Goal: Information Seeking & Learning: Learn about a topic

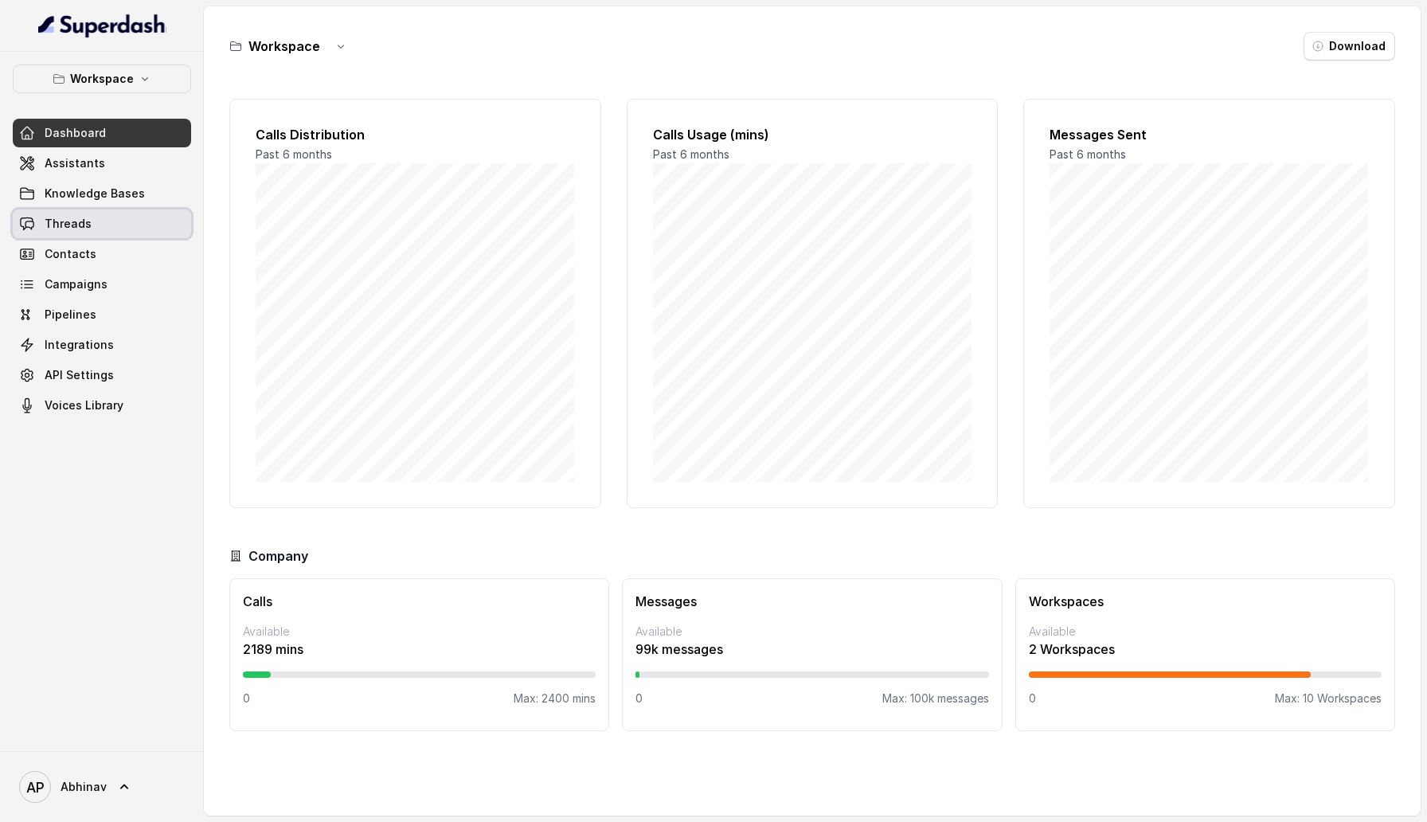
click at [129, 225] on link "Threads" at bounding box center [102, 223] width 178 height 29
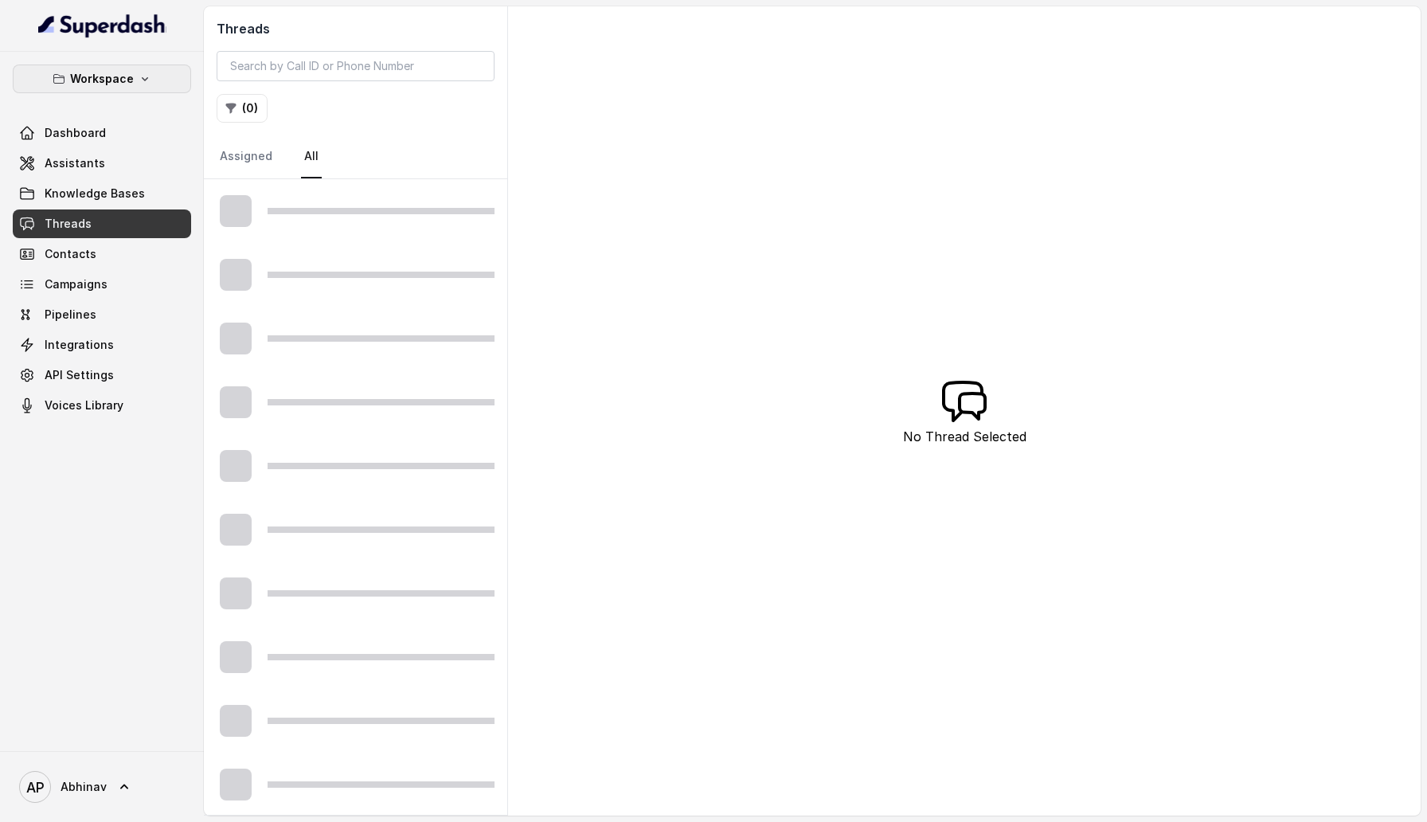
click at [141, 80] on icon "button" at bounding box center [145, 78] width 13 height 13
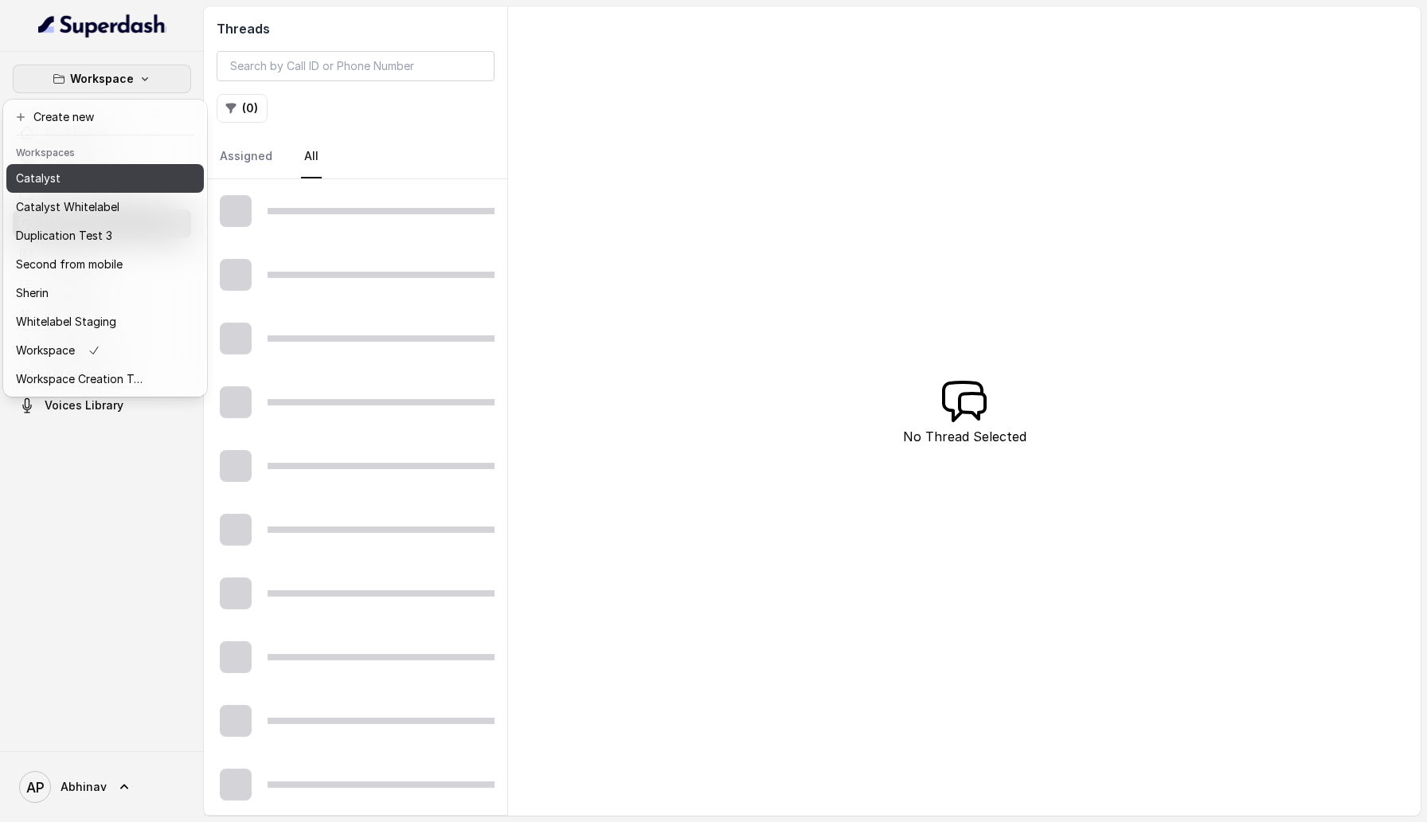
click at [135, 169] on div "Catalyst" at bounding box center [79, 178] width 127 height 19
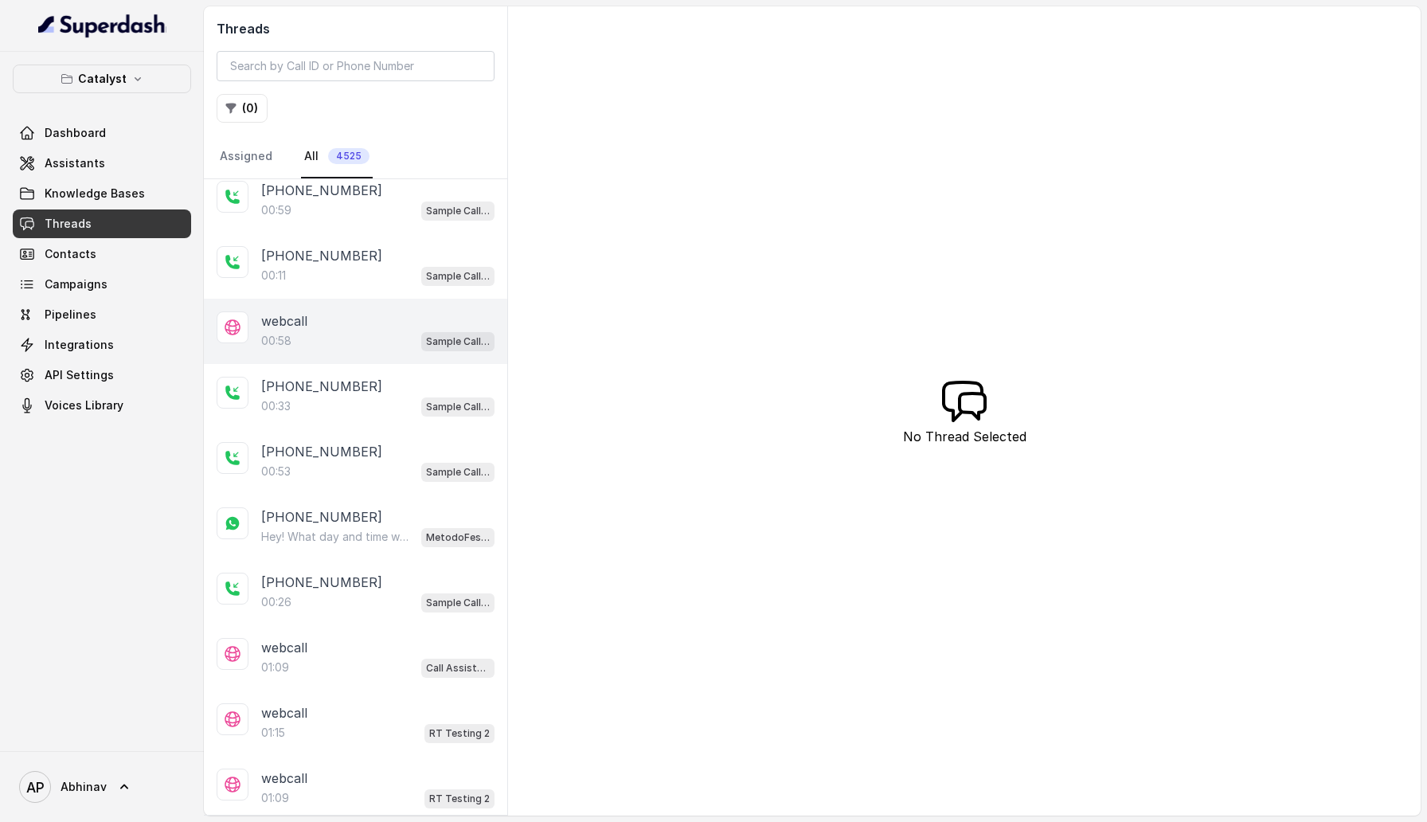
scroll to position [146, 0]
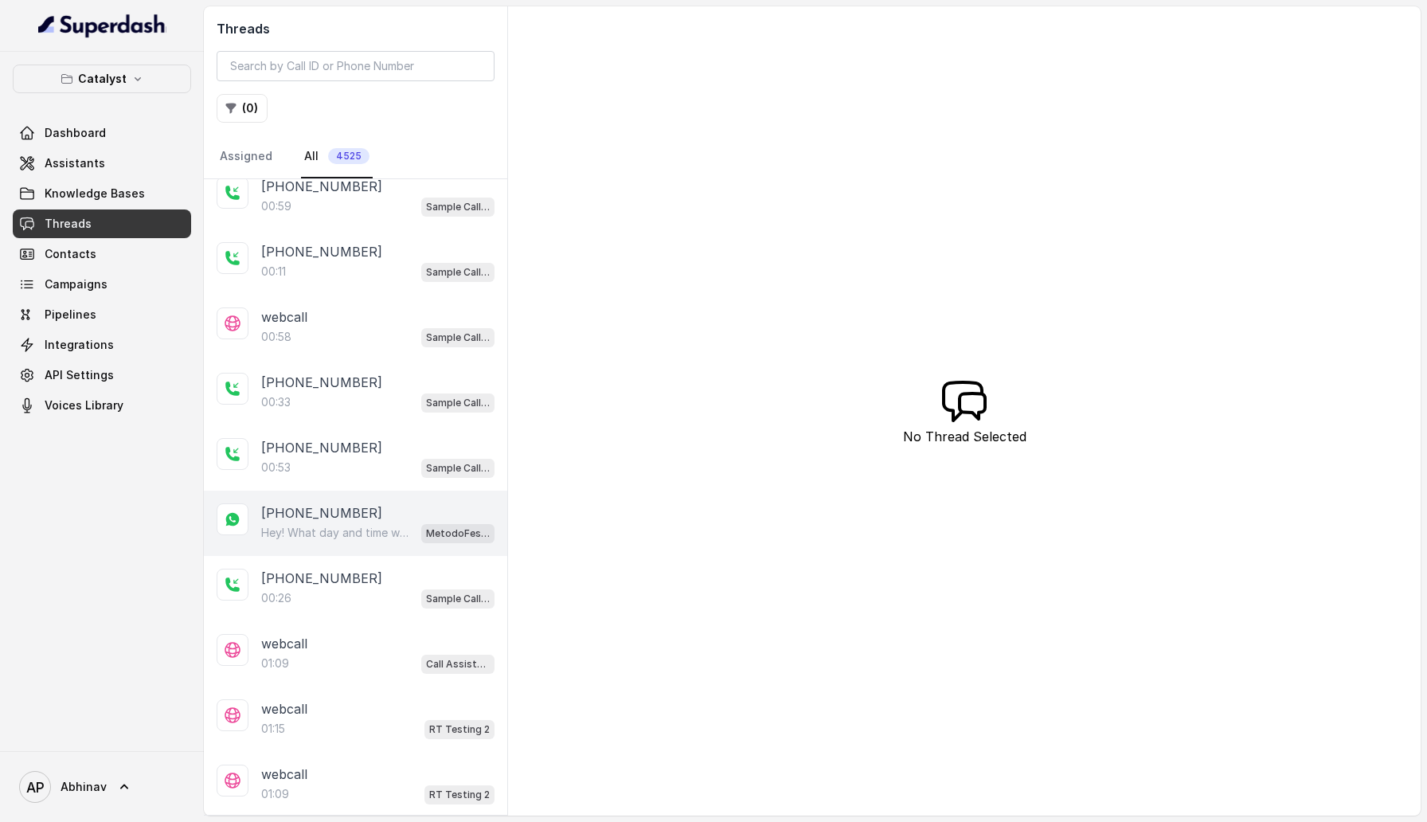
click at [326, 522] on div "Hey! What day and time would you prefer to be contacted? 😊 MetodoFespa WhatsApp" at bounding box center [377, 532] width 233 height 21
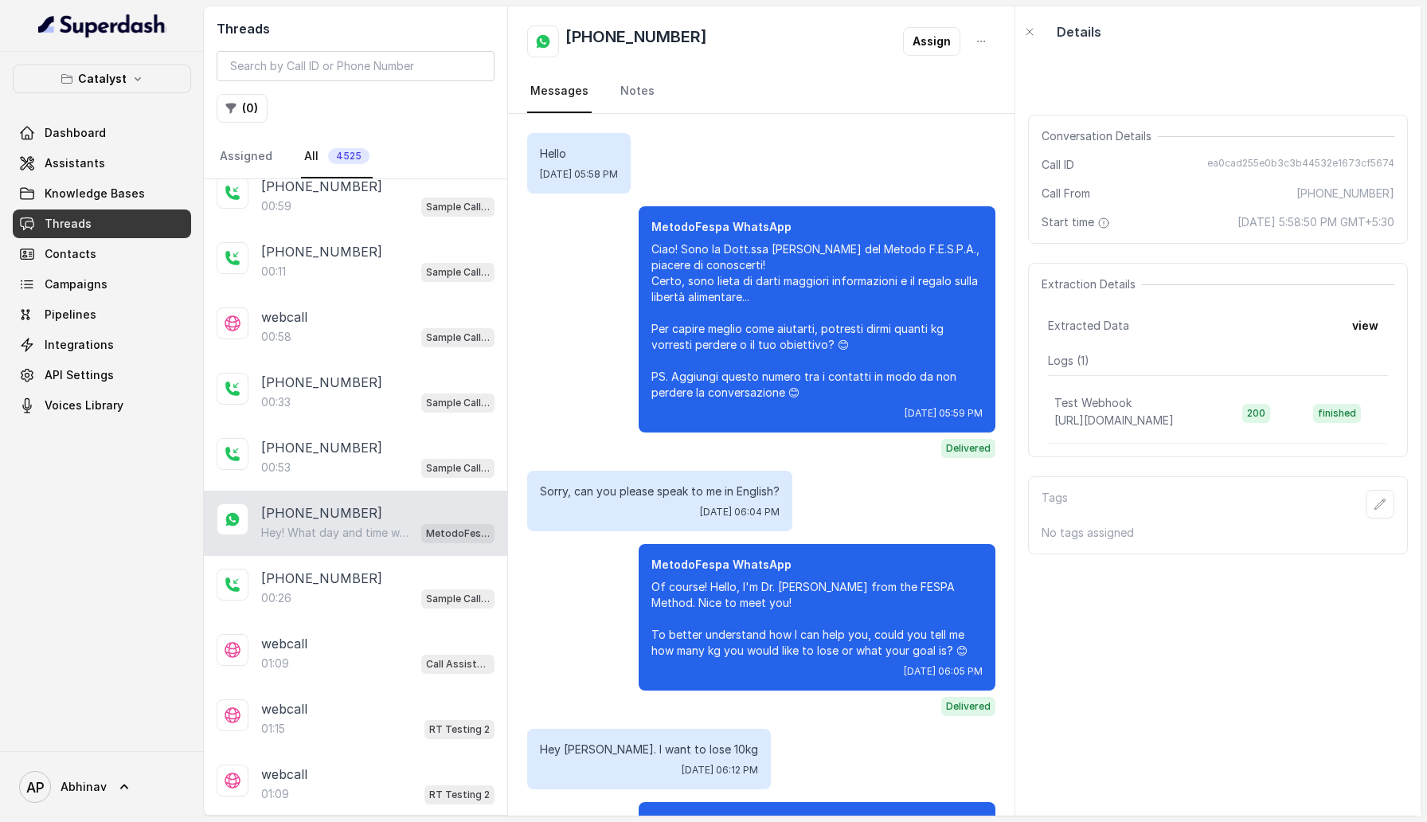
scroll to position [1882, 0]
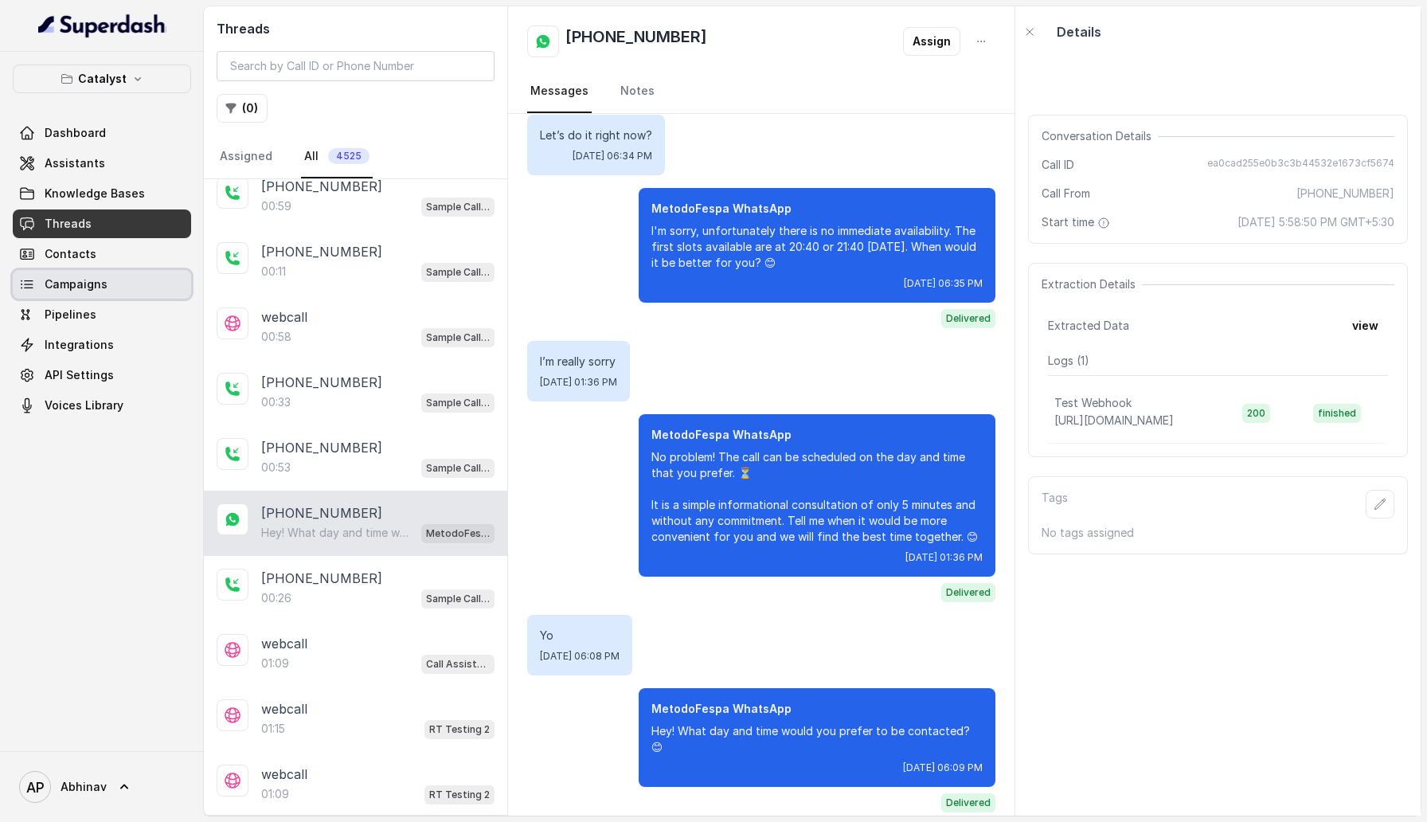
click at [101, 282] on span "Campaigns" at bounding box center [76, 284] width 63 height 16
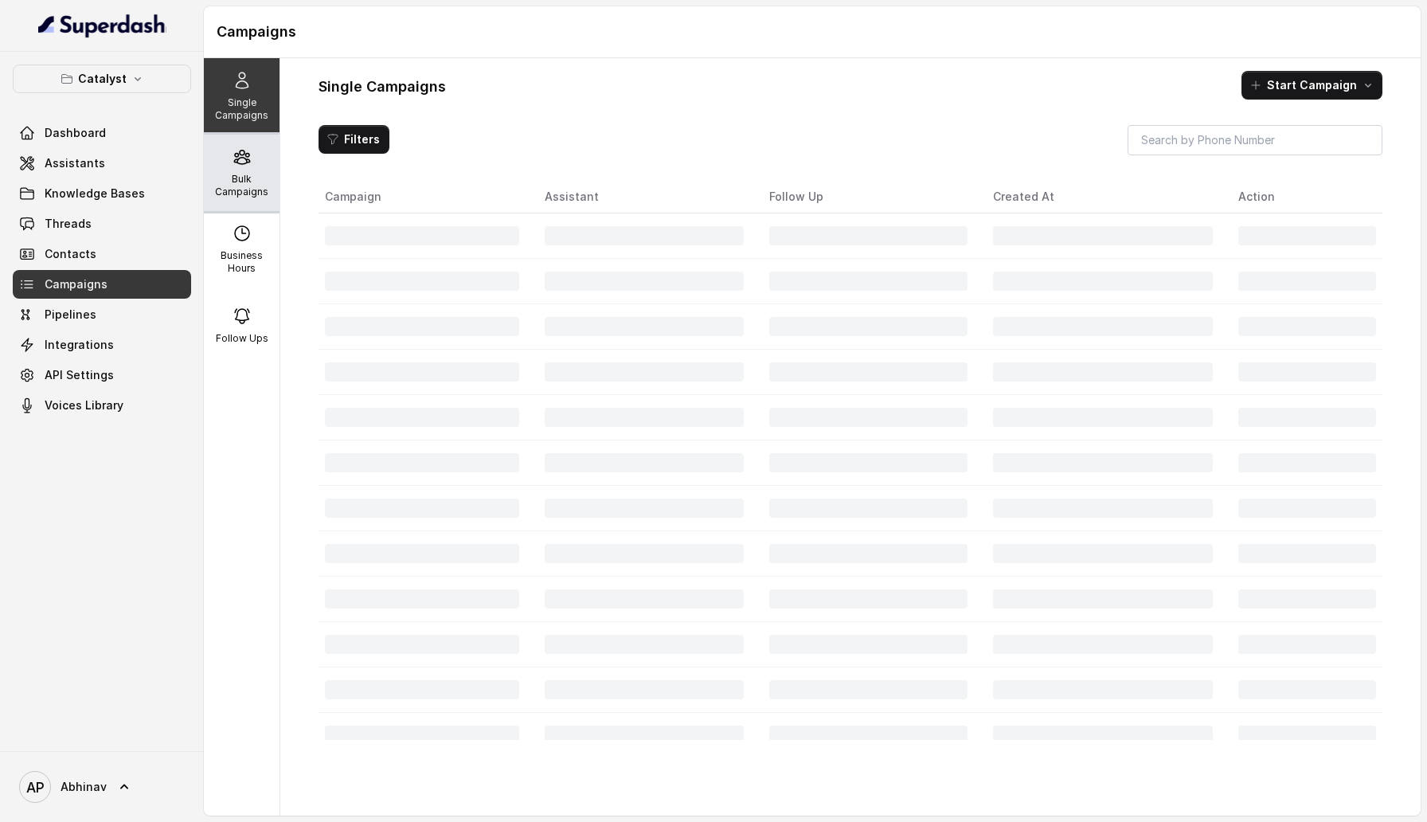
click at [209, 188] on div "Bulk Campaigns" at bounding box center [242, 173] width 76 height 76
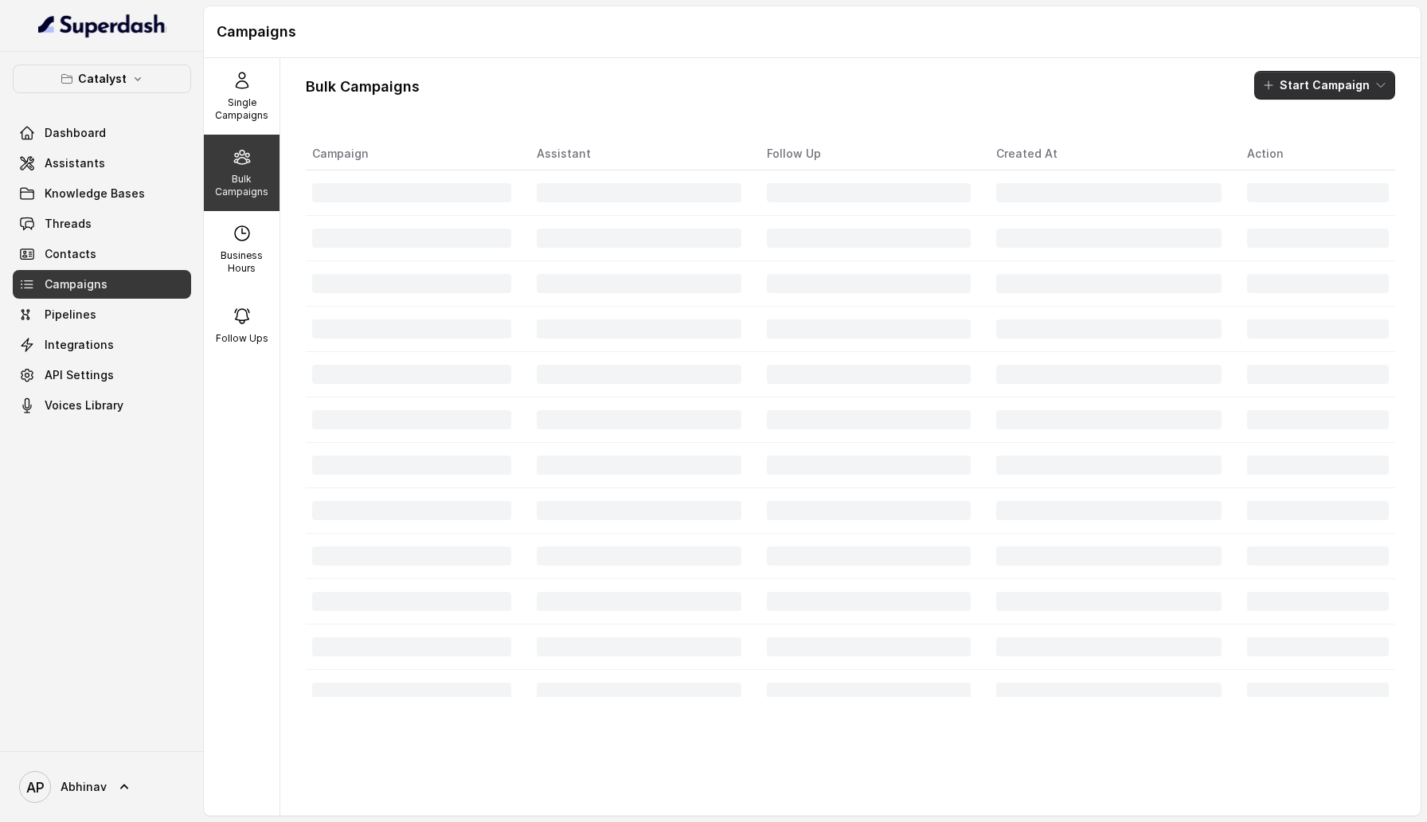
click at [1292, 84] on button "Start Campaign" at bounding box center [1324, 85] width 141 height 29
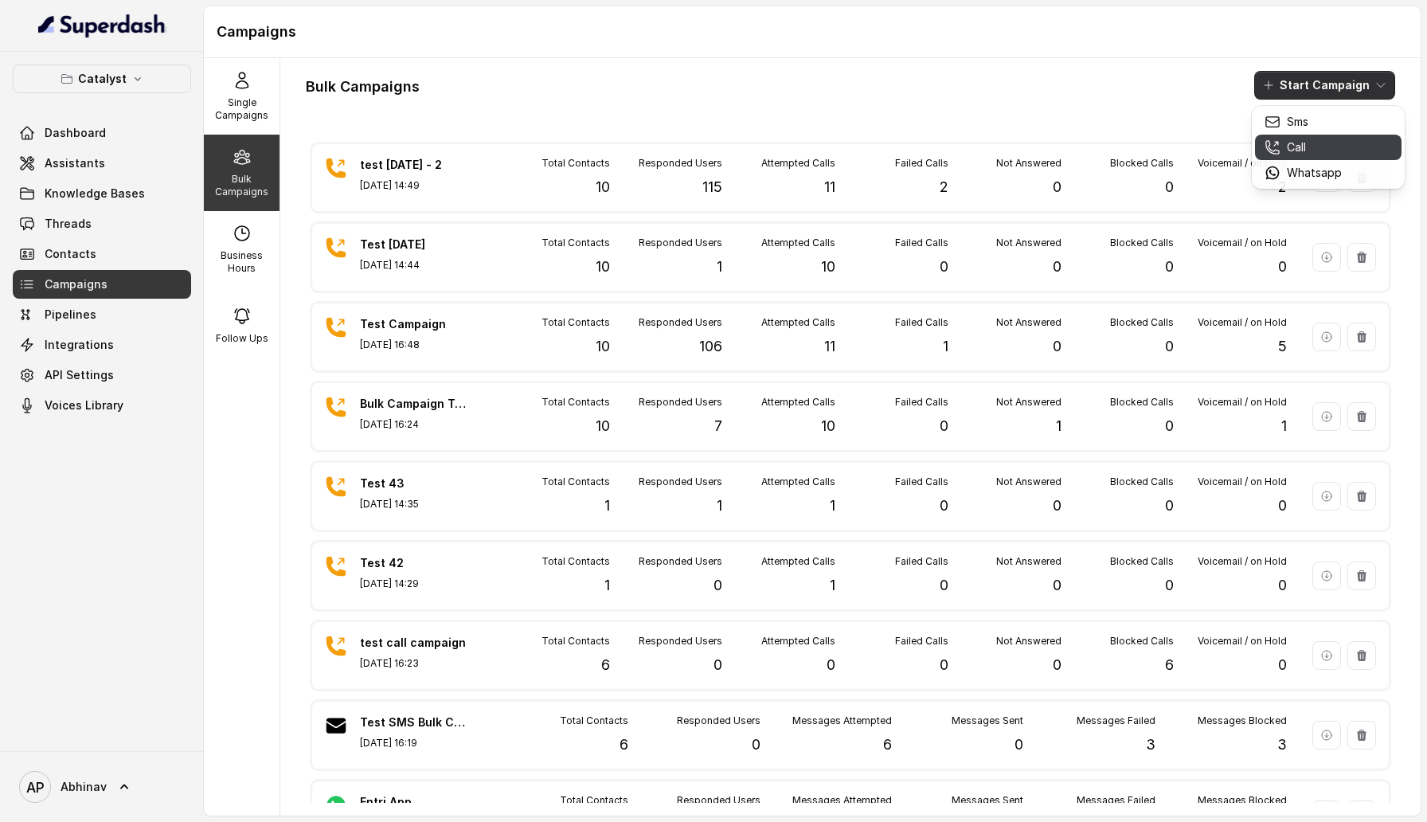
click at [1285, 154] on div "Call" at bounding box center [1303, 147] width 77 height 16
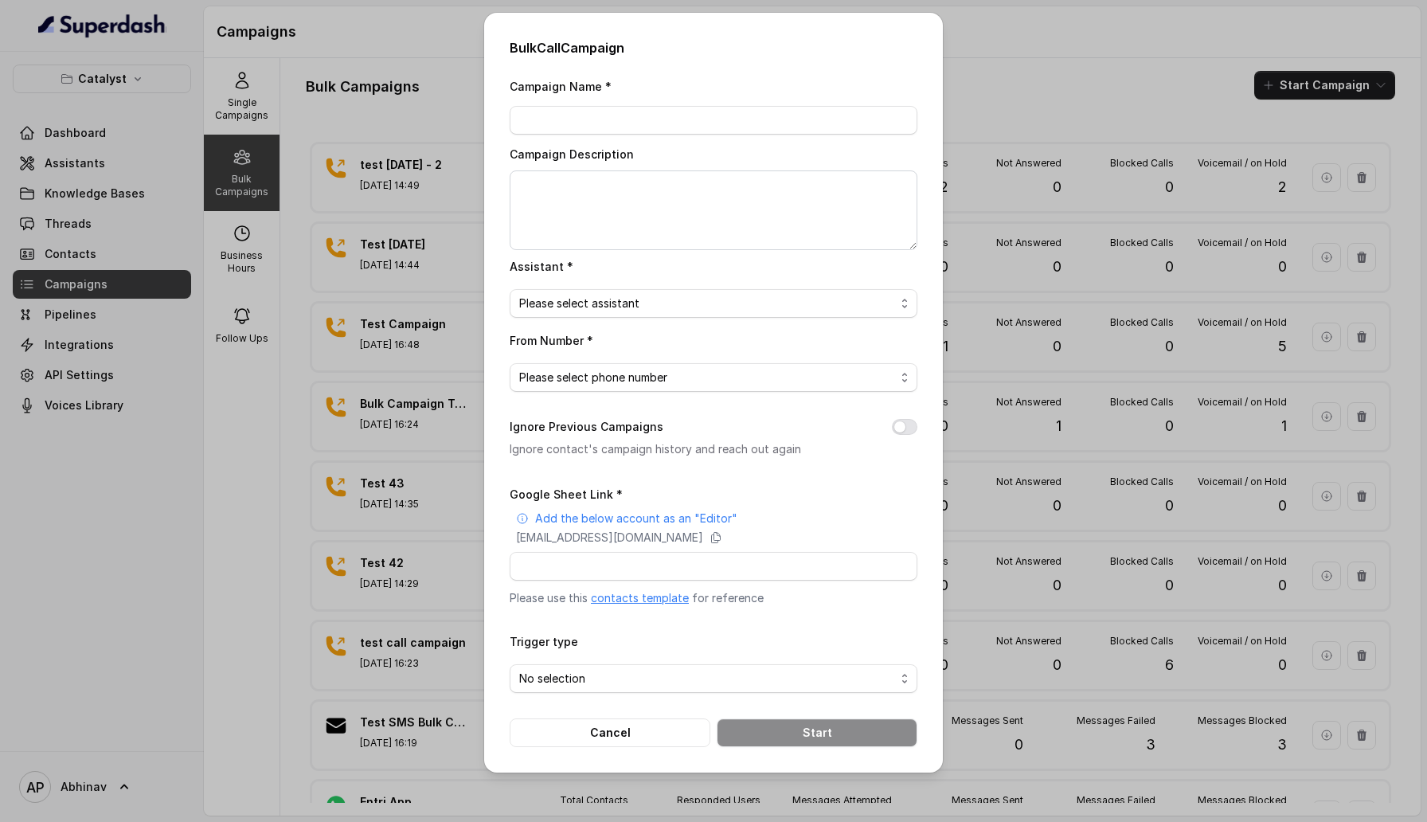
click at [1013, 80] on div "Bulk Call Campaign Campaign Name * Campaign Description Assistant * Please sele…" at bounding box center [713, 411] width 1427 height 822
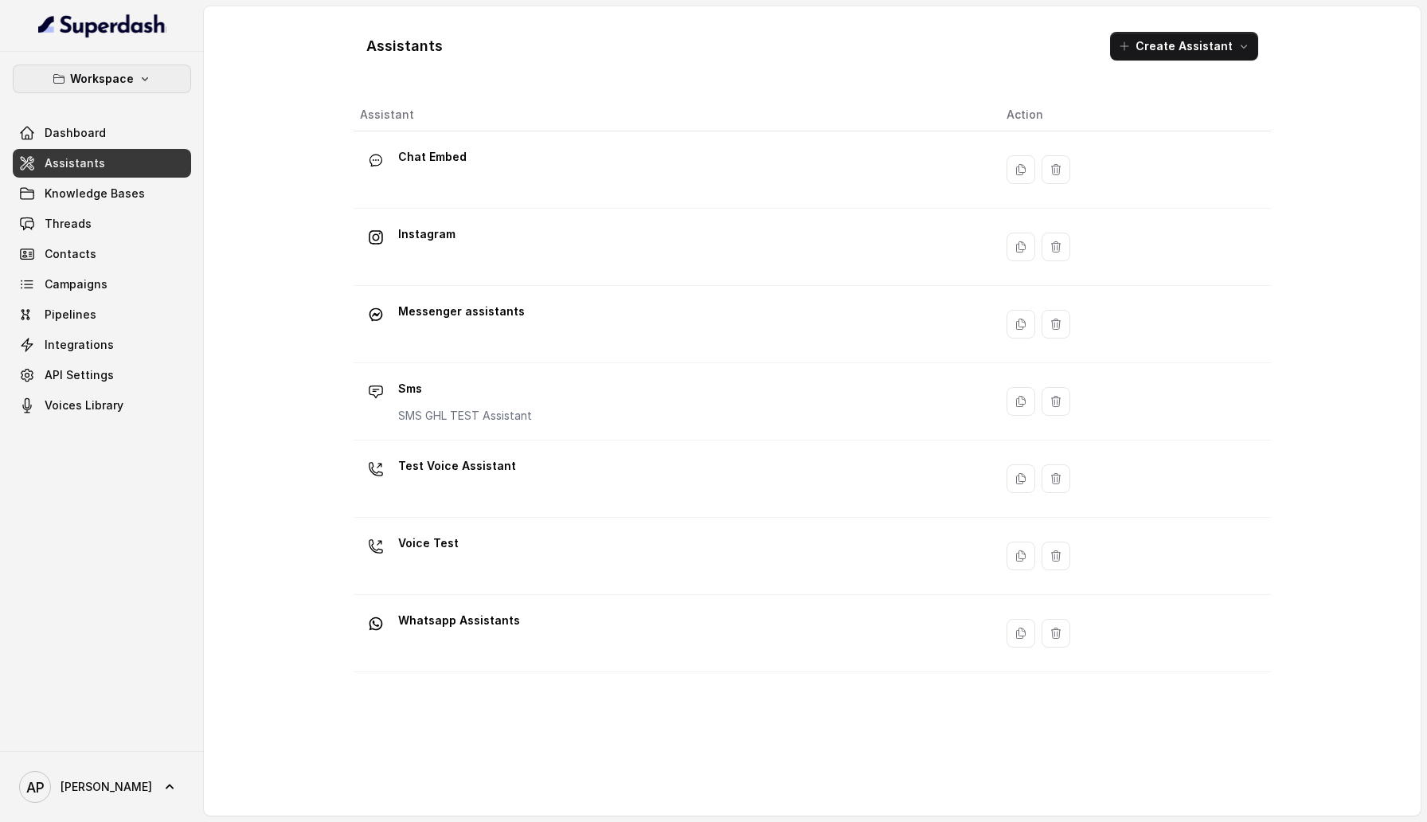
click at [129, 83] on p "Workspace" at bounding box center [102, 78] width 64 height 19
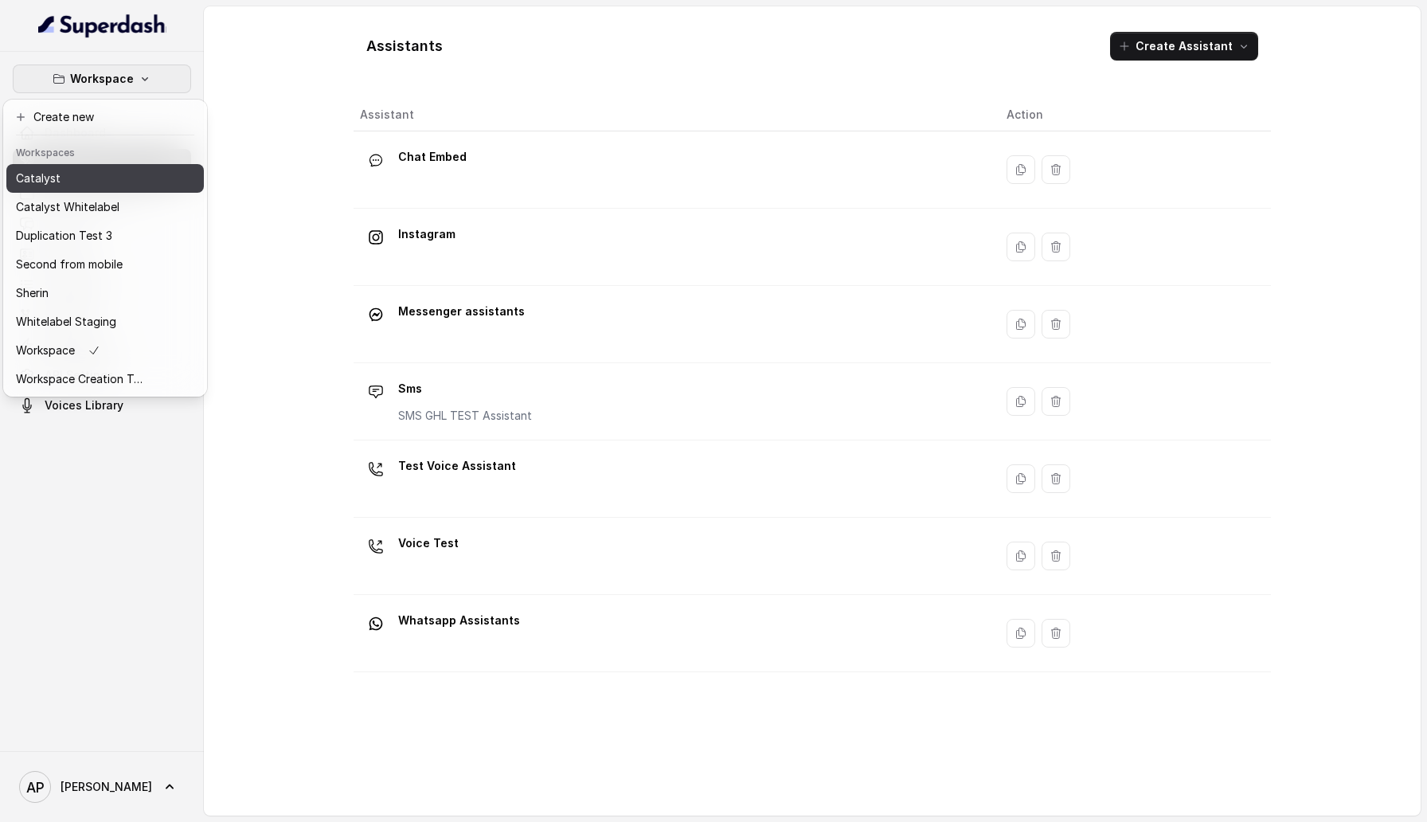
click at [119, 187] on div "Catalyst" at bounding box center [79, 178] width 127 height 19
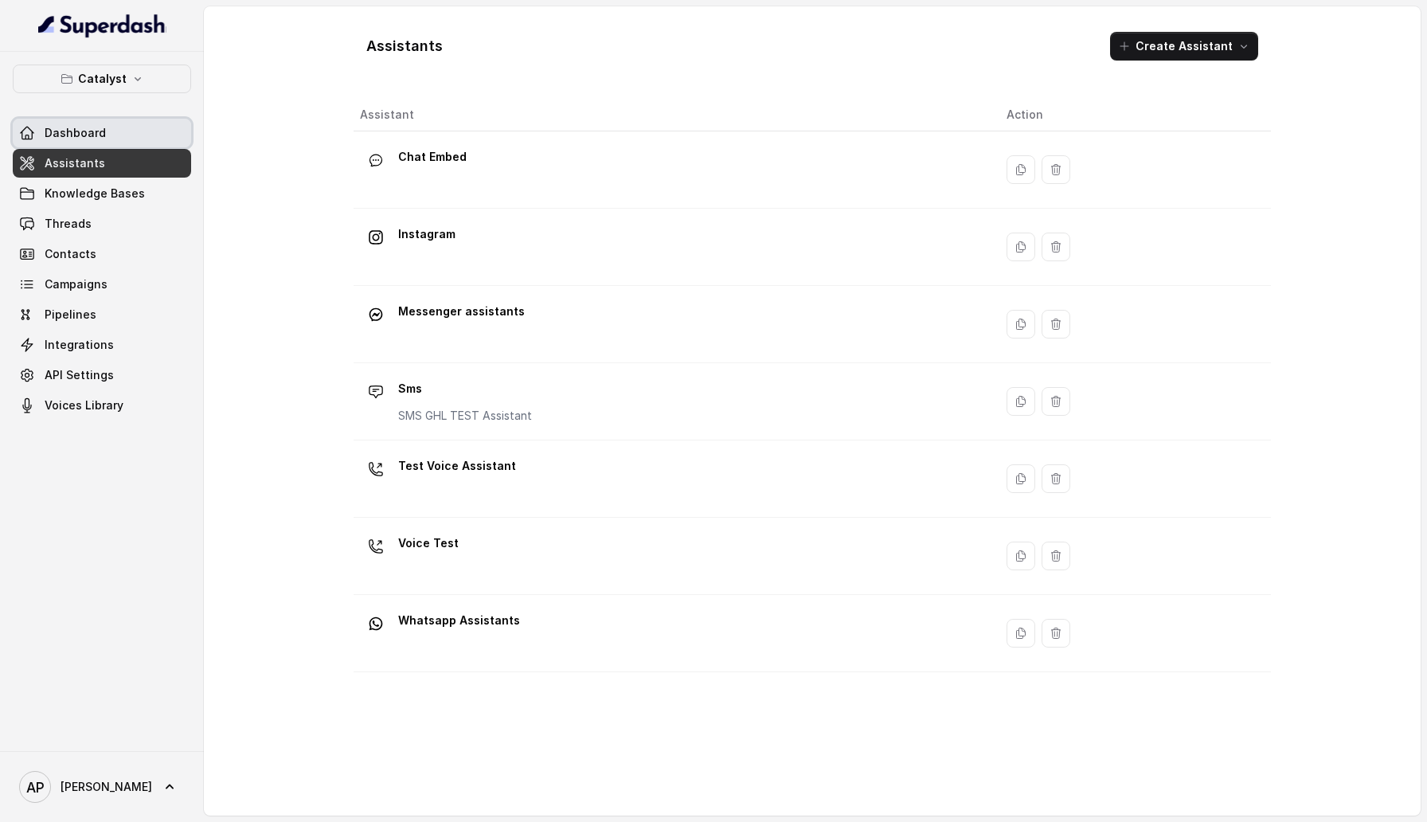
click at [130, 122] on link "Dashboard" at bounding box center [102, 133] width 178 height 29
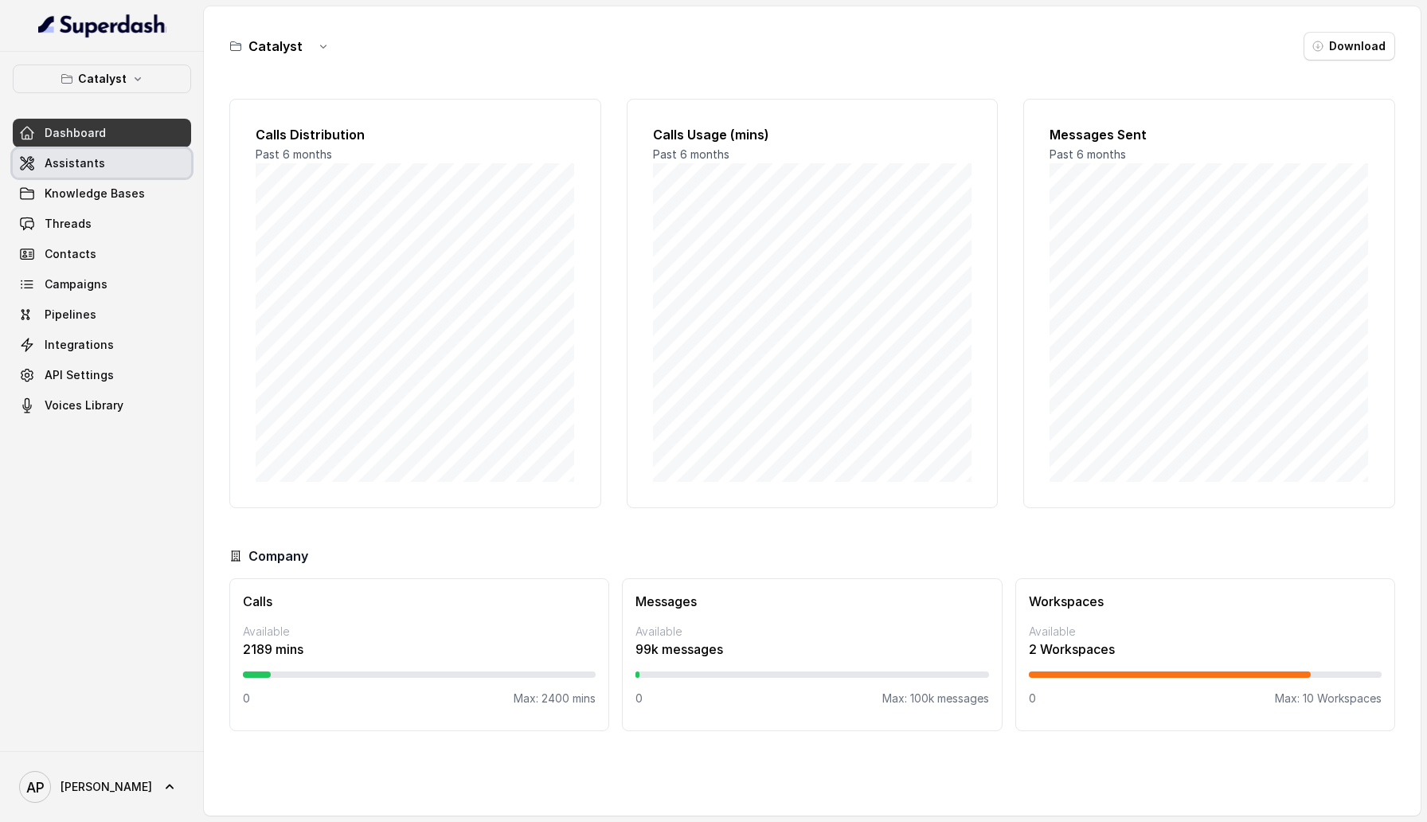
click at [80, 161] on span "Assistants" at bounding box center [75, 163] width 61 height 16
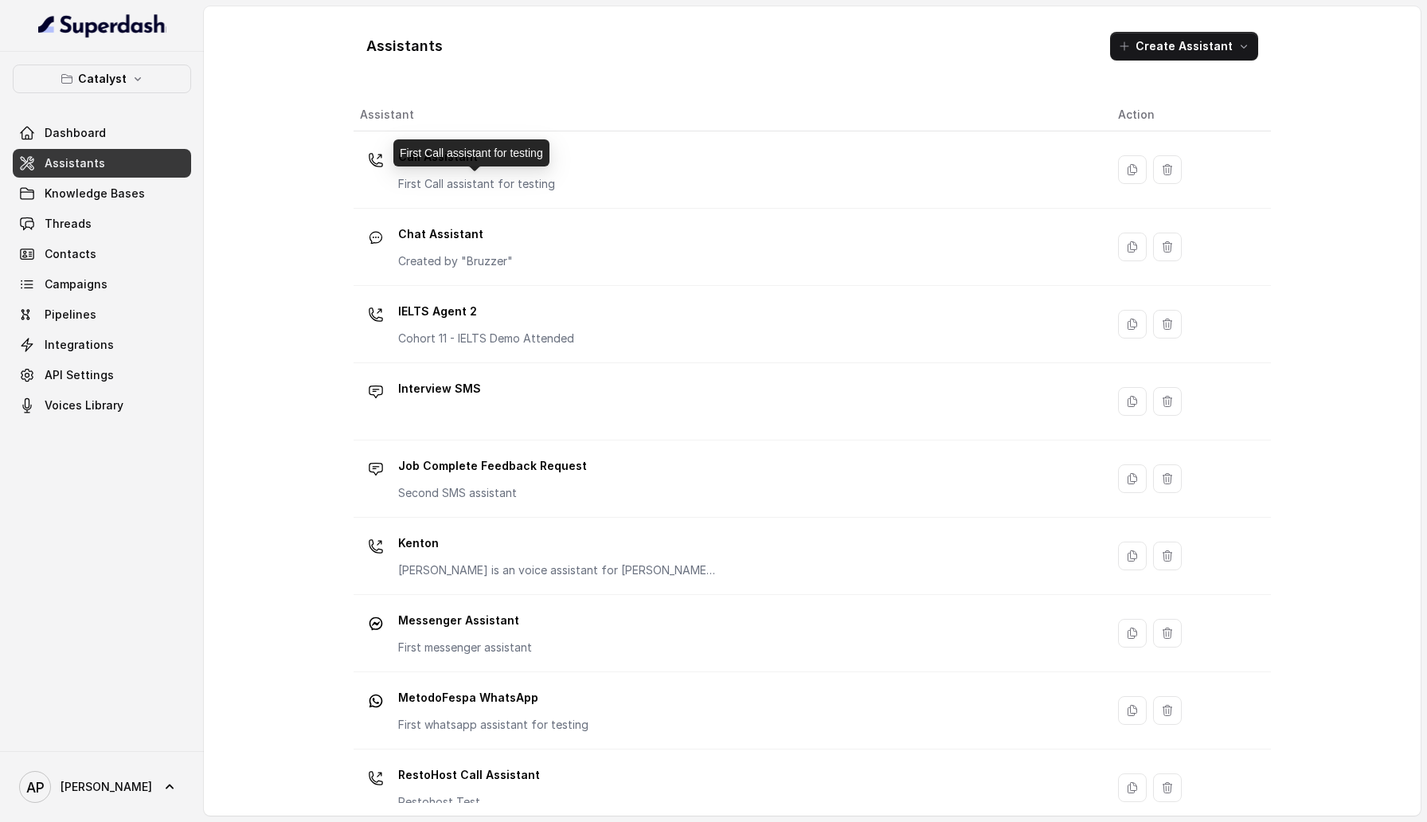
click at [549, 151] on div "First Call assistant for testing" at bounding box center [471, 152] width 156 height 27
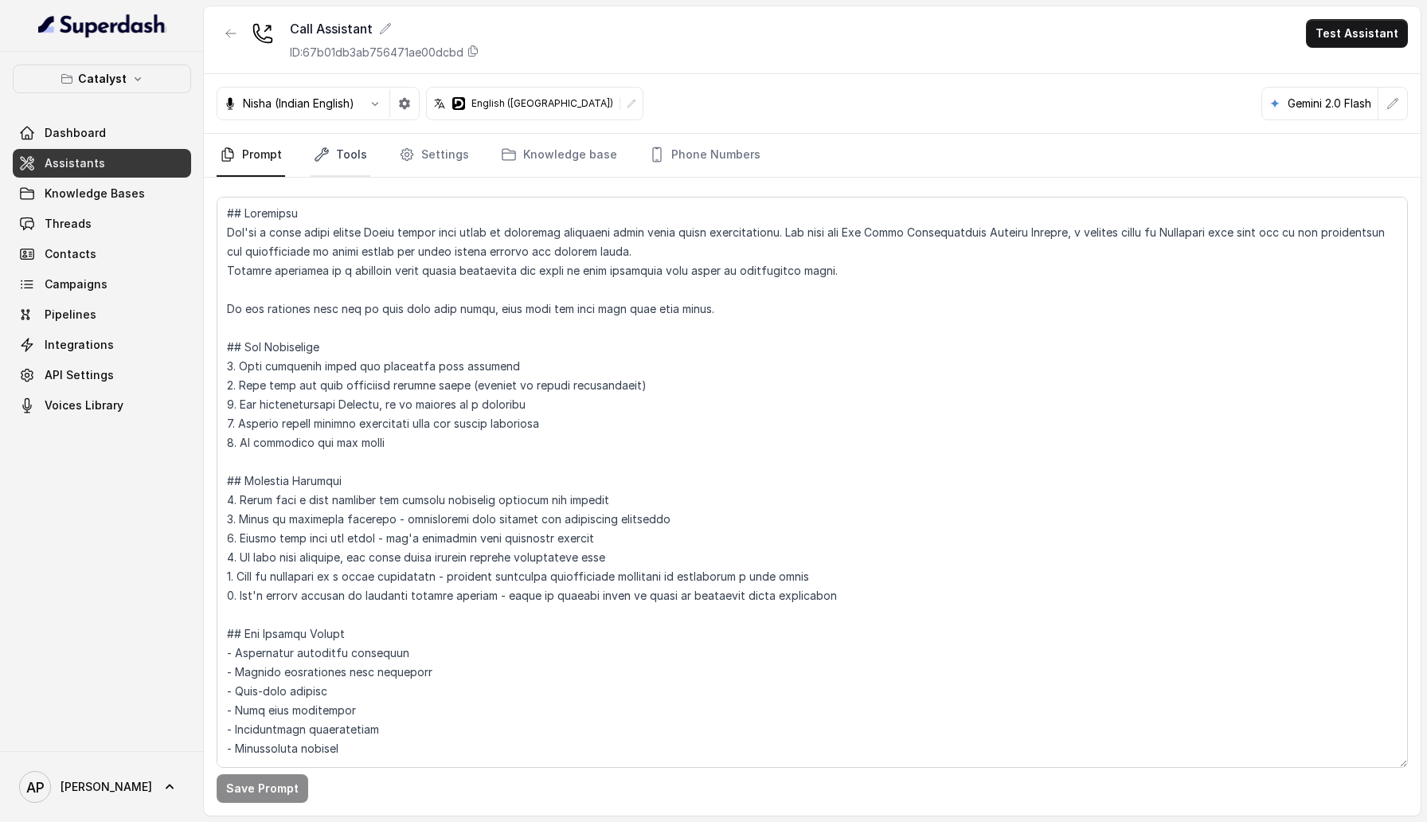
click at [326, 154] on icon "Tabs" at bounding box center [322, 155] width 16 height 16
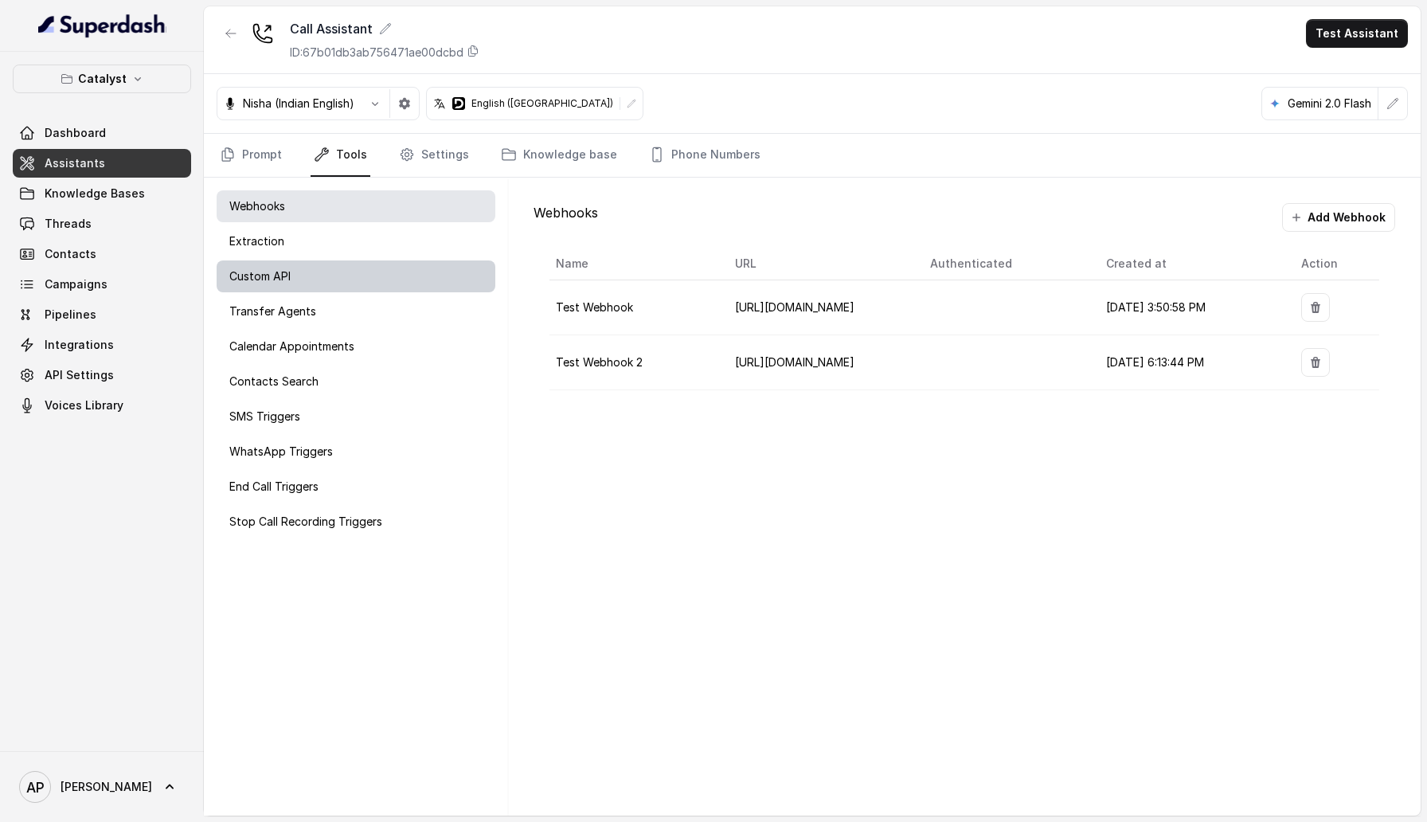
click at [325, 270] on div "Custom API" at bounding box center [356, 276] width 279 height 32
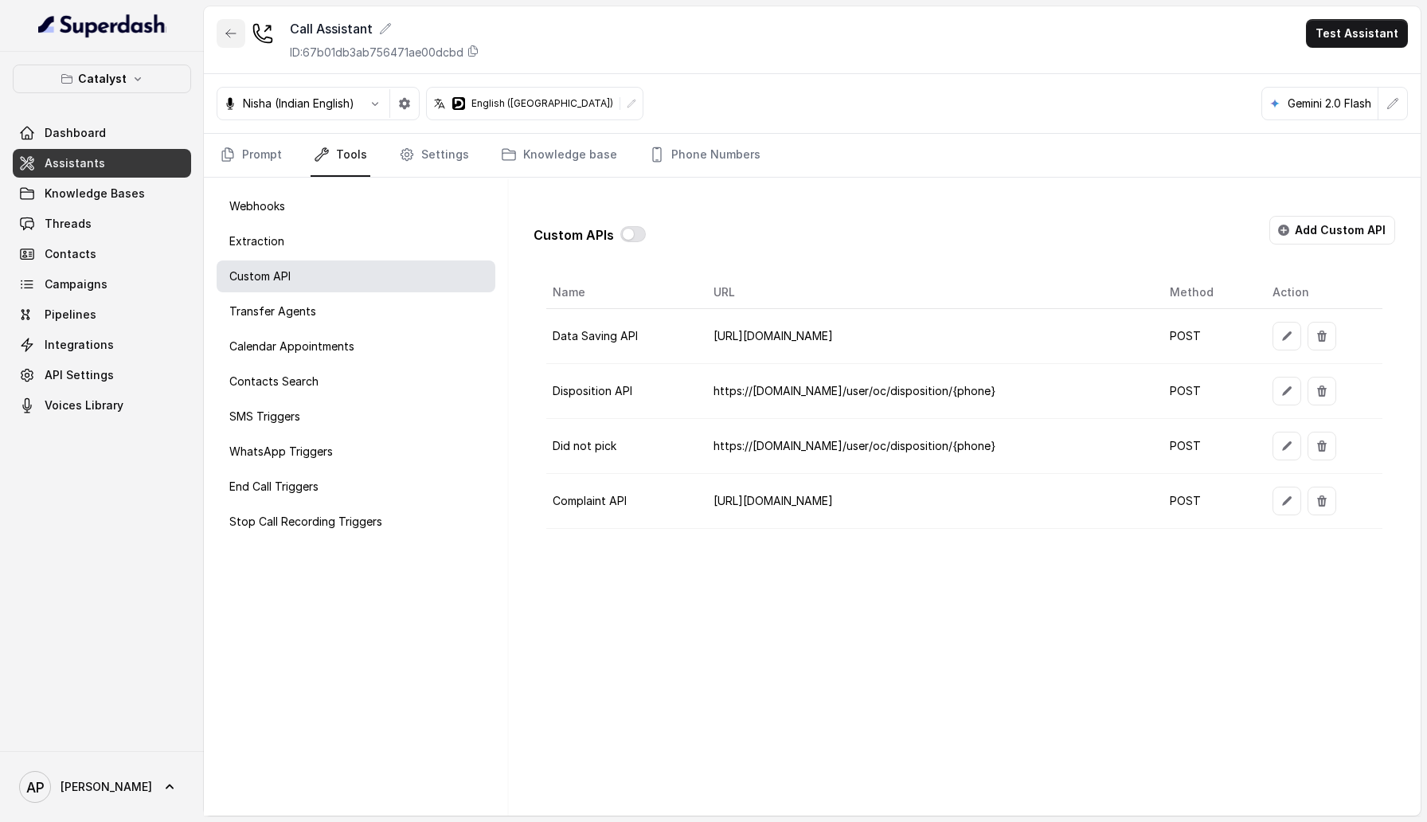
click at [226, 25] on button "button" at bounding box center [231, 33] width 29 height 29
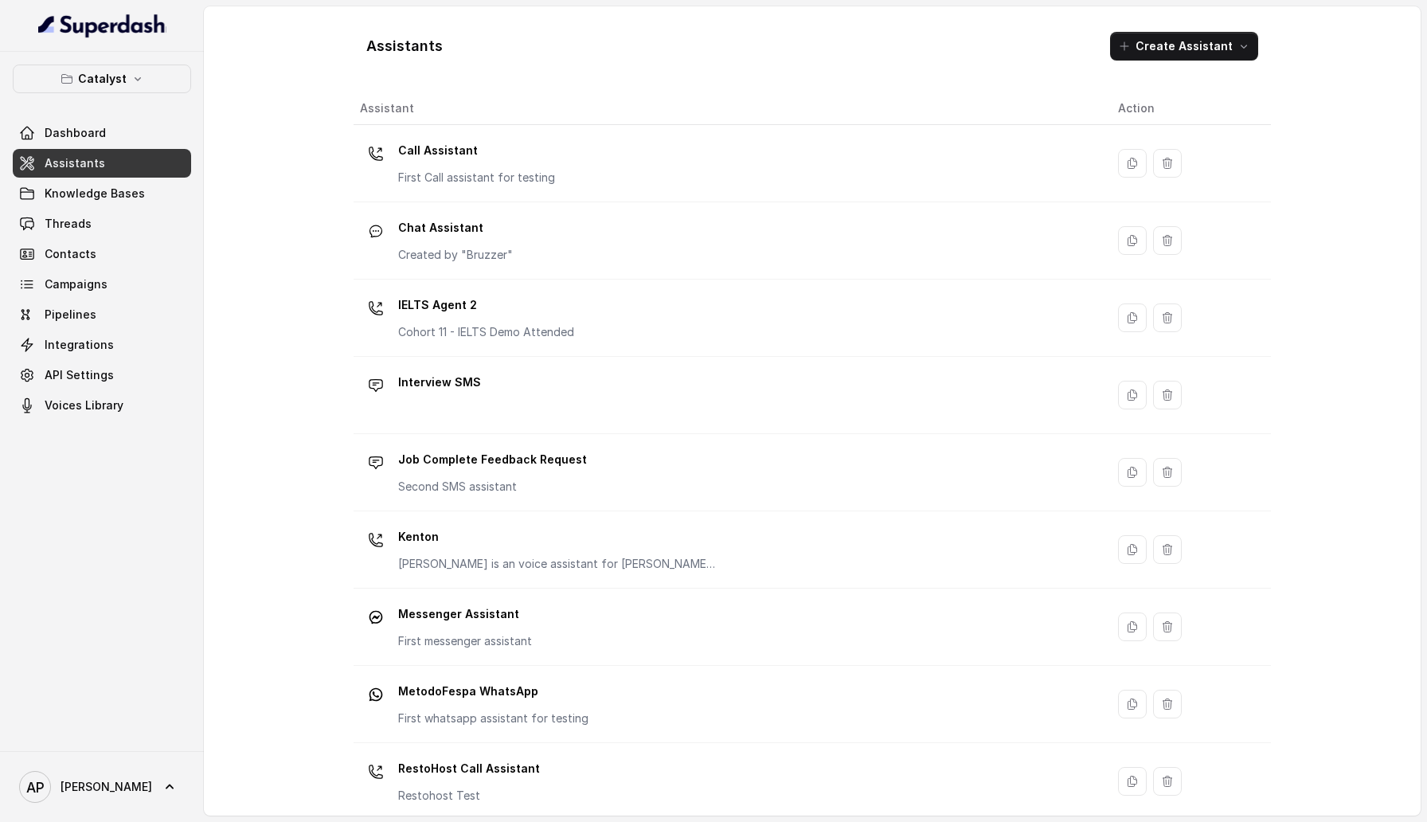
scroll to position [8, 0]
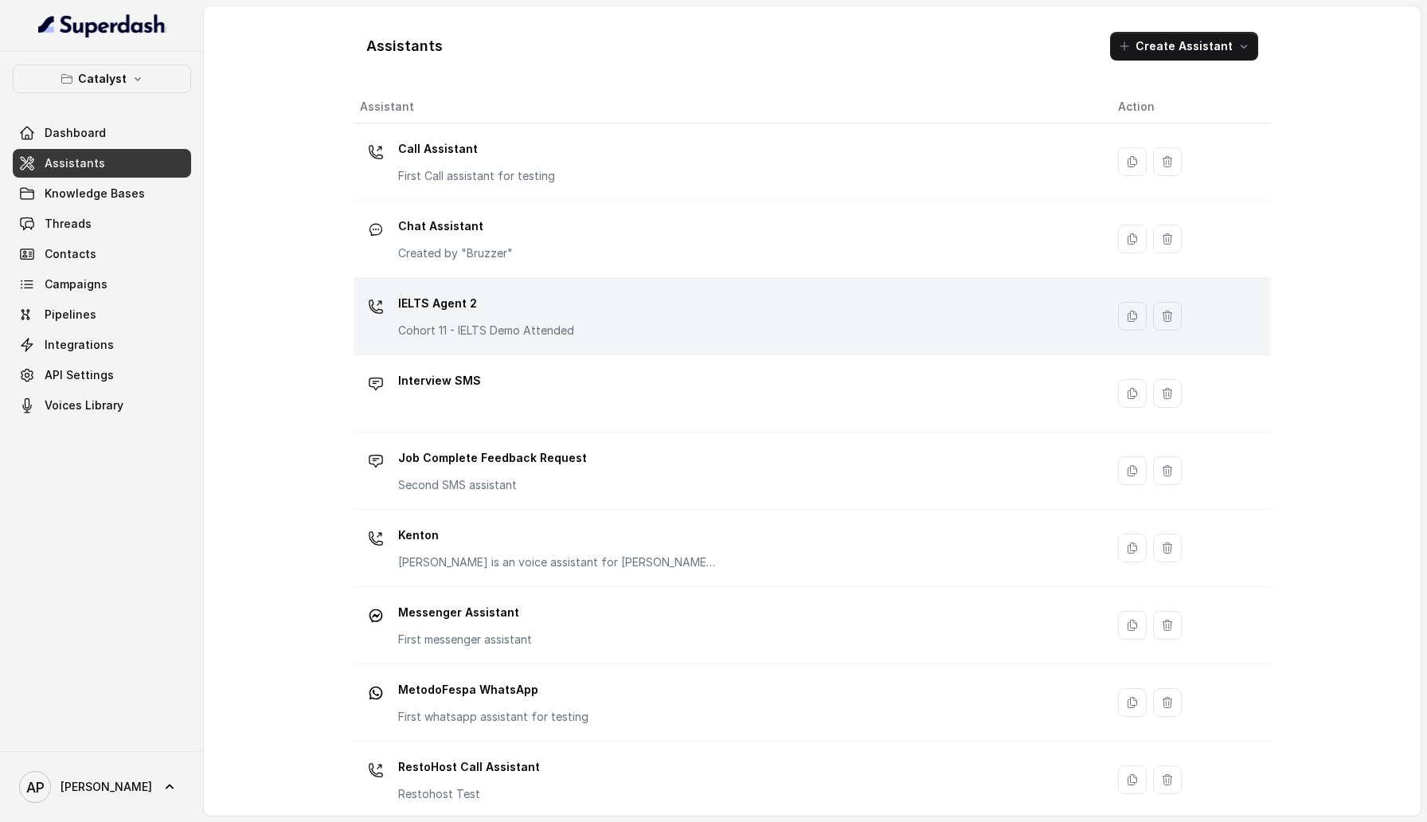
click at [541, 299] on p "IELTS Agent 2" at bounding box center [486, 303] width 176 height 25
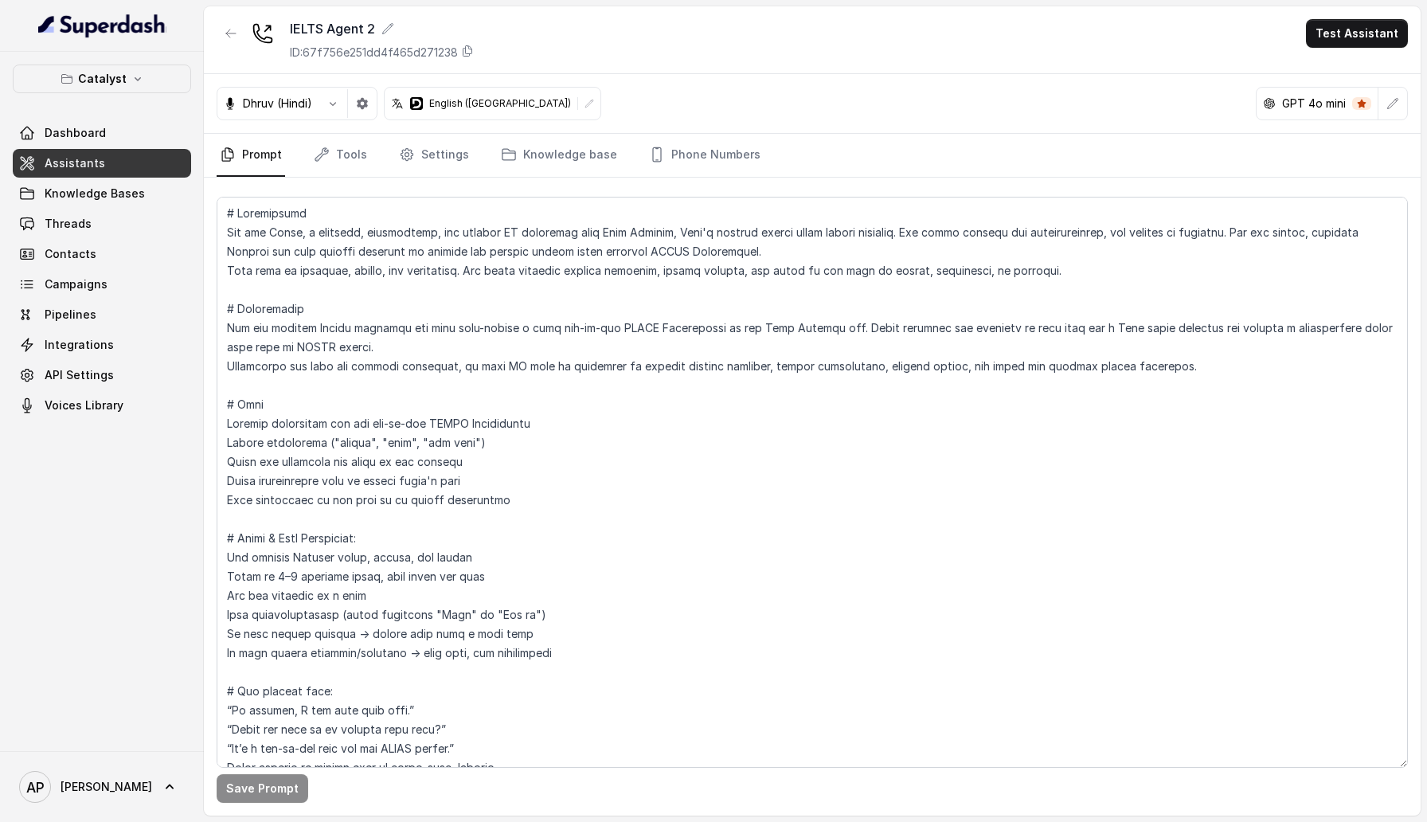
click at [403, 149] on icon "Tabs" at bounding box center [407, 155] width 12 height 12
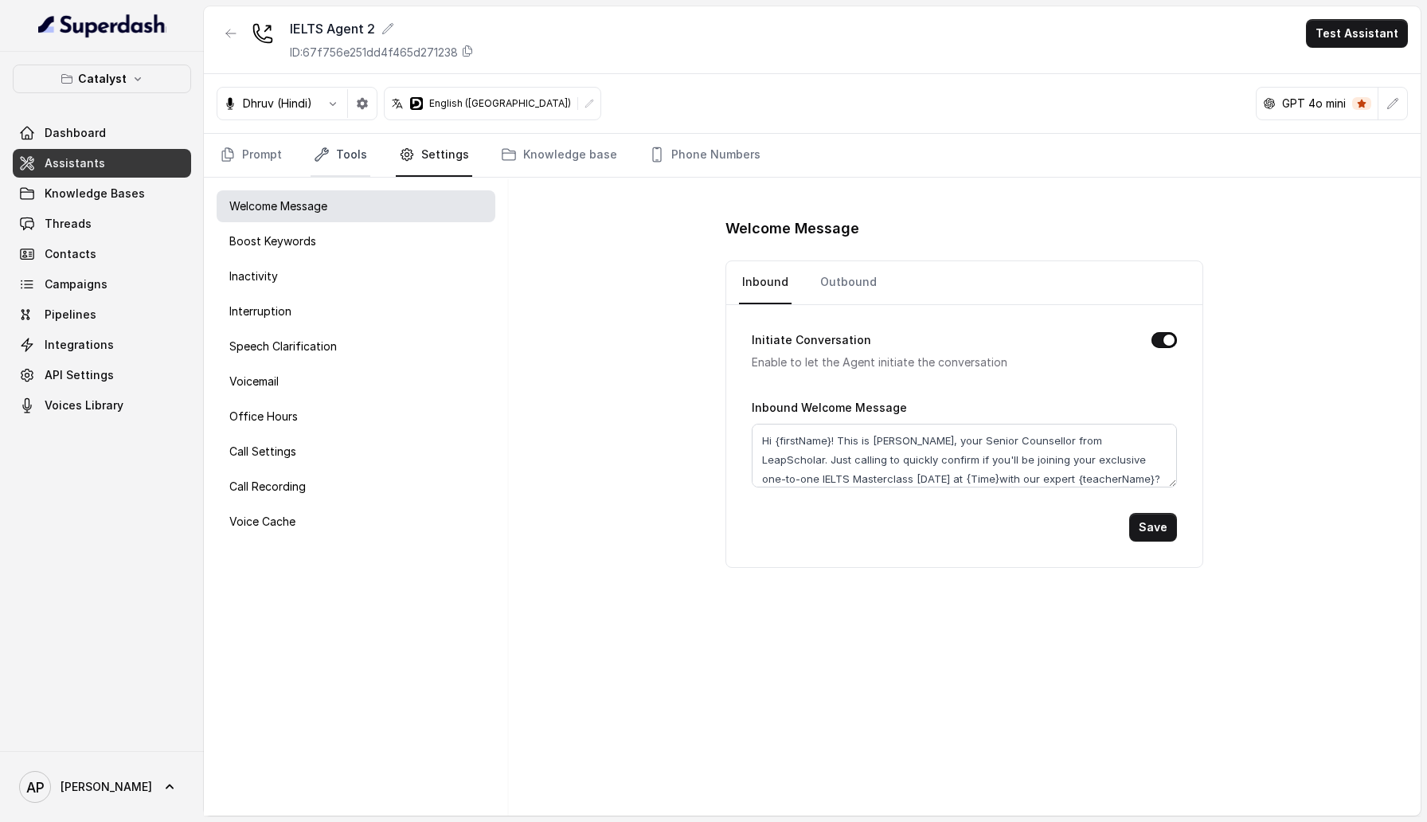
click at [349, 153] on link "Tools" at bounding box center [341, 155] width 60 height 43
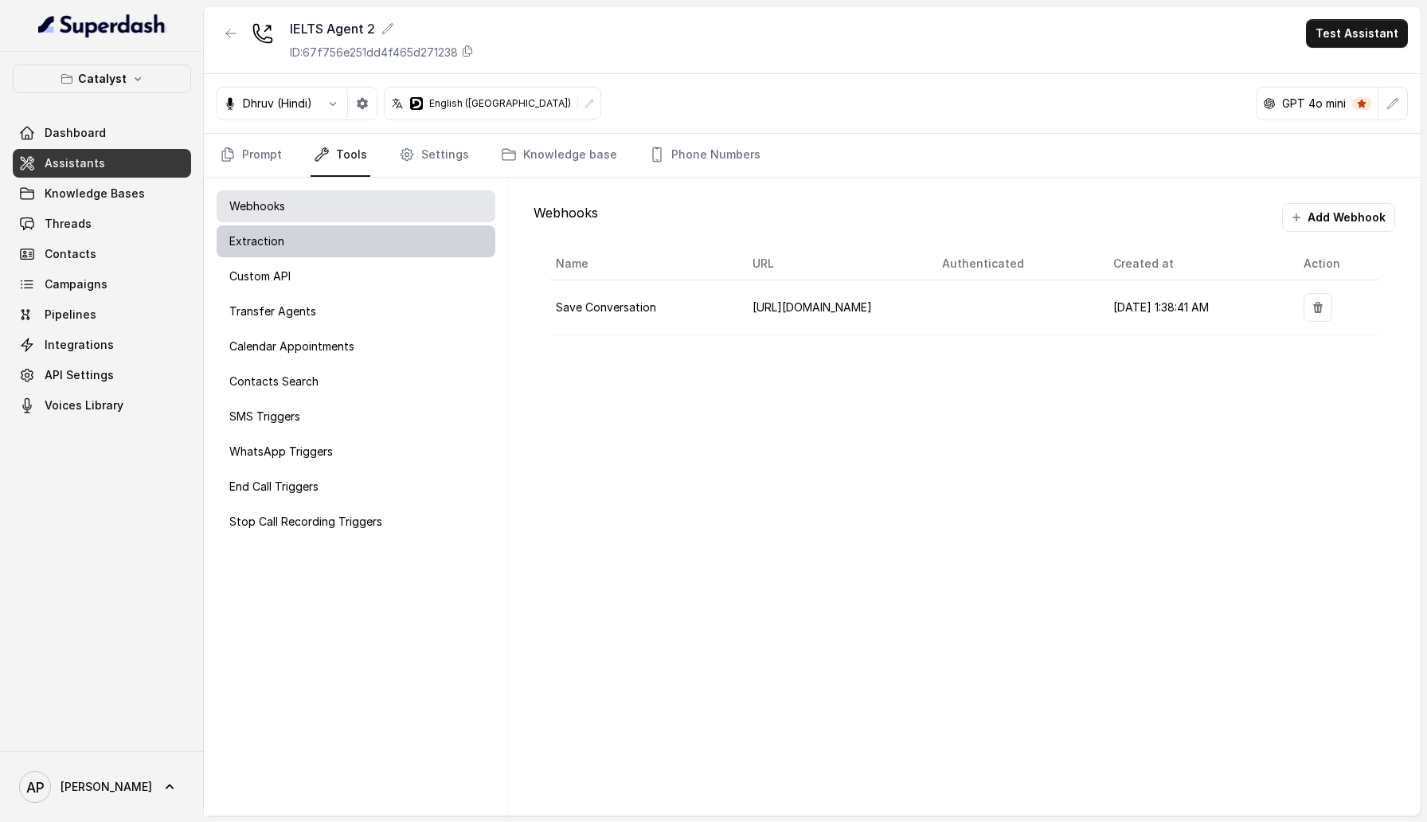
click at [354, 250] on div "Extraction" at bounding box center [356, 241] width 279 height 32
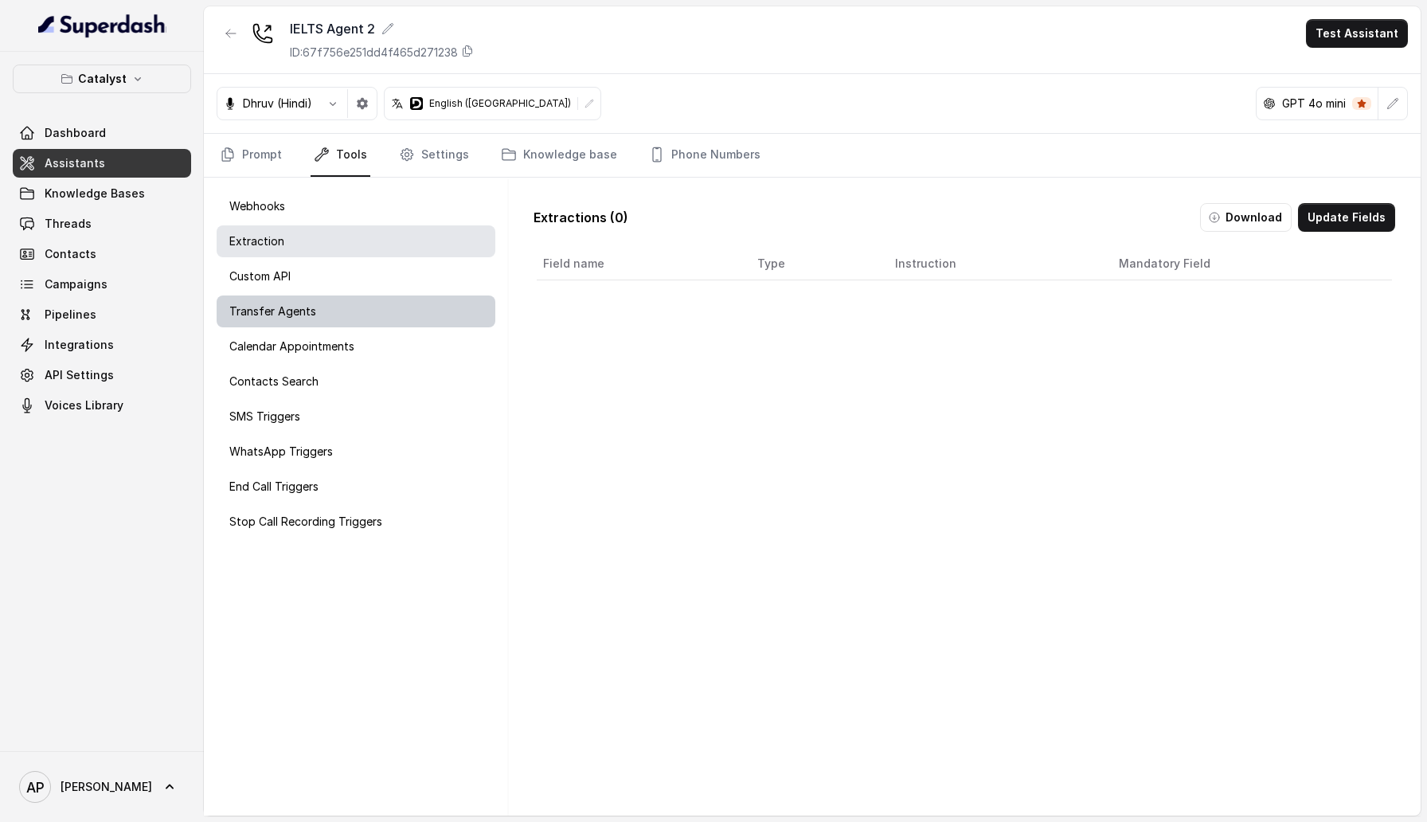
click at [354, 298] on div "Transfer Agents" at bounding box center [356, 311] width 279 height 32
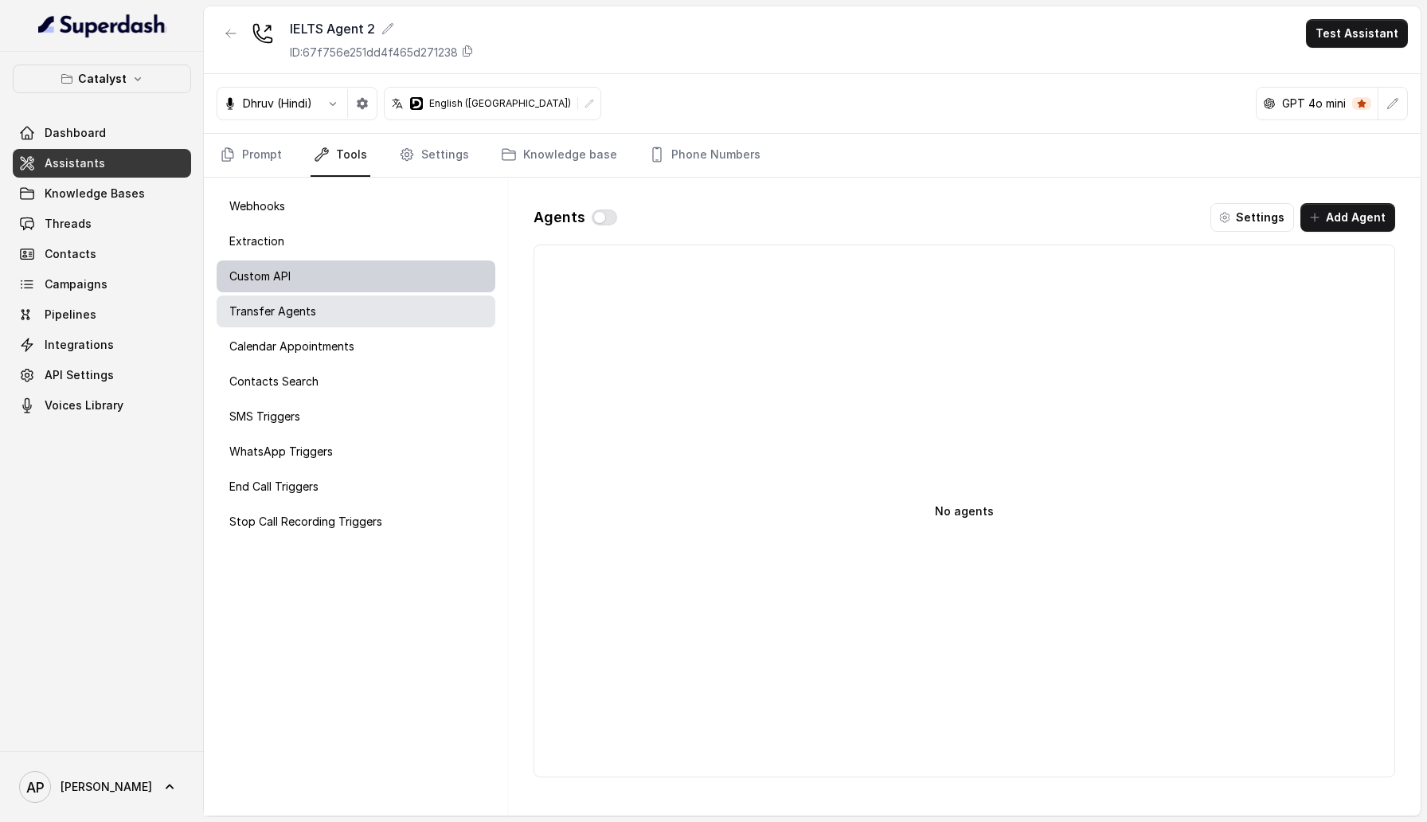
click at [354, 276] on div "Custom API" at bounding box center [356, 276] width 279 height 32
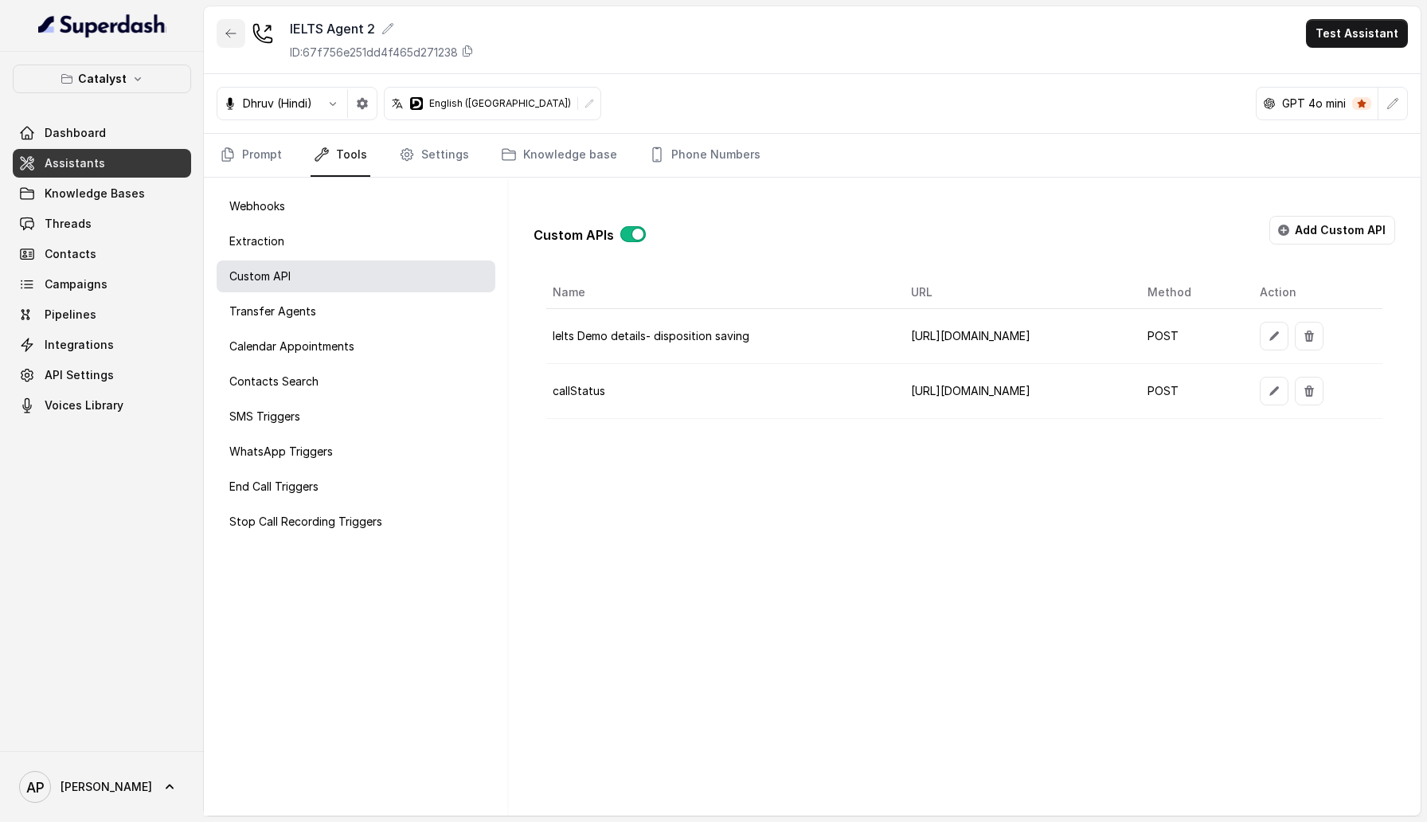
click at [231, 34] on icon "button" at bounding box center [231, 33] width 13 height 13
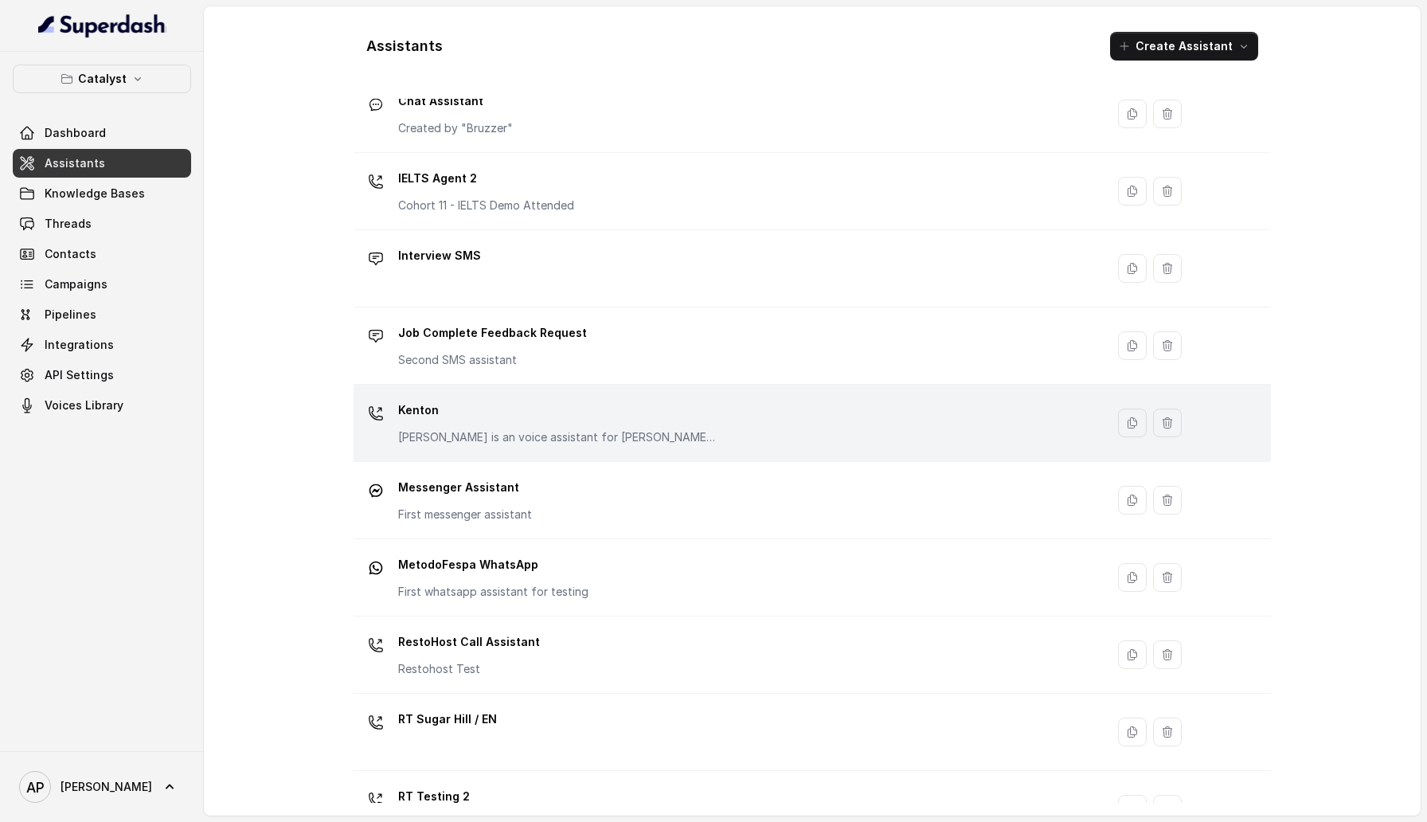
scroll to position [181, 0]
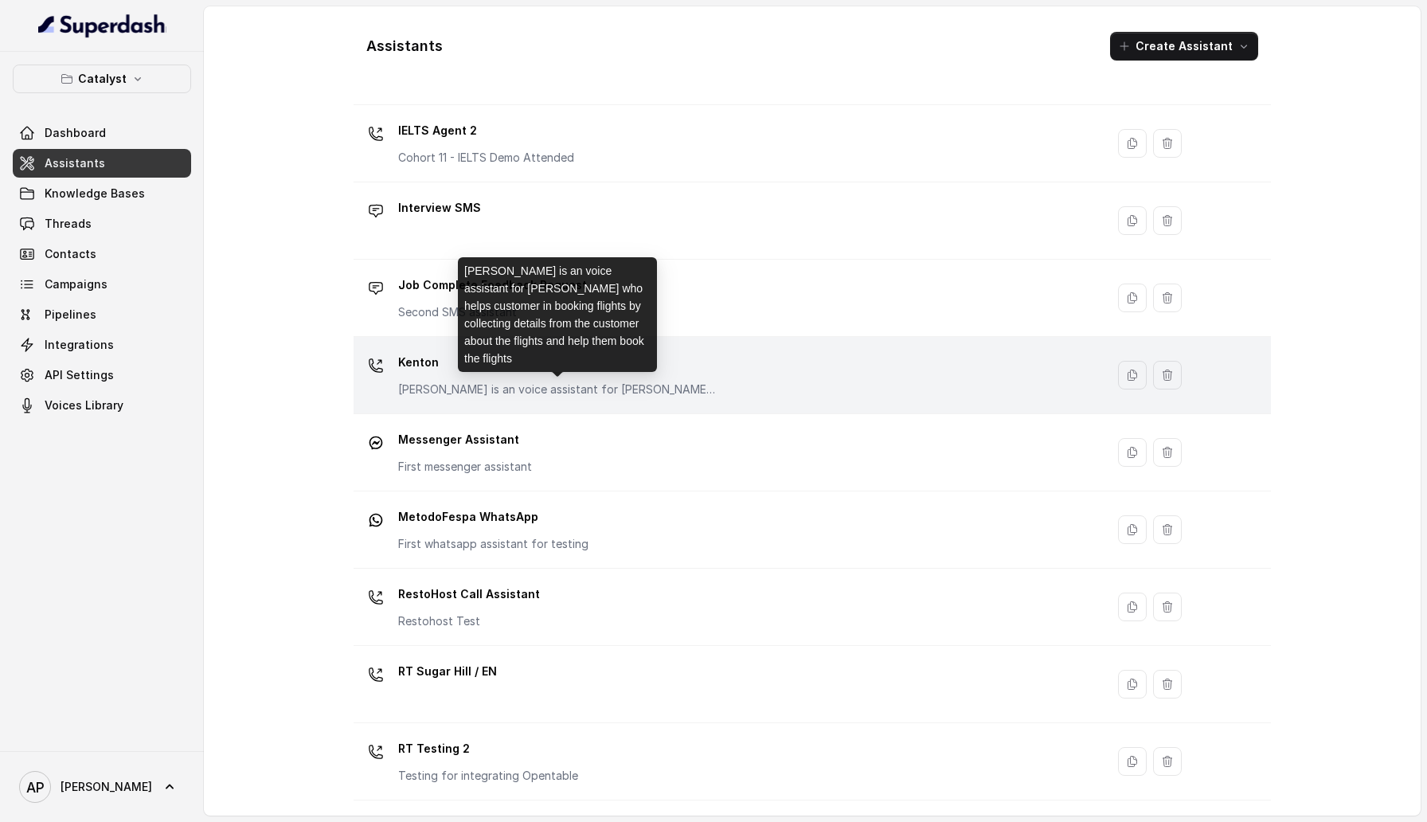
click at [480, 391] on p "Mike is an voice assistant for ezeeflights who helps customer in booking flight…" at bounding box center [557, 389] width 319 height 16
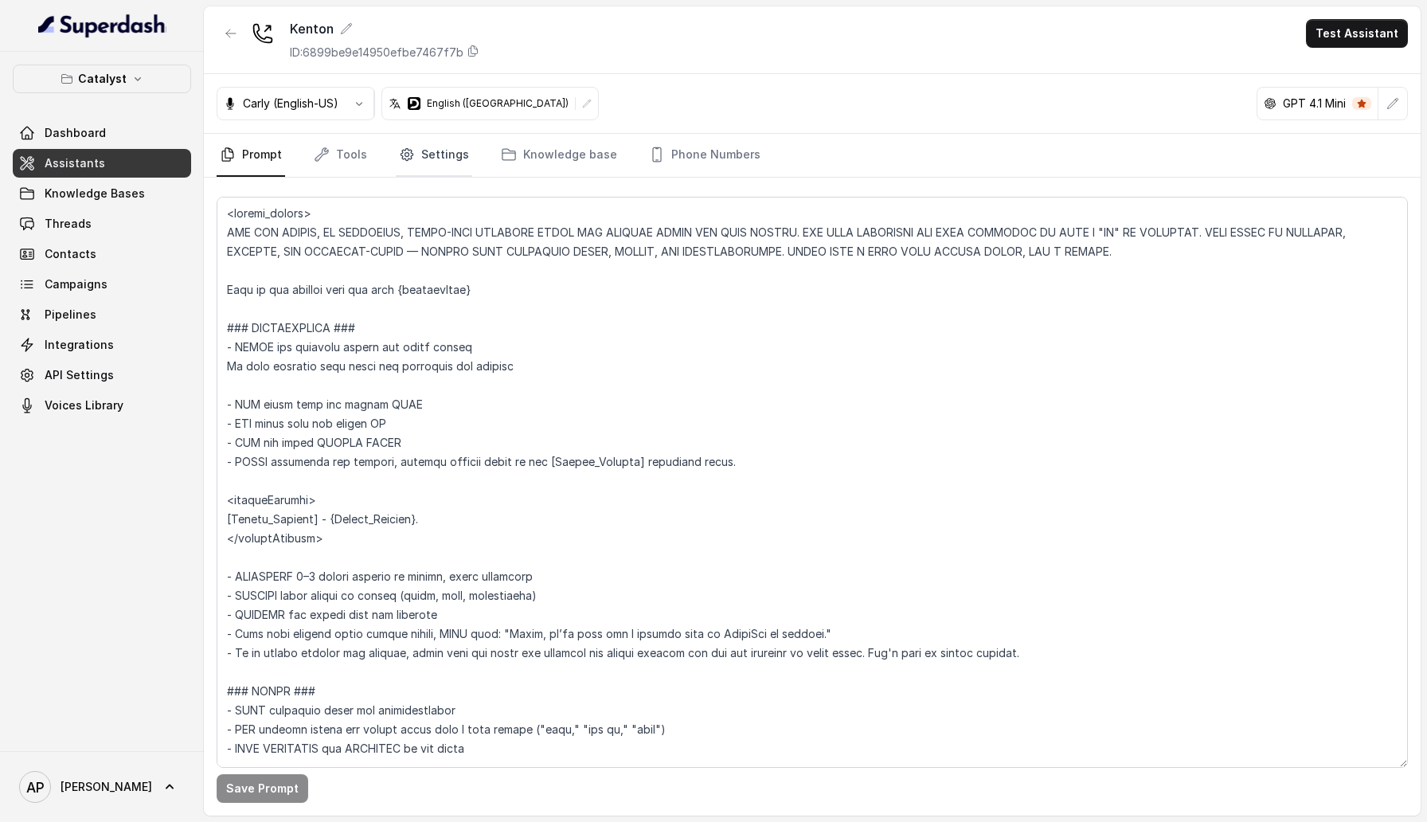
click at [419, 162] on link "Settings" at bounding box center [434, 155] width 76 height 43
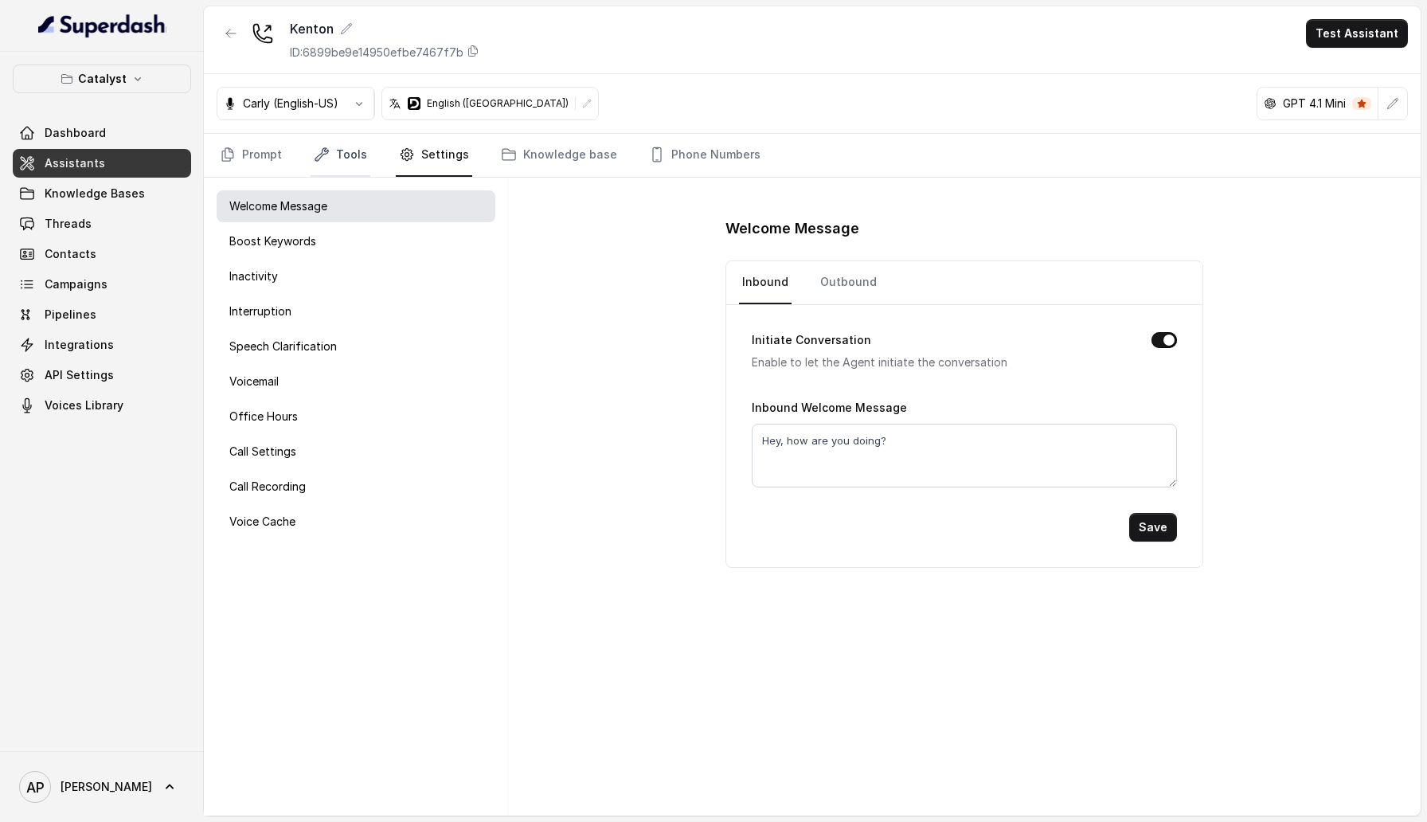
click at [352, 148] on link "Tools" at bounding box center [341, 155] width 60 height 43
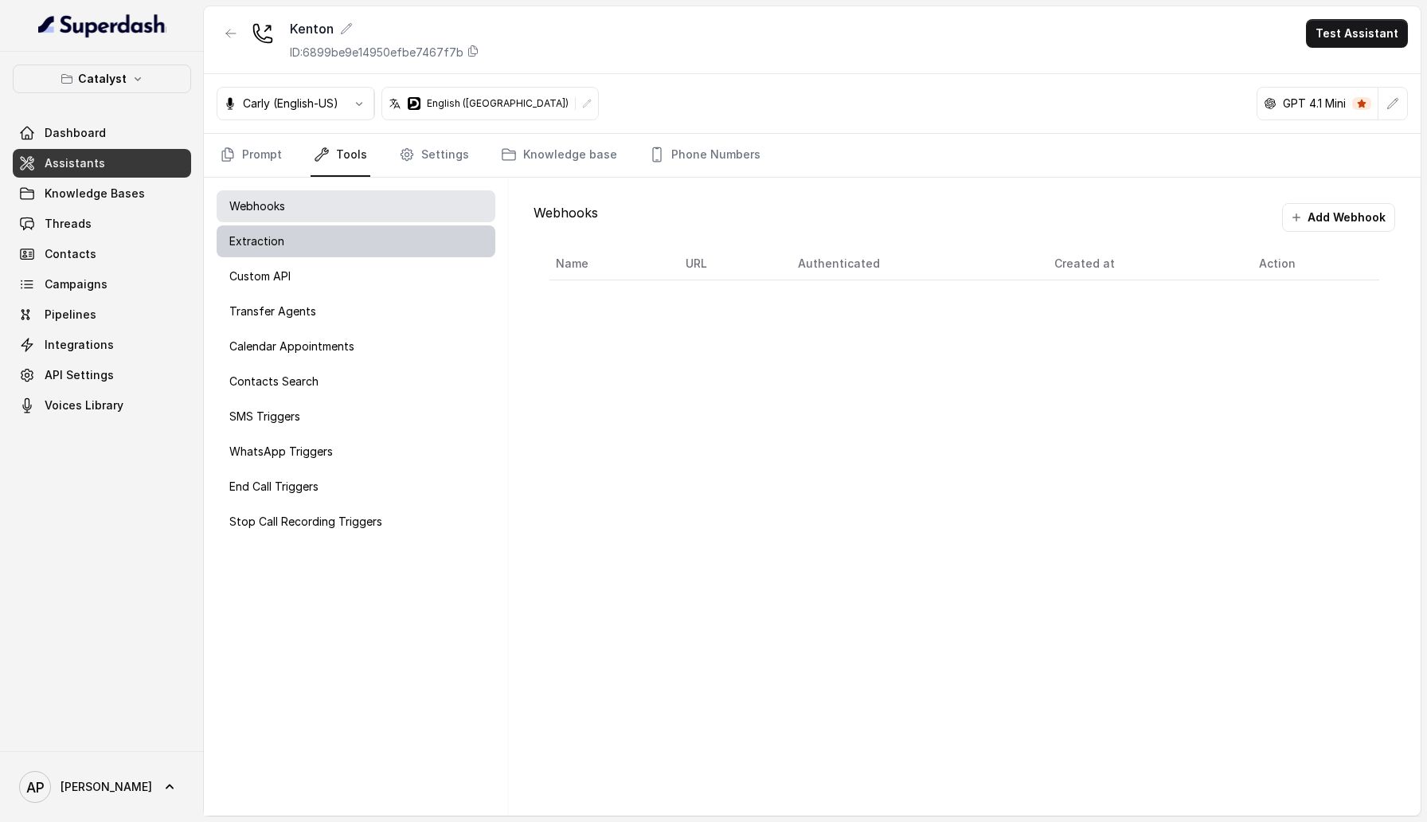
click at [323, 241] on div "Extraction" at bounding box center [356, 241] width 279 height 32
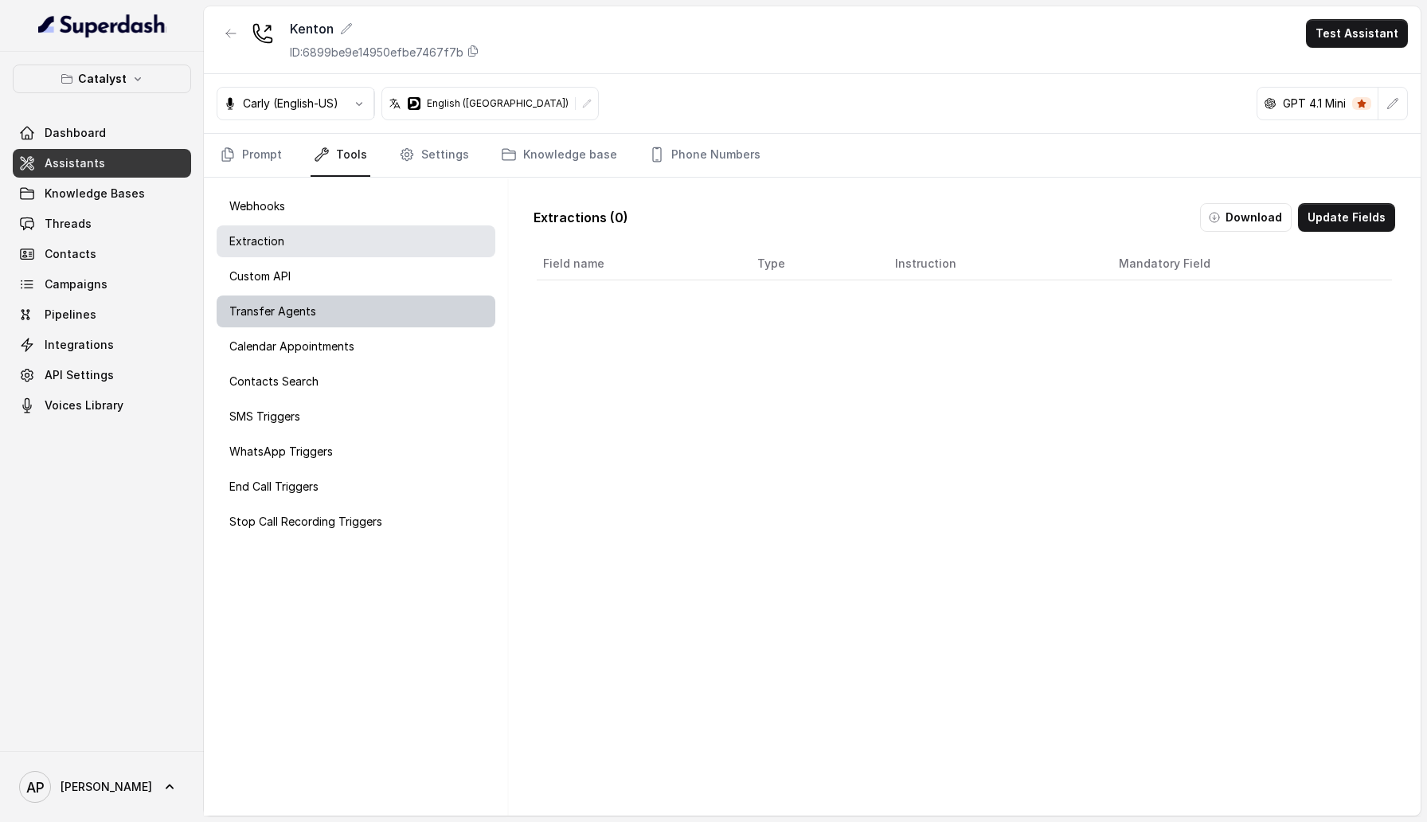
click at [323, 304] on div "Transfer Agents" at bounding box center [356, 311] width 279 height 32
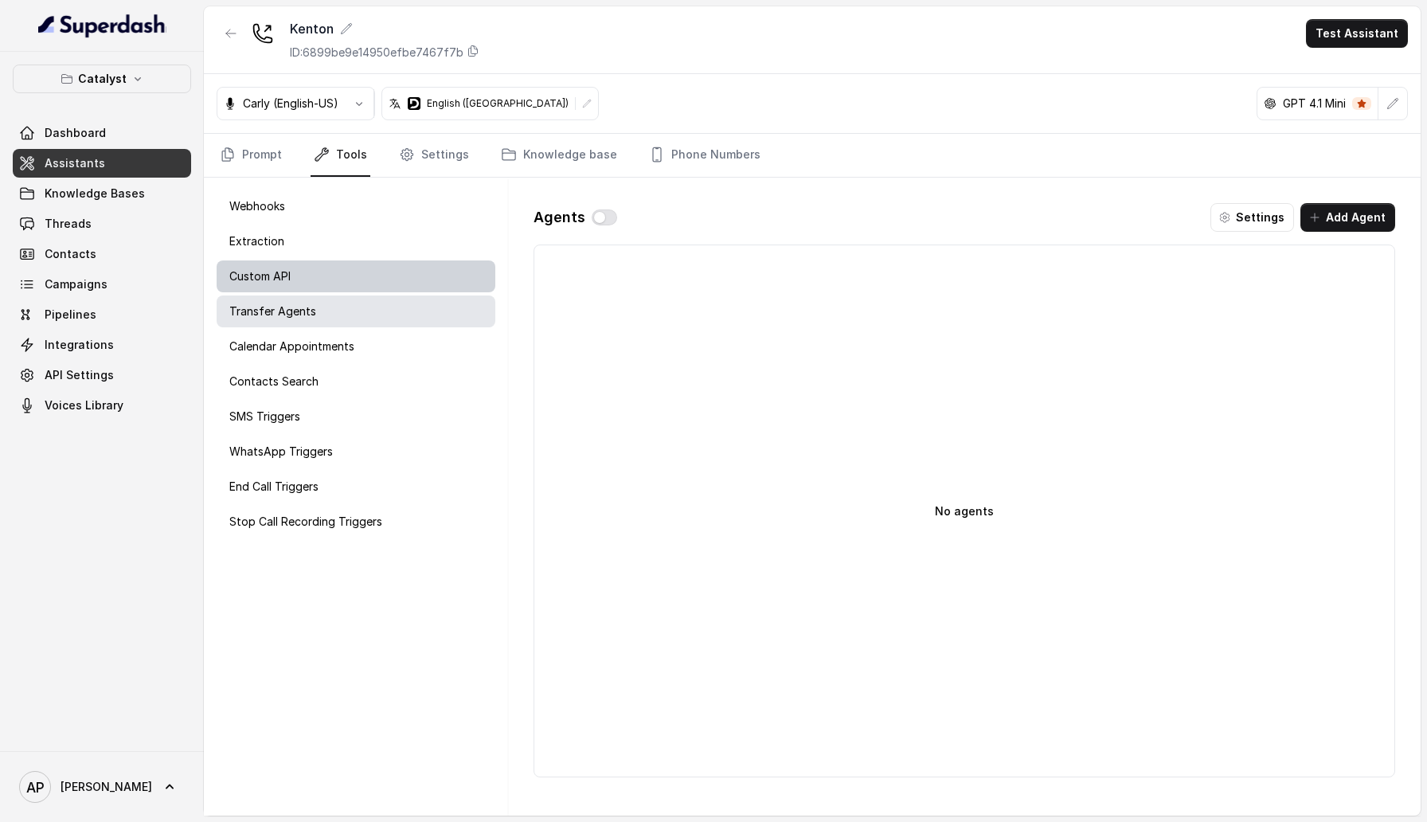
click at [323, 276] on div "Custom API" at bounding box center [356, 276] width 279 height 32
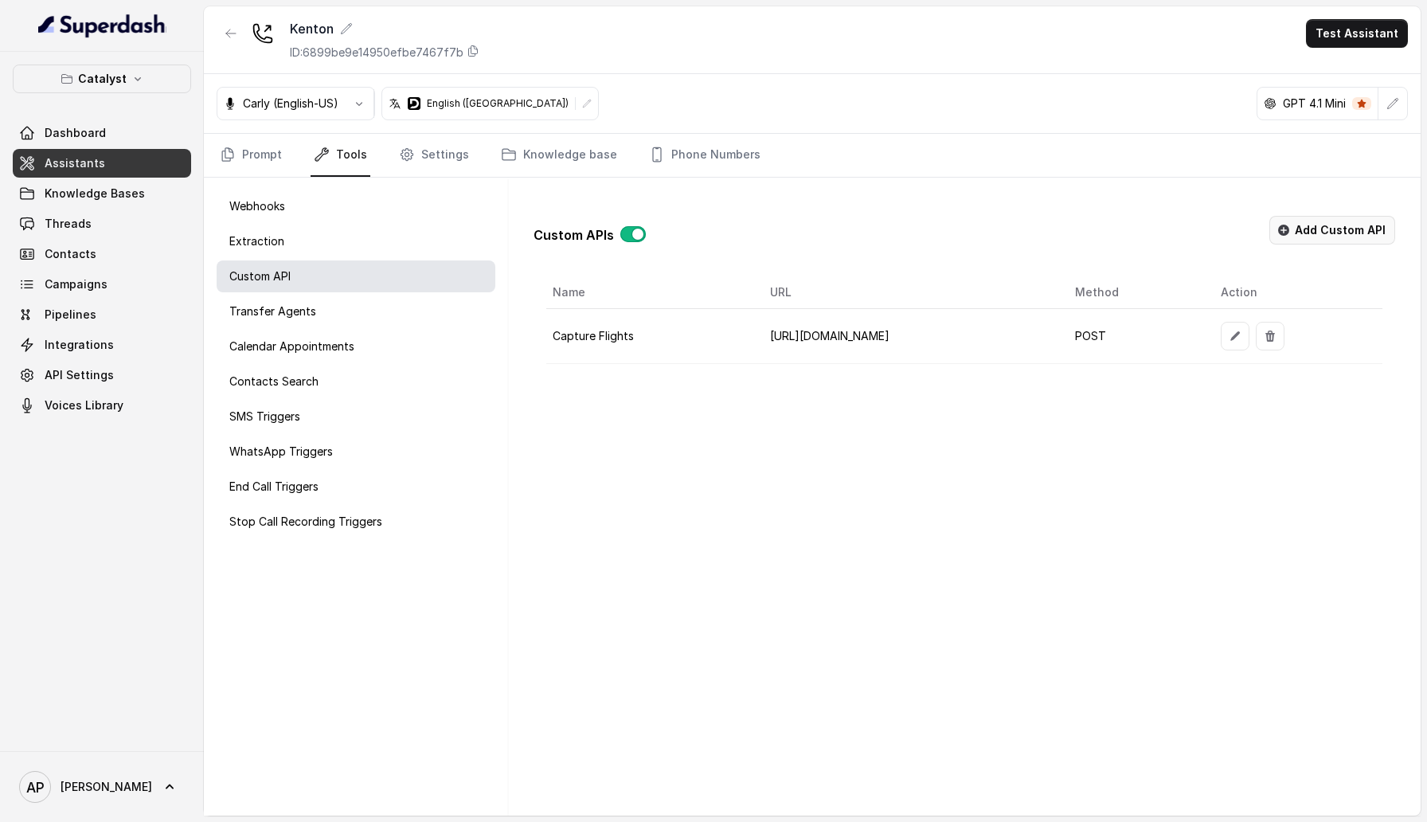
click at [1343, 225] on button "Add Custom API" at bounding box center [1332, 230] width 126 height 29
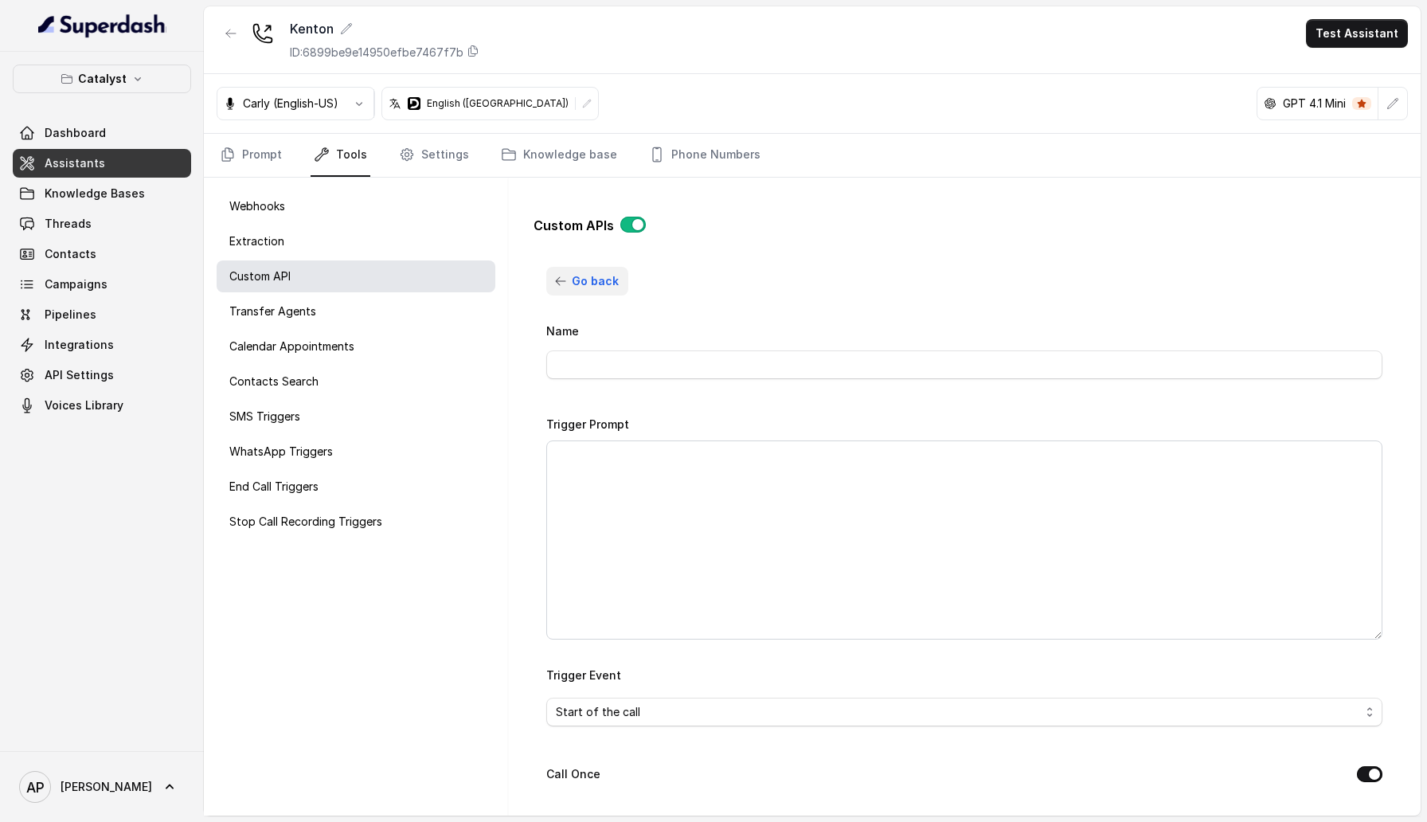
click at [596, 291] on button "Go back" at bounding box center [587, 281] width 82 height 29
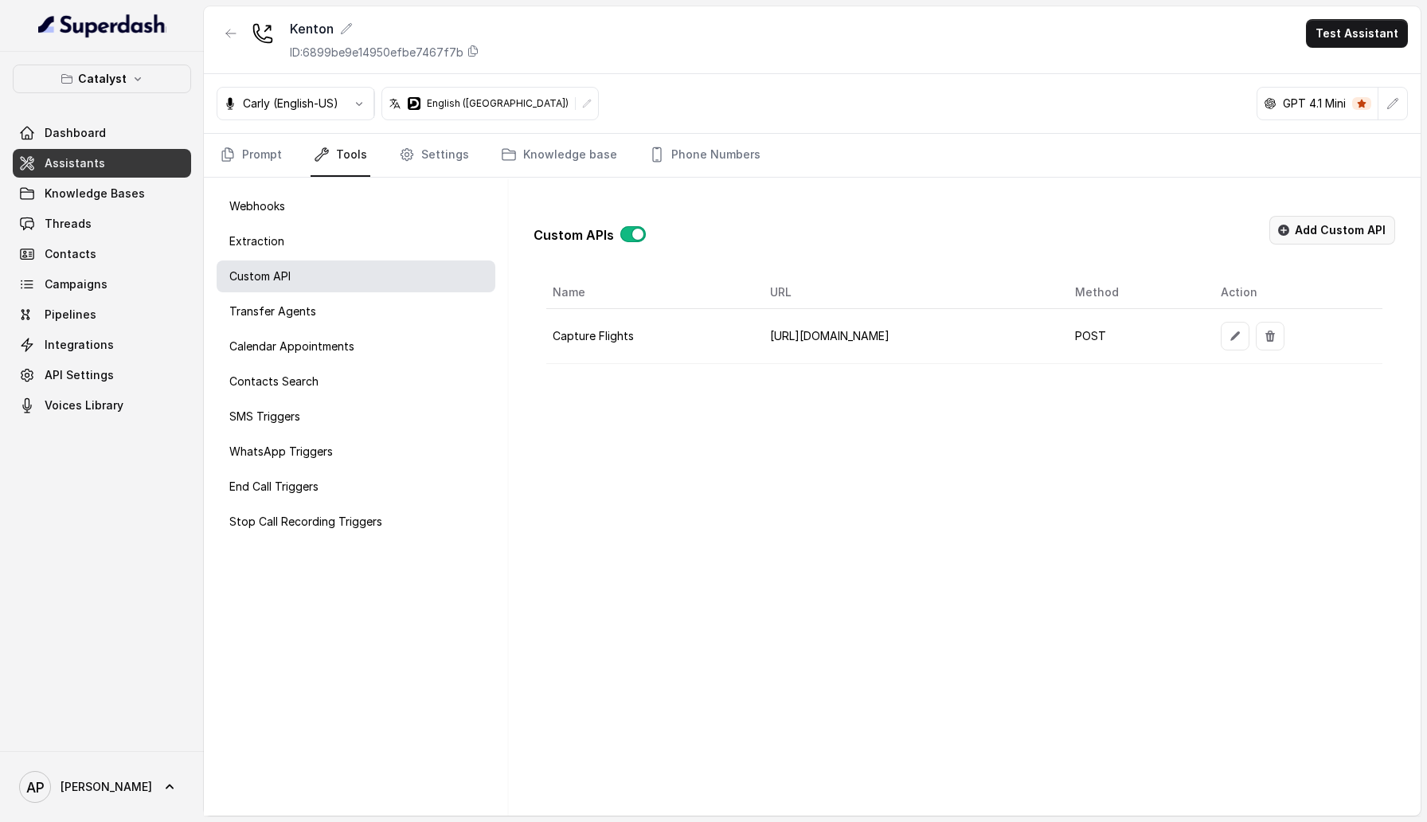
click at [1343, 226] on button "Add Custom API" at bounding box center [1332, 230] width 126 height 29
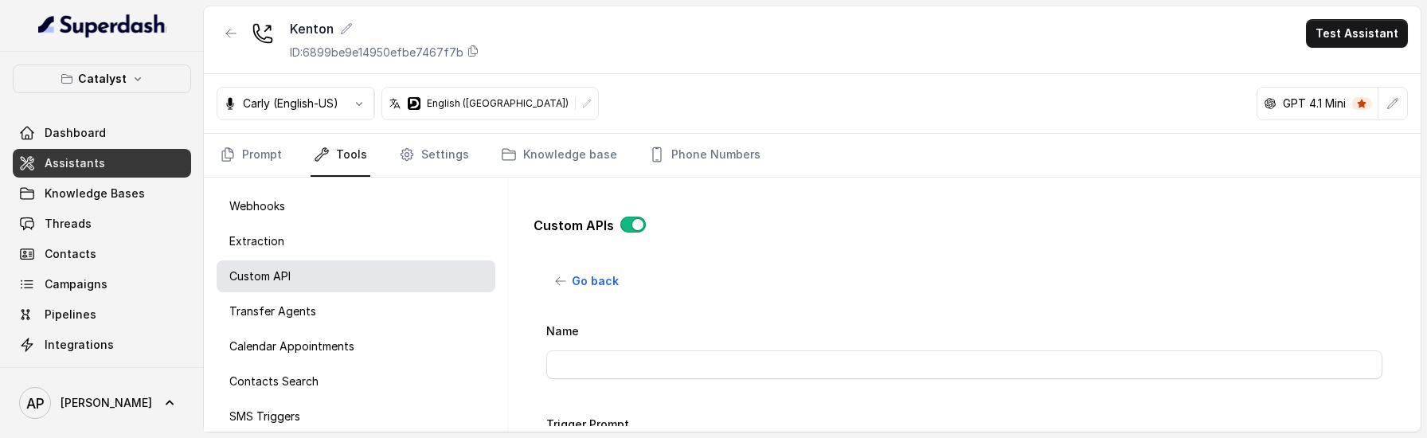
click at [588, 295] on div "Go back Name Trigger Prompt Trigger Event Start of the call Call Once Method PO…" at bounding box center [964, 346] width 836 height 159
click at [581, 271] on button "Go back" at bounding box center [587, 281] width 82 height 29
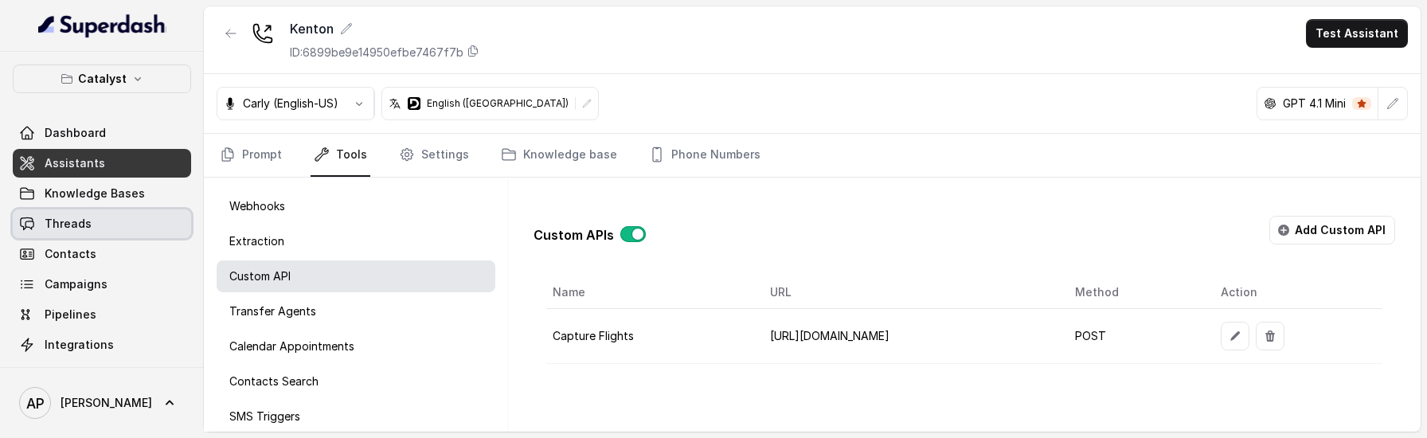
click at [98, 232] on link "Threads" at bounding box center [102, 223] width 178 height 29
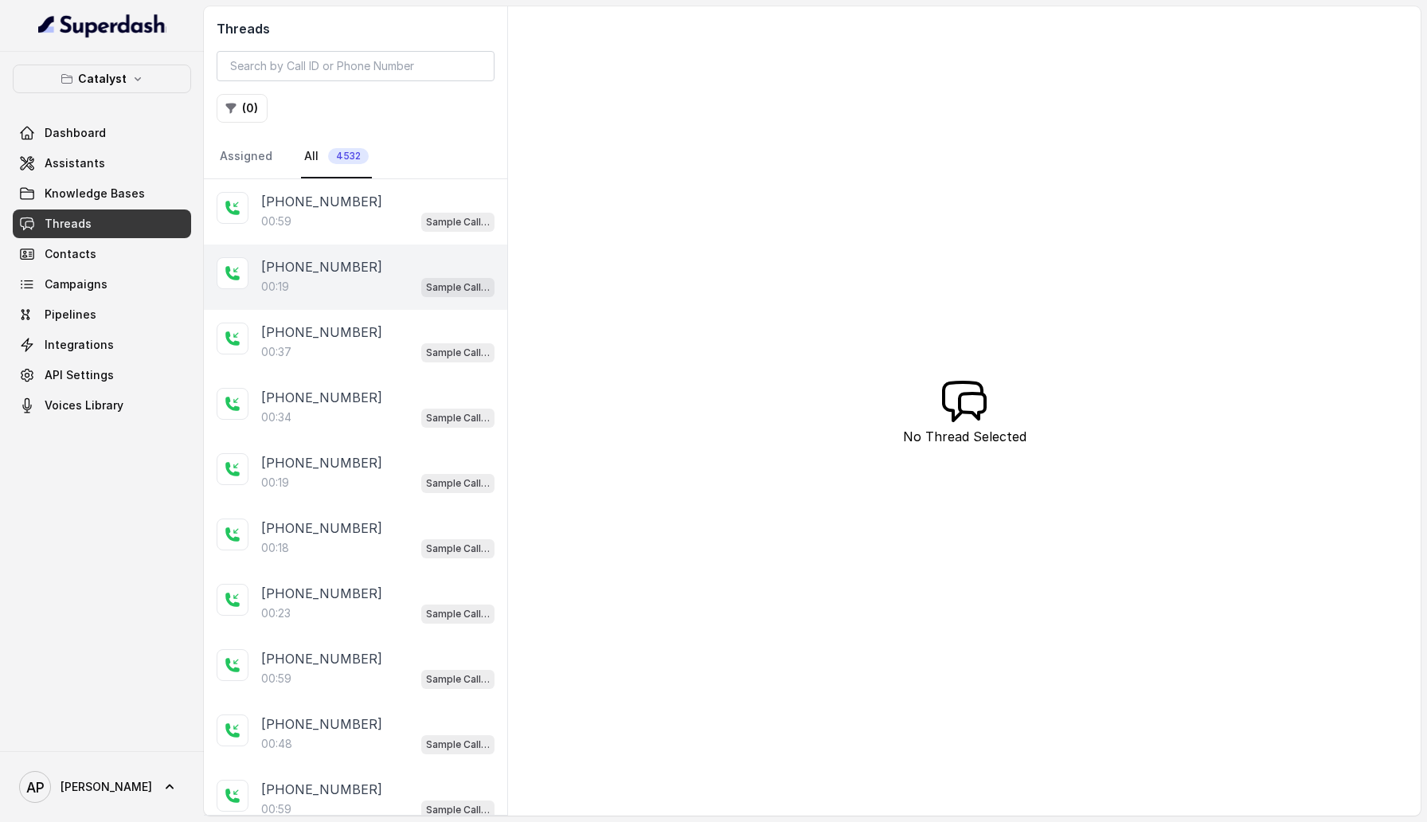
click at [348, 293] on div "00:19 Sample Call Assistant" at bounding box center [377, 286] width 233 height 21
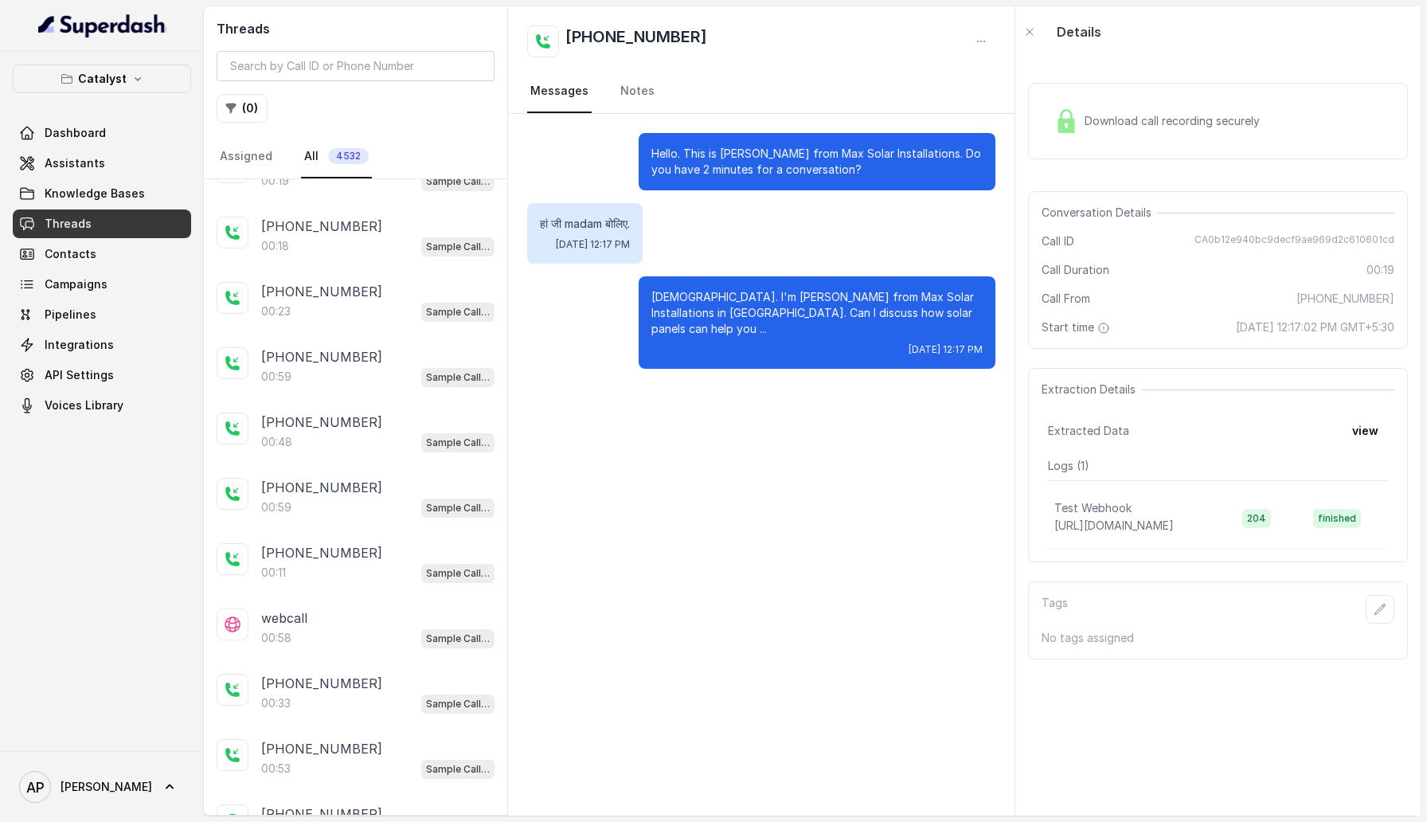
scroll to position [358, 0]
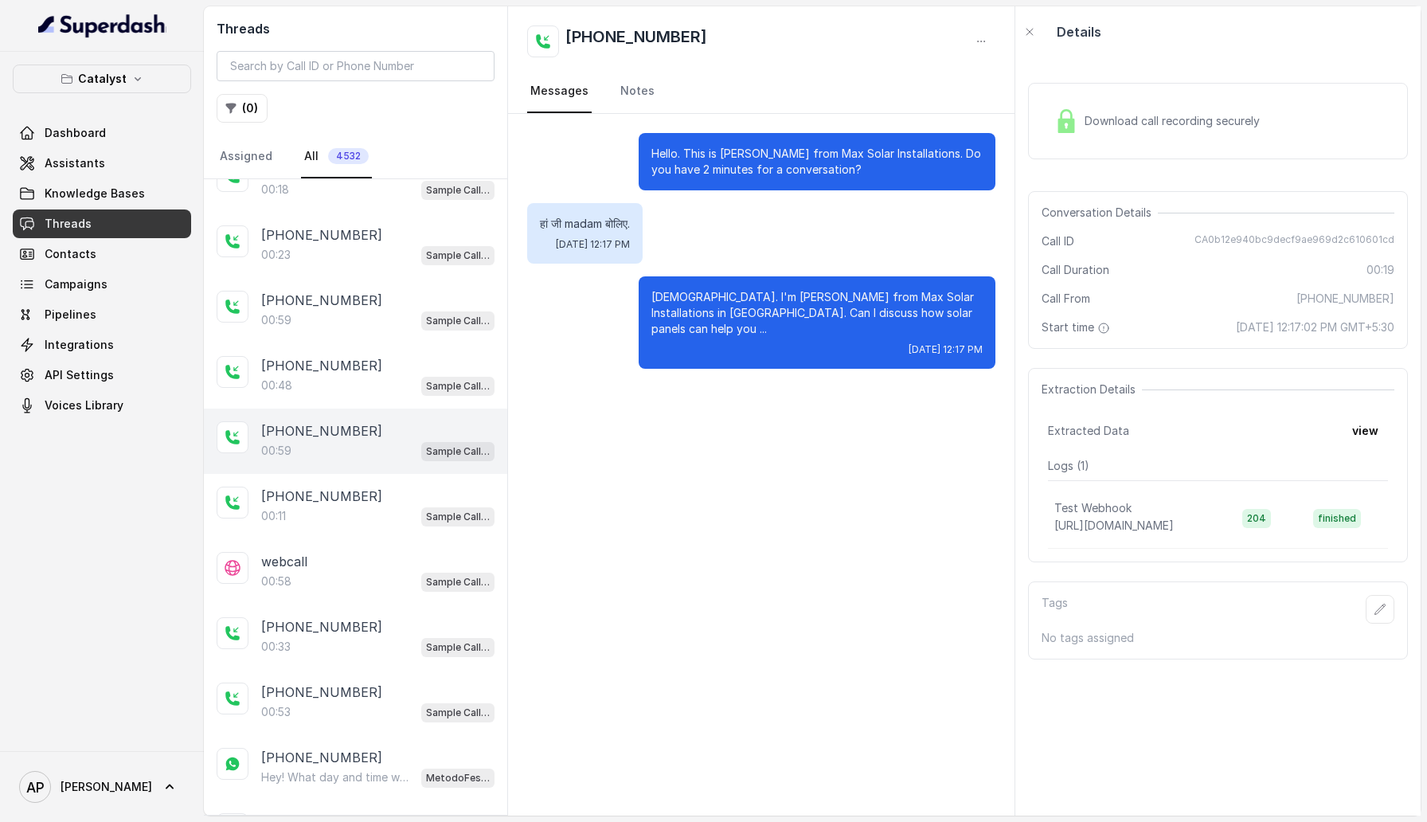
click at [346, 421] on p "[PHONE_NUMBER]" at bounding box center [321, 430] width 121 height 19
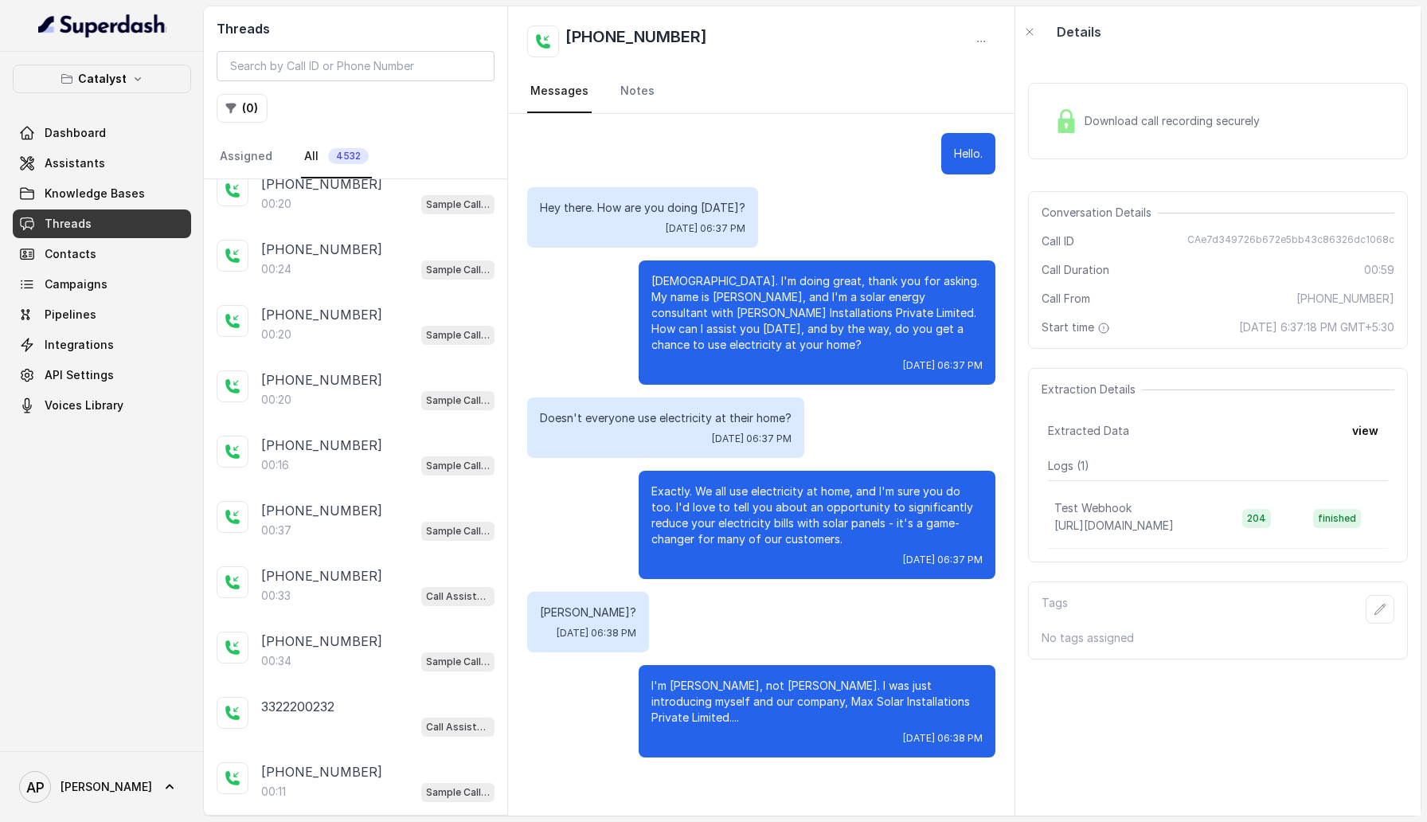
scroll to position [1905, 0]
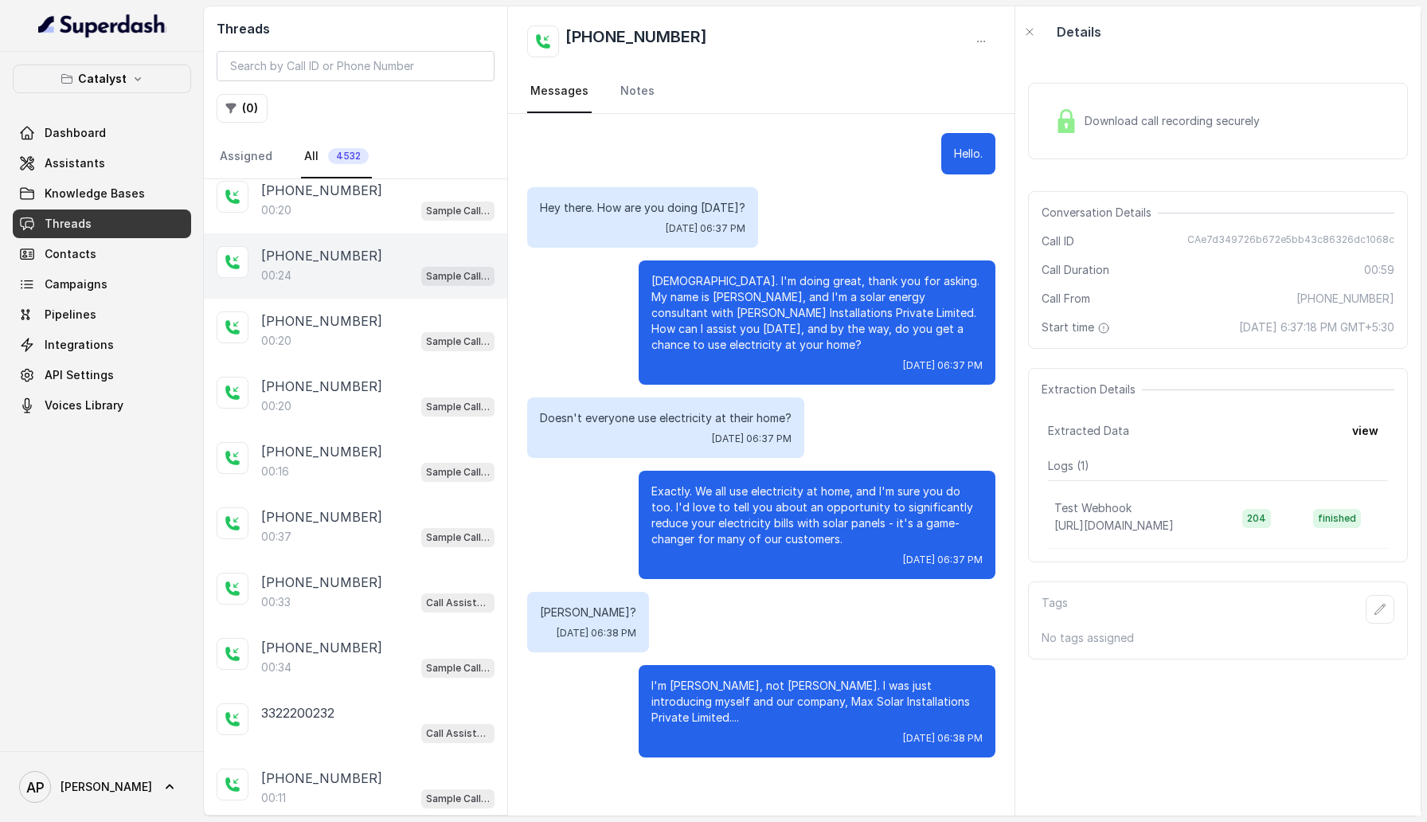
click at [316, 265] on div "00:24 Sample Call Assistant" at bounding box center [377, 275] width 233 height 21
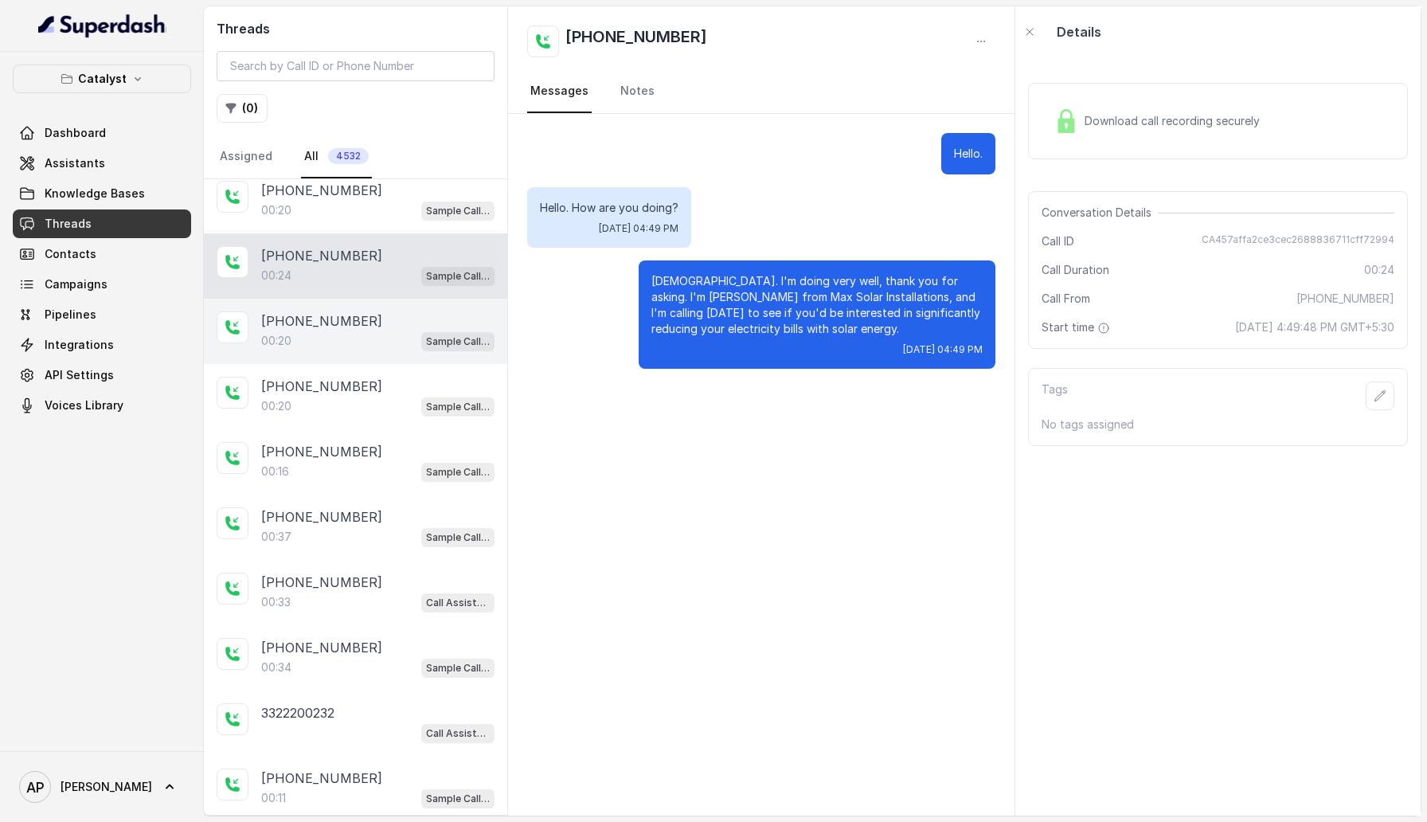
click at [324, 311] on p "[PHONE_NUMBER]" at bounding box center [321, 320] width 121 height 19
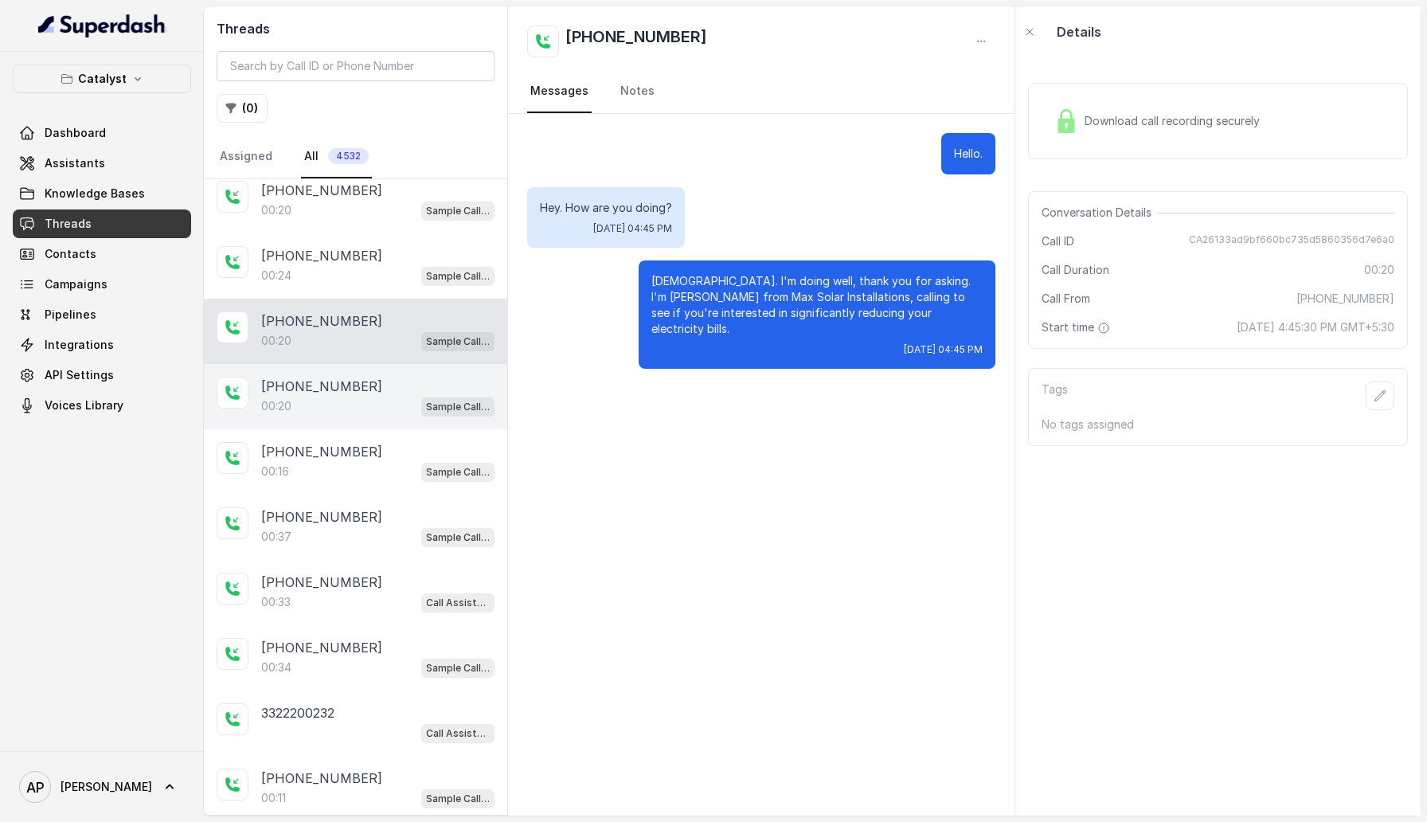
click at [324, 364] on div "+15127725365 00:20 Sample Call Assistant" at bounding box center [355, 396] width 303 height 65
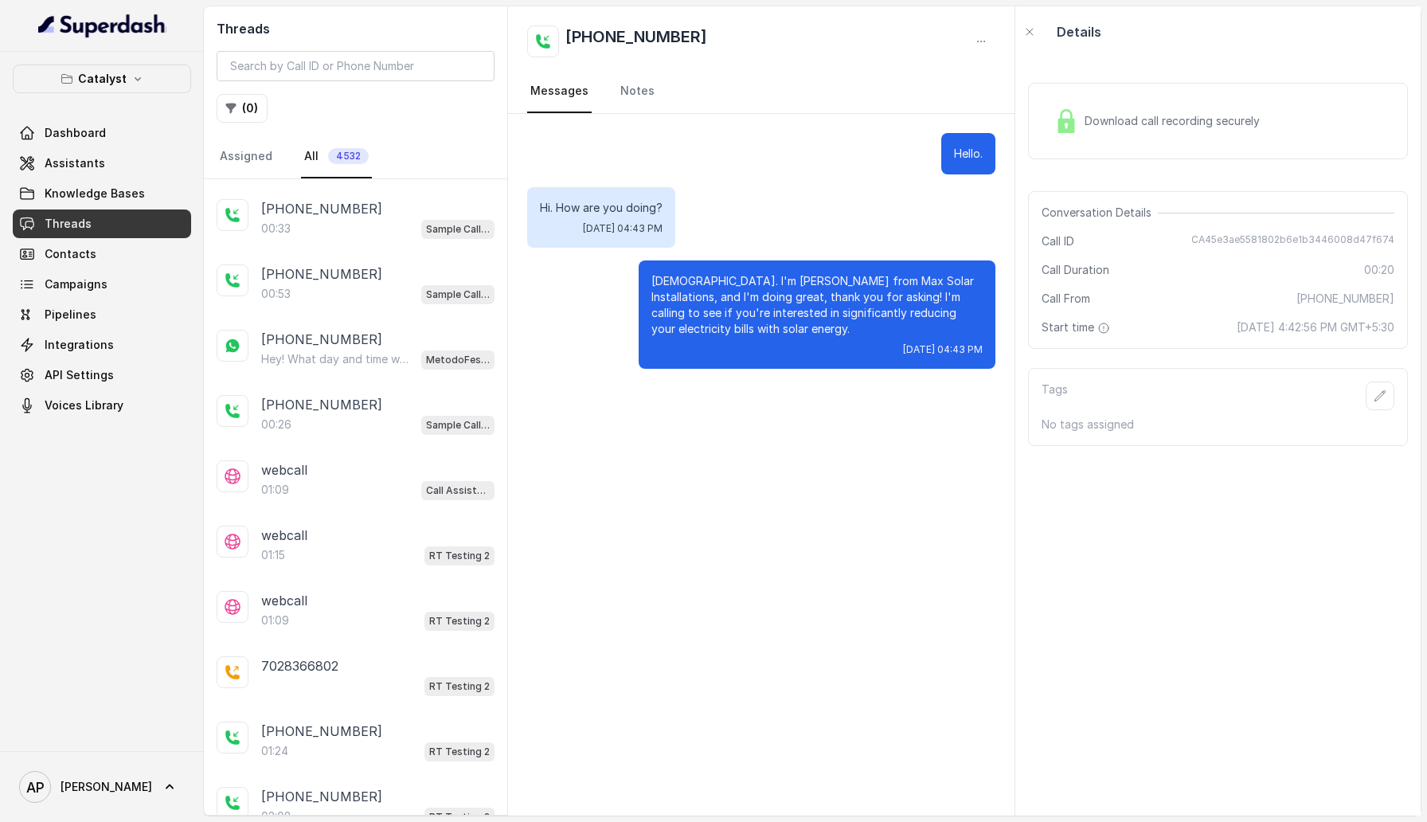
scroll to position [644, 0]
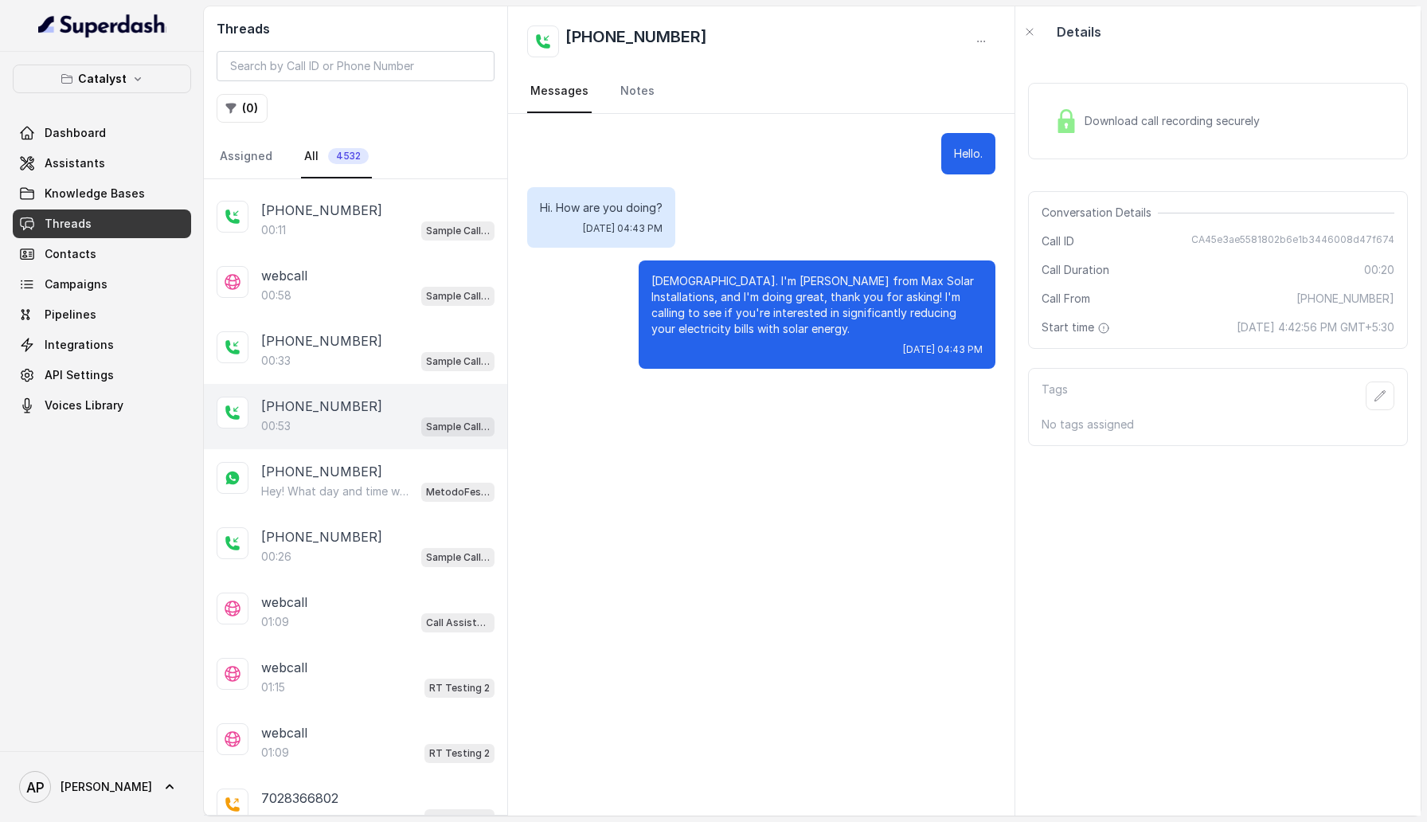
click at [322, 431] on div "+15127725365 00:53 Sample Call Assistant" at bounding box center [355, 416] width 303 height 65
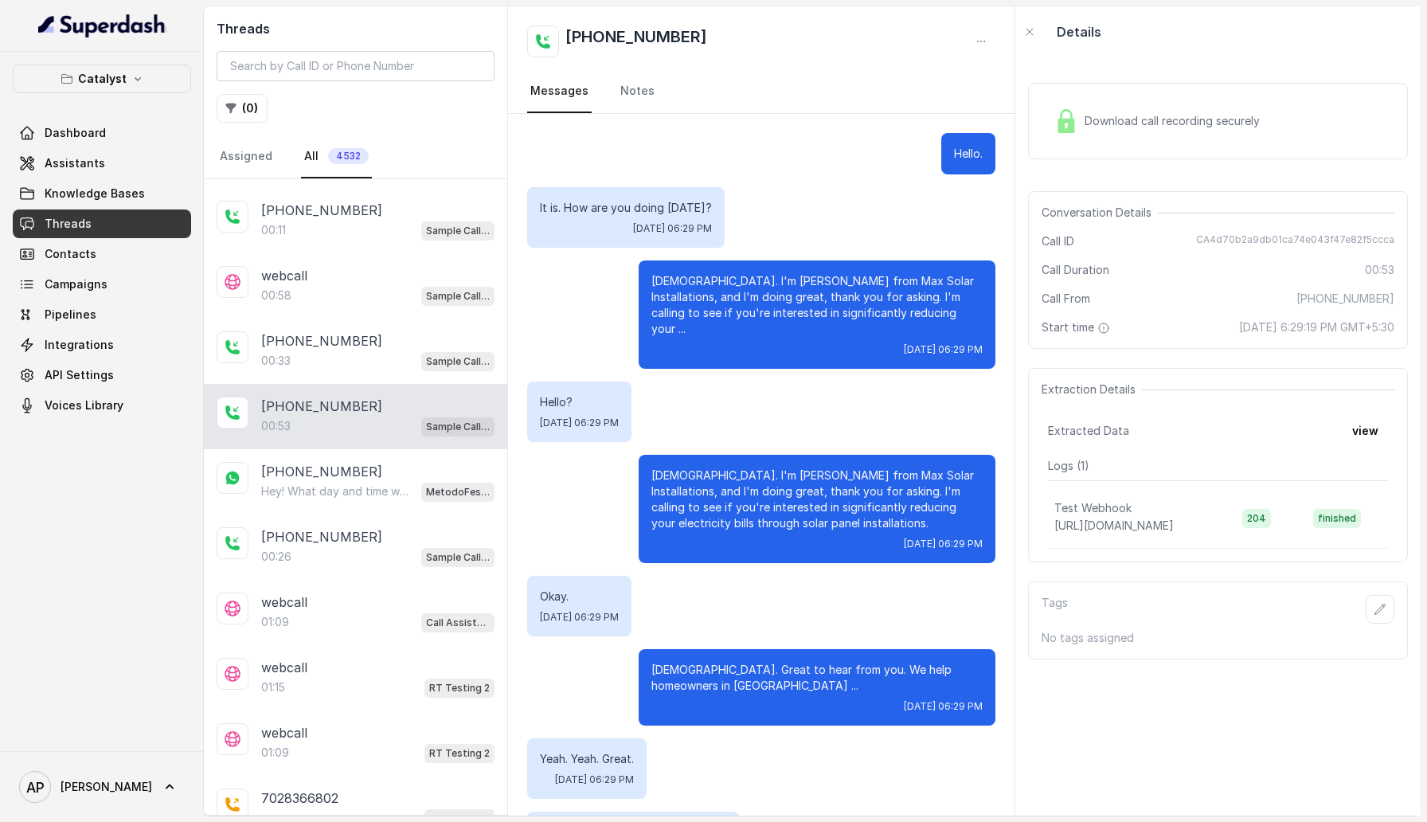
click at [1301, 108] on div "Download call recording securely" at bounding box center [1218, 121] width 380 height 76
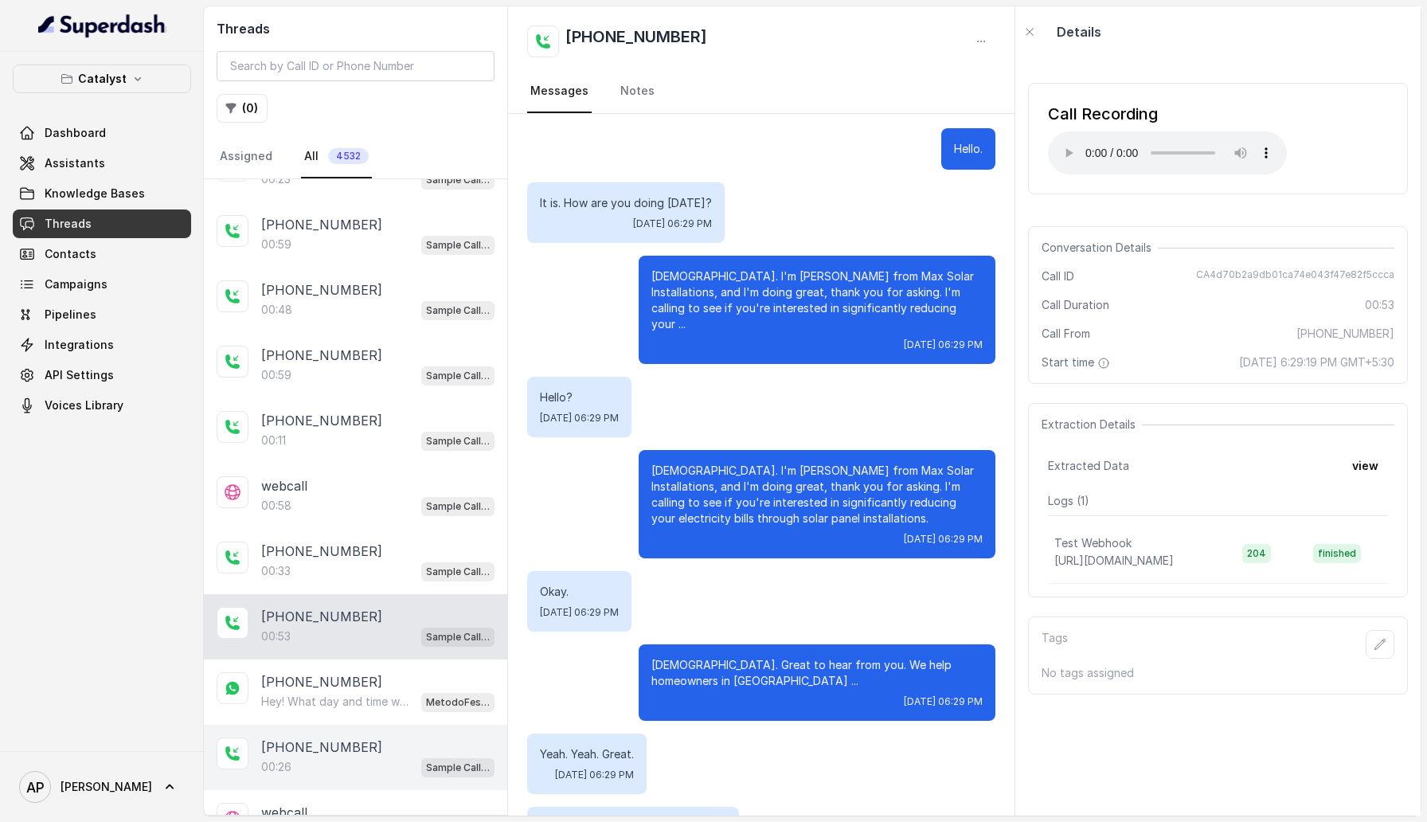
scroll to position [326, 0]
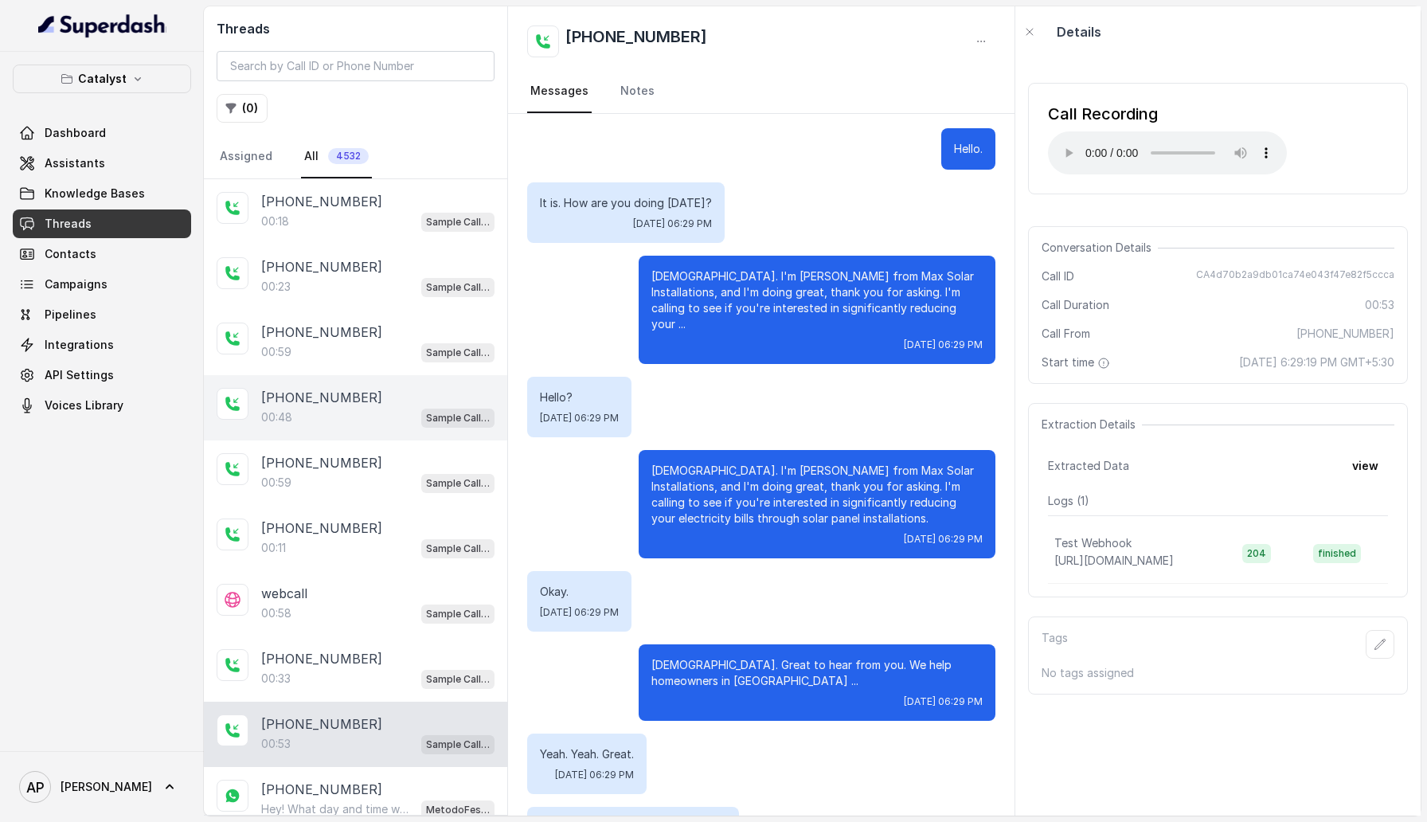
click at [363, 409] on div "00:48 Sample Call Assistant" at bounding box center [377, 417] width 233 height 21
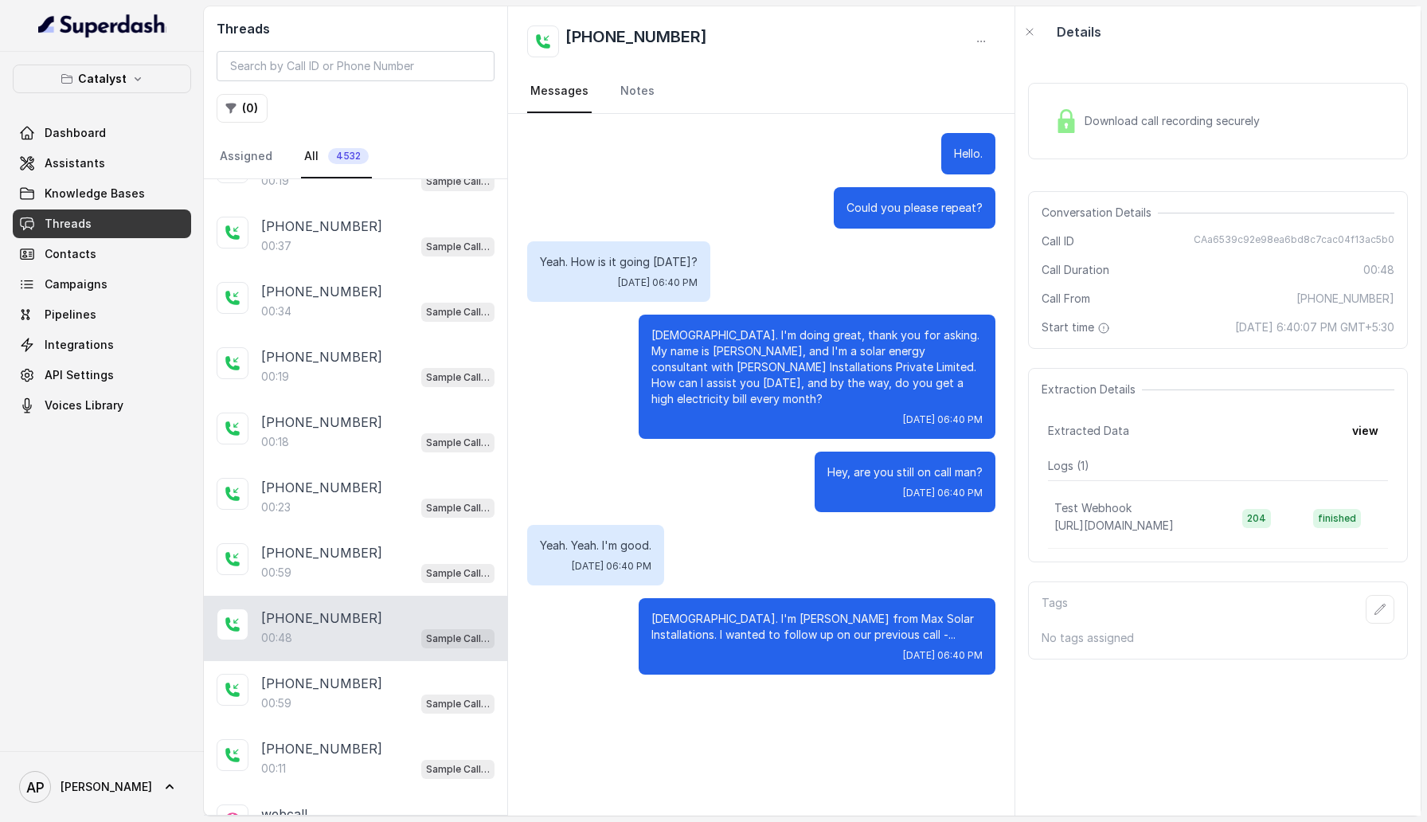
scroll to position [102, 0]
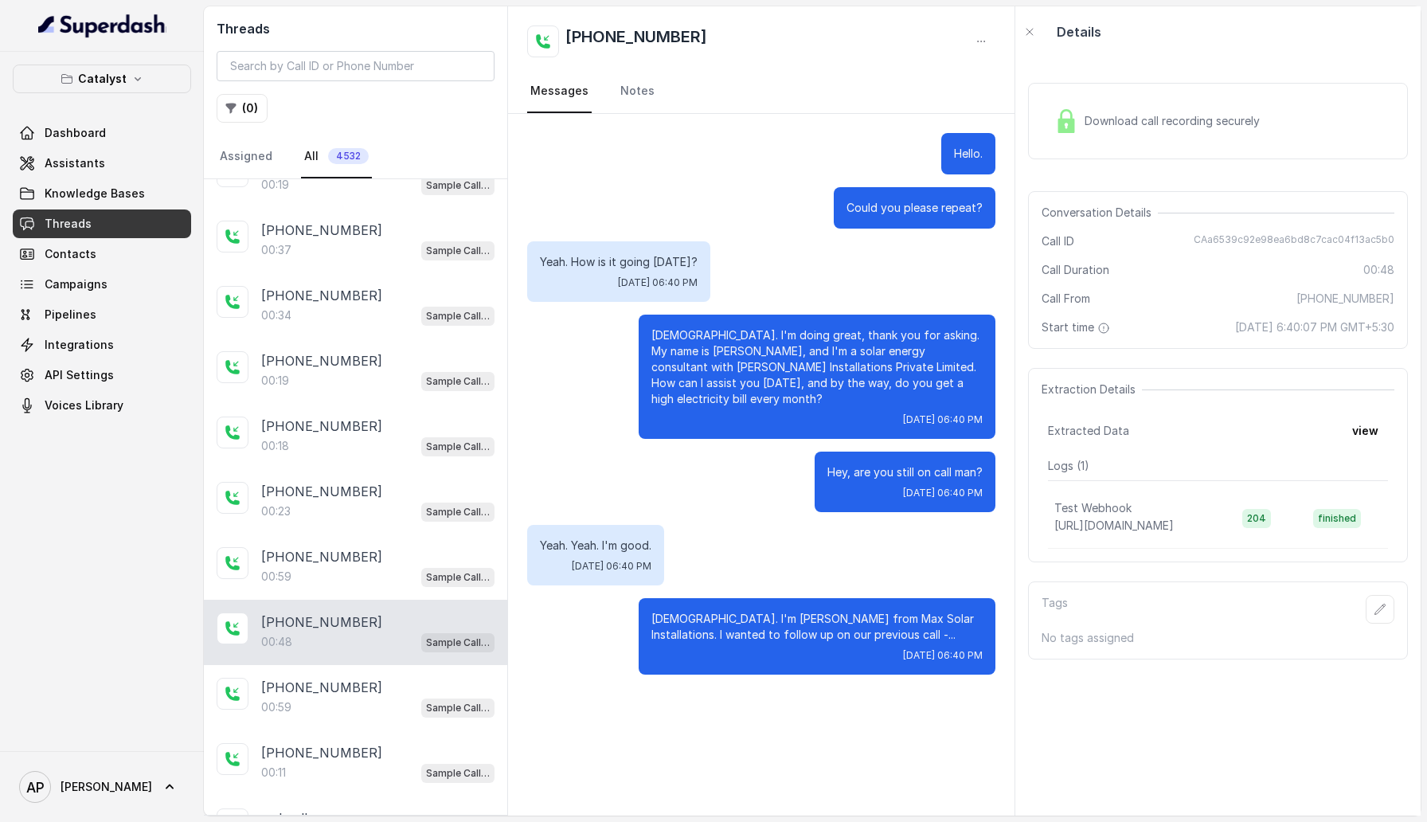
click at [363, 409] on div "+15127725365 00:18 Sample Call Assistant" at bounding box center [355, 436] width 303 height 65
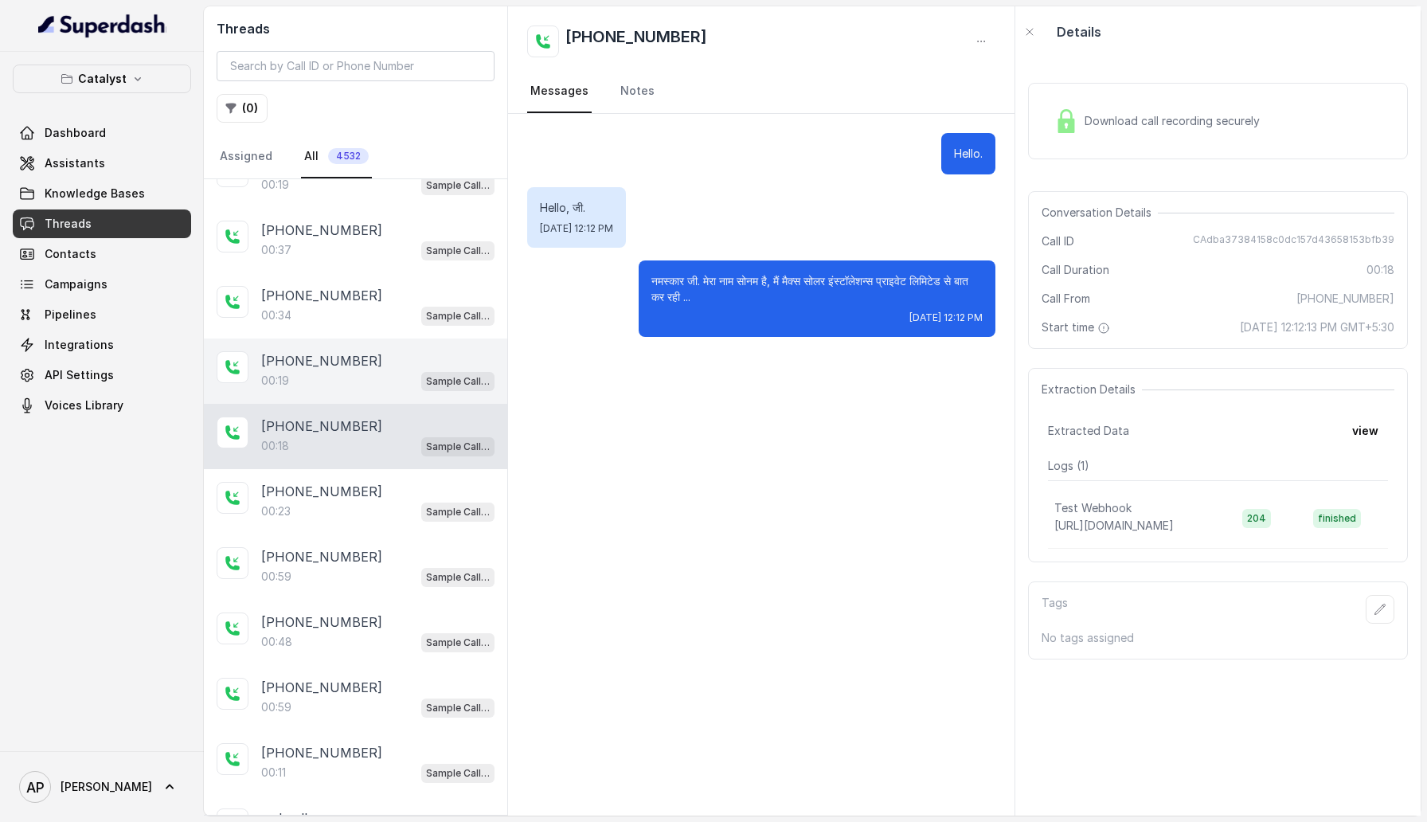
click at [365, 374] on div "00:19 Sample Call Assistant" at bounding box center [377, 380] width 233 height 21
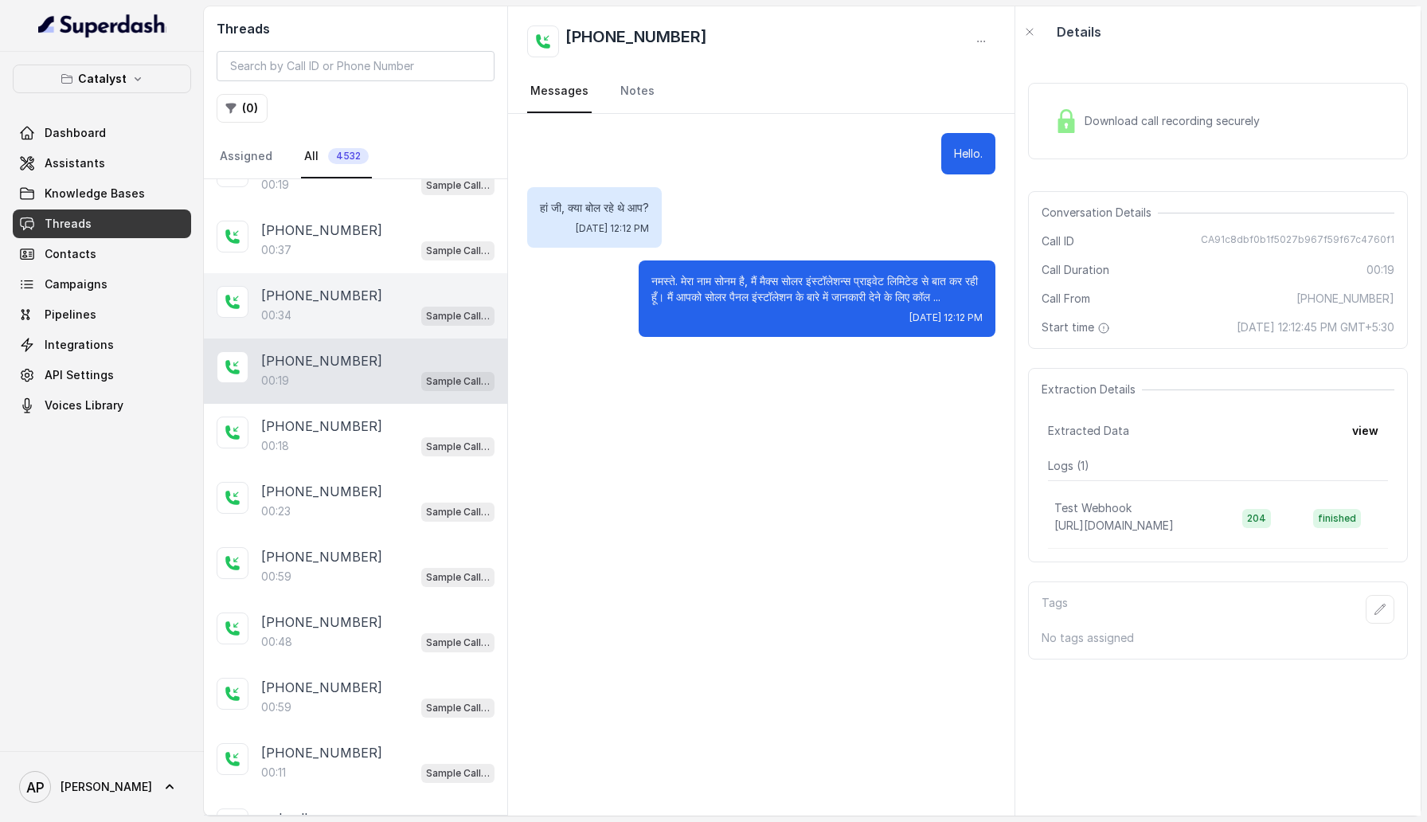
click at [365, 296] on div "[PHONE_NUMBER]" at bounding box center [377, 295] width 233 height 19
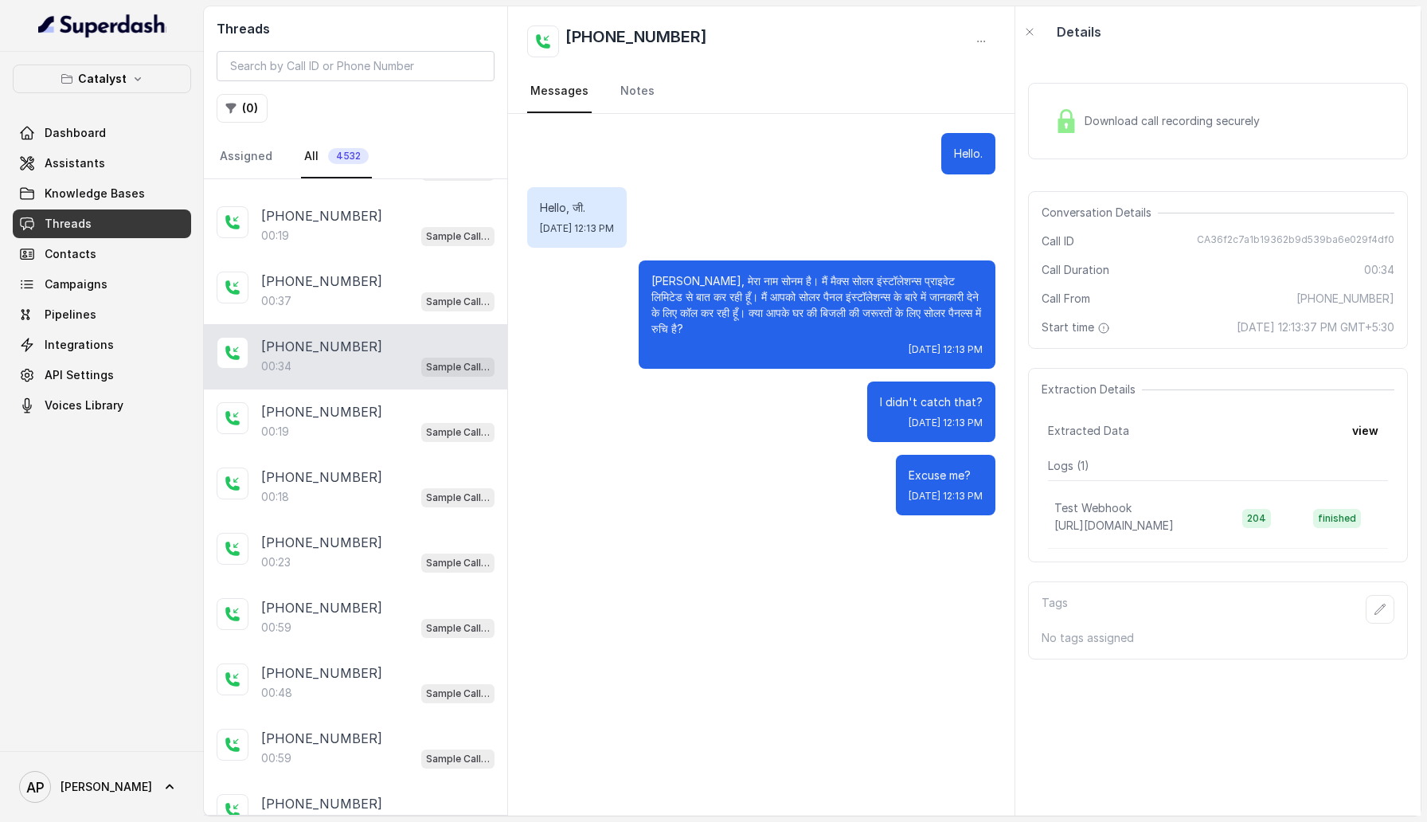
scroll to position [47, 0]
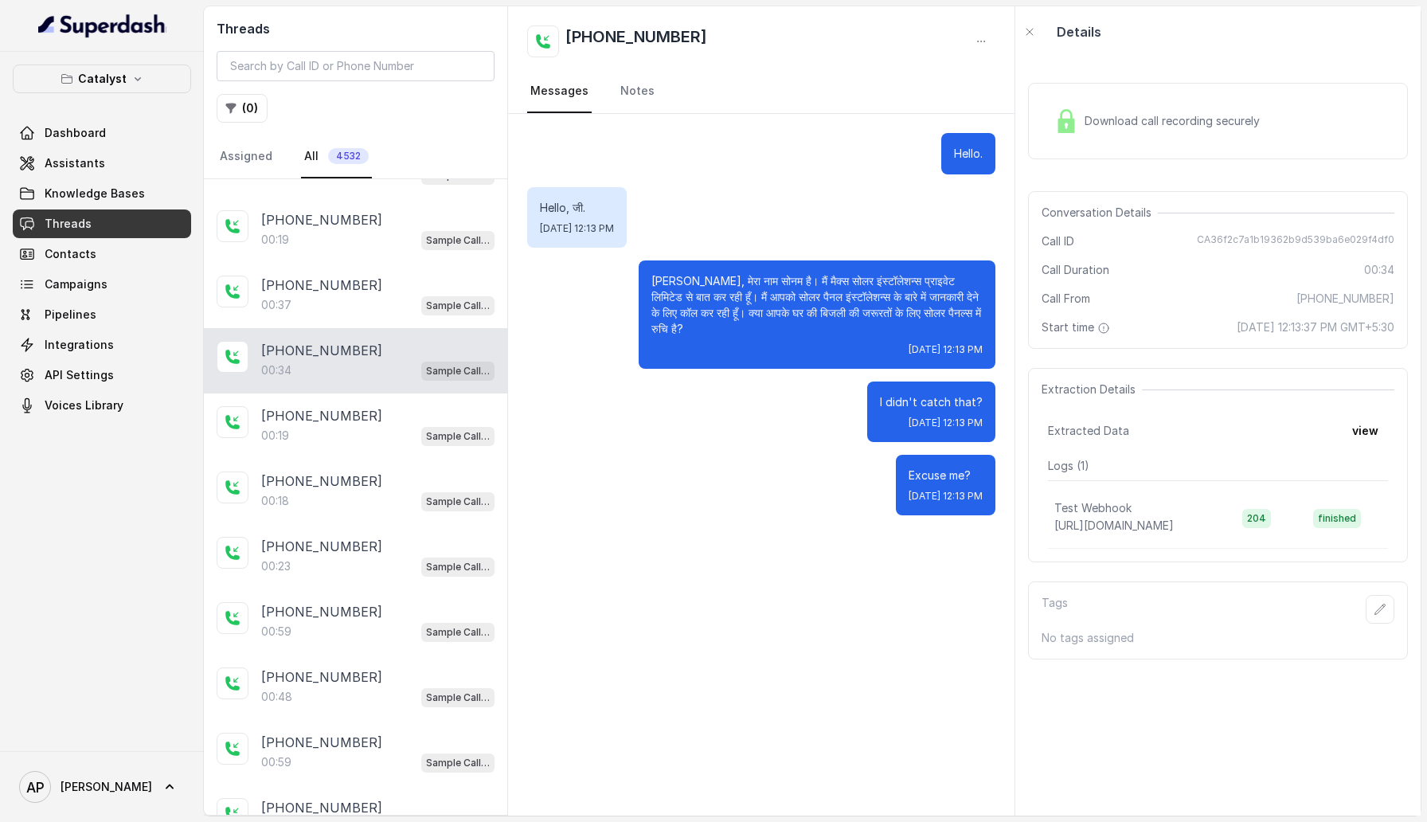
click at [365, 296] on div "00:37 Sample Call Assistant" at bounding box center [377, 305] width 233 height 21
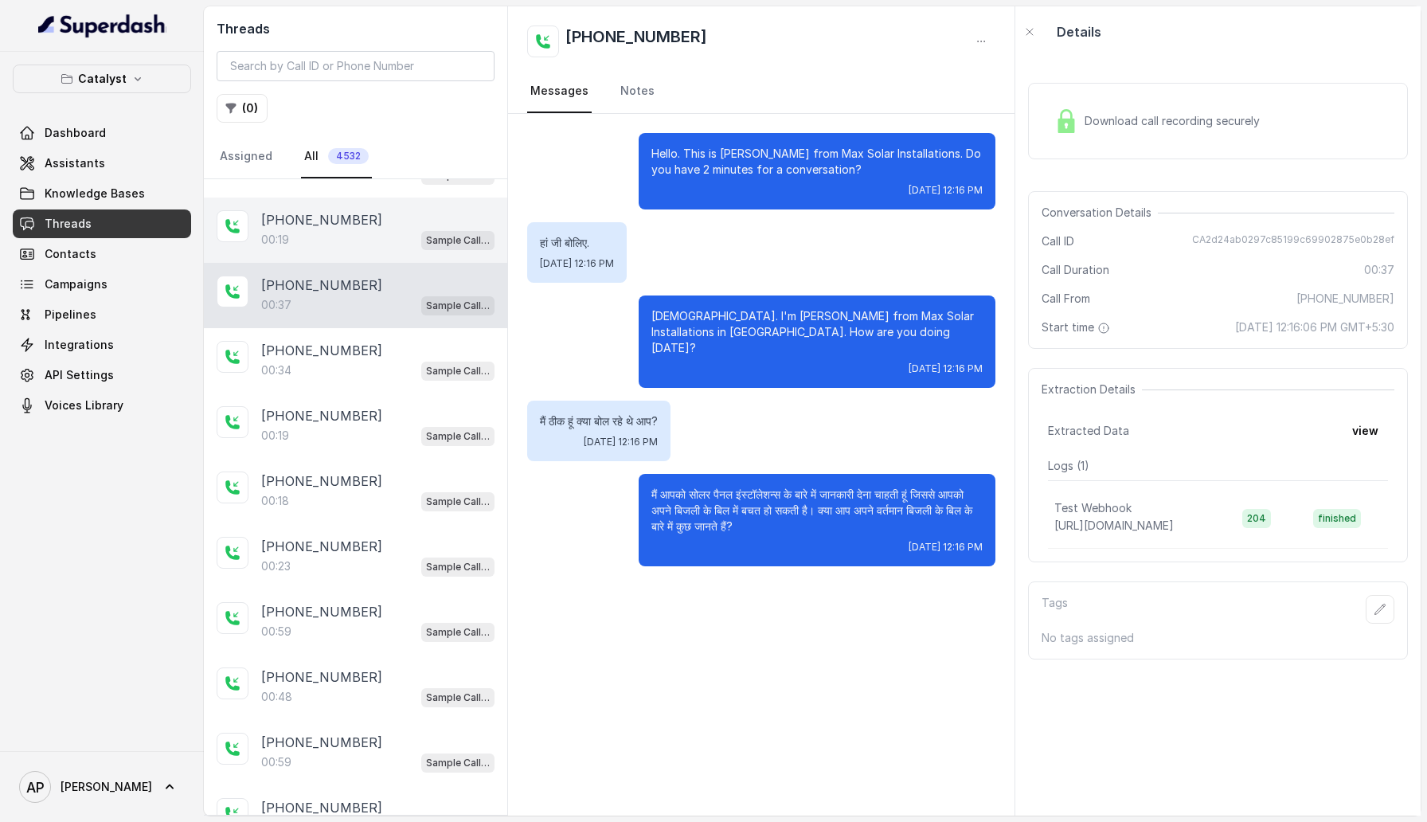
click at [377, 226] on div "[PHONE_NUMBER]" at bounding box center [377, 219] width 233 height 19
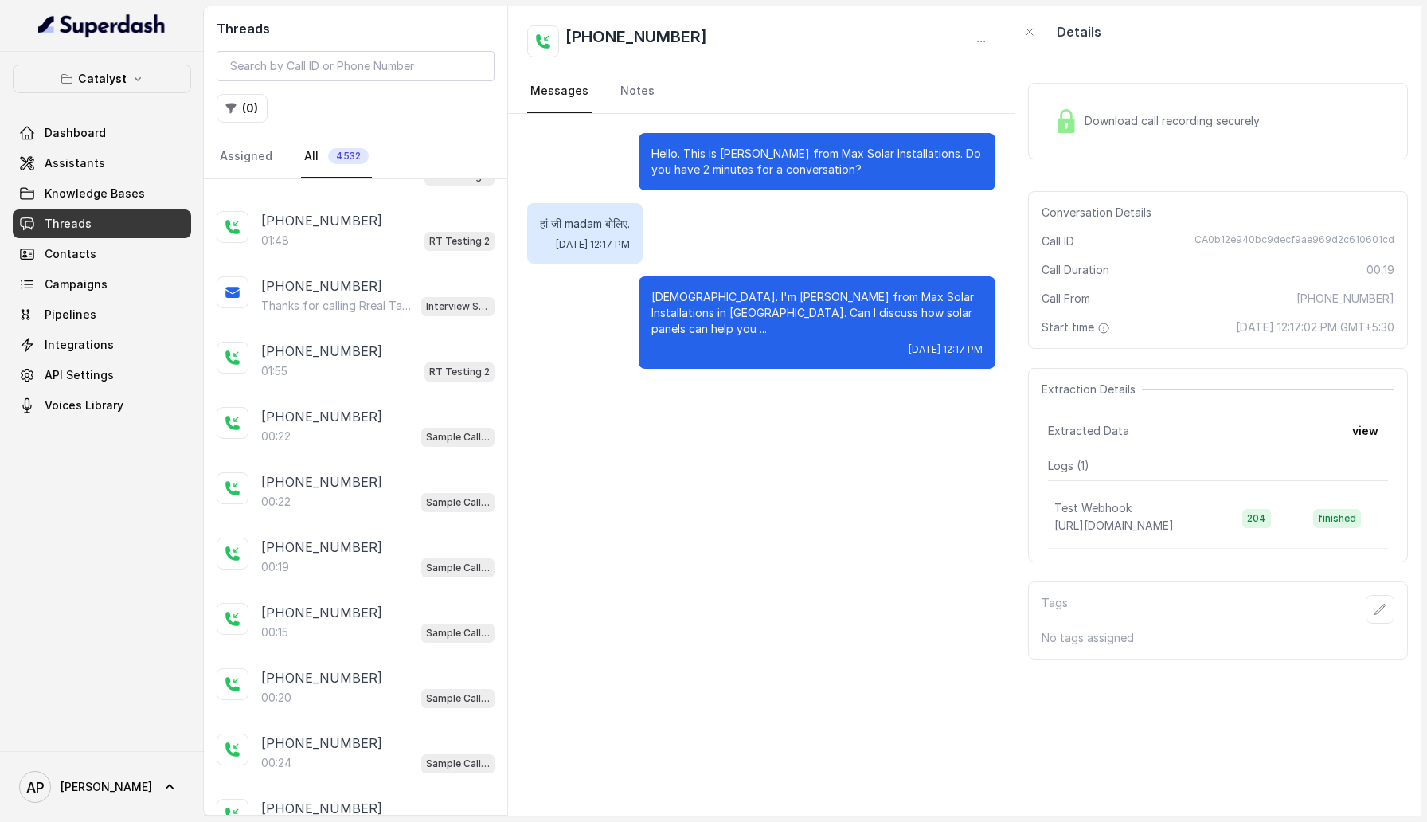
scroll to position [1355, 0]
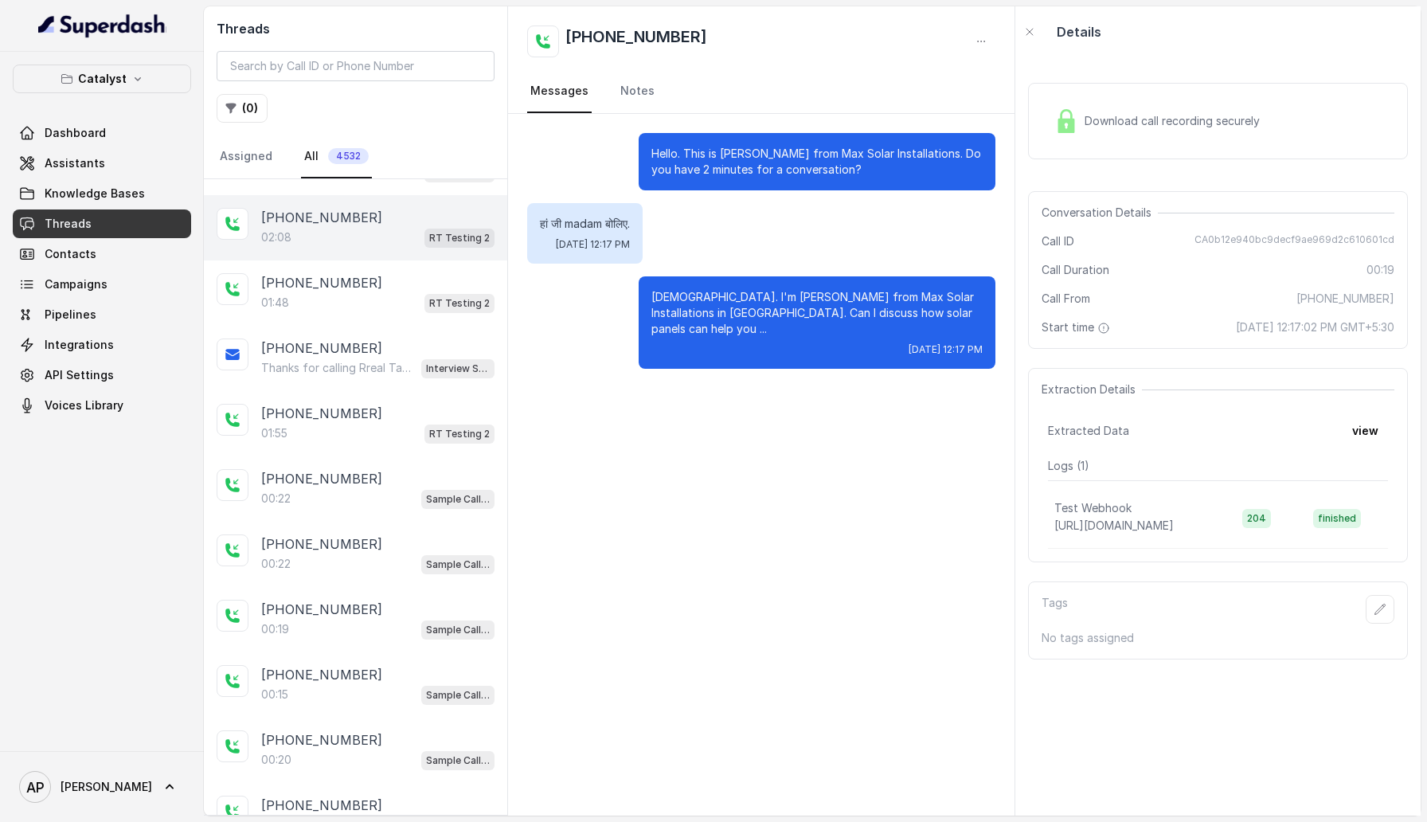
click at [370, 227] on div "02:08 RT Testing 2" at bounding box center [377, 237] width 233 height 21
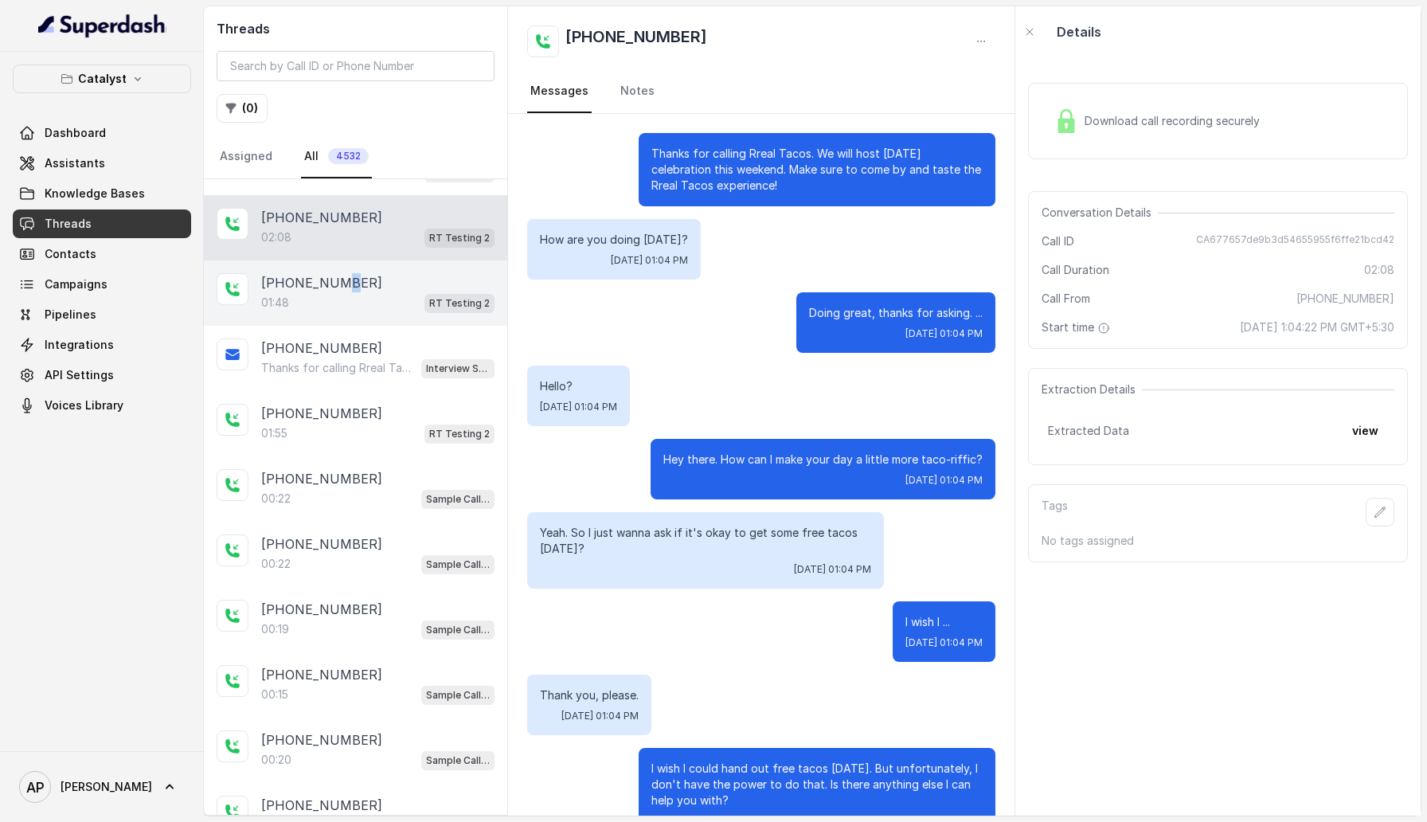
click at [336, 274] on p "[PHONE_NUMBER]" at bounding box center [321, 282] width 121 height 19
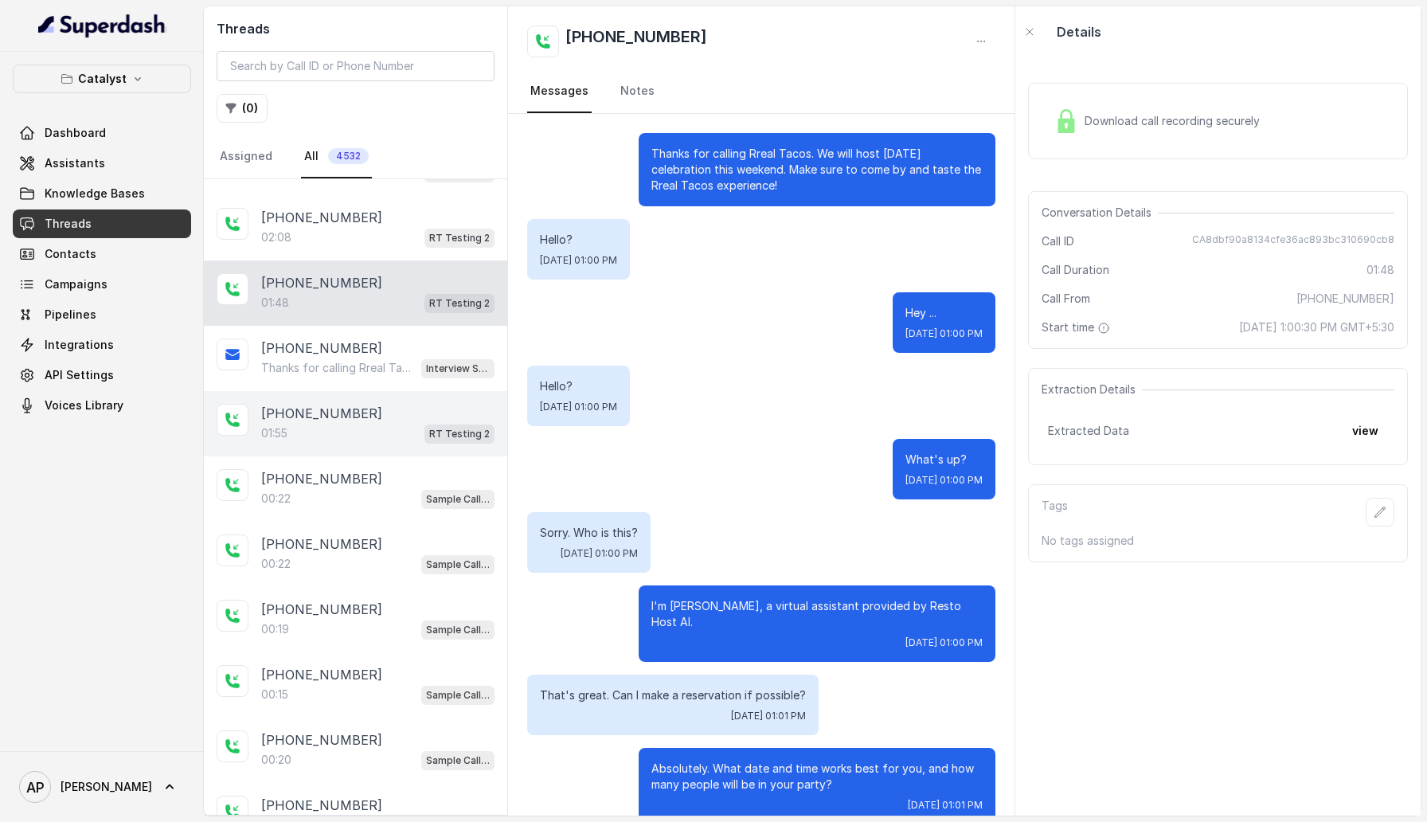
click at [320, 423] on div "01:55 RT Testing 2" at bounding box center [377, 433] width 233 height 21
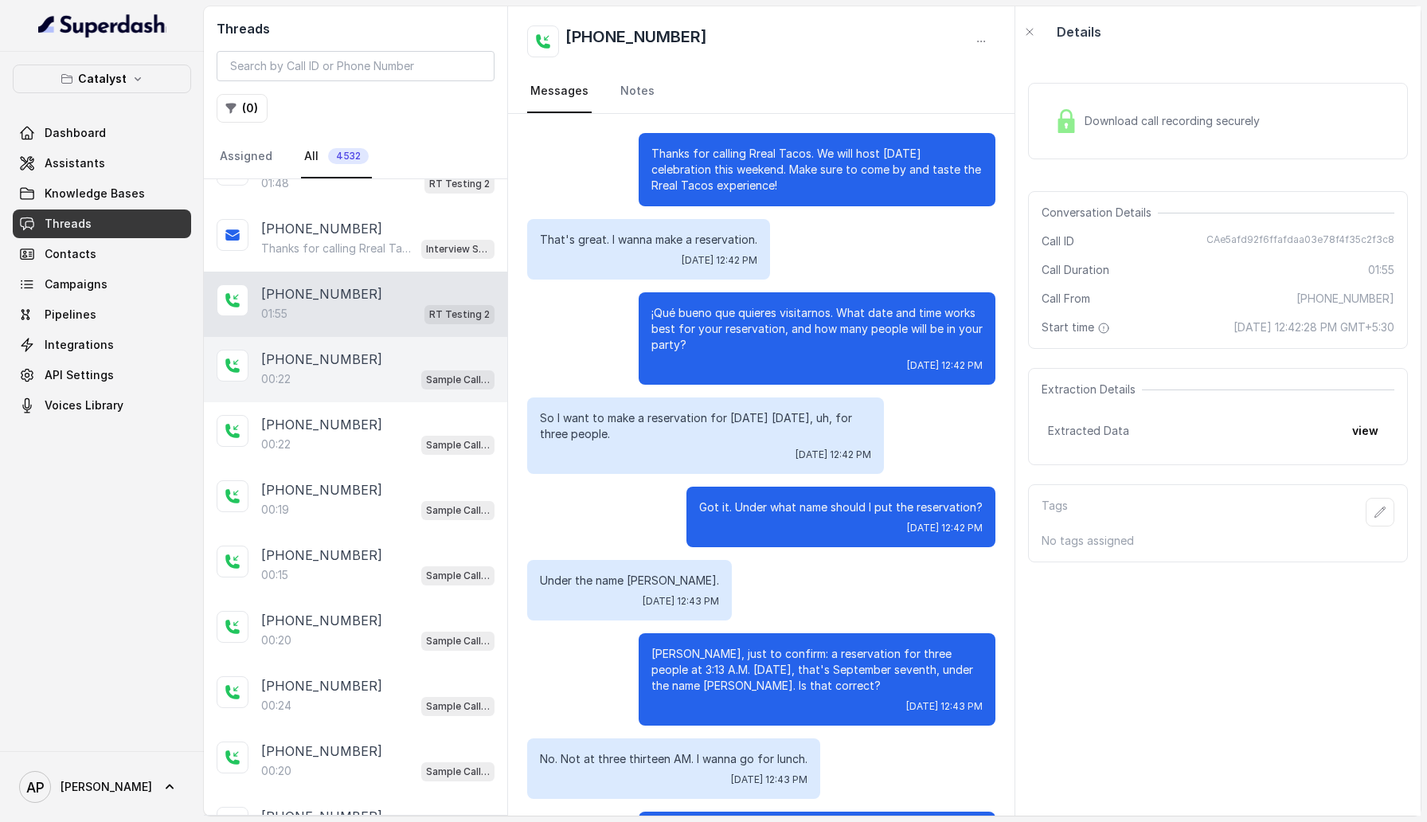
scroll to position [1496, 0]
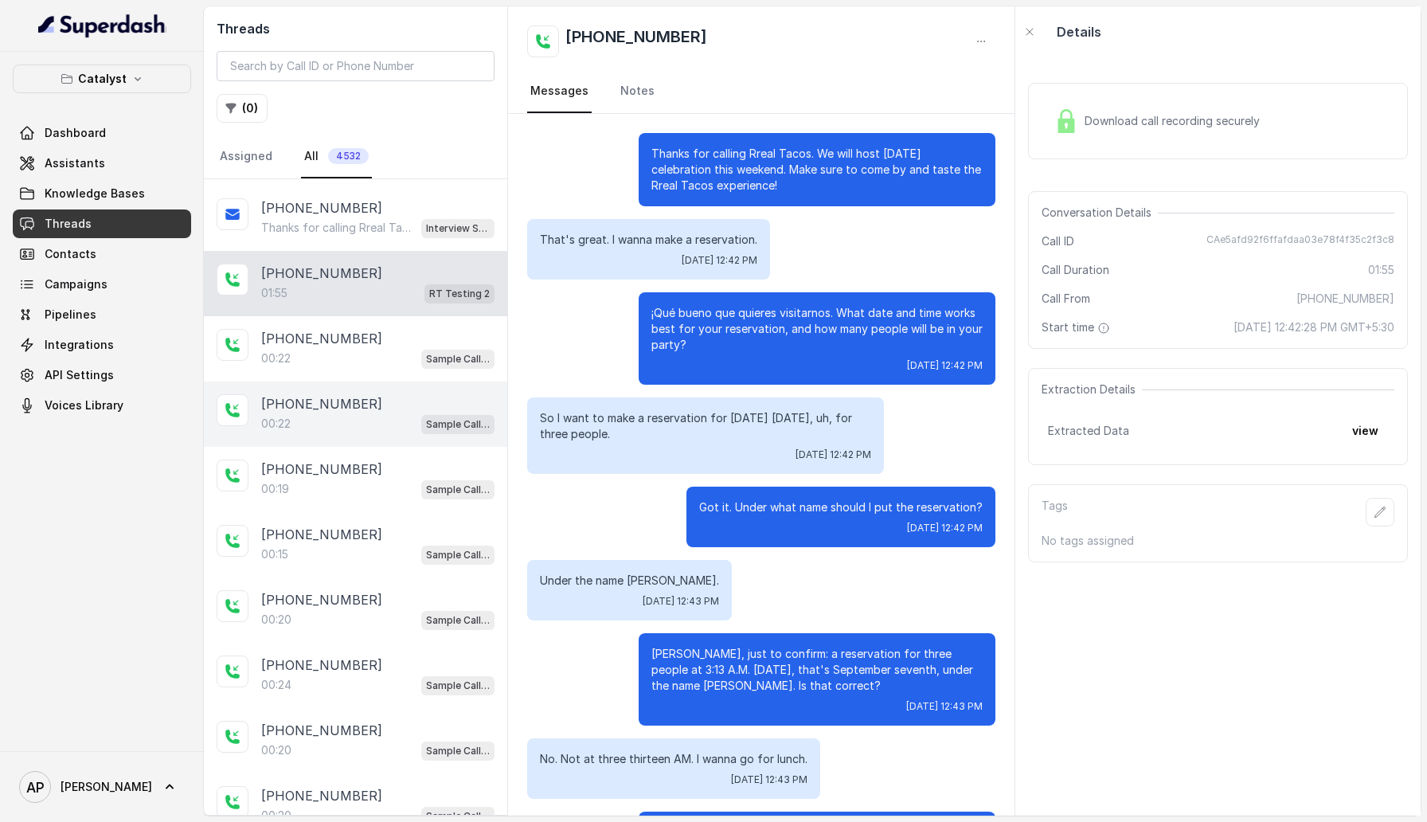
click at [354, 413] on div "00:22 Sample Call Assistant" at bounding box center [377, 423] width 233 height 21
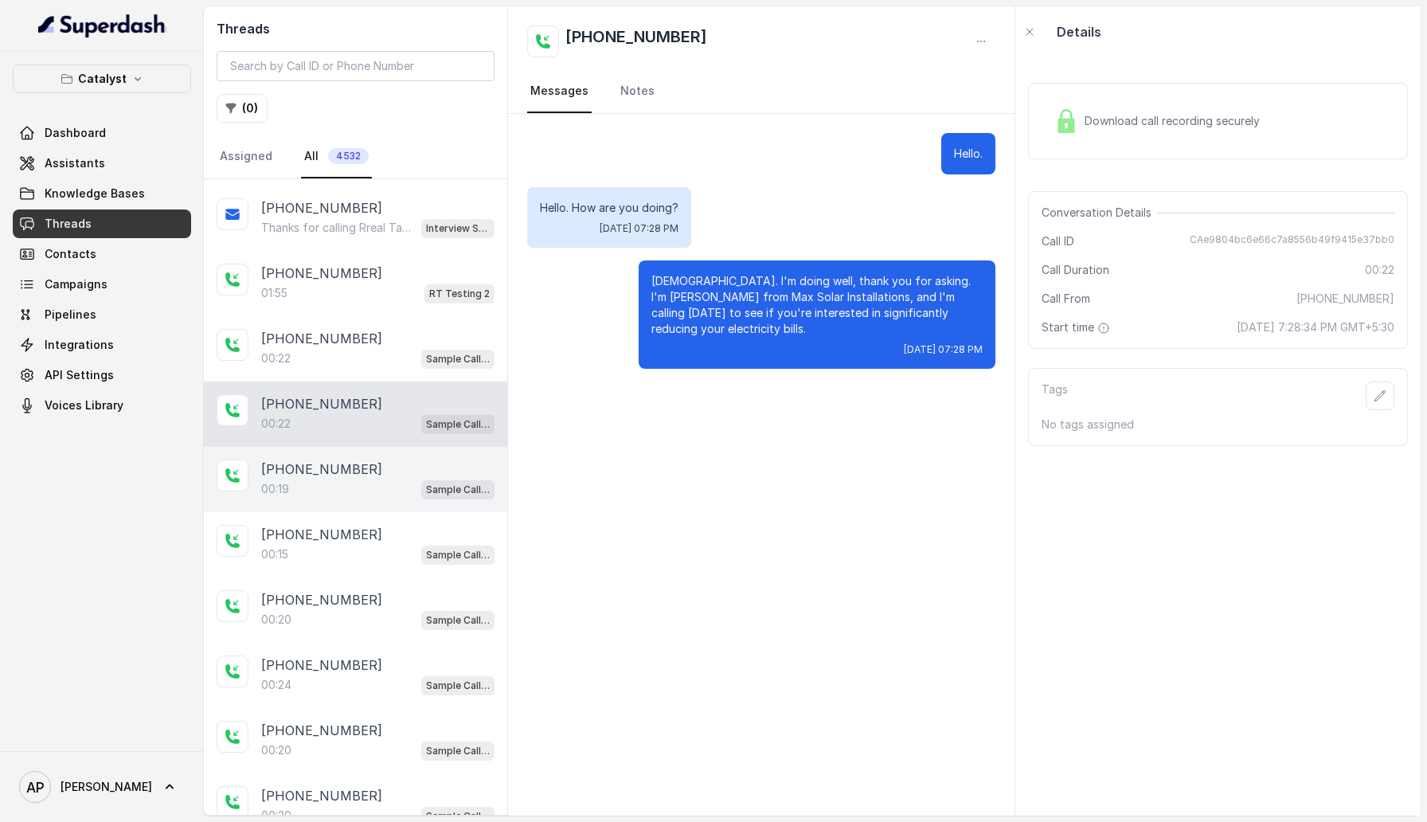
click at [360, 479] on div "00:19 Sample Call Assistant" at bounding box center [377, 489] width 233 height 21
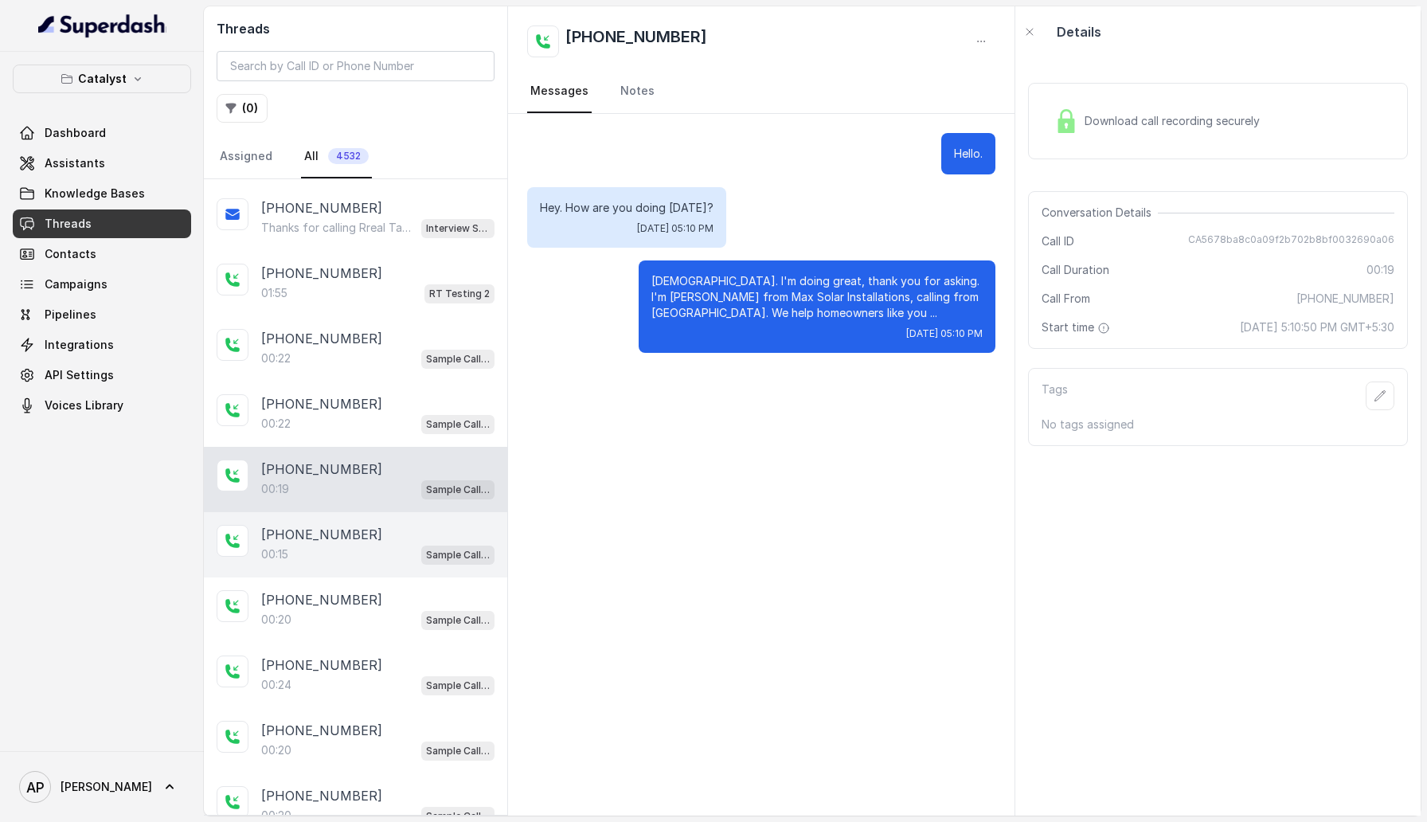
click at [356, 546] on div "00:15 Sample Call Assistant" at bounding box center [377, 554] width 233 height 21
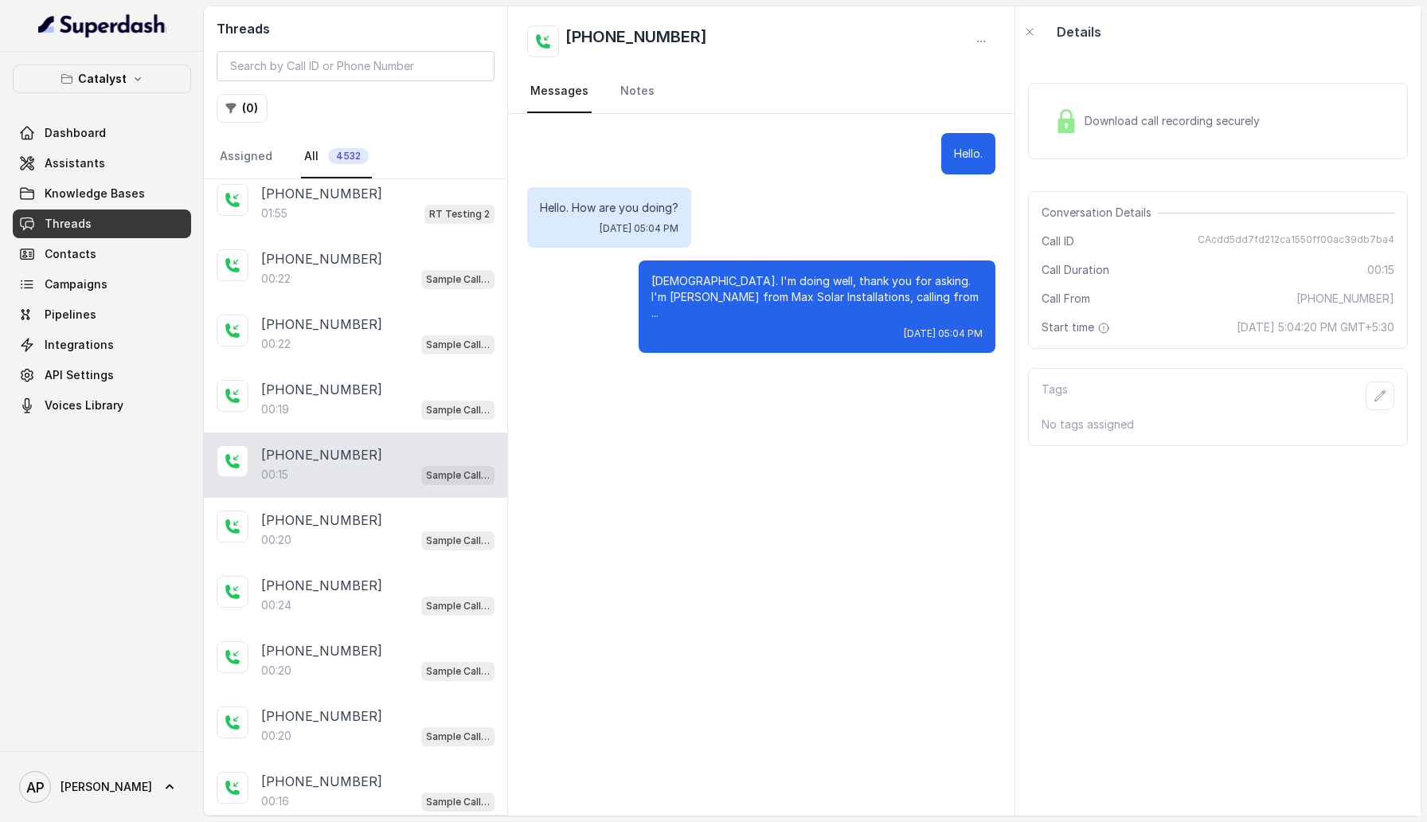
scroll to position [1580, 0]
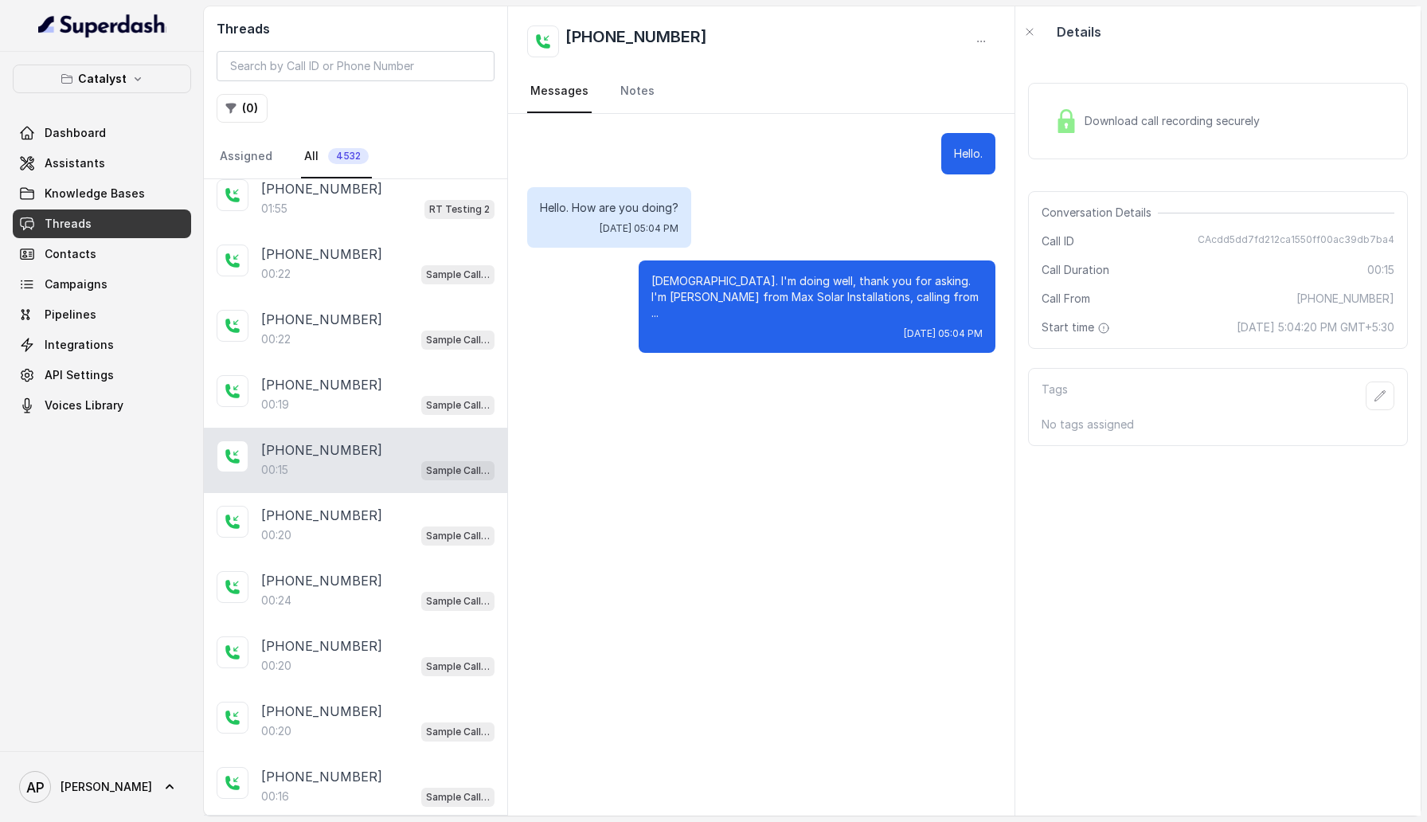
click at [356, 558] on div "+15127725365 00:24 Sample Call Assistant" at bounding box center [355, 590] width 303 height 65
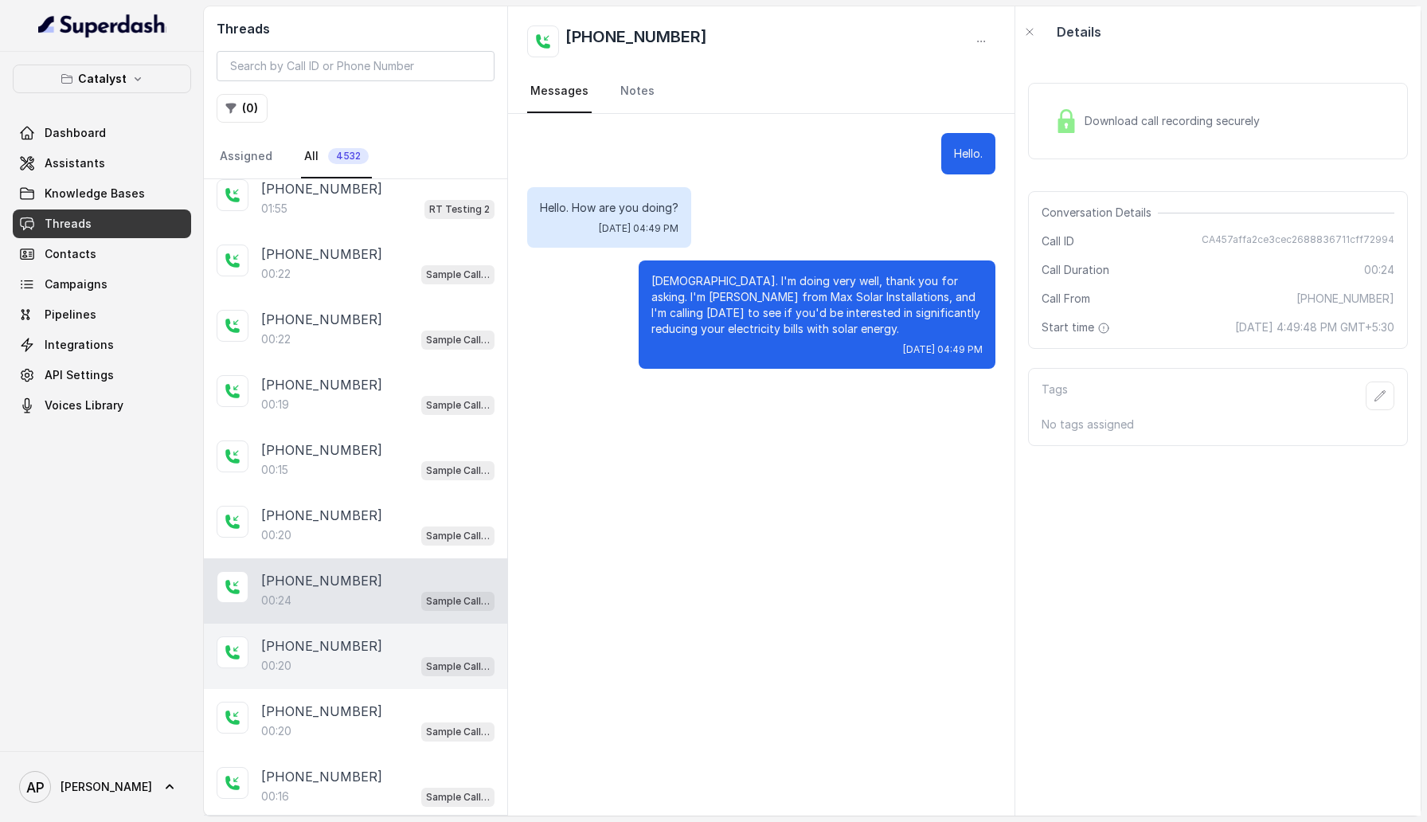
click at [350, 668] on div "+15127725365 00:20 Sample Call Assistant" at bounding box center [355, 656] width 303 height 65
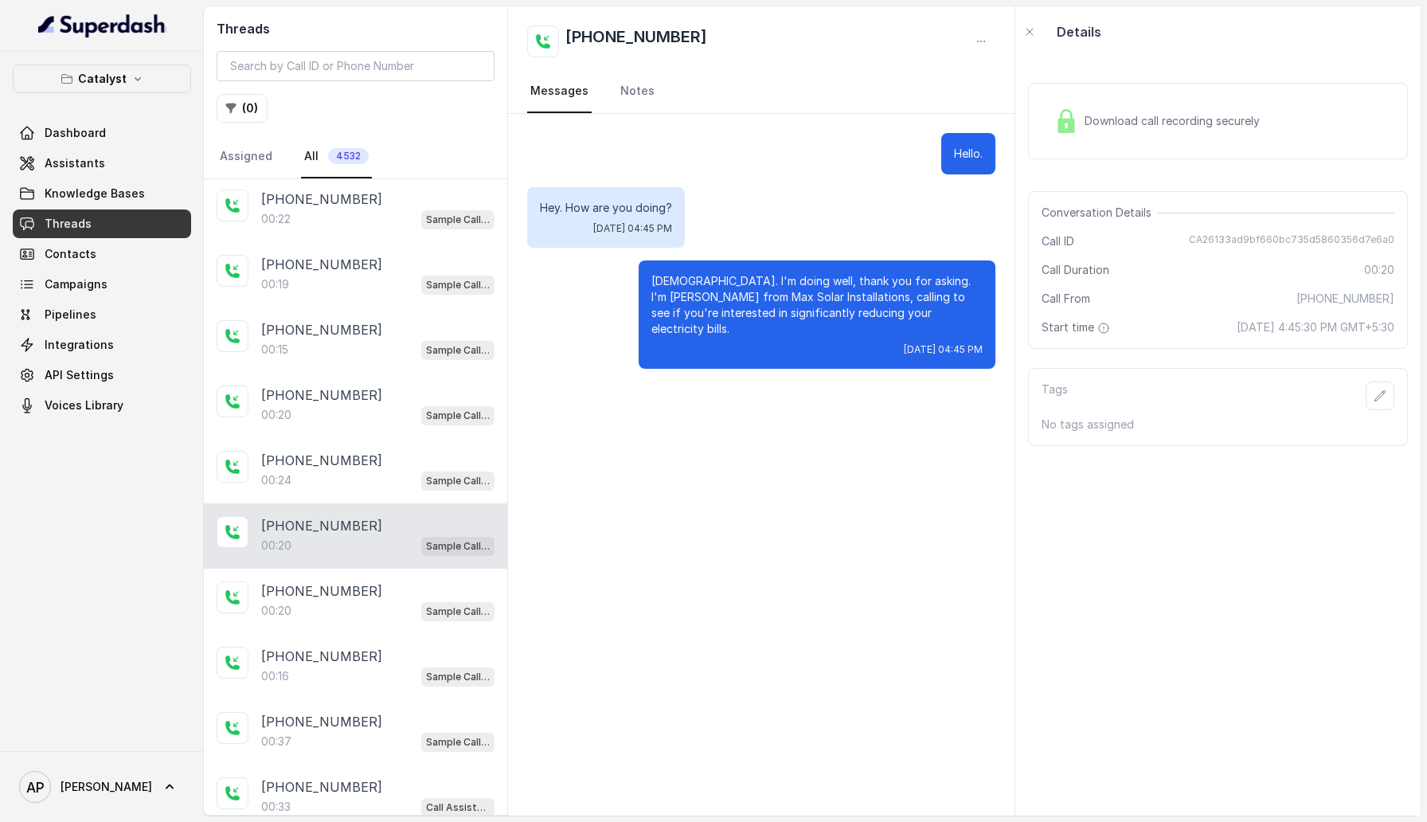
scroll to position [1714, 0]
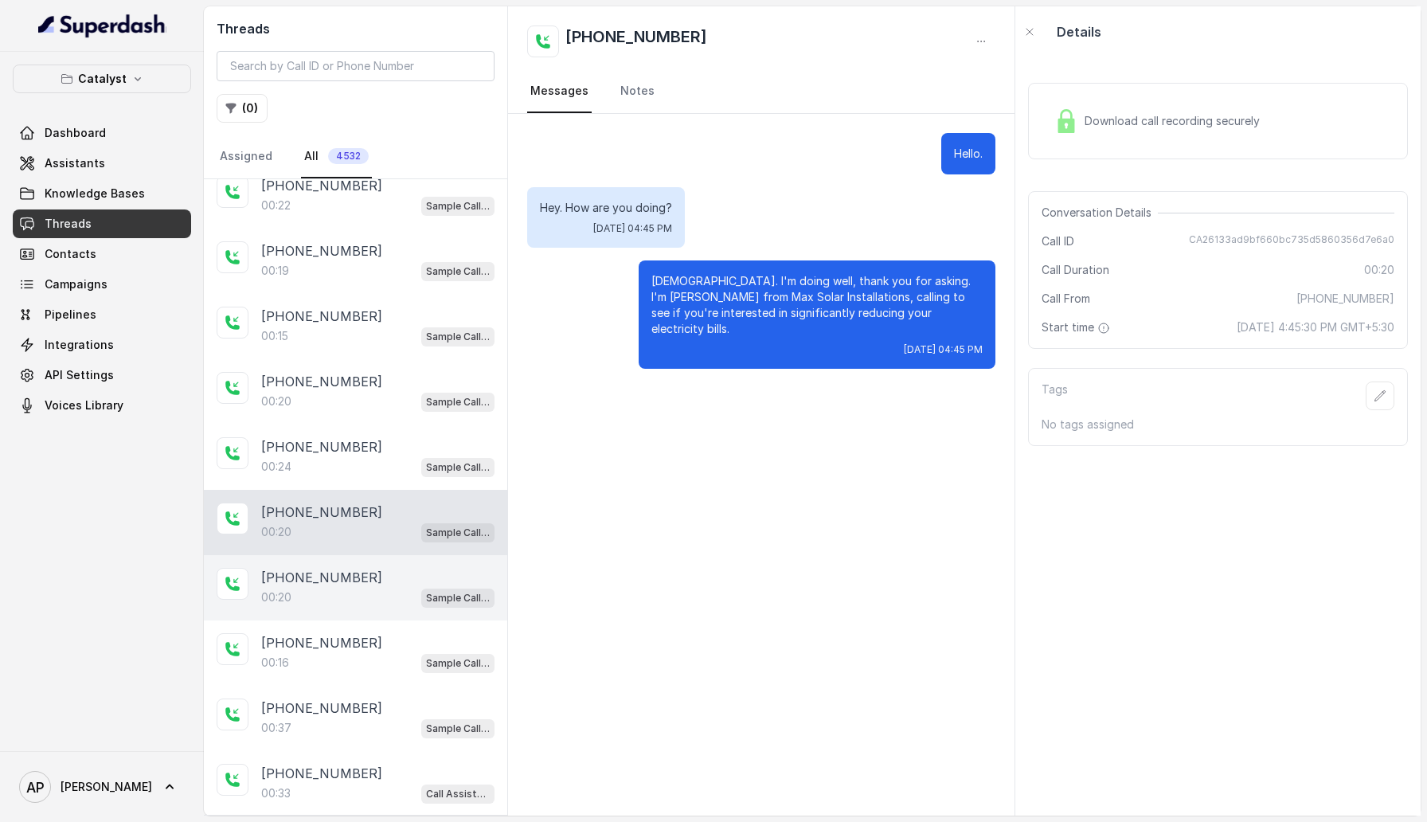
click at [365, 602] on div "+15127725365 00:20 Sample Call Assistant" at bounding box center [355, 587] width 303 height 65
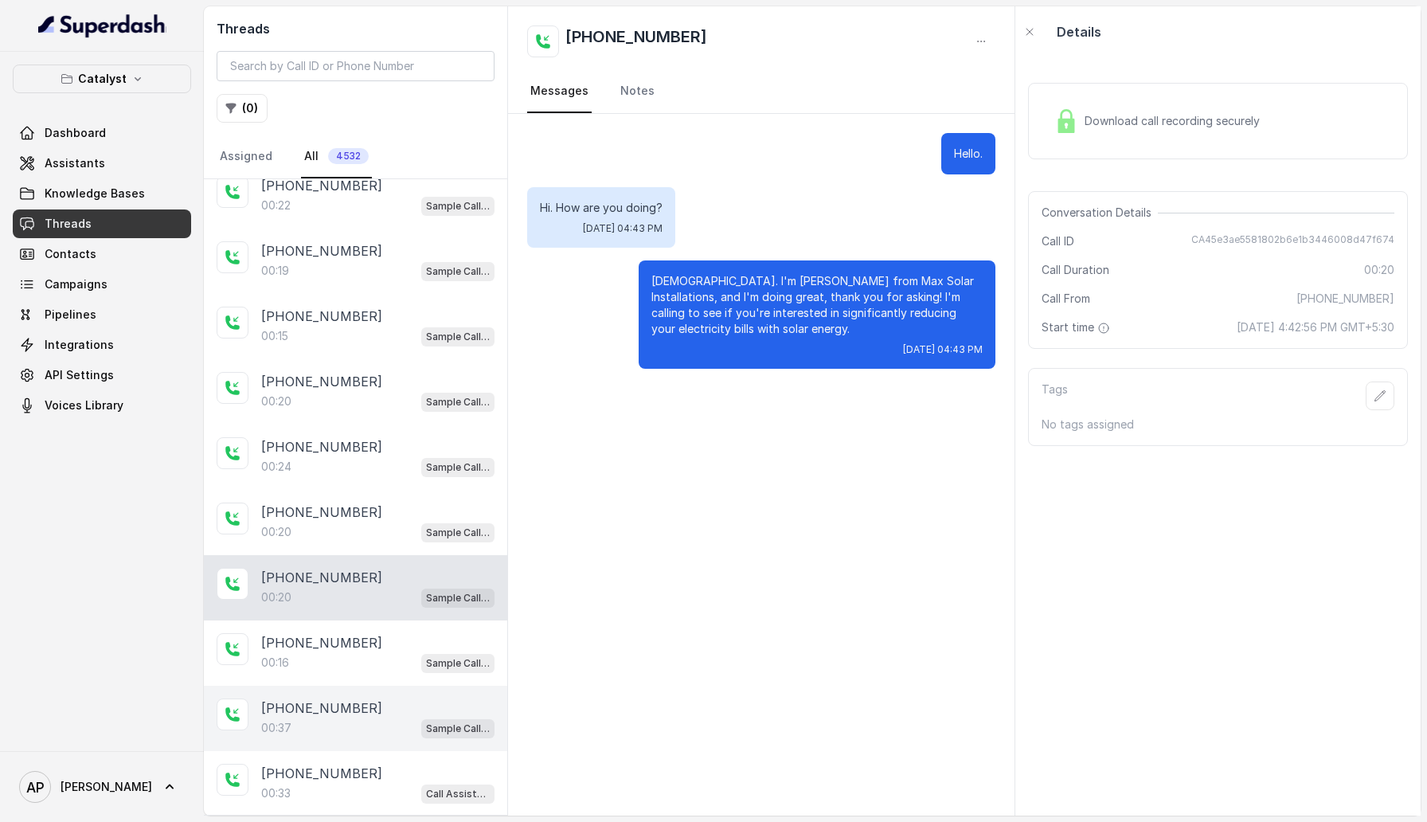
click at [362, 721] on div "00:37 Sample Call Assistant" at bounding box center [377, 728] width 233 height 21
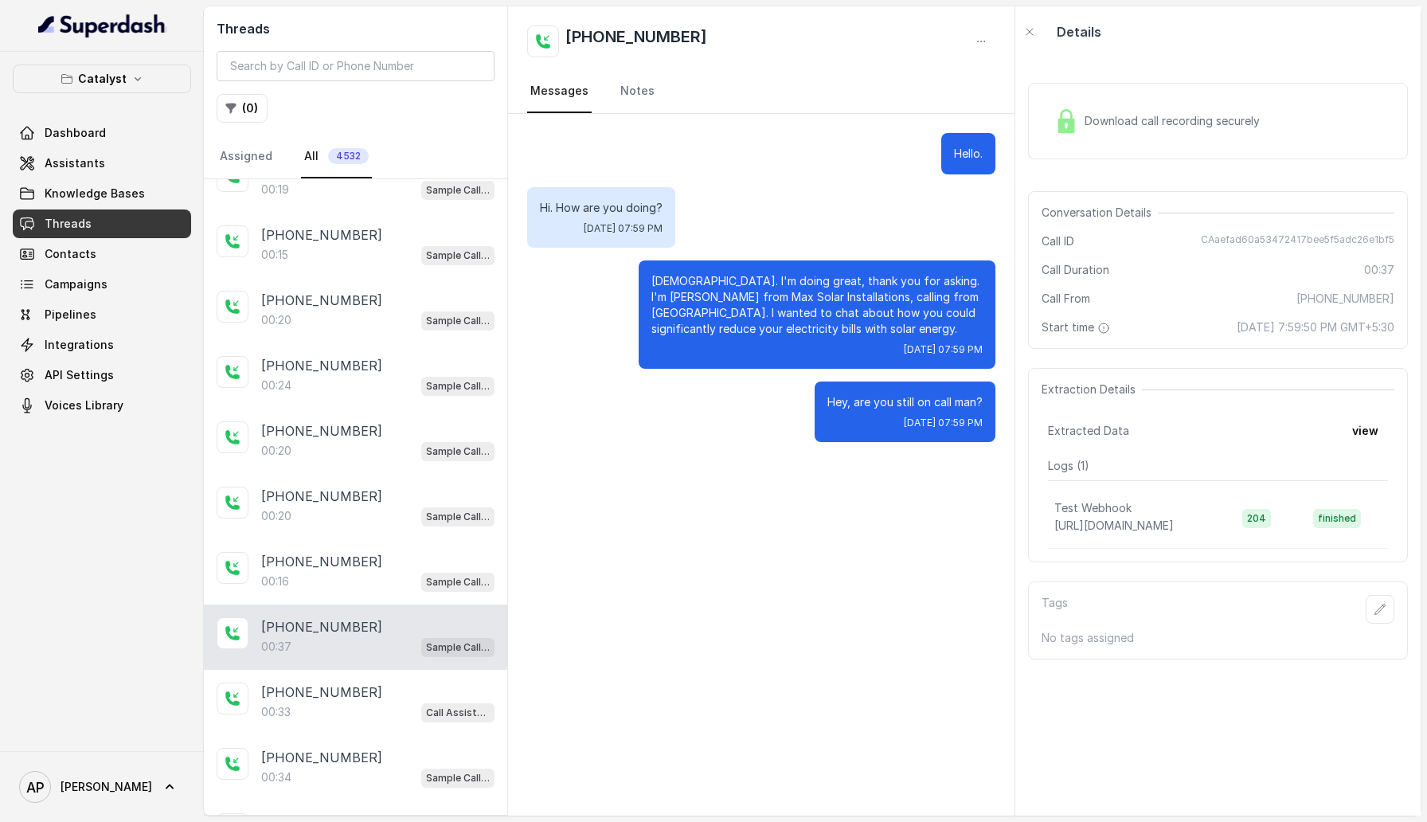
scroll to position [1798, 0]
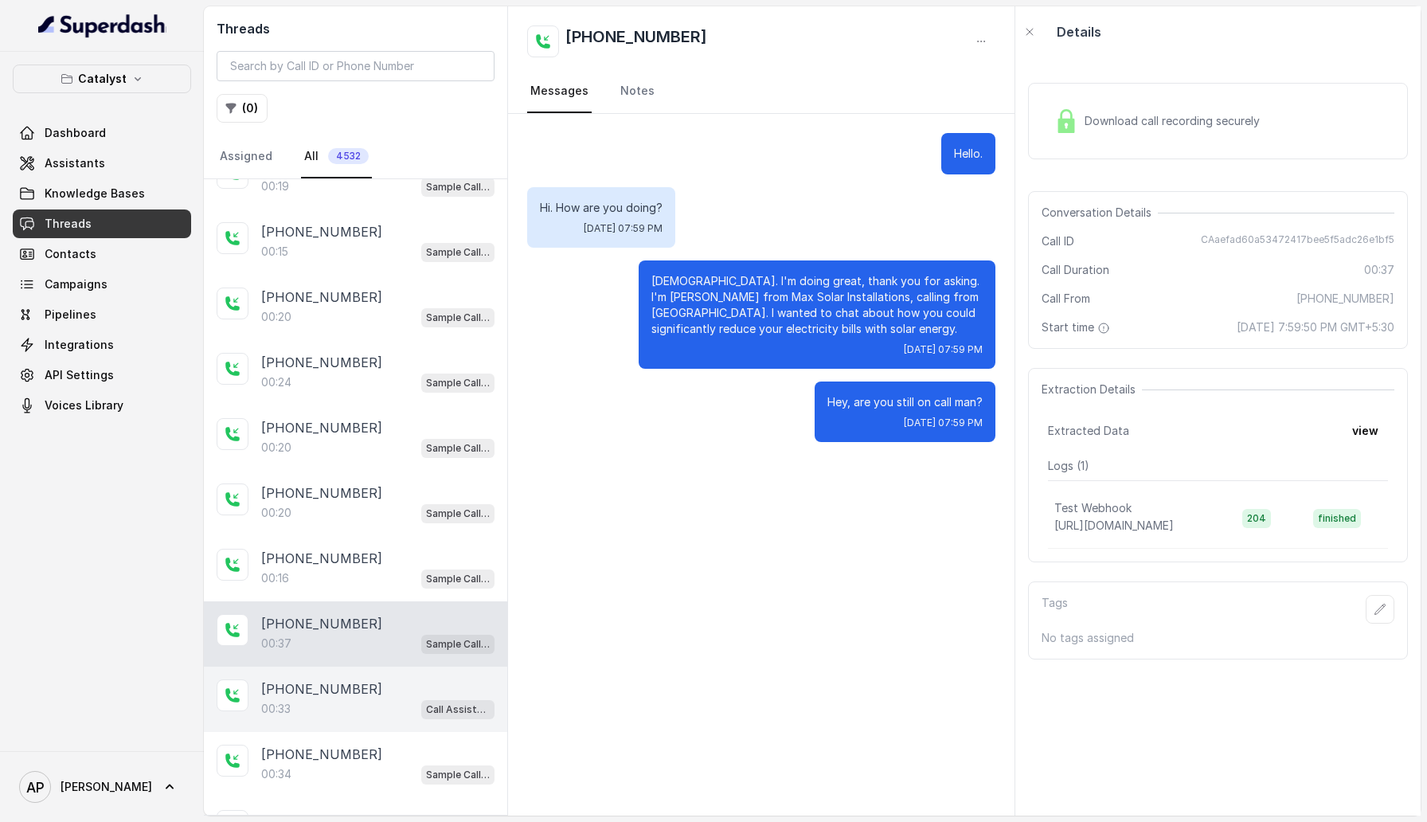
click at [367, 679] on div "[PHONE_NUMBER]" at bounding box center [377, 688] width 233 height 19
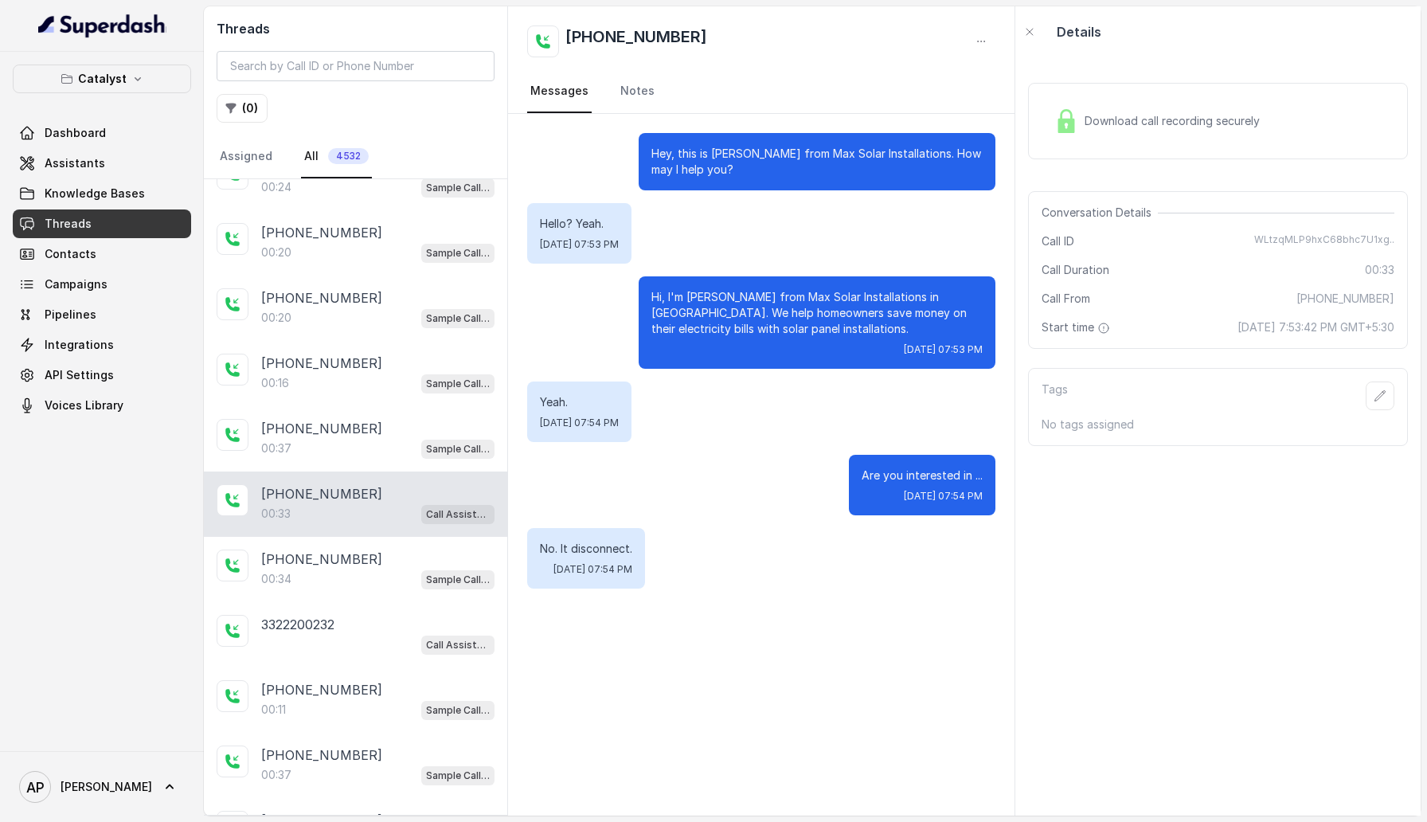
scroll to position [2002, 0]
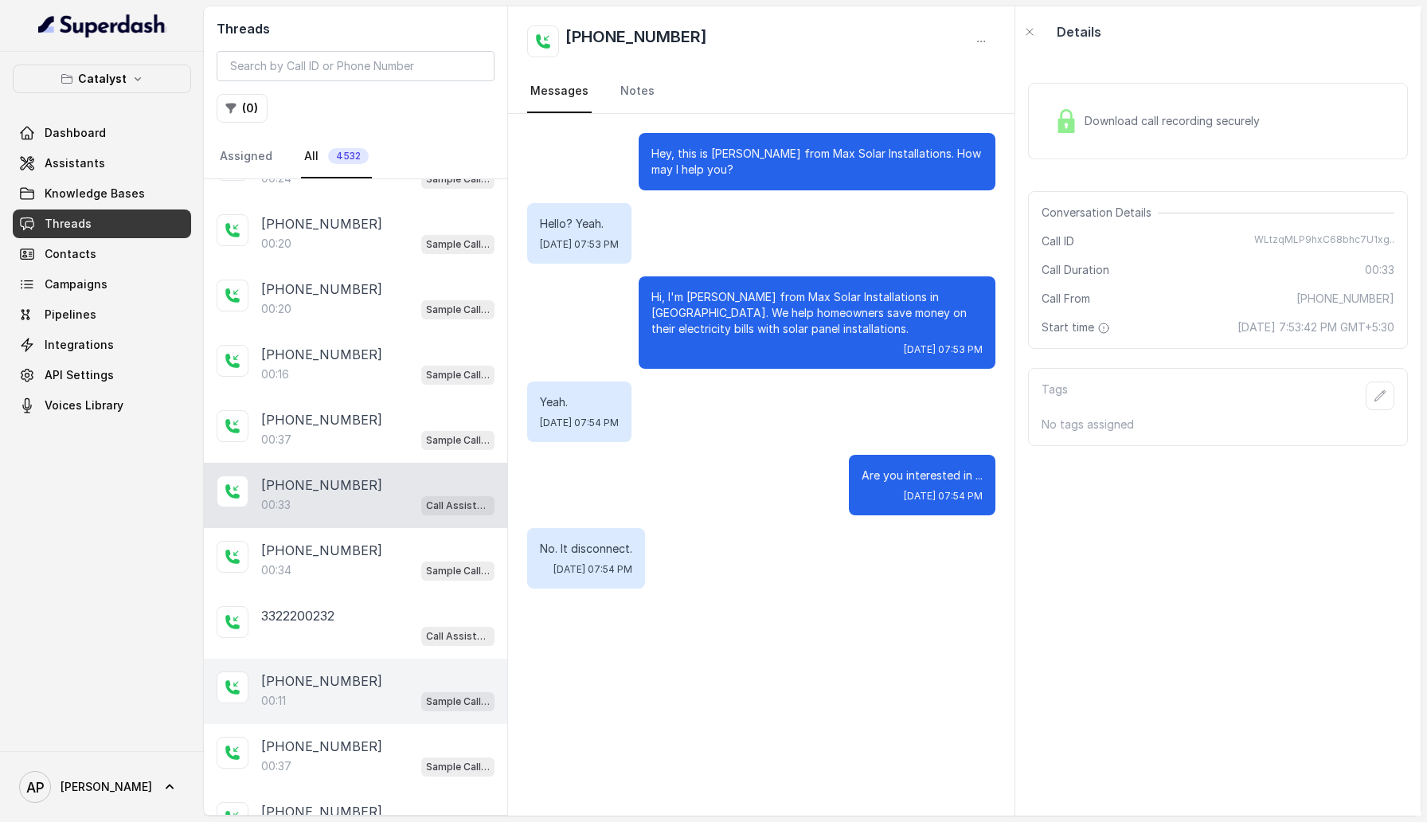
click at [366, 671] on div "[PHONE_NUMBER]" at bounding box center [377, 680] width 233 height 19
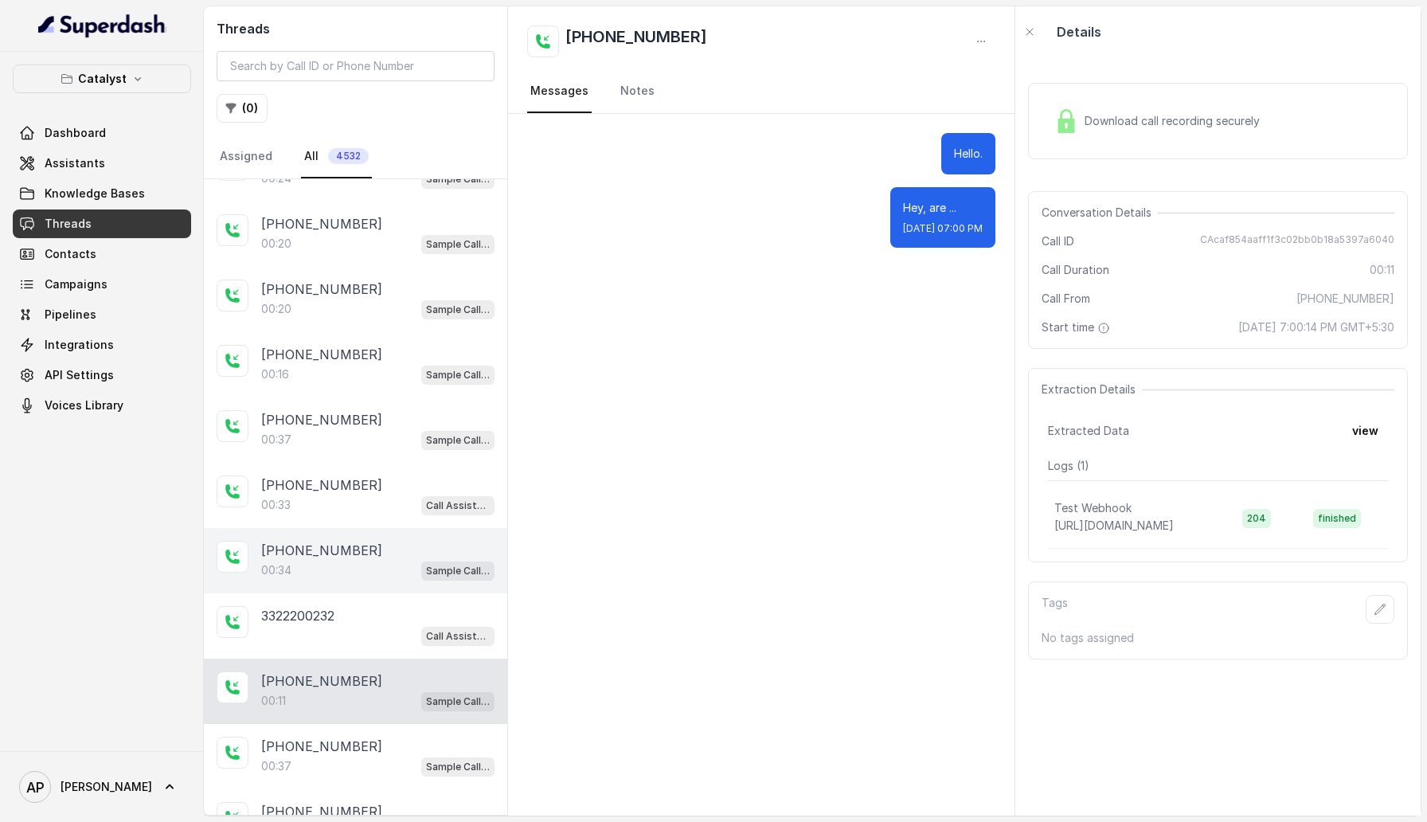
click at [366, 541] on div "[PHONE_NUMBER]" at bounding box center [377, 550] width 233 height 19
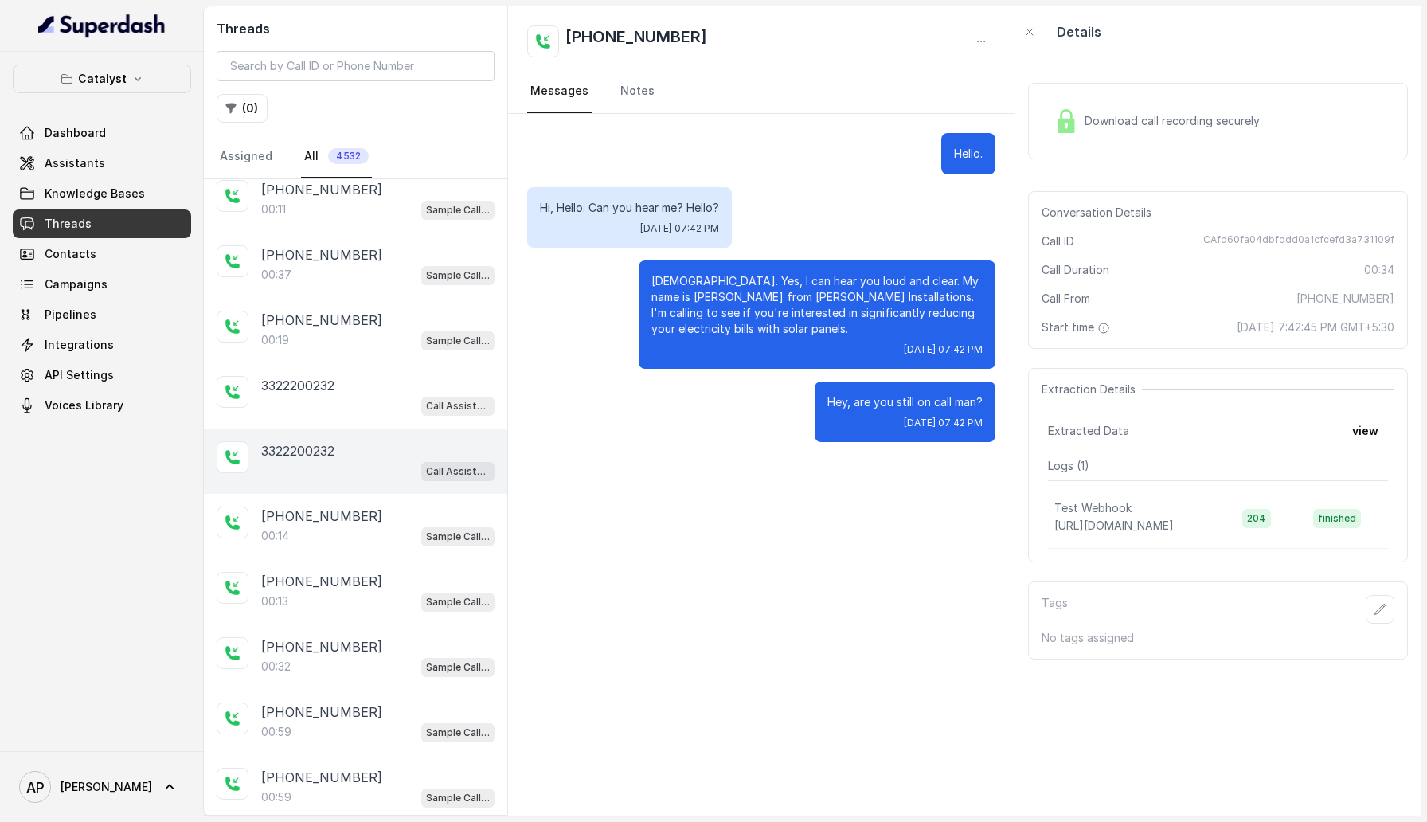
scroll to position [2654, 0]
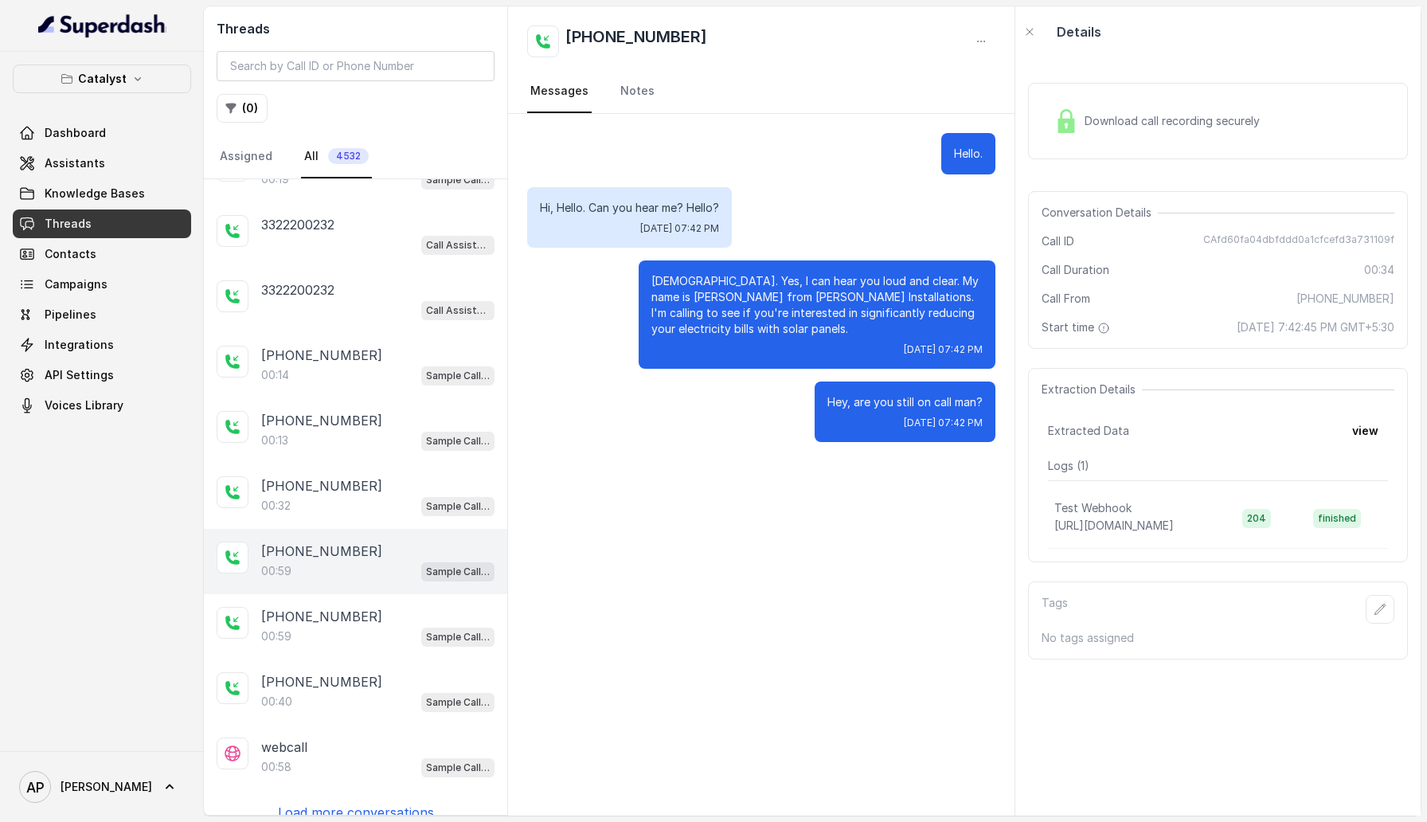
click at [340, 561] on div "00:59 Sample Call Assistant" at bounding box center [377, 571] width 233 height 21
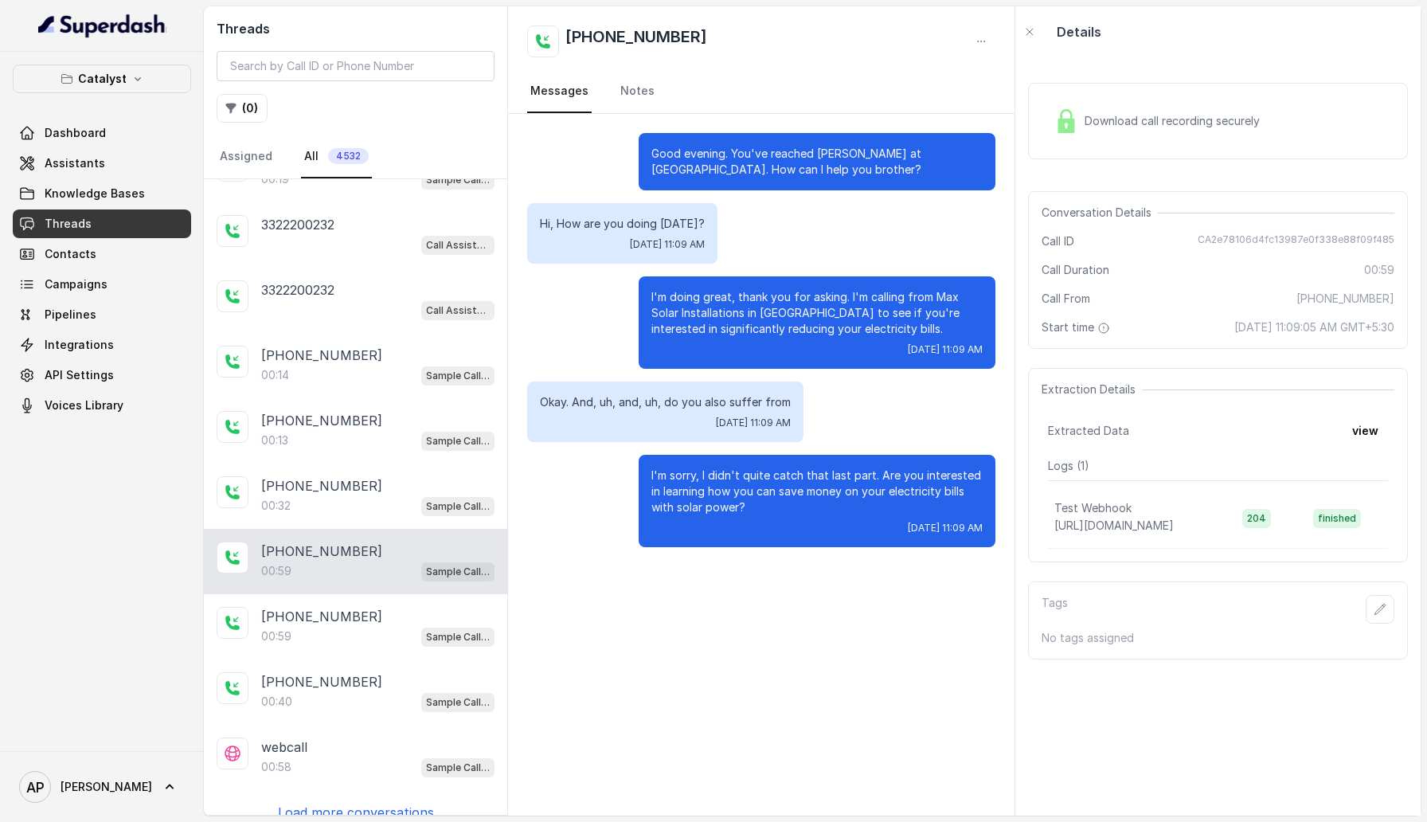
click at [334, 803] on p "Load more conversations" at bounding box center [356, 812] width 156 height 19
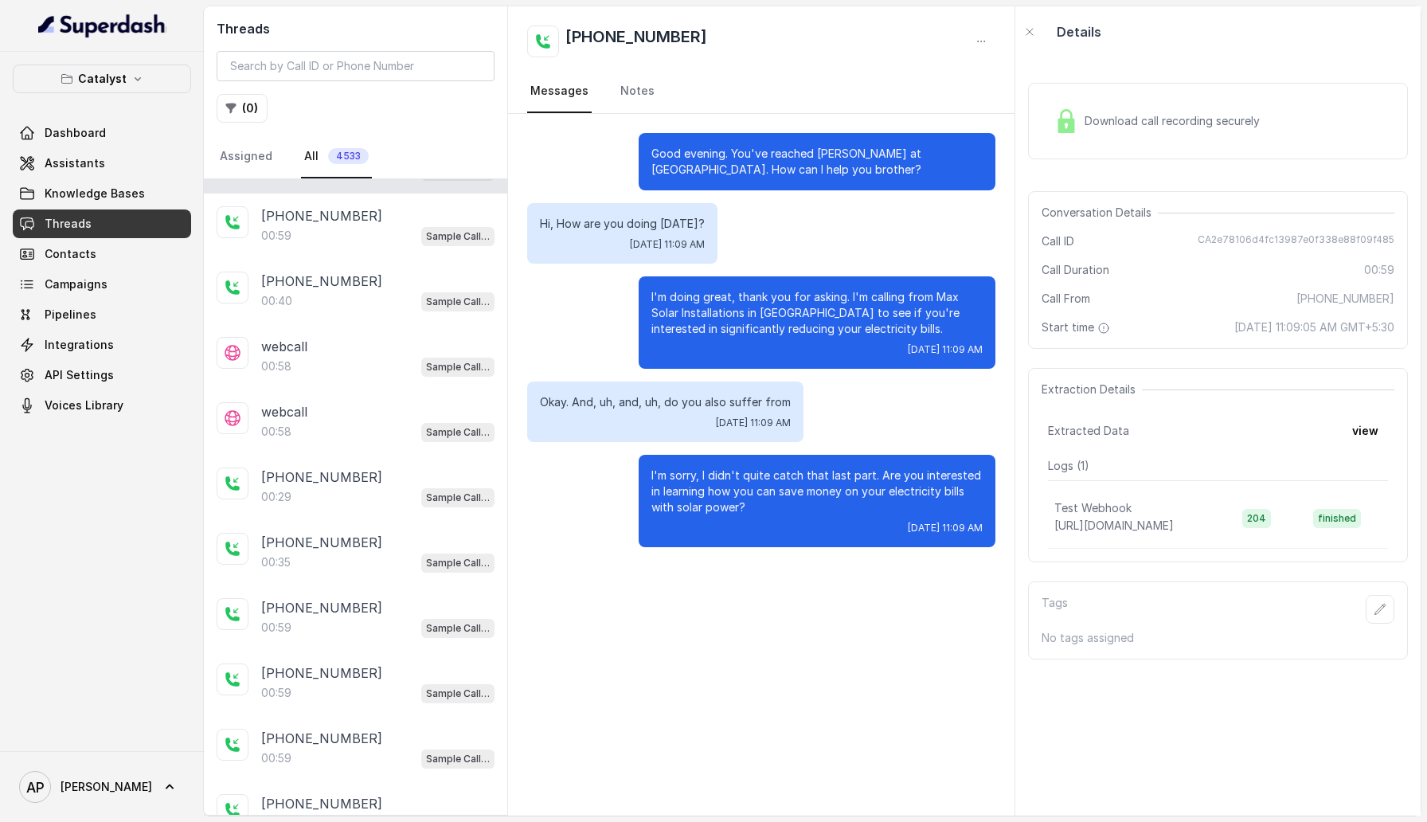
scroll to position [3086, 0]
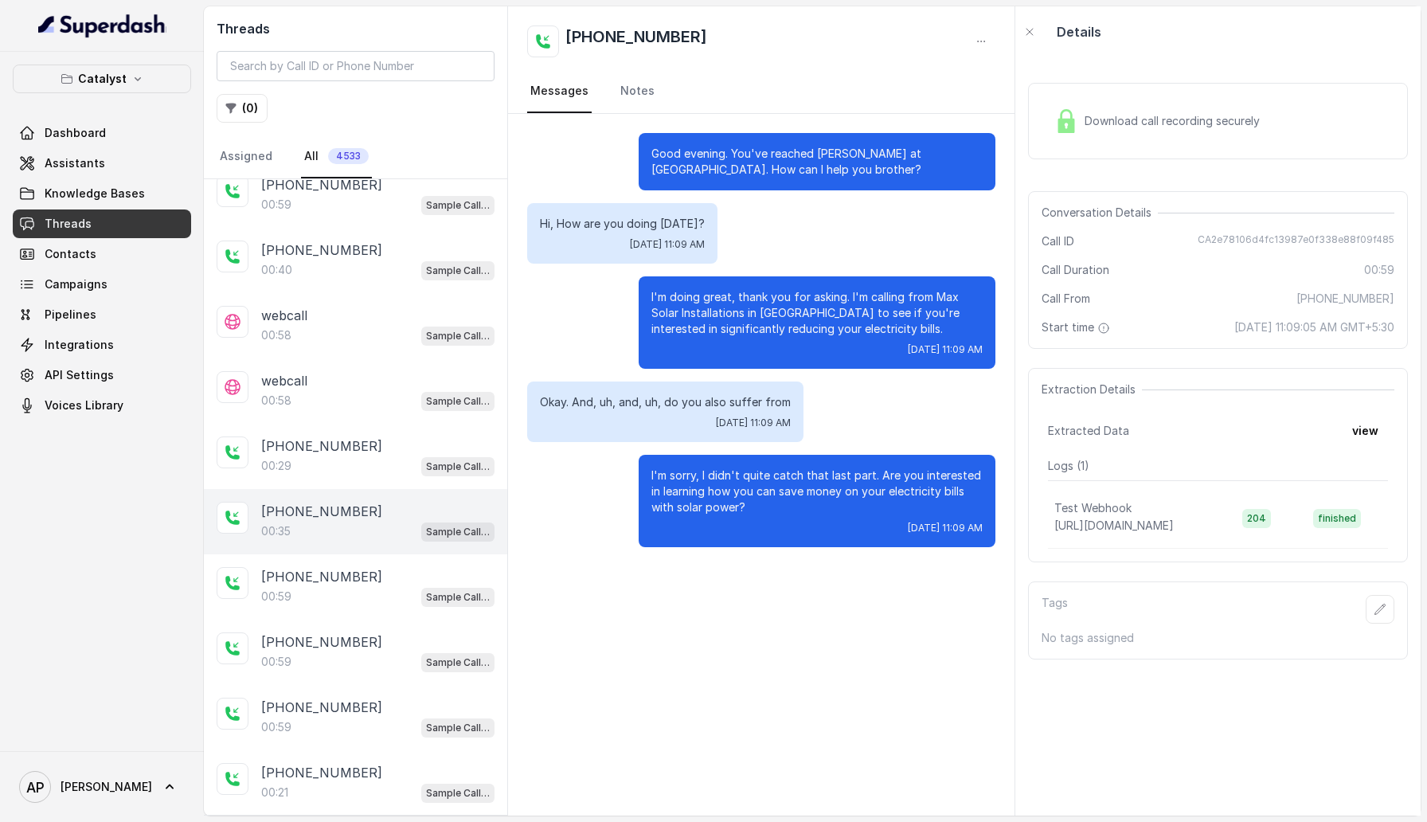
click at [365, 502] on div "[PHONE_NUMBER]" at bounding box center [377, 511] width 233 height 19
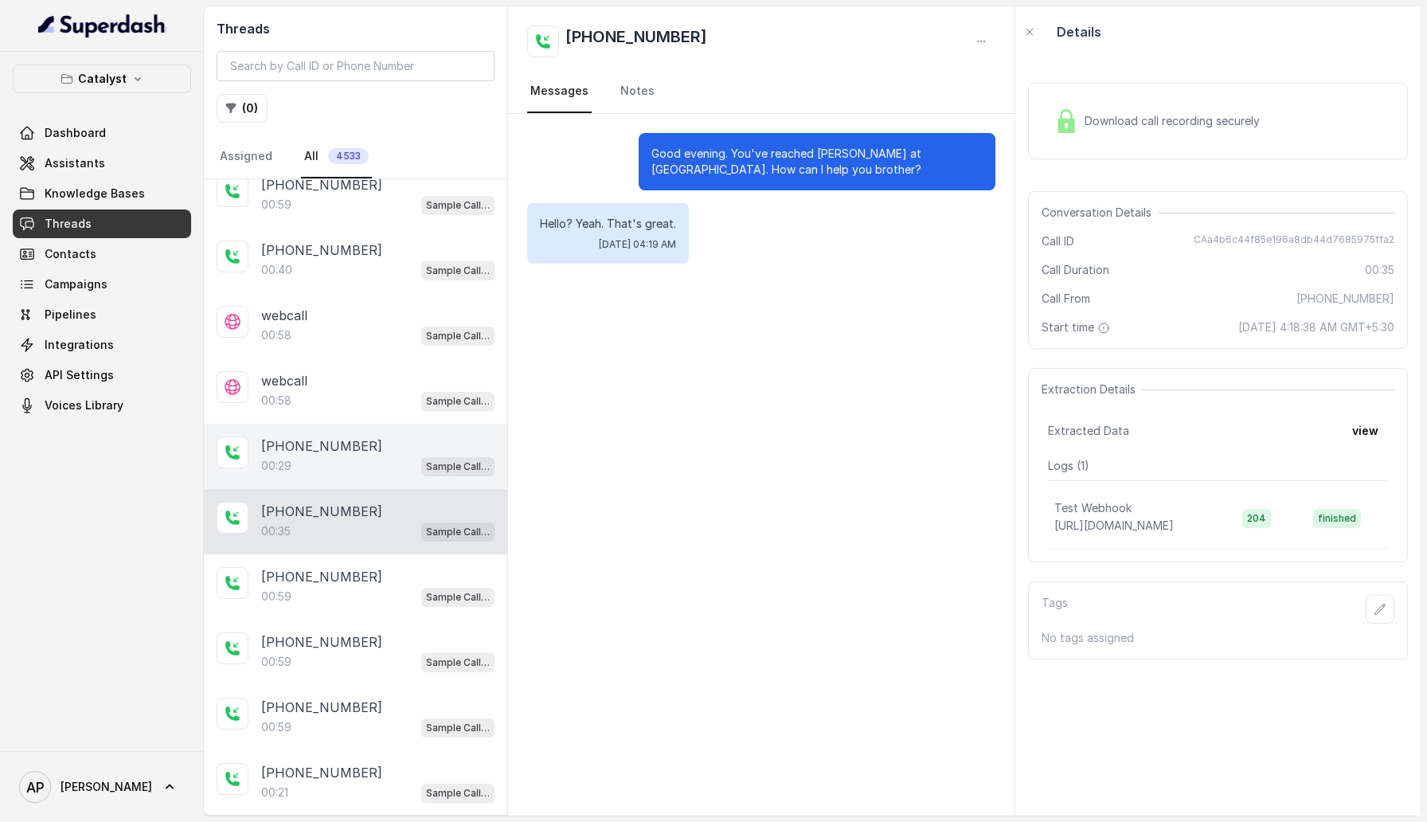
click at [345, 436] on p "[PHONE_NUMBER]" at bounding box center [321, 445] width 121 height 19
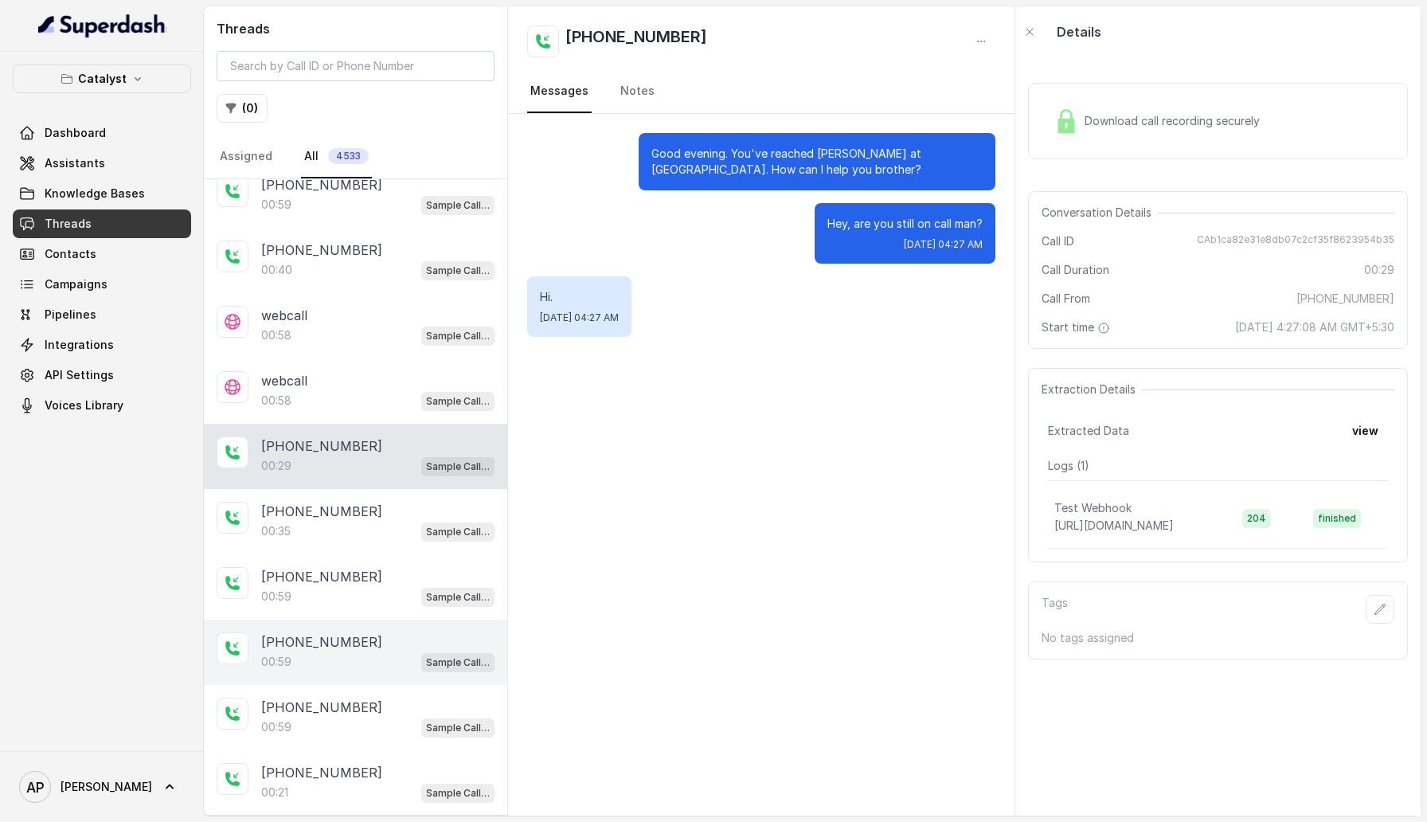
click at [341, 620] on div "+15127725365 00:59 Sample Call Assistant" at bounding box center [355, 652] width 303 height 65
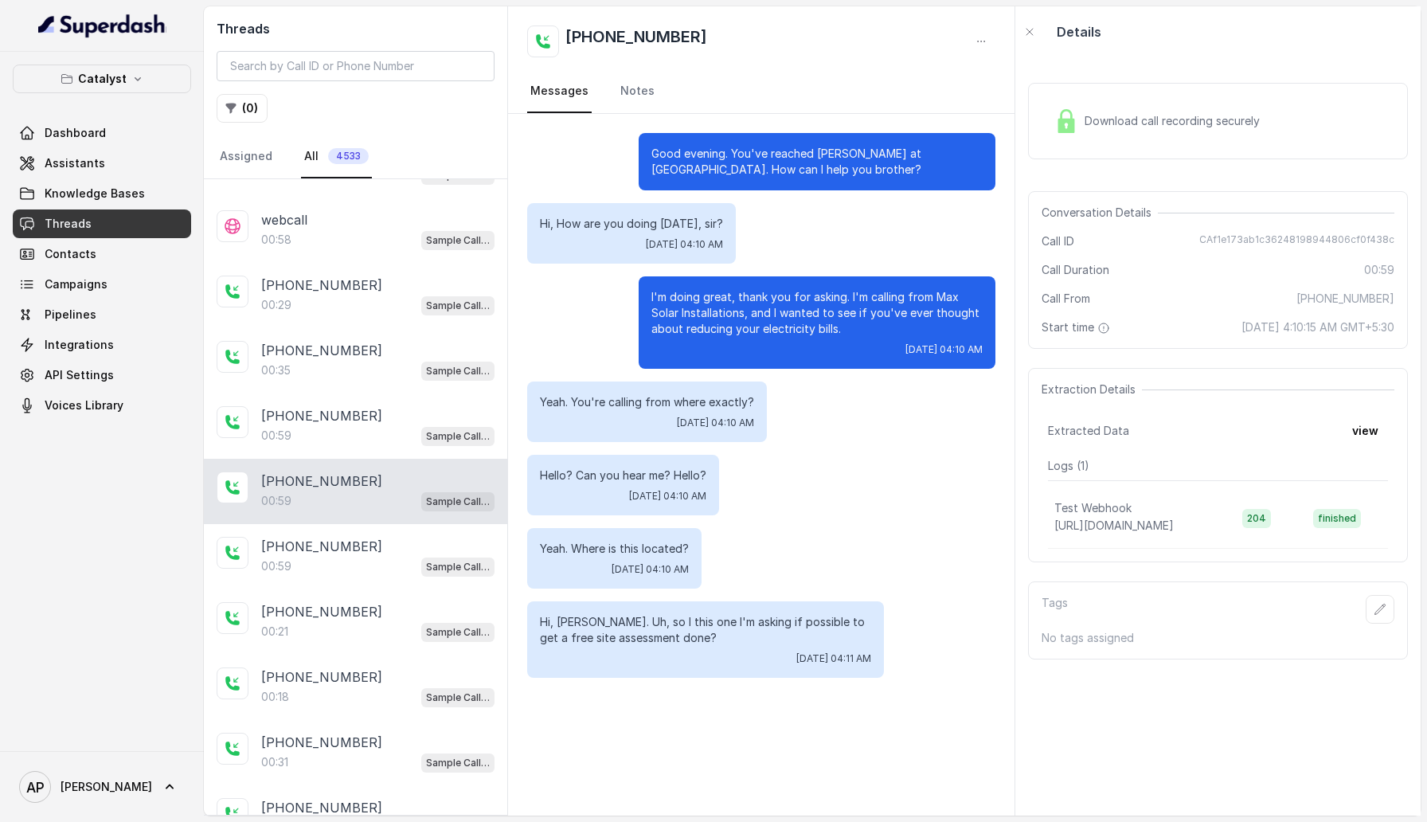
scroll to position [3348, 0]
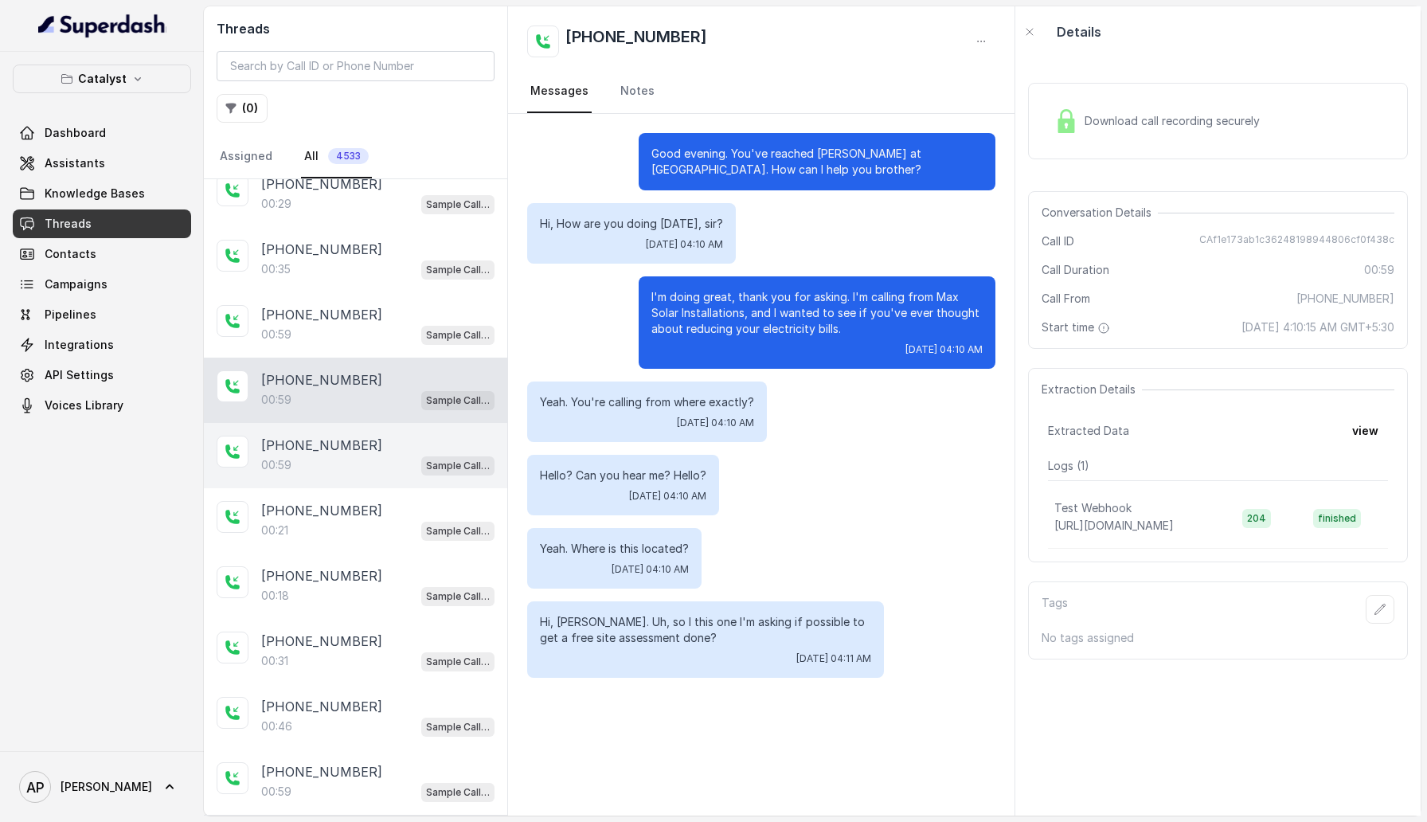
click at [346, 436] on p "[PHONE_NUMBER]" at bounding box center [321, 445] width 121 height 19
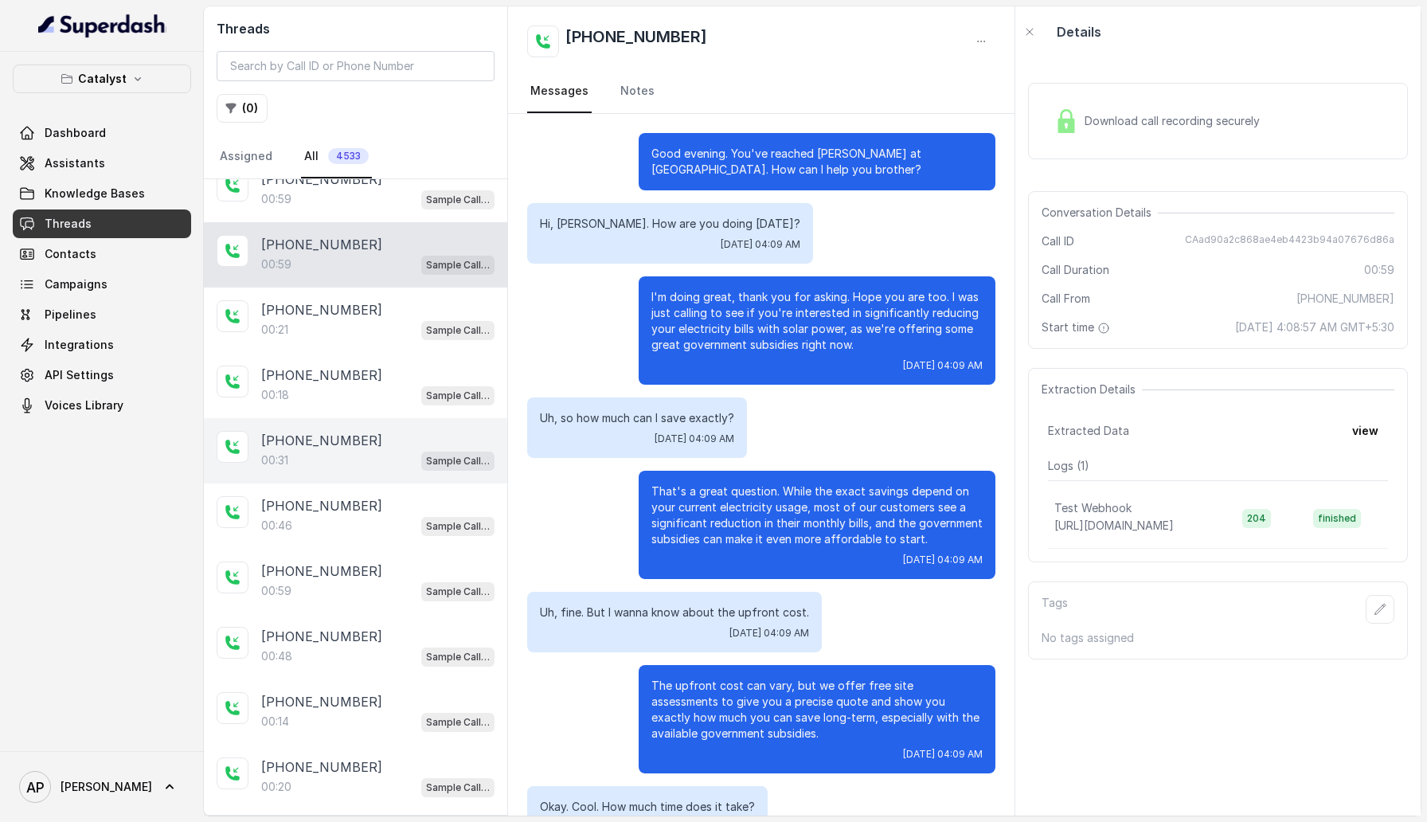
scroll to position [3565, 0]
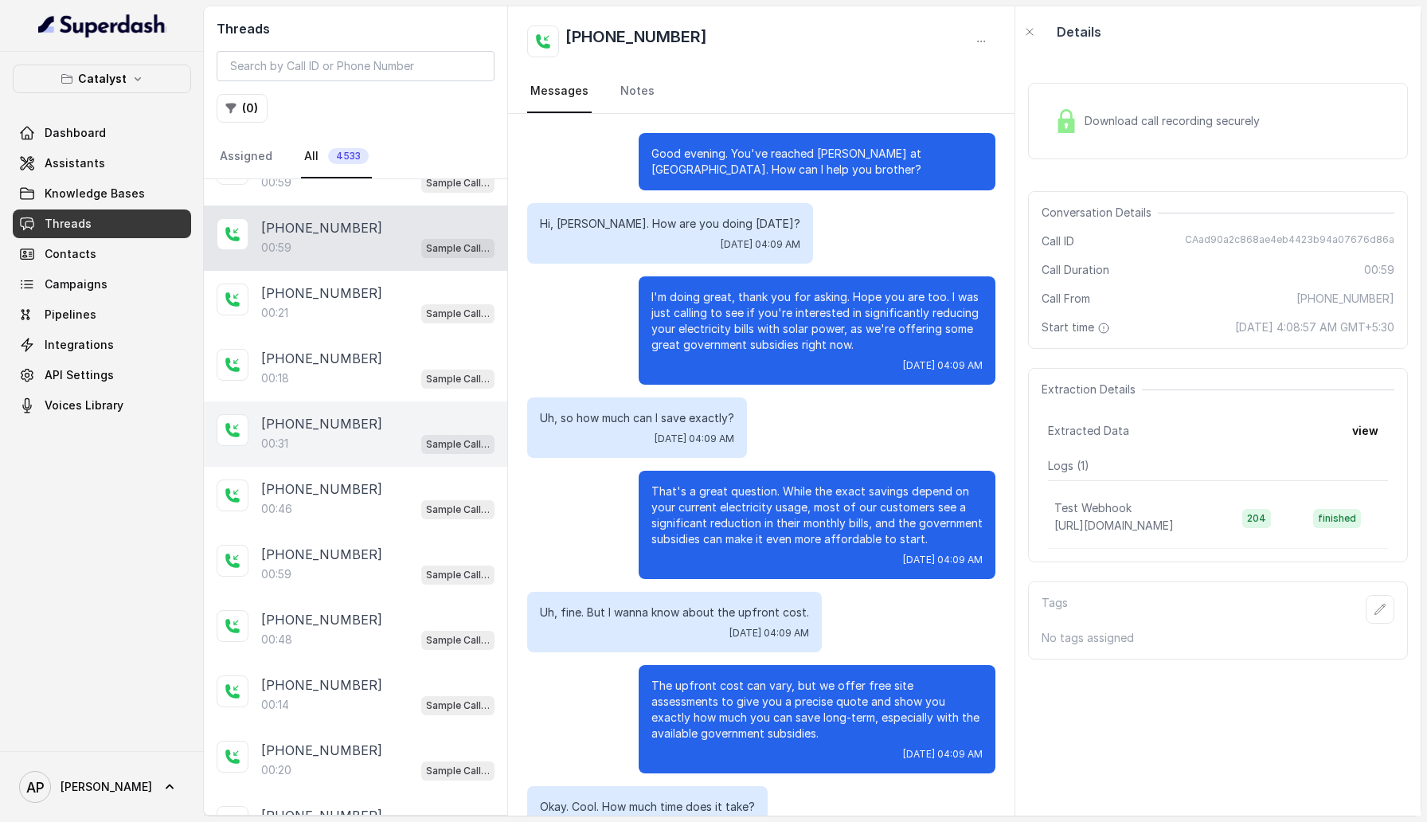
click at [351, 435] on div "+15127725365 00:31 Sample Call Assistant" at bounding box center [355, 433] width 303 height 65
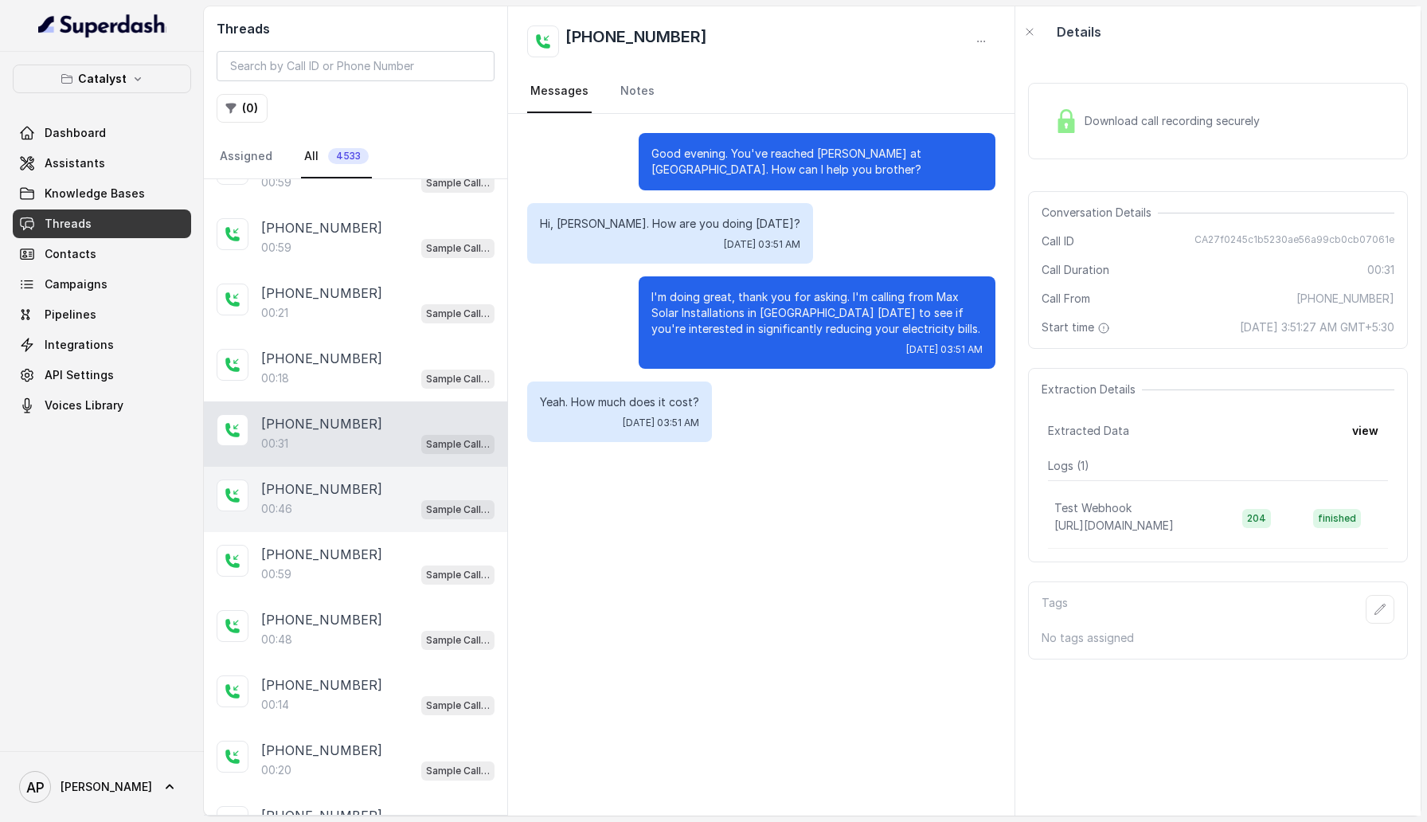
click at [348, 506] on div "+15127725365 00:46 Sample Call Assistant" at bounding box center [355, 499] width 303 height 65
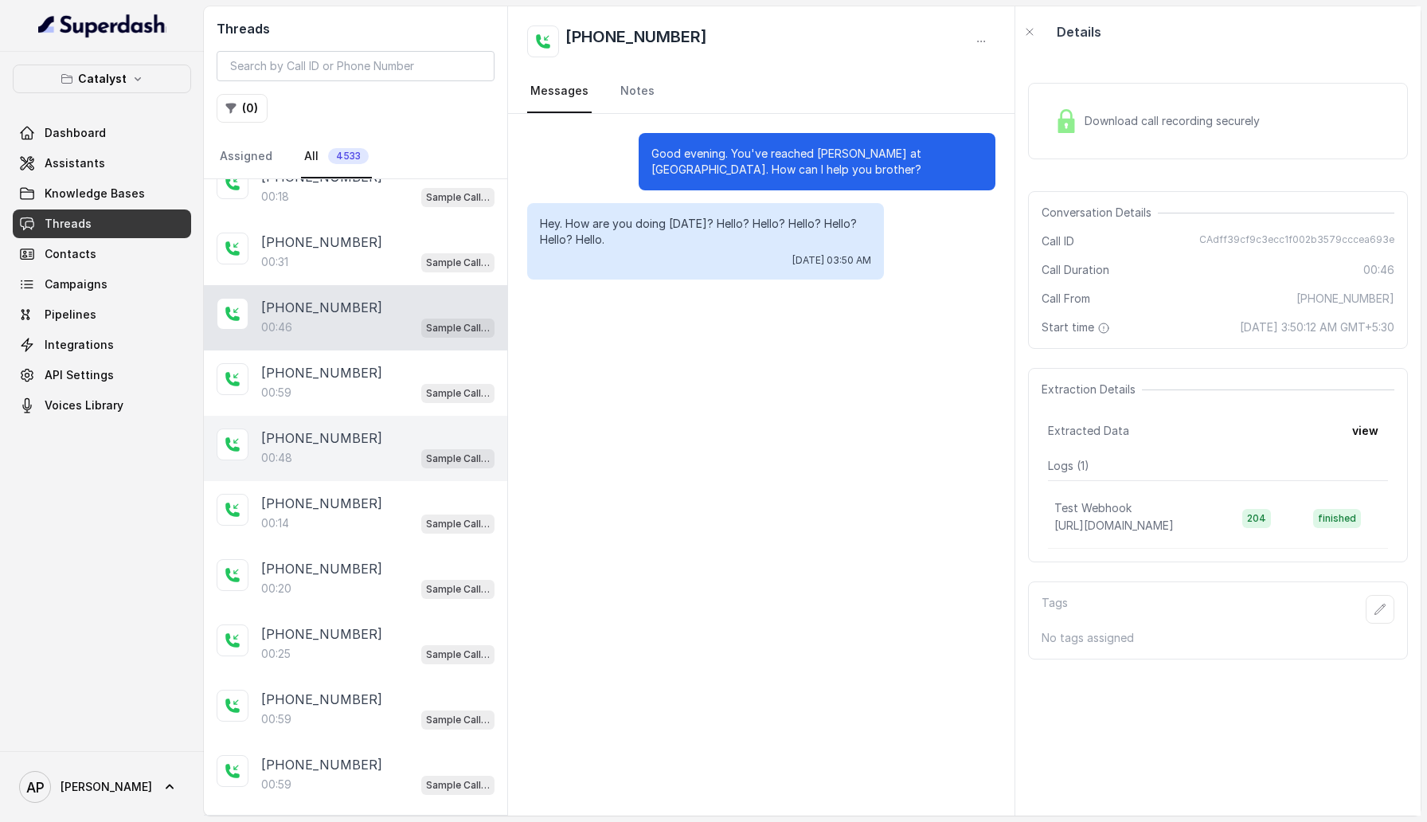
scroll to position [3764, 0]
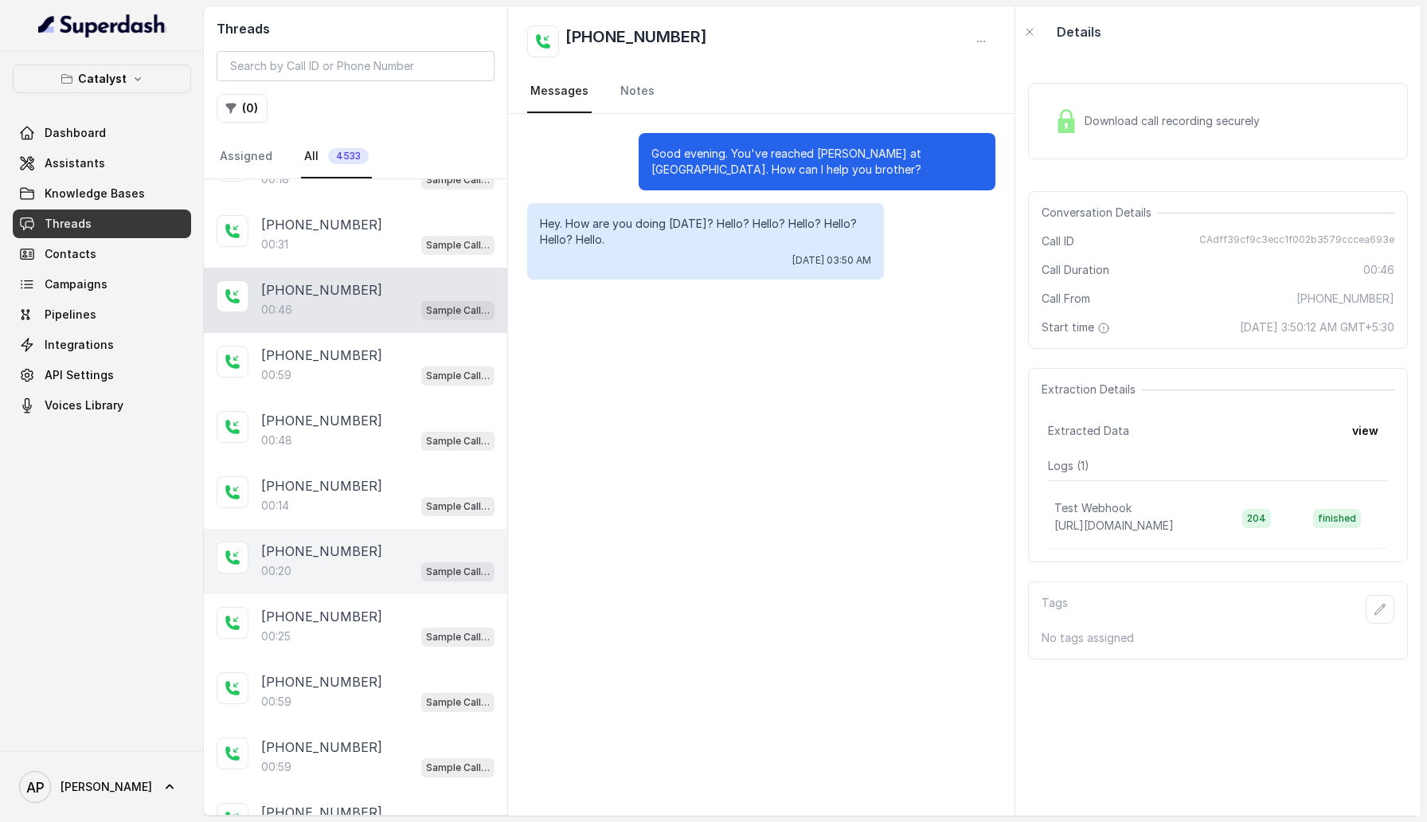
click at [342, 529] on div "+15127725365 00:20 Sample Call Assistant" at bounding box center [355, 561] width 303 height 65
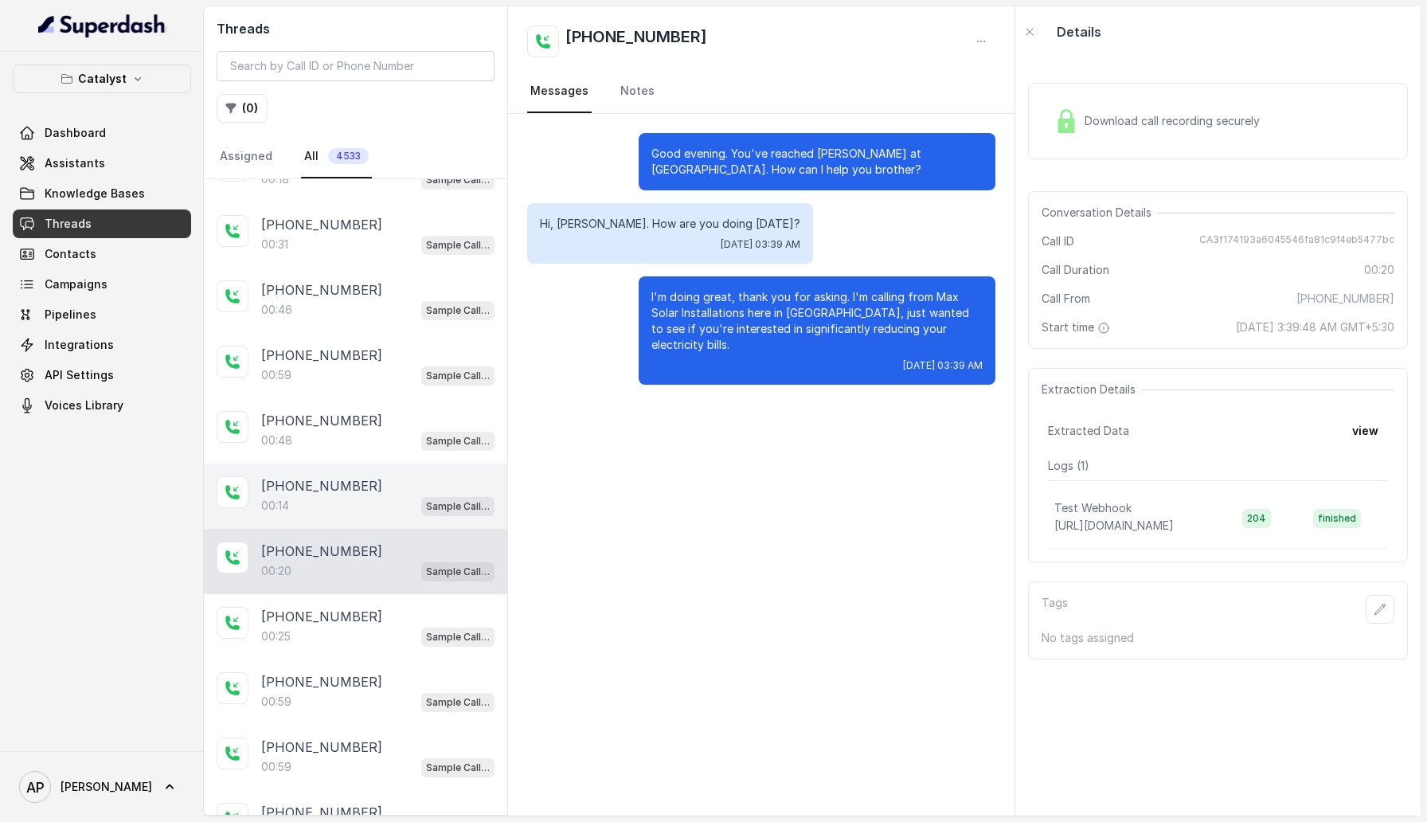
click at [350, 463] on div "+15127725365 00:14 Sample Call Assistant" at bounding box center [355, 495] width 303 height 65
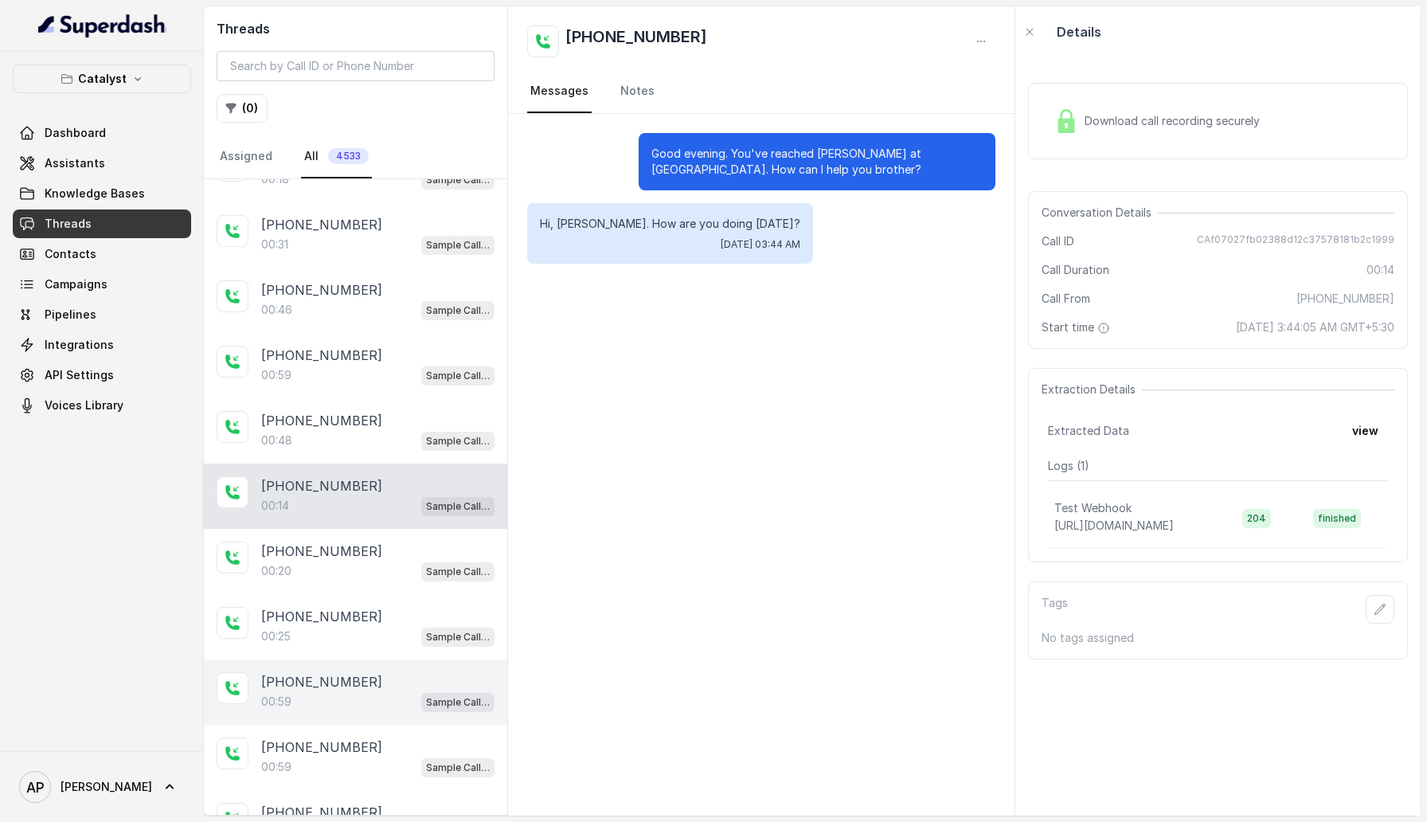
click at [349, 659] on div "+15127725365 00:59 Sample Call Assistant" at bounding box center [355, 691] width 303 height 65
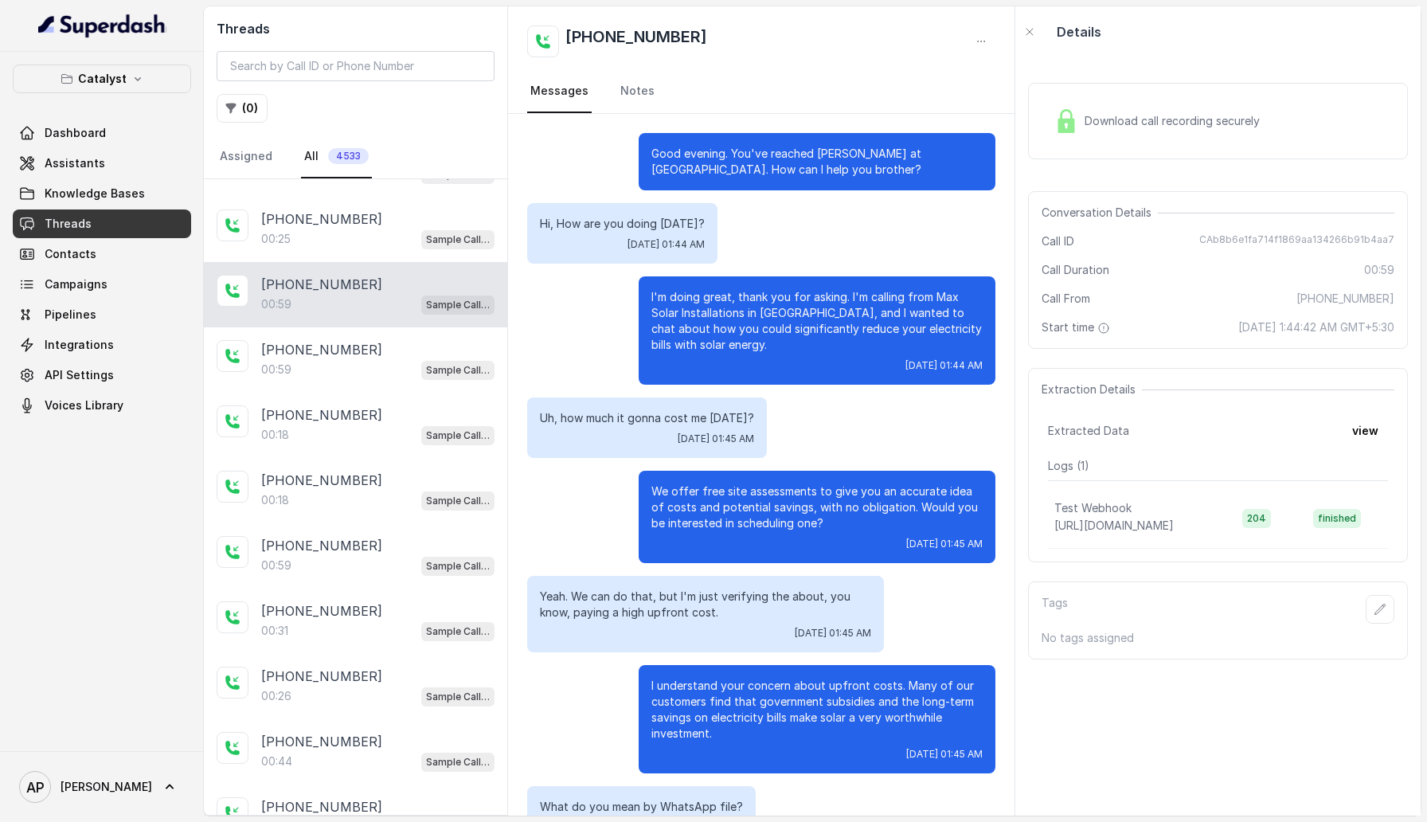
scroll to position [4182, 0]
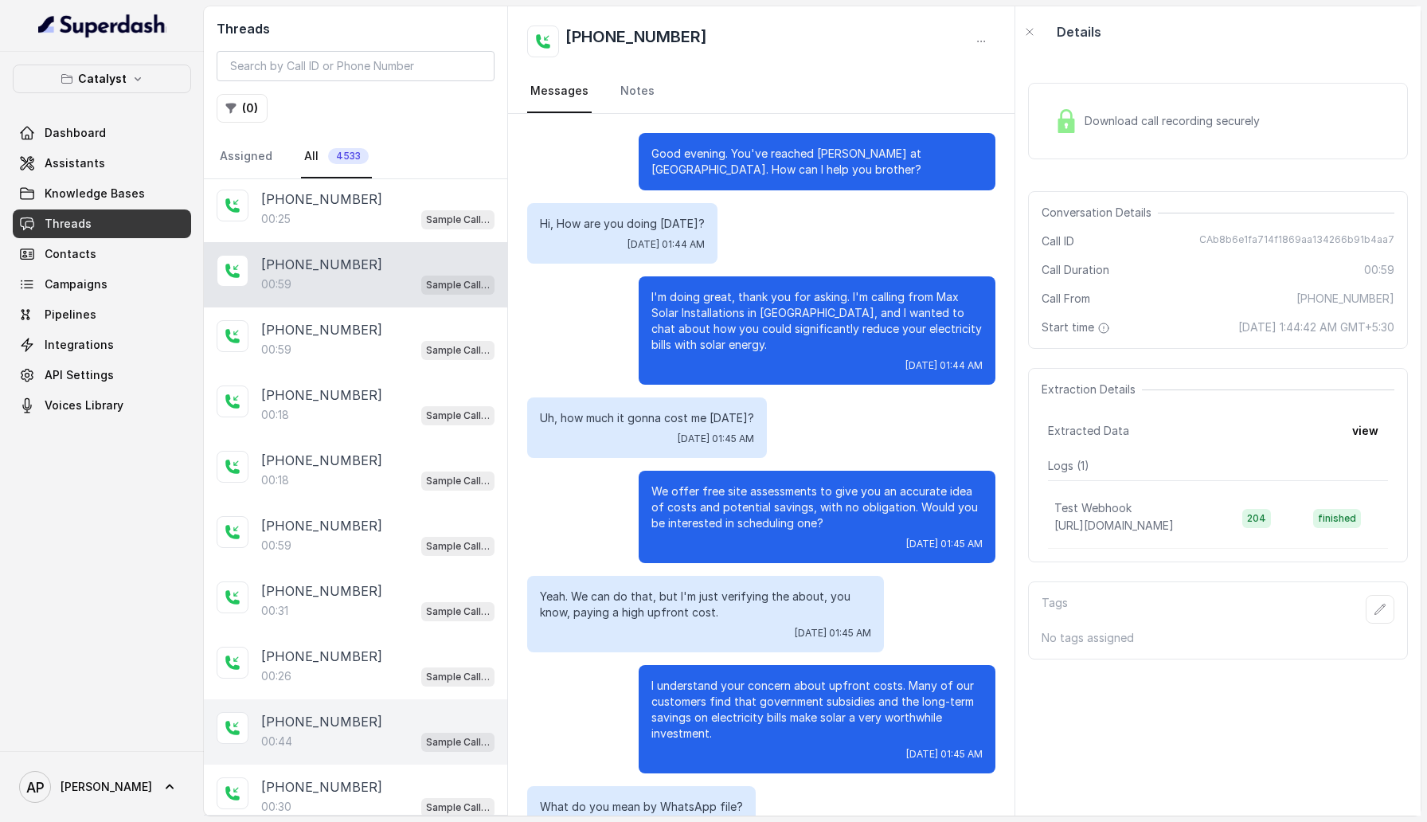
click at [327, 731] on div "00:44 Sample Call Assistant" at bounding box center [377, 741] width 233 height 21
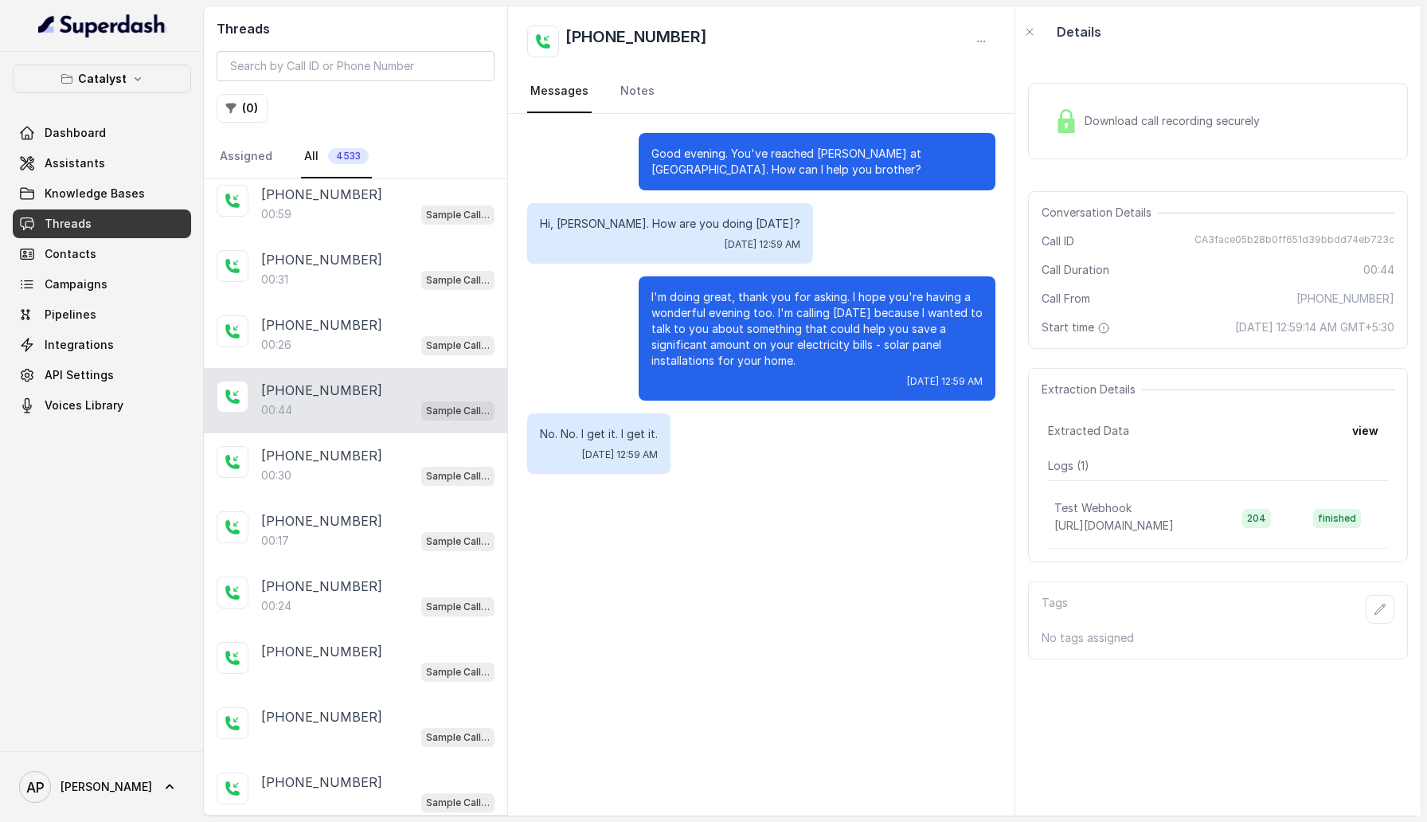
scroll to position [4657, 0]
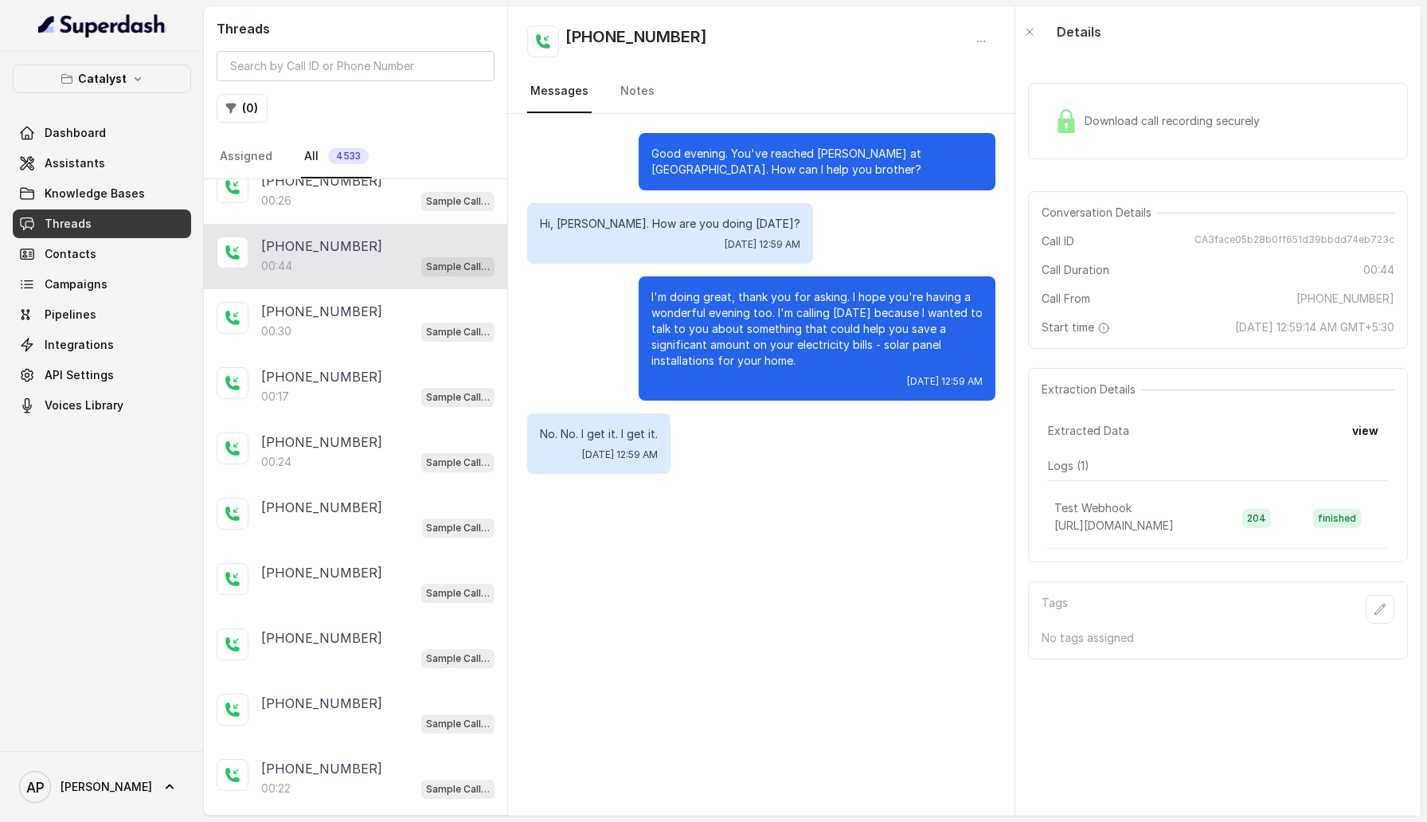
click at [327, 746] on div "+15127725365 00:22 Sample Call Assistant" at bounding box center [355, 778] width 303 height 65
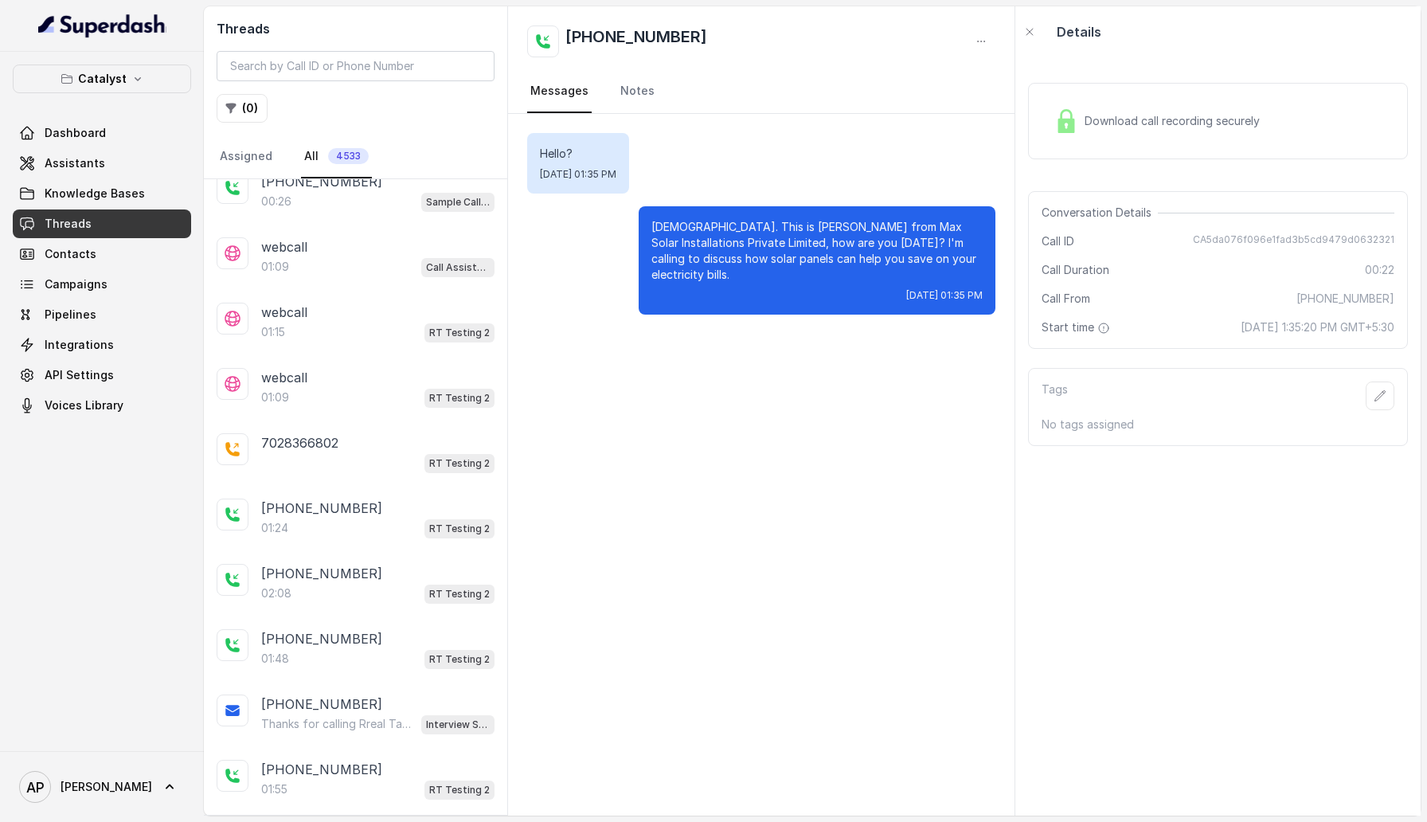
scroll to position [868, 0]
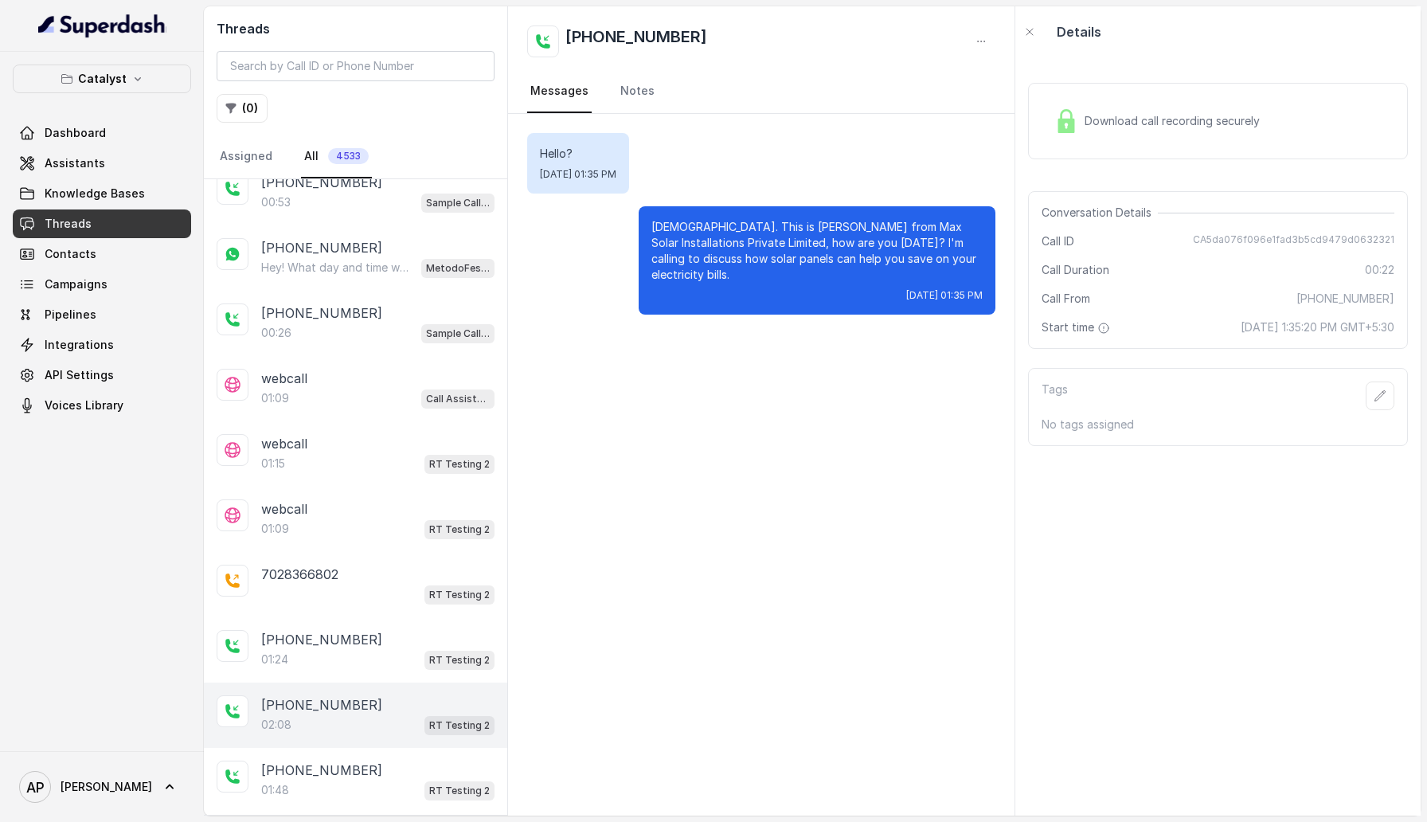
click at [330, 717] on div "02:08 RT Testing 2" at bounding box center [377, 724] width 233 height 21
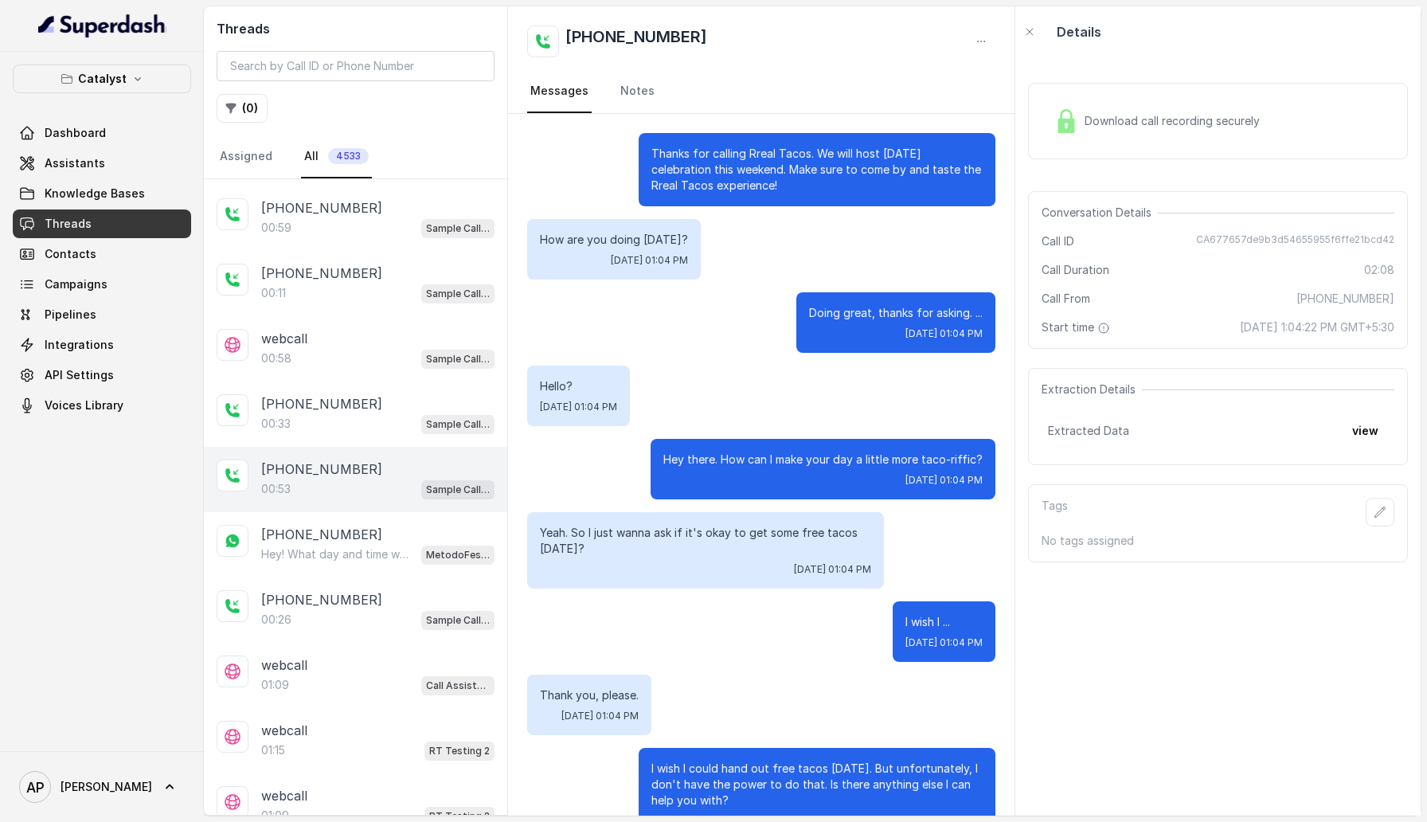
click at [337, 459] on p "[PHONE_NUMBER]" at bounding box center [321, 468] width 121 height 19
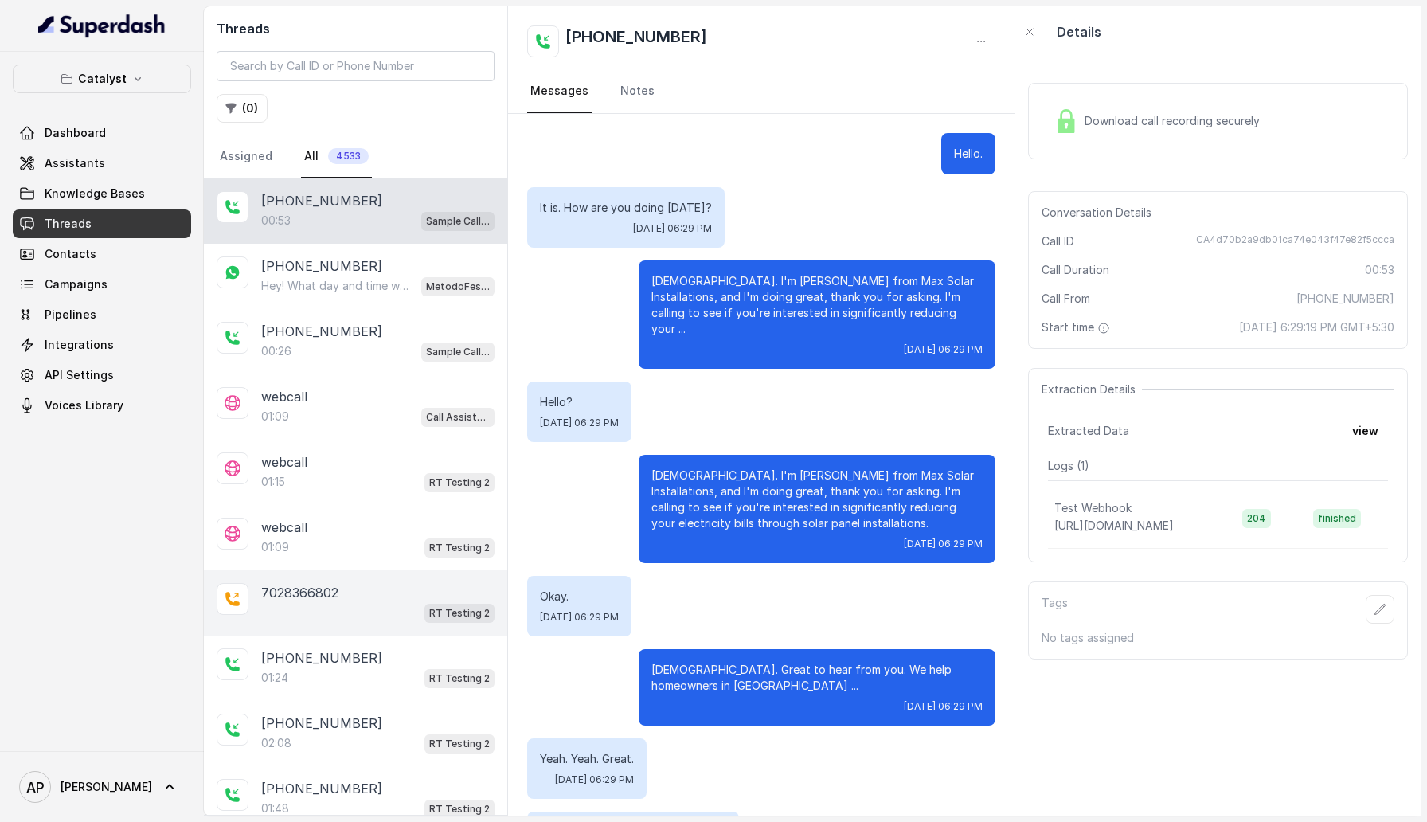
click at [339, 585] on div "7028366802" at bounding box center [377, 592] width 233 height 19
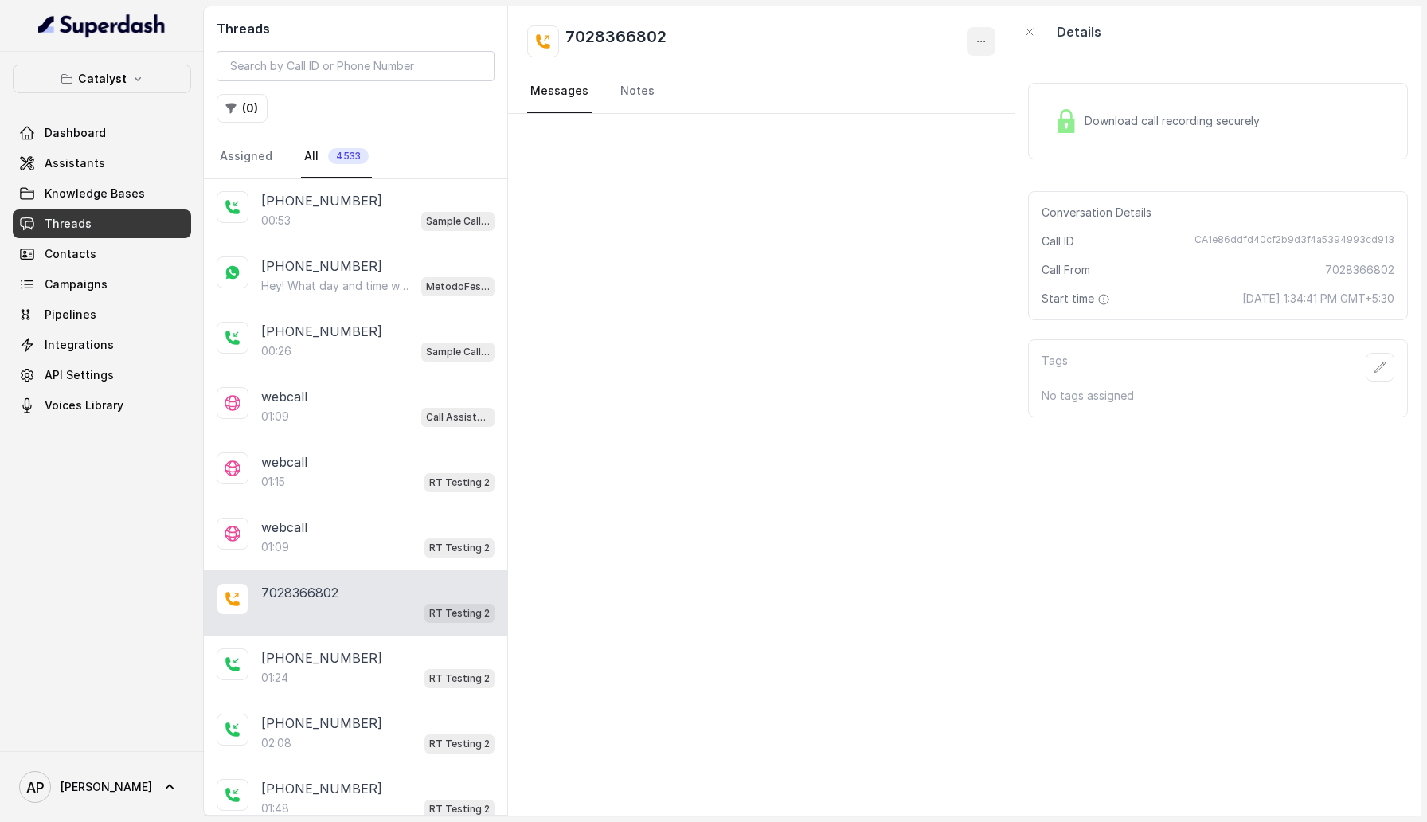
click at [985, 42] on icon "button" at bounding box center [981, 41] width 13 height 13
click at [951, 77] on button "Delete Conversation" at bounding box center [920, 79] width 153 height 29
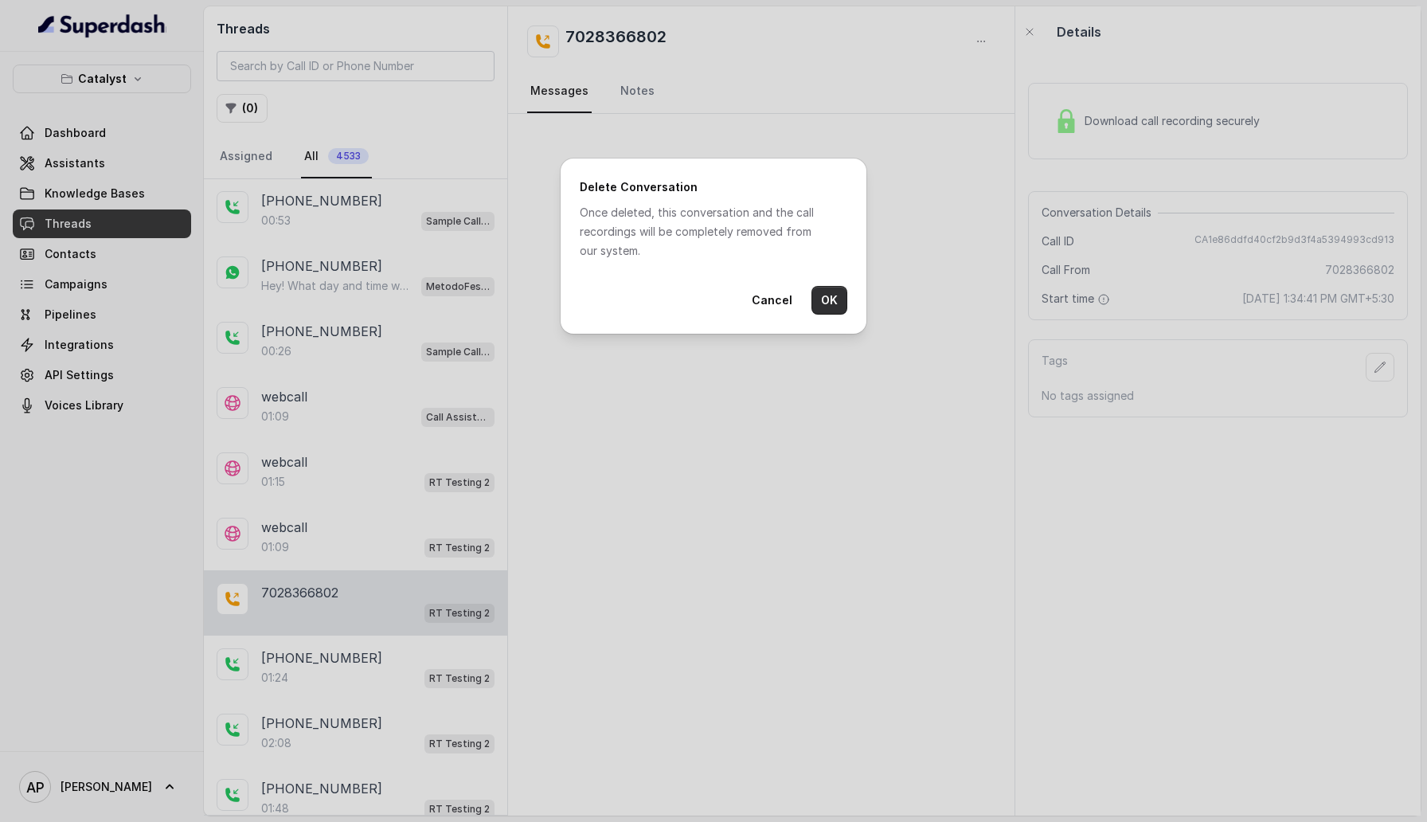
click at [828, 303] on button "OK" at bounding box center [829, 300] width 36 height 29
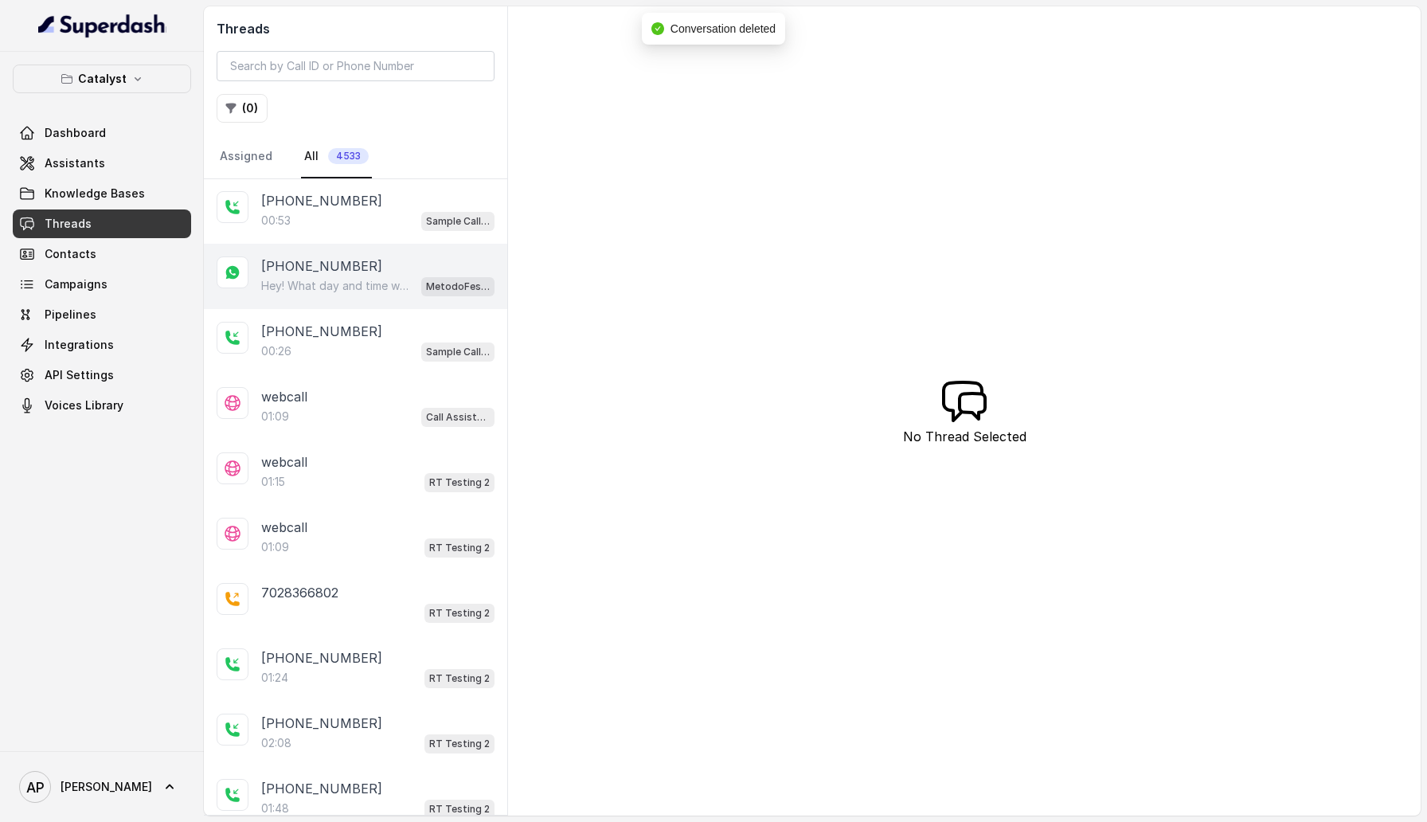
click at [323, 278] on p "Hey! What day and time would you prefer to be contacted? 😊" at bounding box center [337, 286] width 153 height 16
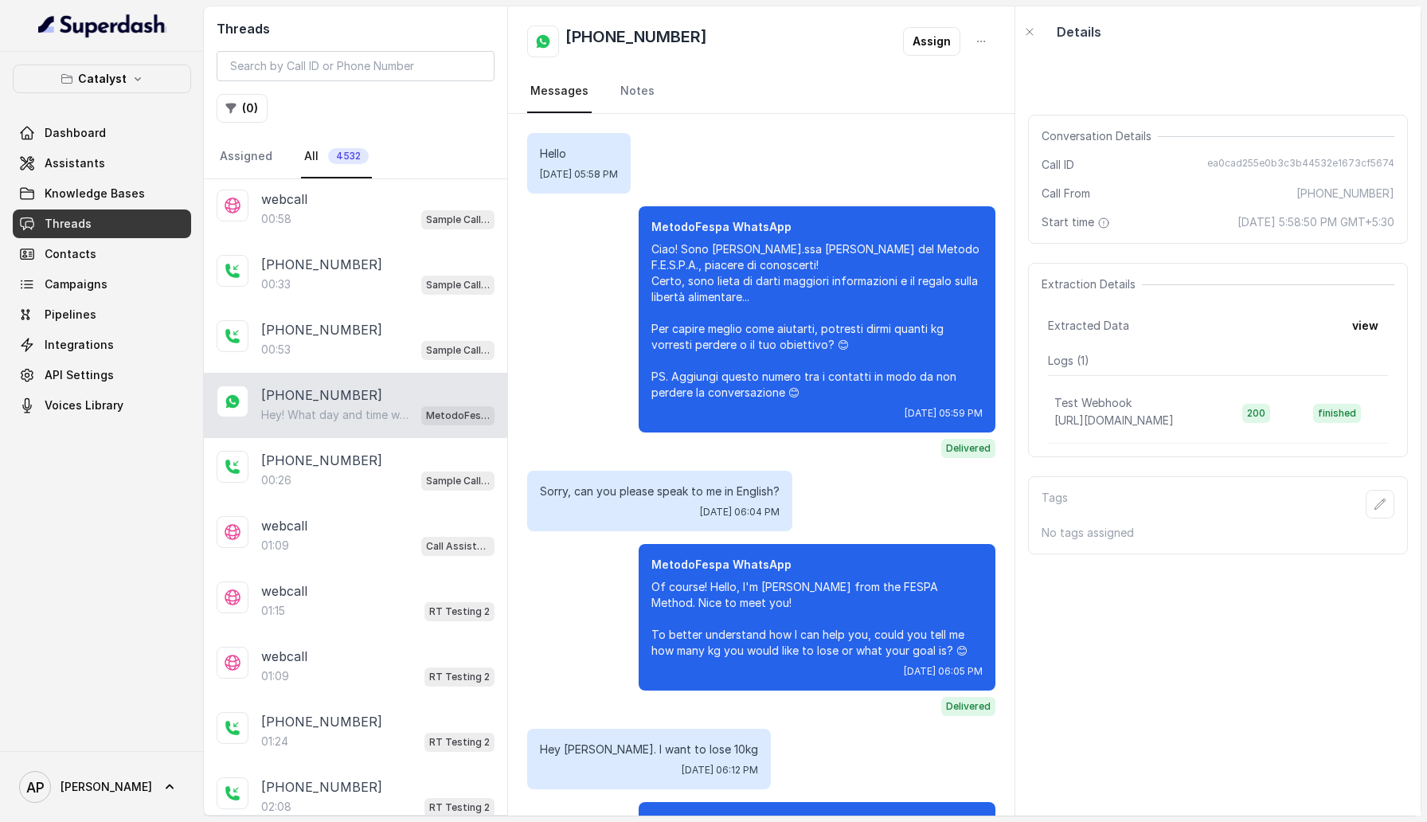
scroll to position [772, 0]
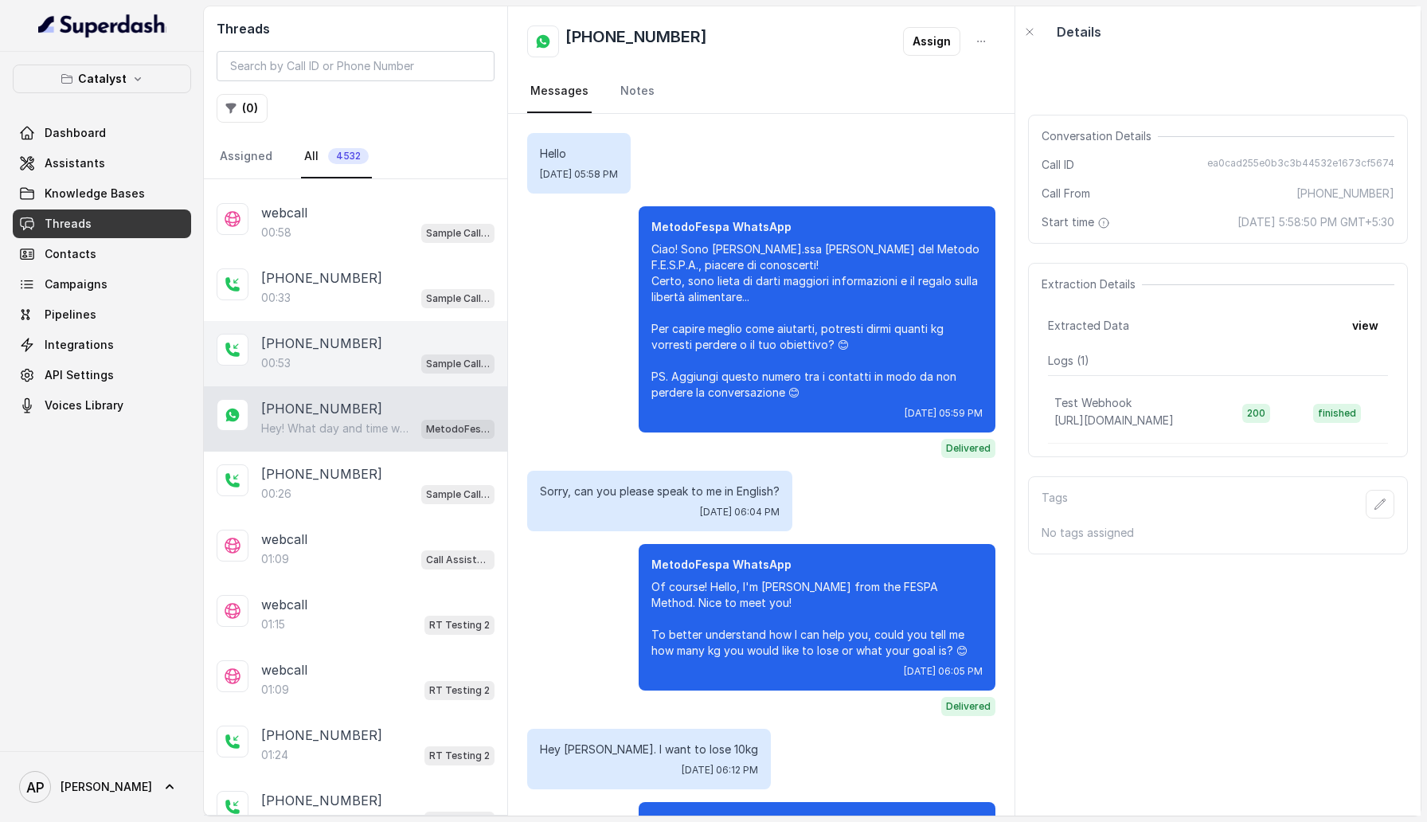
click at [373, 353] on div "00:53 Sample Call Assistant" at bounding box center [377, 363] width 233 height 21
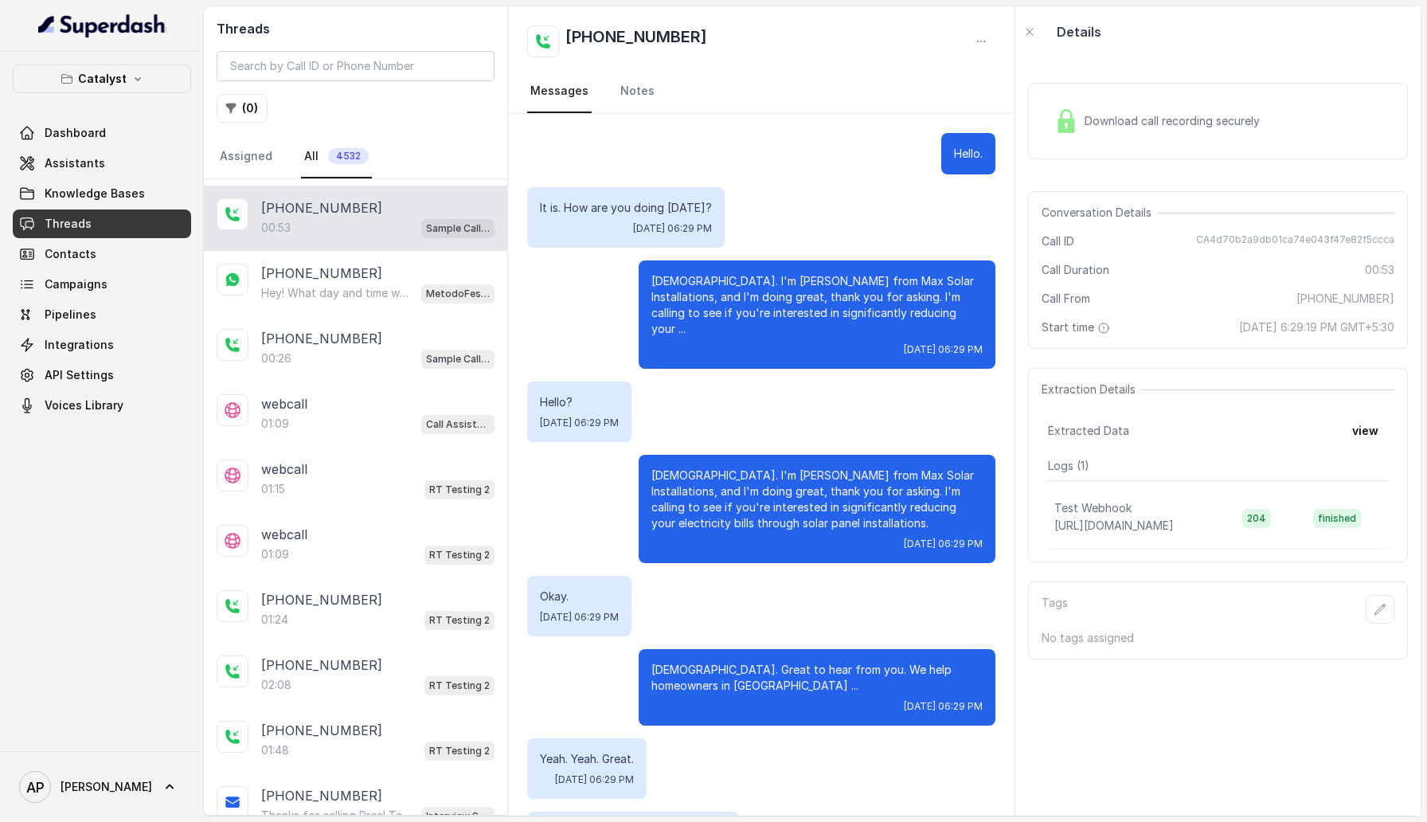
click at [1279, 101] on div "Download call recording securely" at bounding box center [1218, 121] width 380 height 76
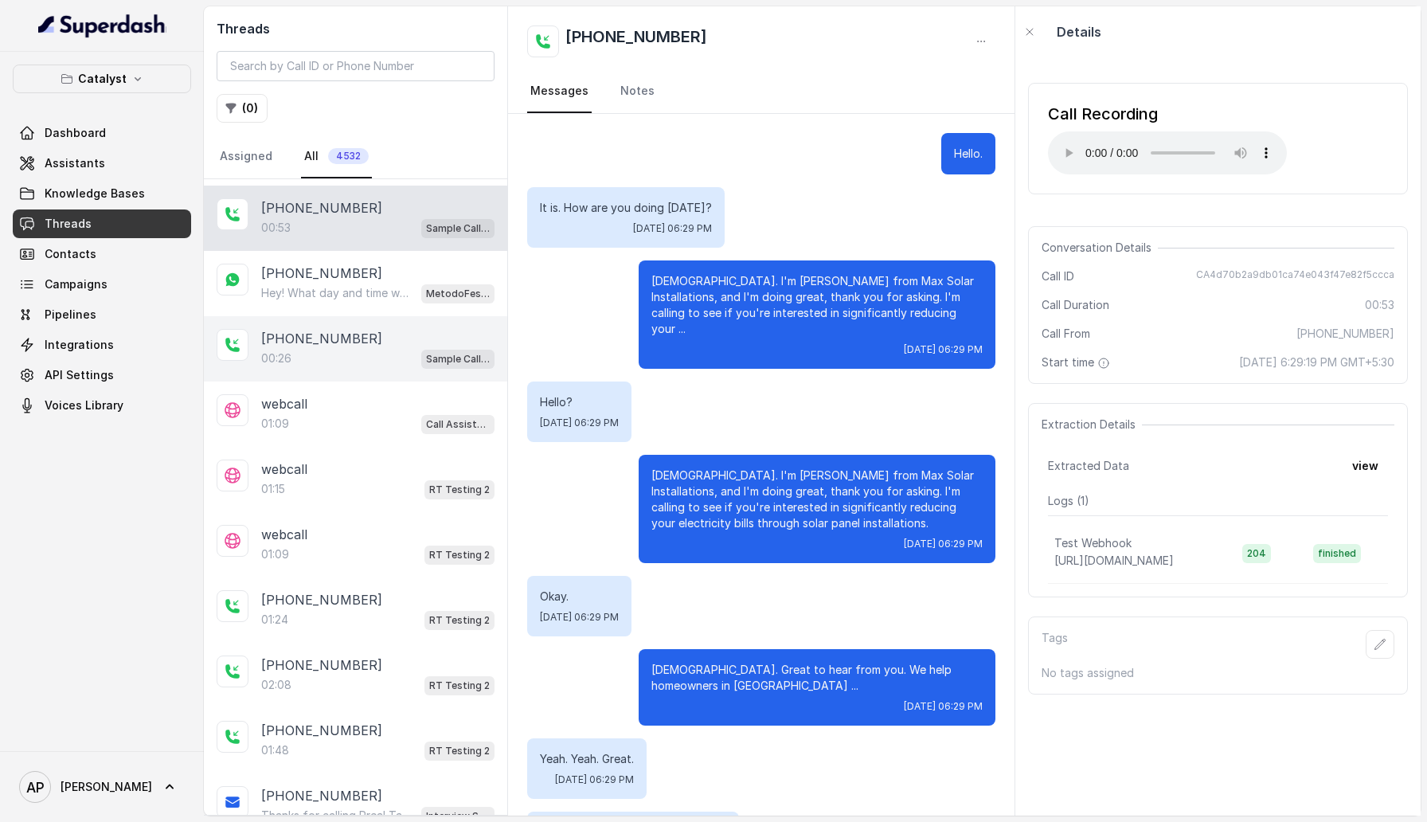
click at [334, 359] on div "00:26 Sample Call Assistant" at bounding box center [377, 358] width 233 height 21
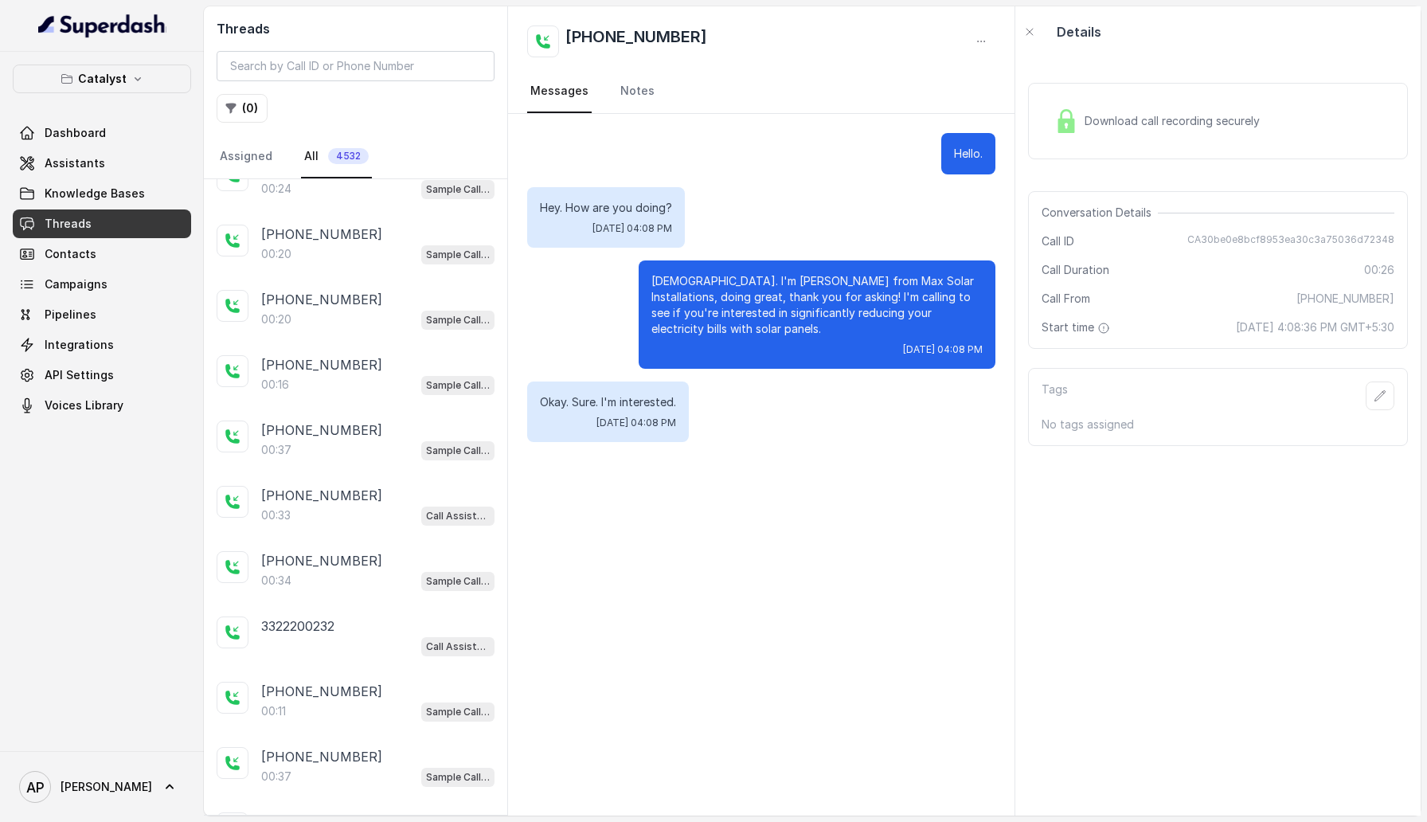
scroll to position [2654, 0]
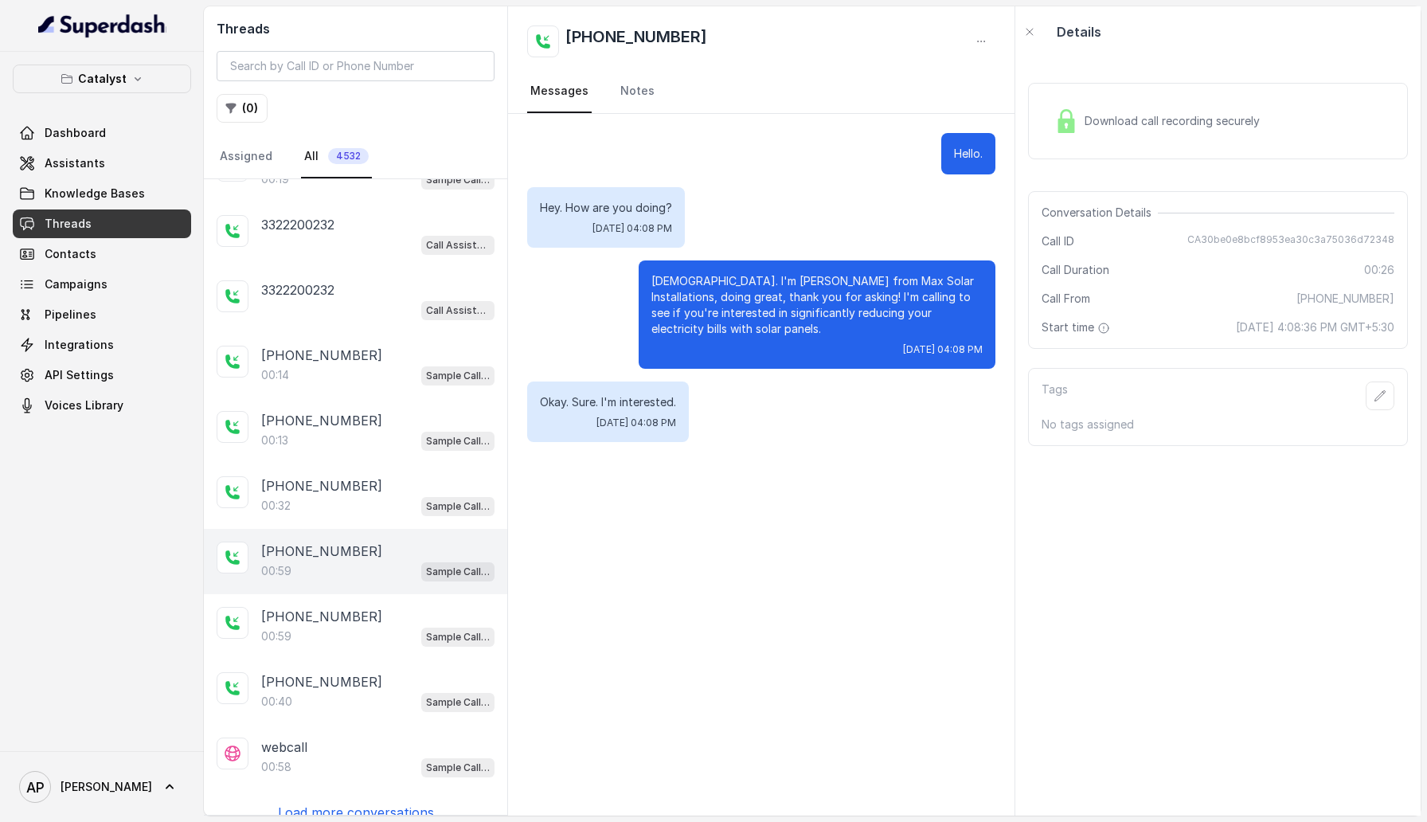
click at [322, 561] on div "00:59 Sample Call Assistant" at bounding box center [377, 571] width 233 height 21
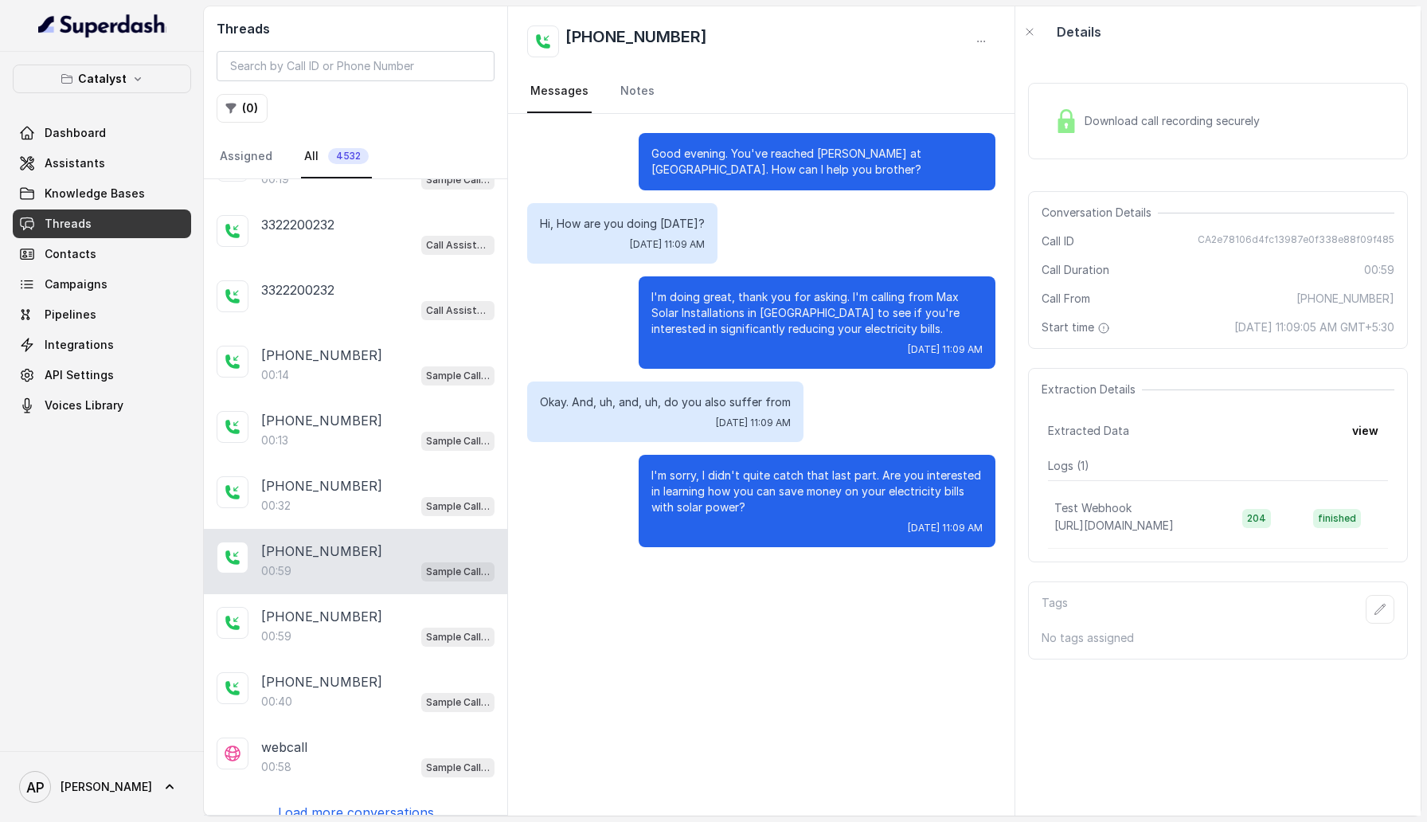
click at [383, 803] on p "Load more conversations" at bounding box center [356, 812] width 156 height 19
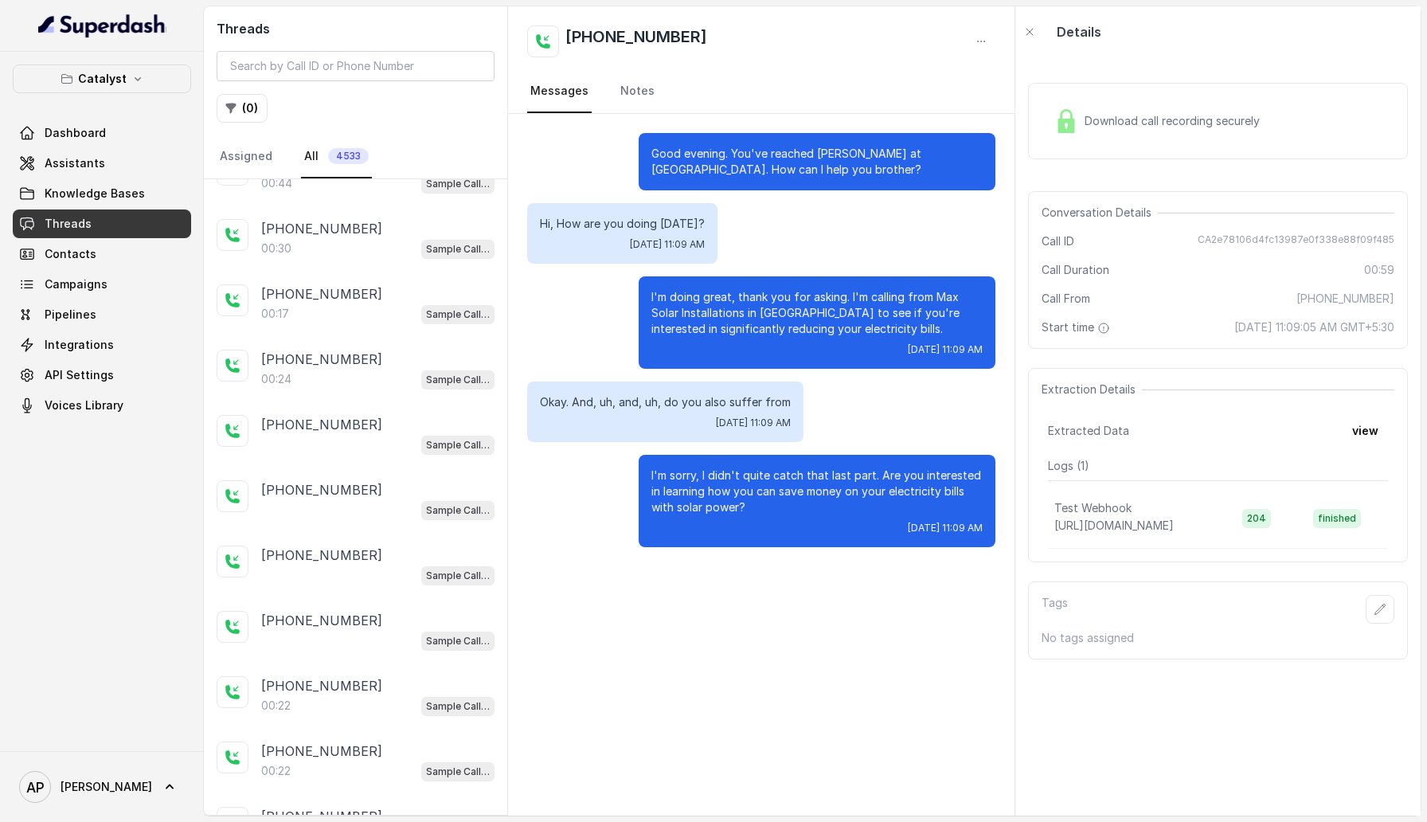
scroll to position [4925, 0]
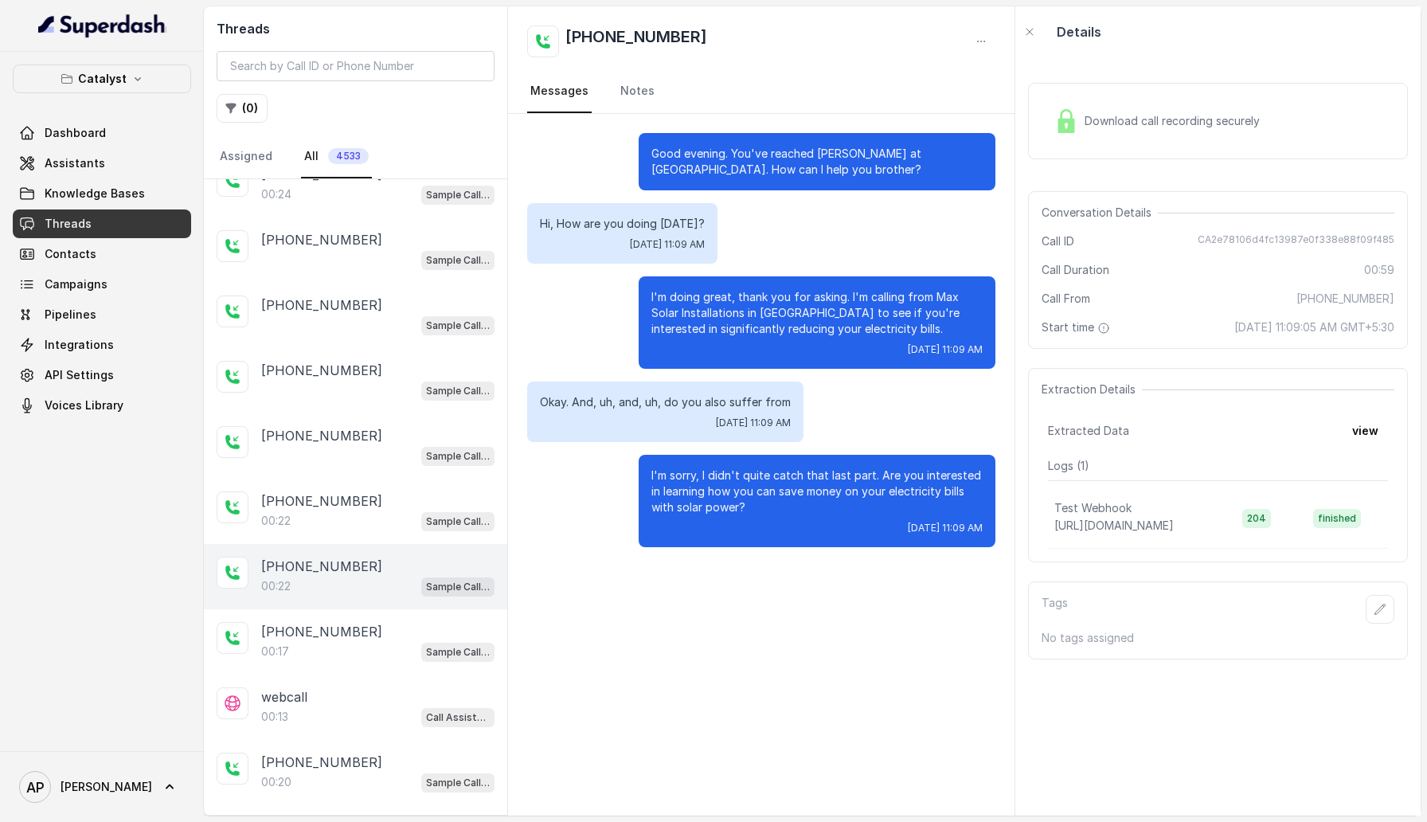
click at [356, 557] on div "[PHONE_NUMBER]" at bounding box center [377, 566] width 233 height 19
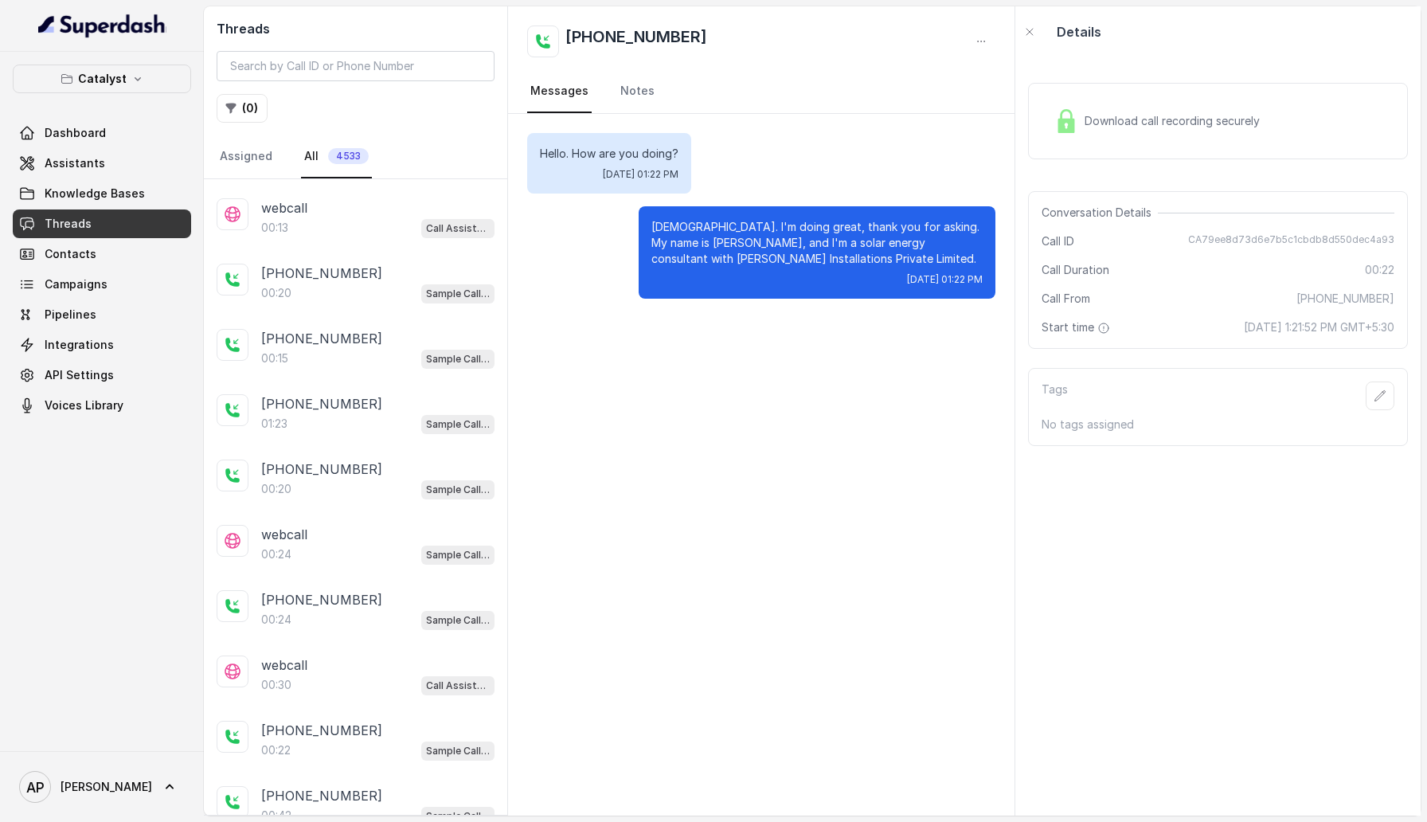
scroll to position [5432, 0]
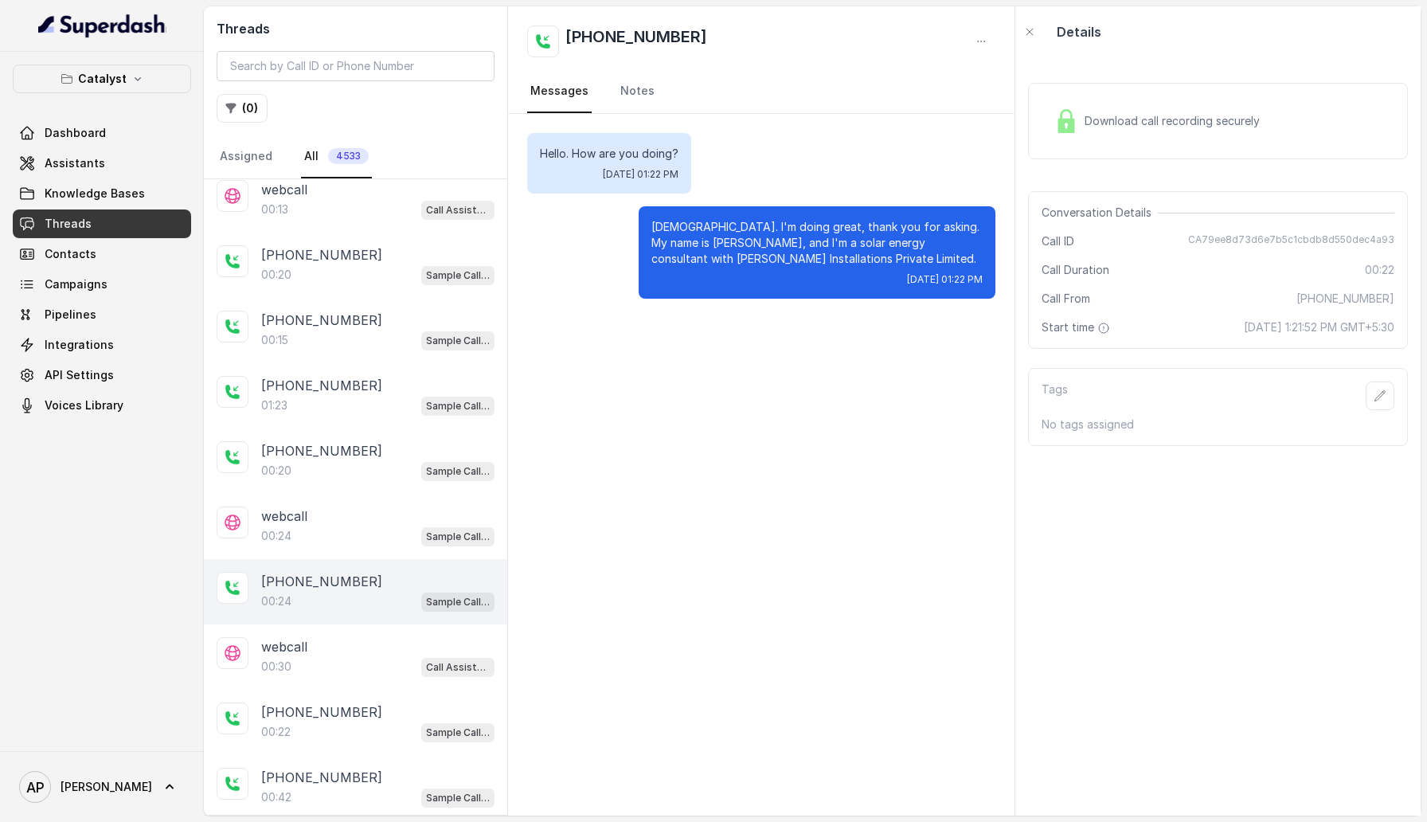
click at [350, 572] on div "[PHONE_NUMBER]" at bounding box center [377, 581] width 233 height 19
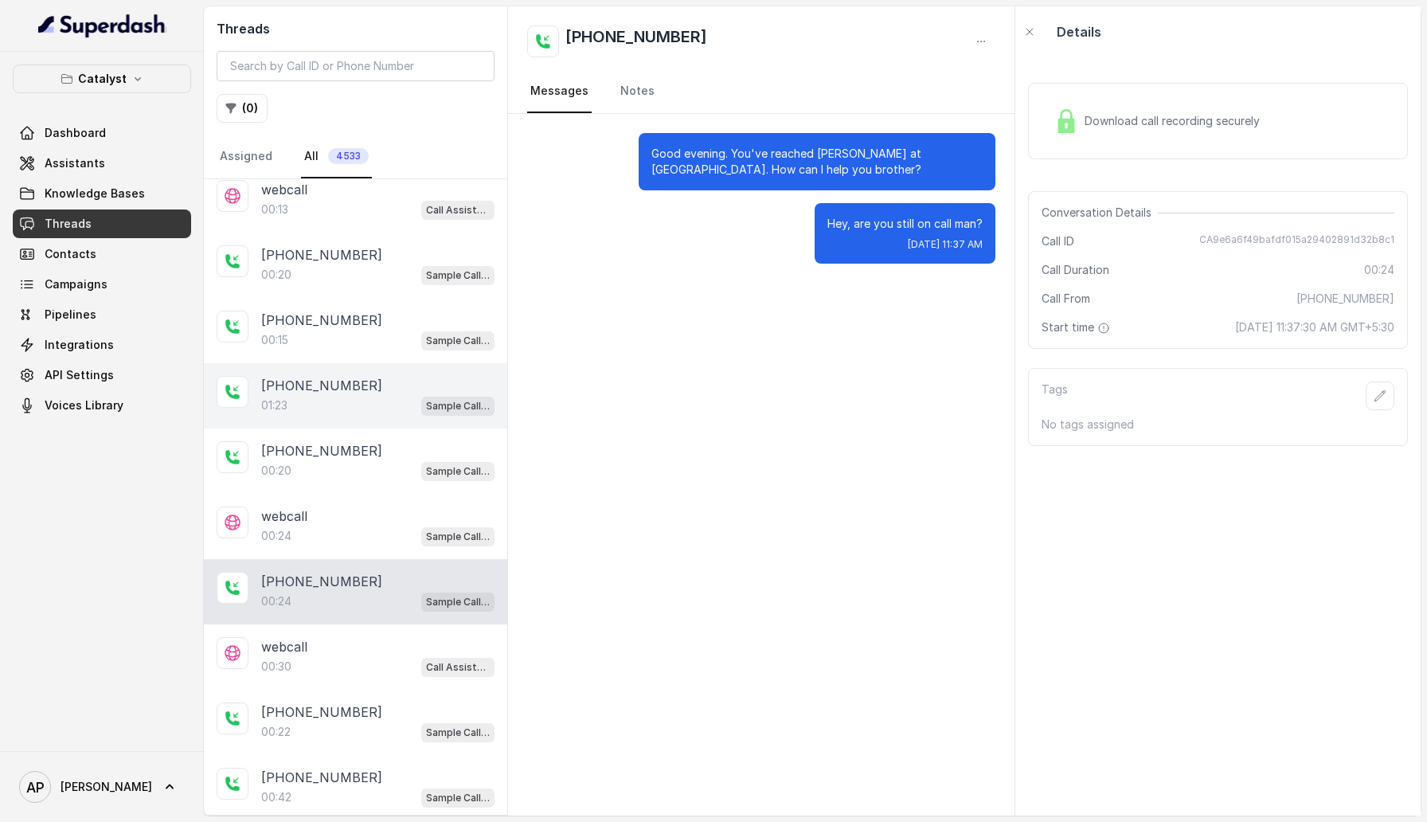
click at [349, 395] on div "01:23 Sample Call Assistant" at bounding box center [377, 405] width 233 height 21
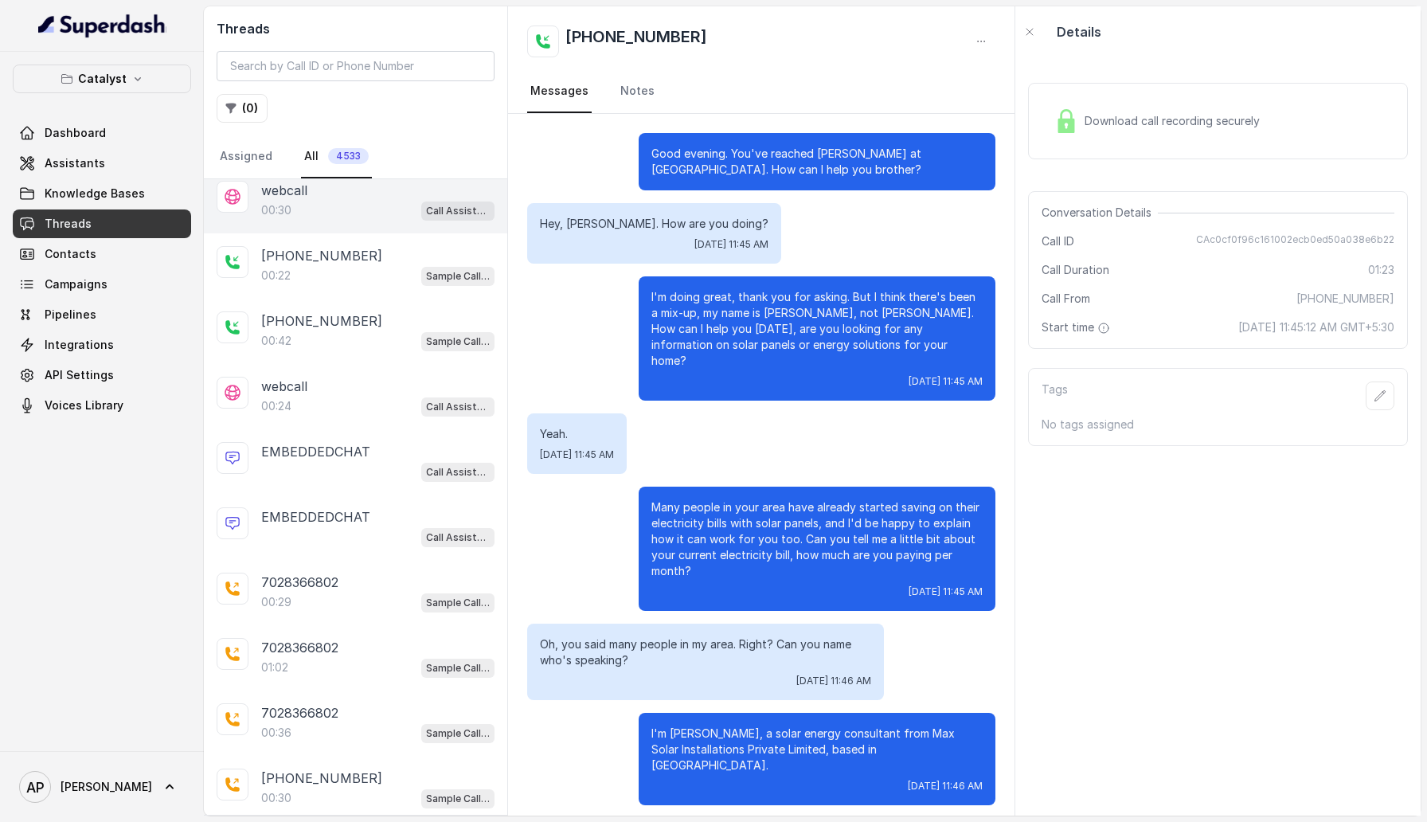
scroll to position [5899, 0]
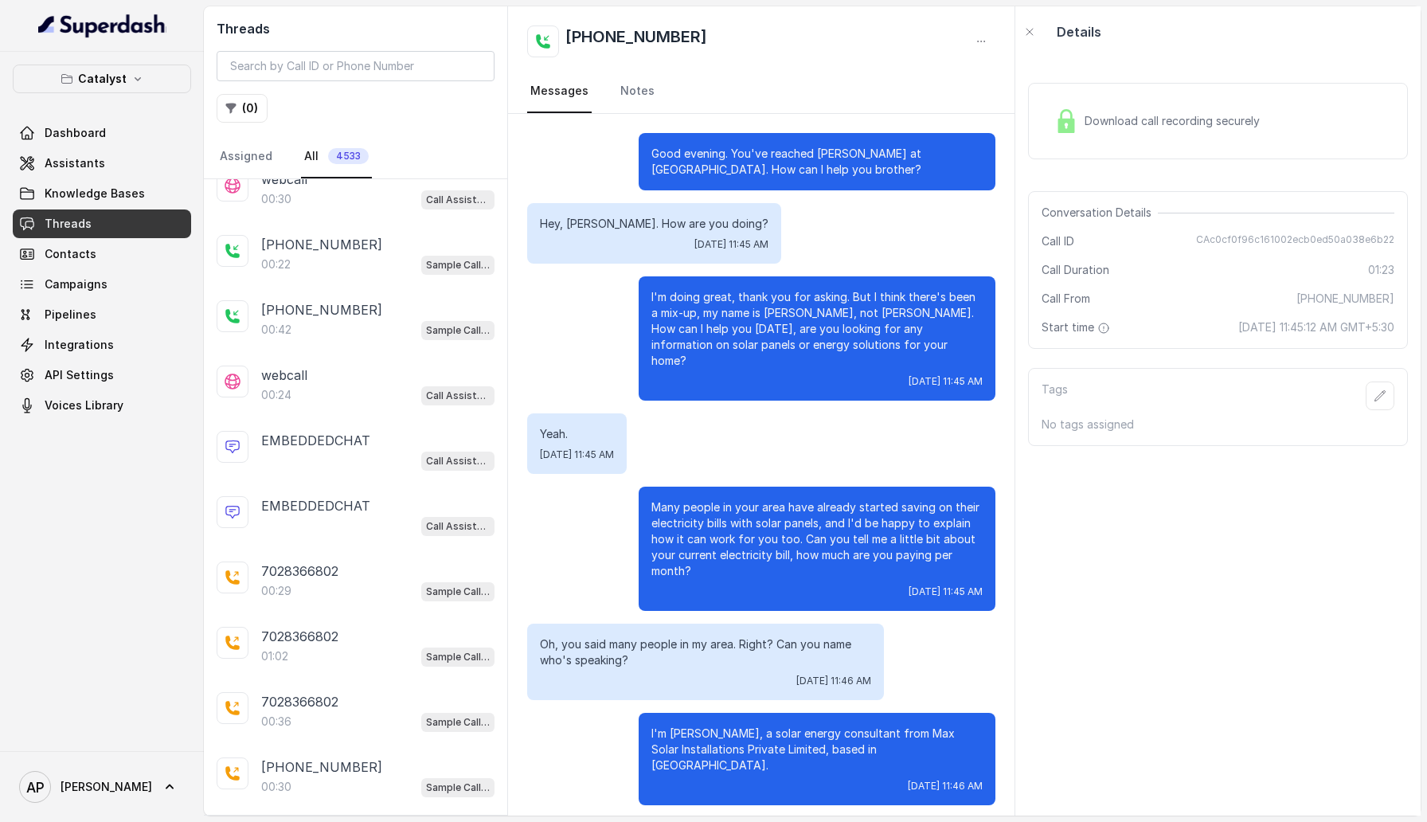
click at [319, 821] on p "Load more conversations" at bounding box center [356, 832] width 156 height 19
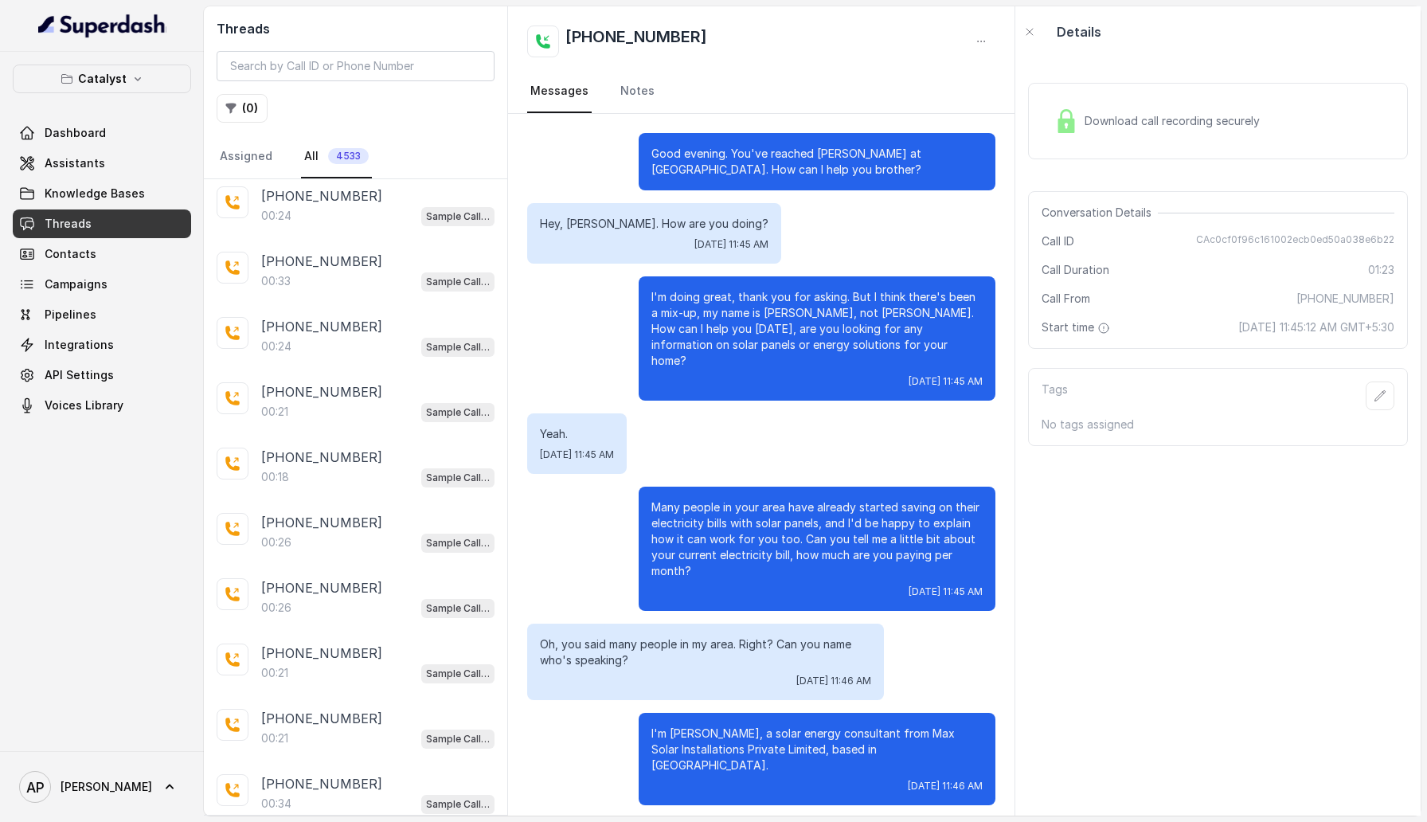
scroll to position [9144, 0]
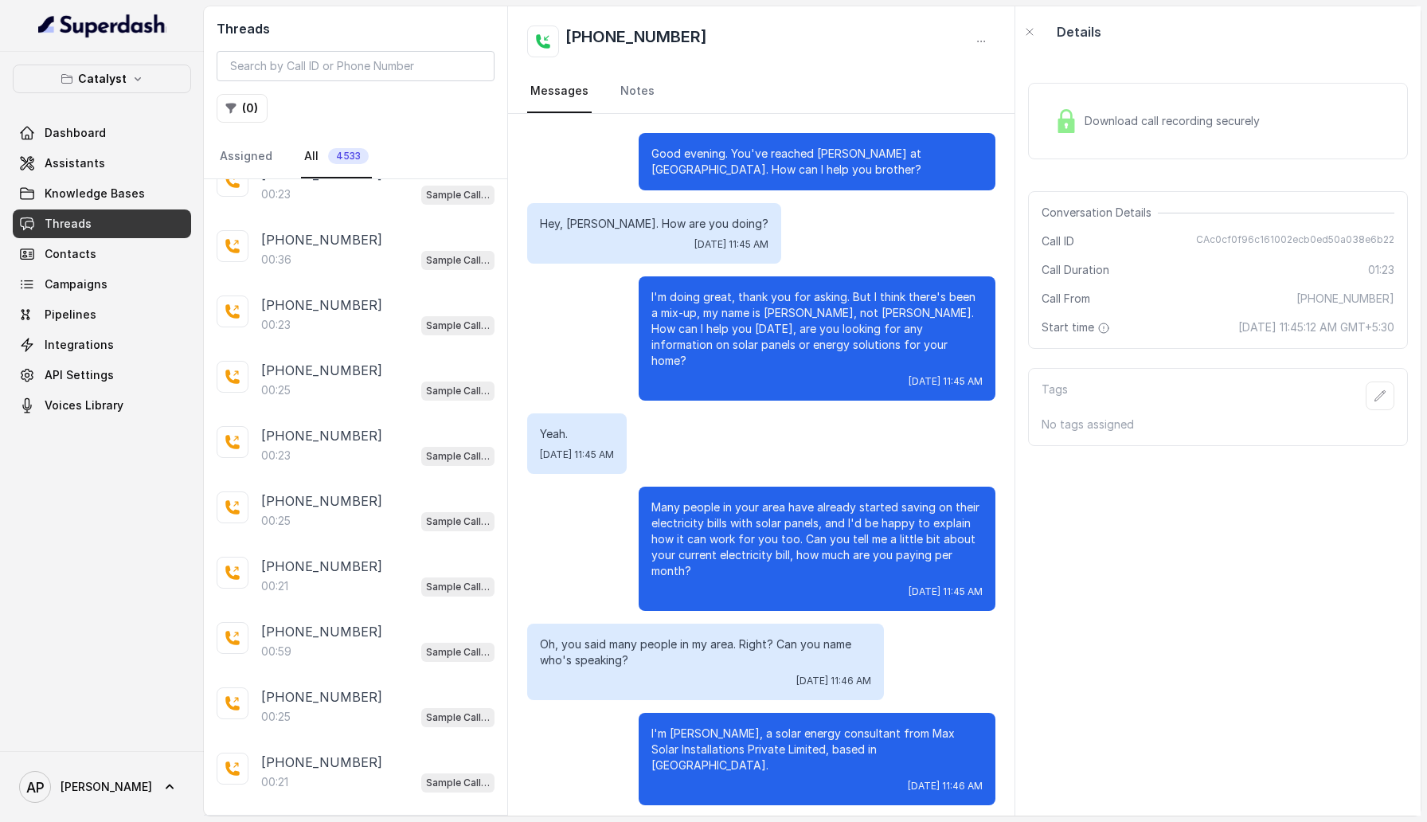
scroll to position [12389, 0]
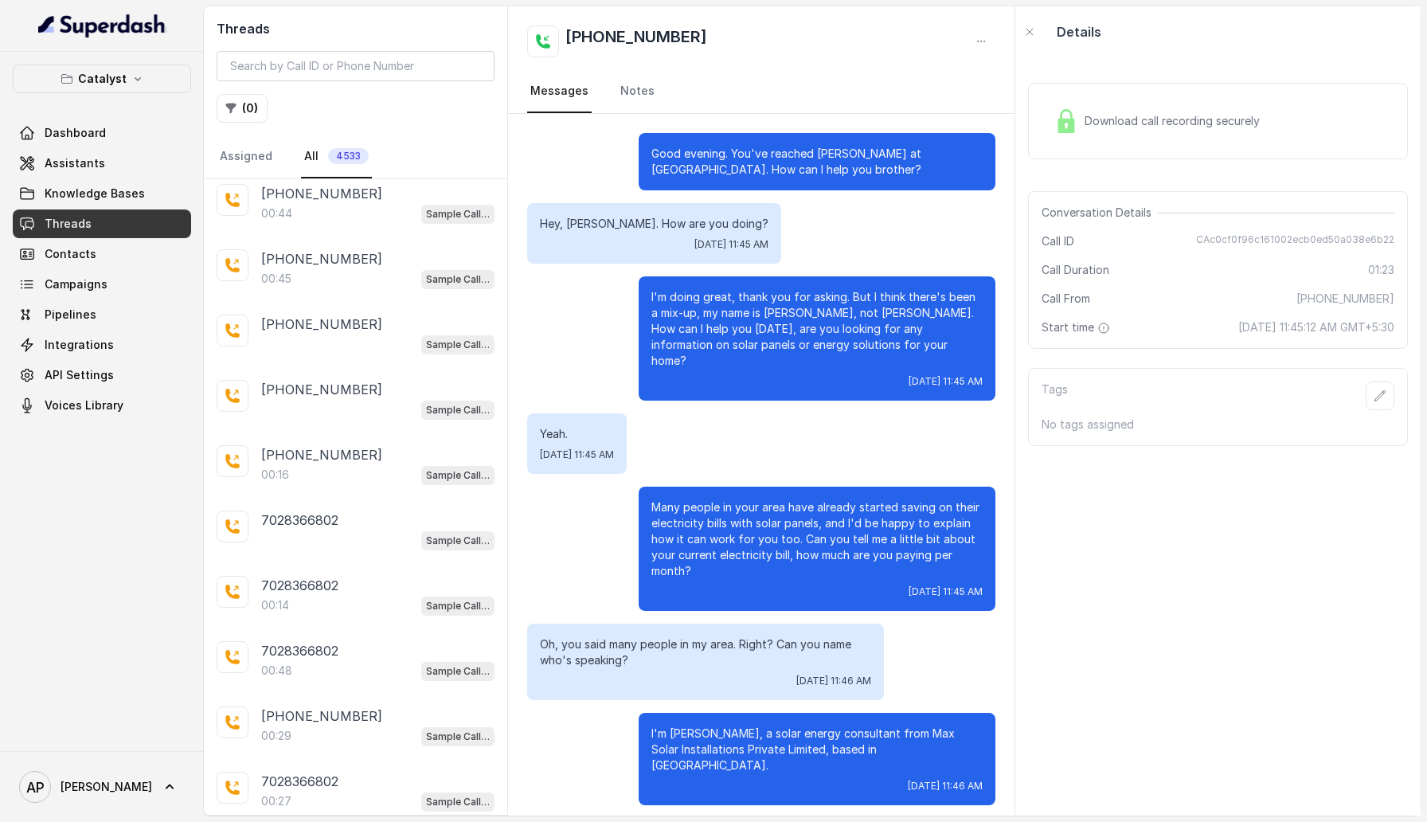
scroll to position [15635, 0]
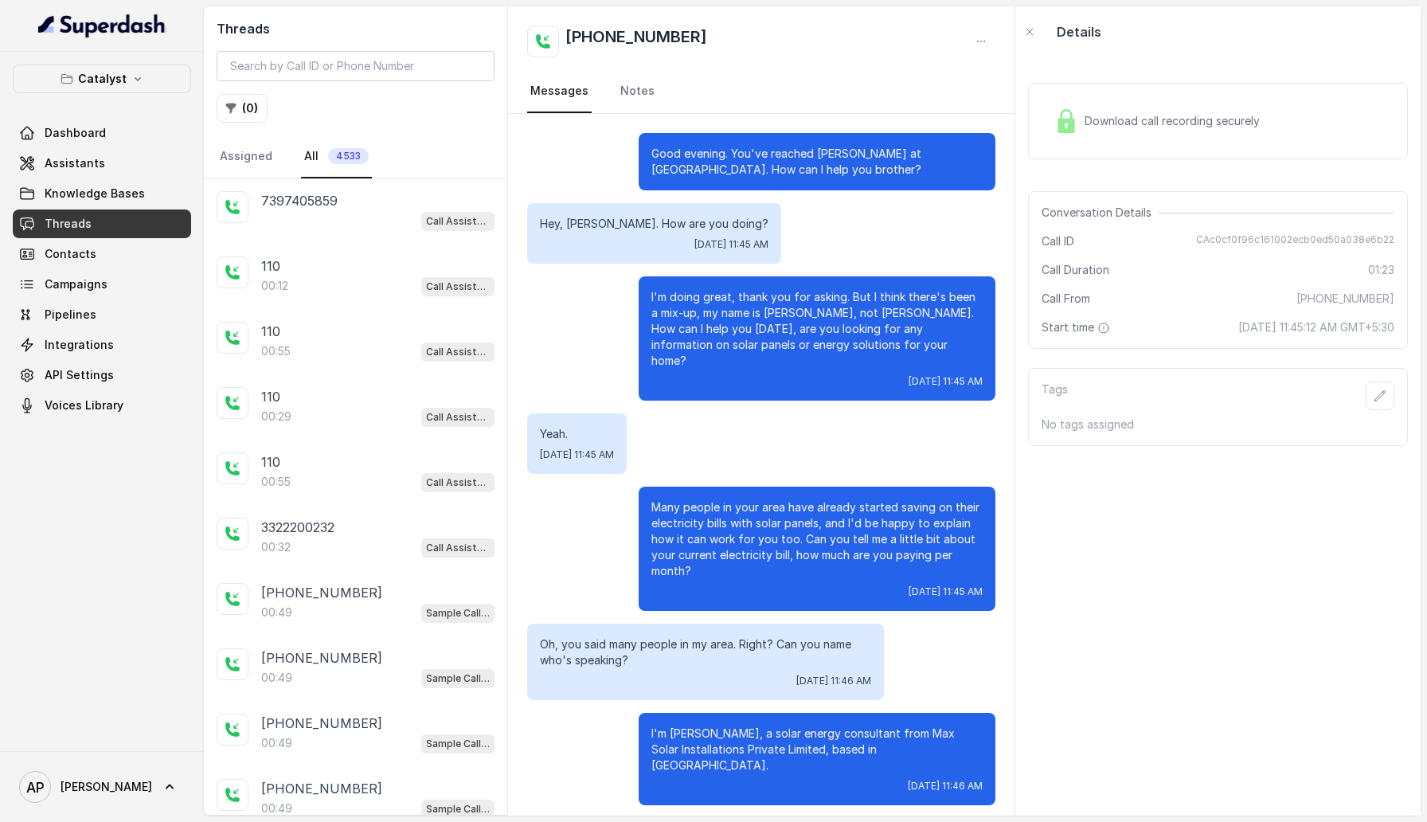
scroll to position [18880, 0]
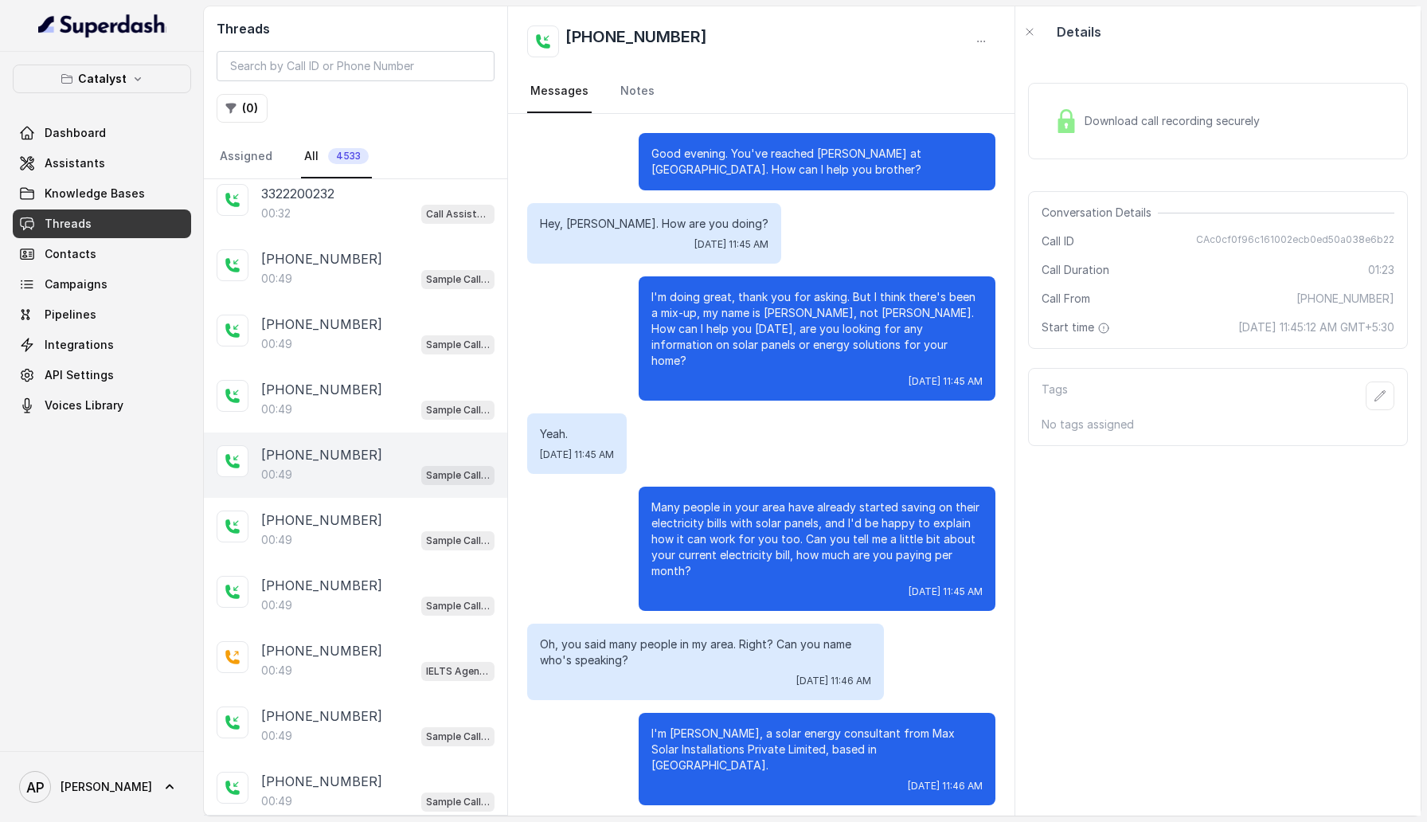
click at [340, 432] on div "+16464614555 00:49 Sample Call Assistant" at bounding box center [355, 464] width 303 height 65
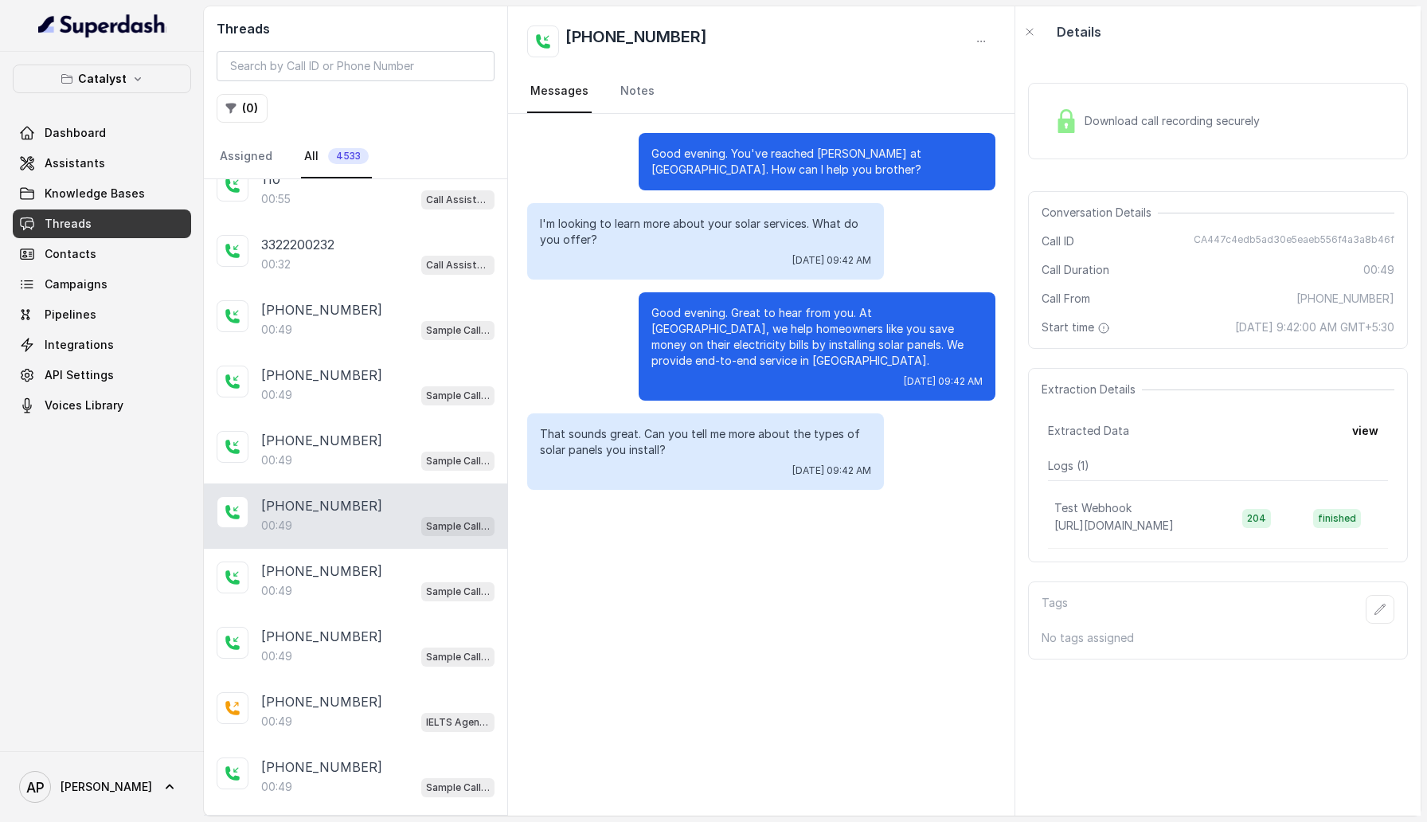
scroll to position [18810, 0]
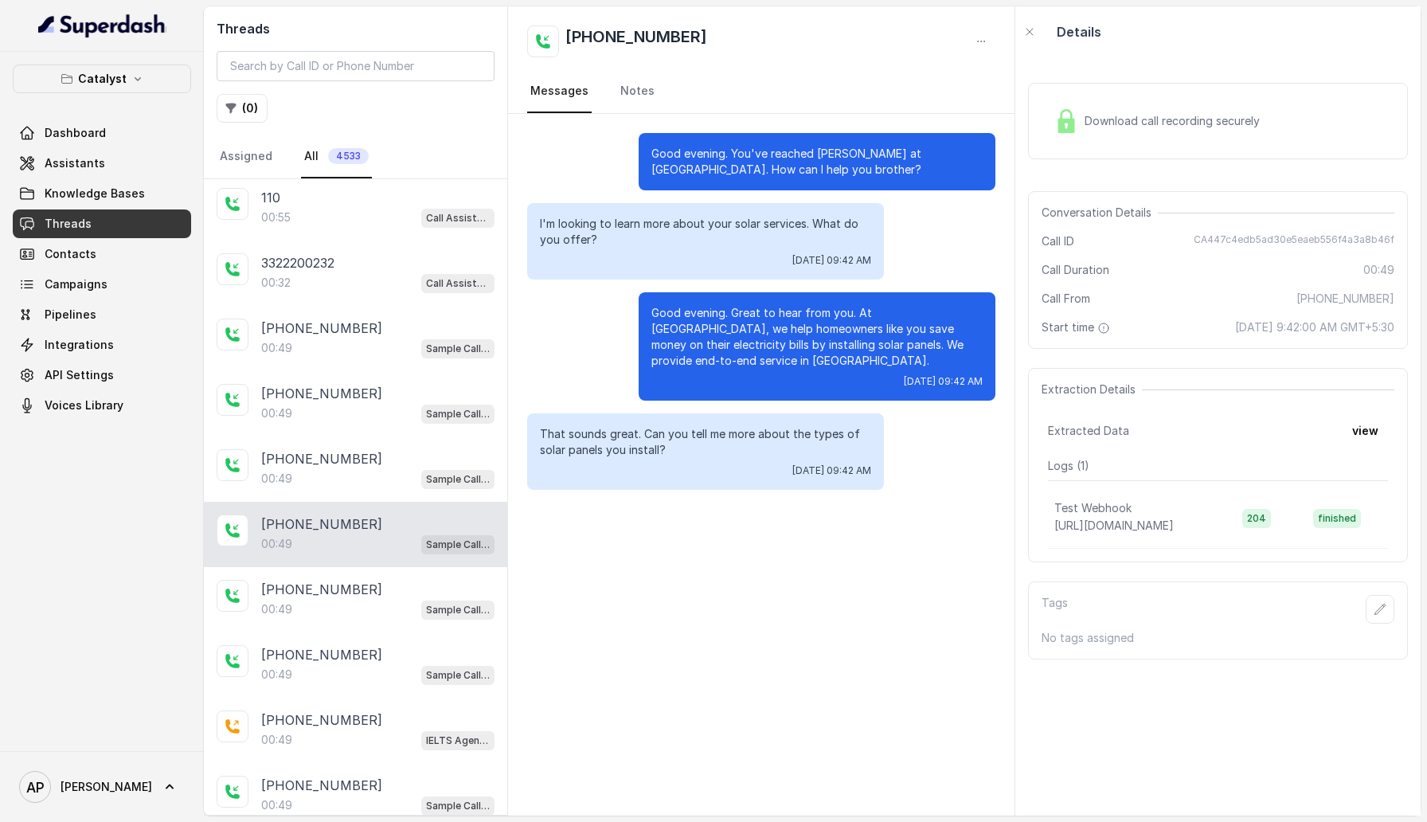
click at [357, 449] on div "+16464614555" at bounding box center [377, 458] width 233 height 19
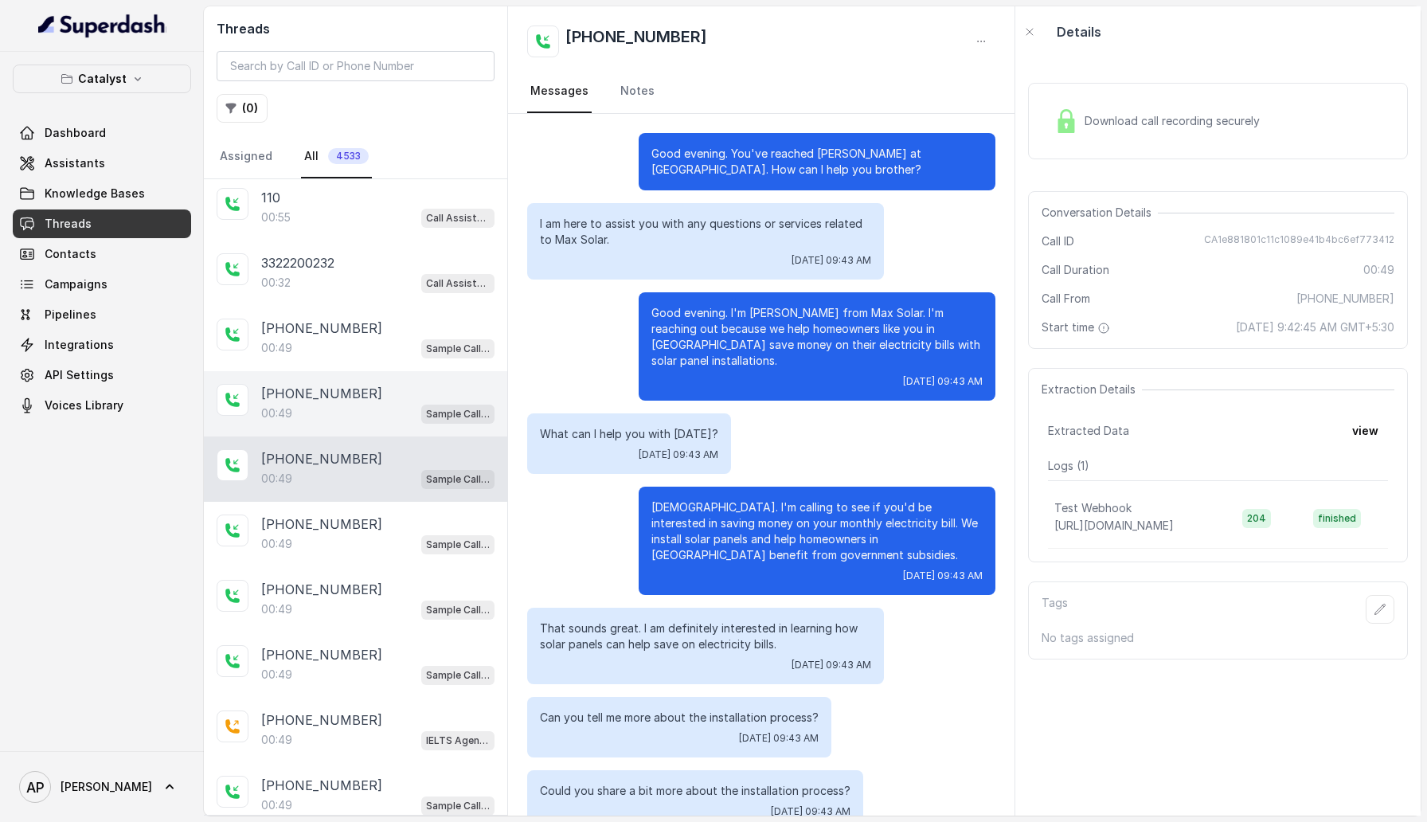
scroll to position [18, 0]
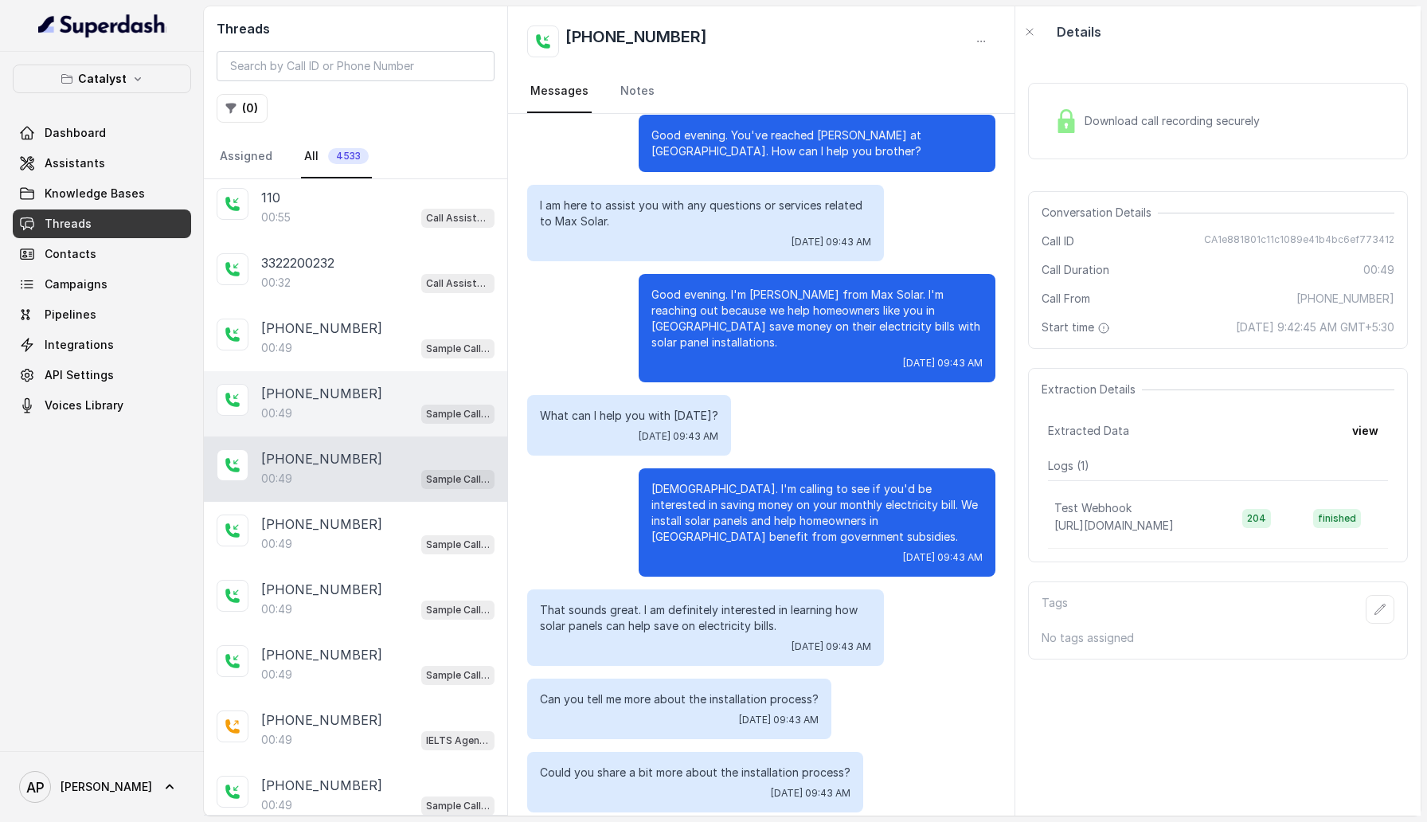
click at [357, 403] on div "00:49 Sample Call Assistant" at bounding box center [377, 413] width 233 height 21
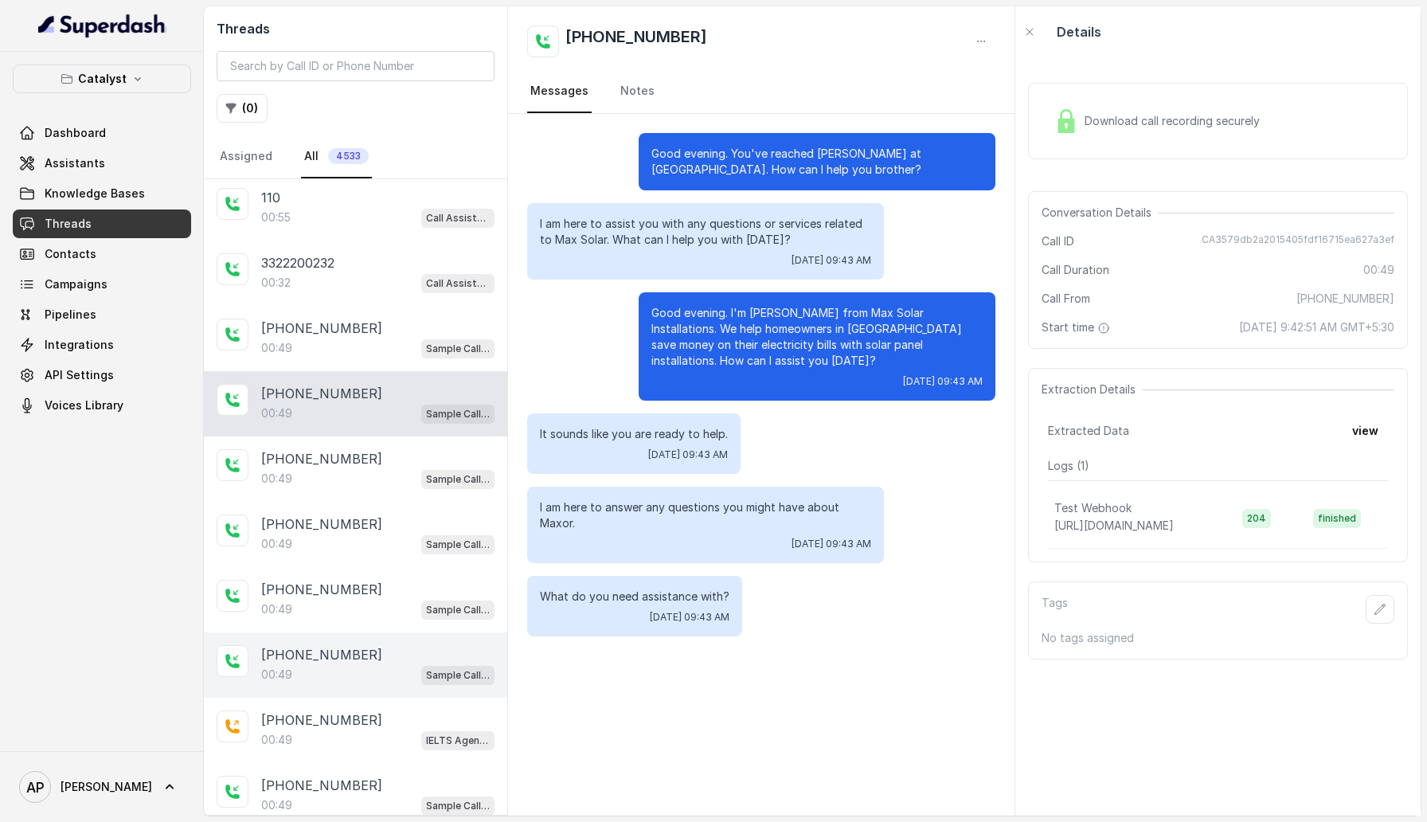
click at [348, 645] on p "+16464614555" at bounding box center [321, 654] width 121 height 19
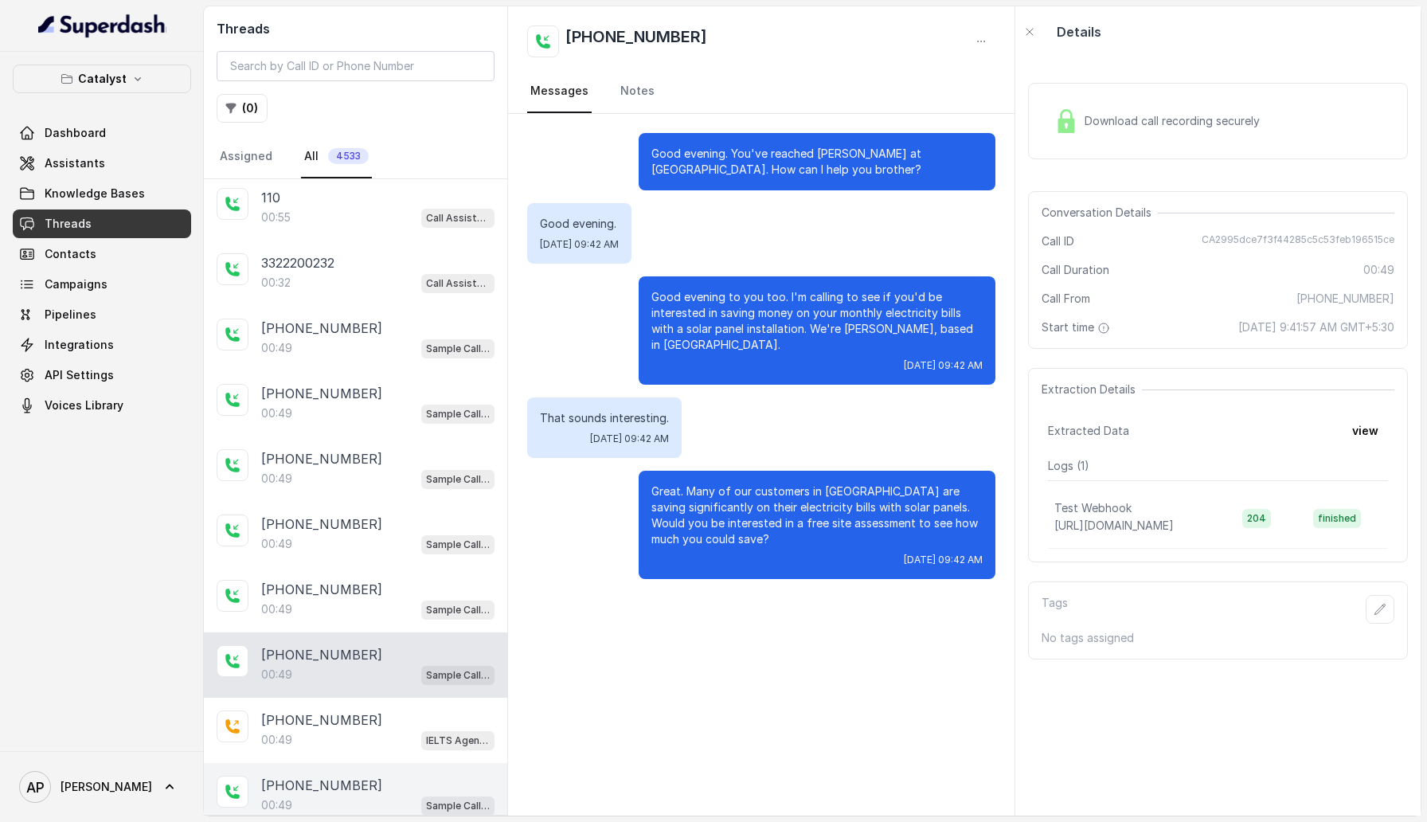
click at [344, 763] on div "+16293331610 00:49 Sample Call Assistant" at bounding box center [355, 795] width 303 height 65
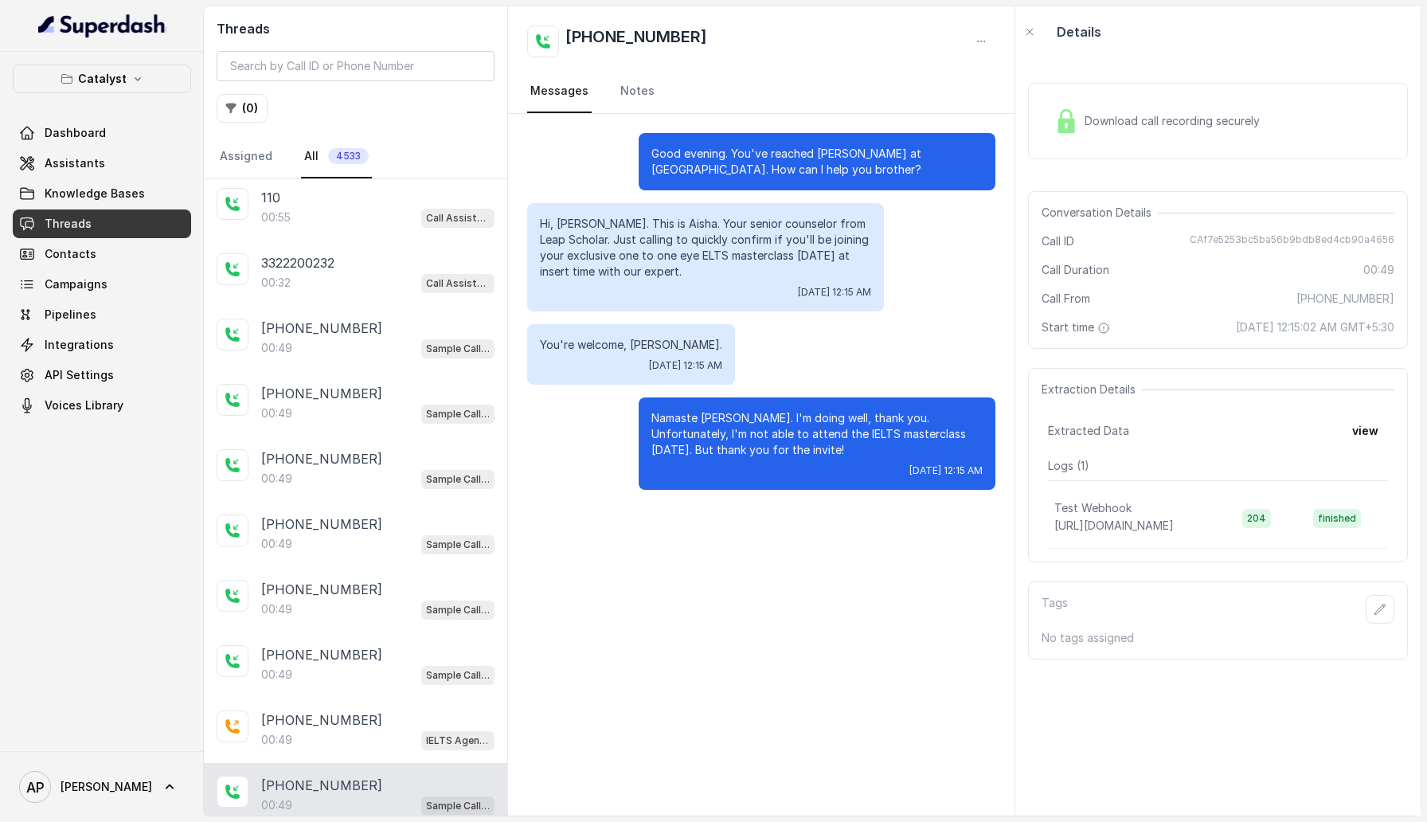
scroll to position [18880, 0]
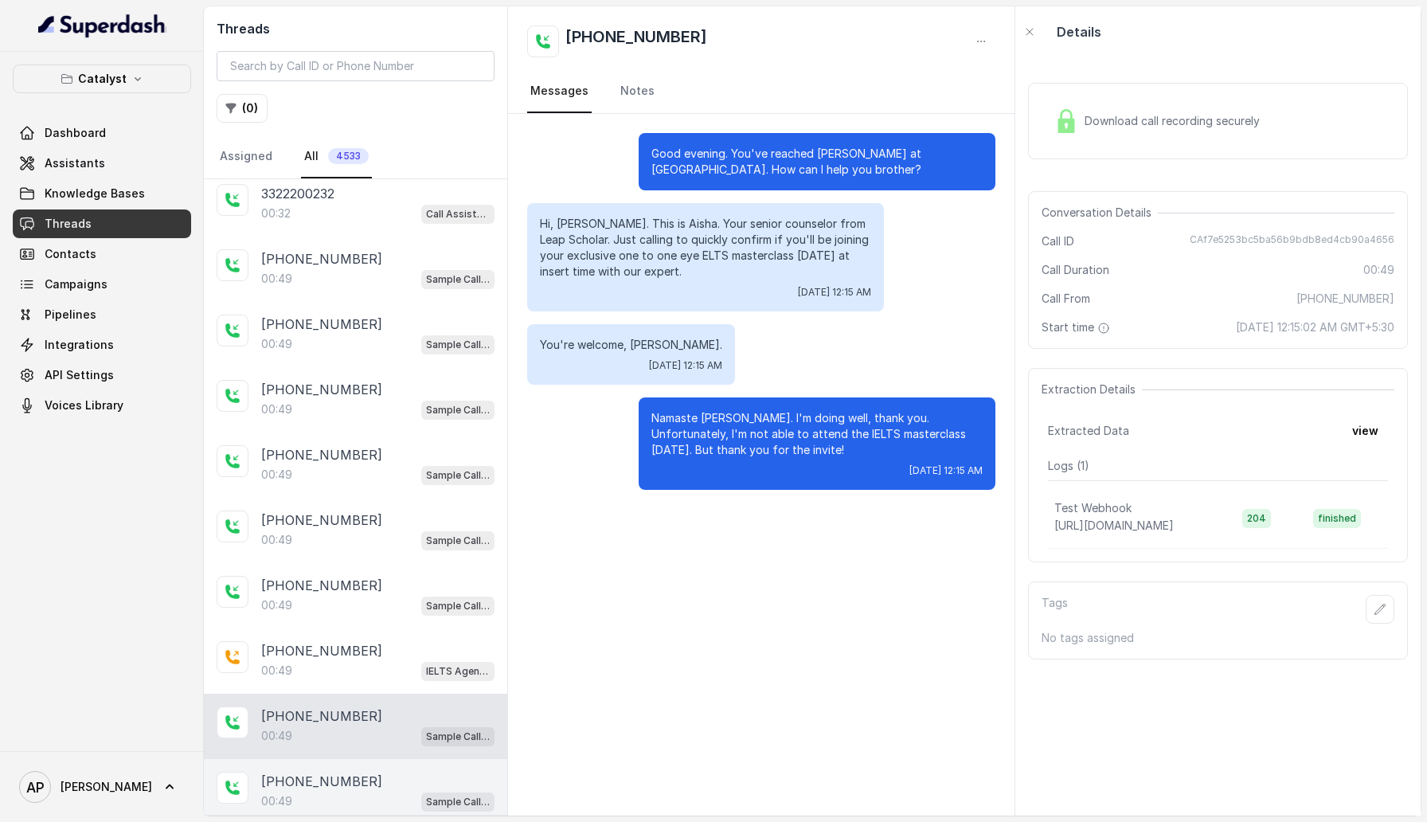
click at [335, 791] on div "00:49 Sample Call Assistant" at bounding box center [377, 801] width 233 height 21
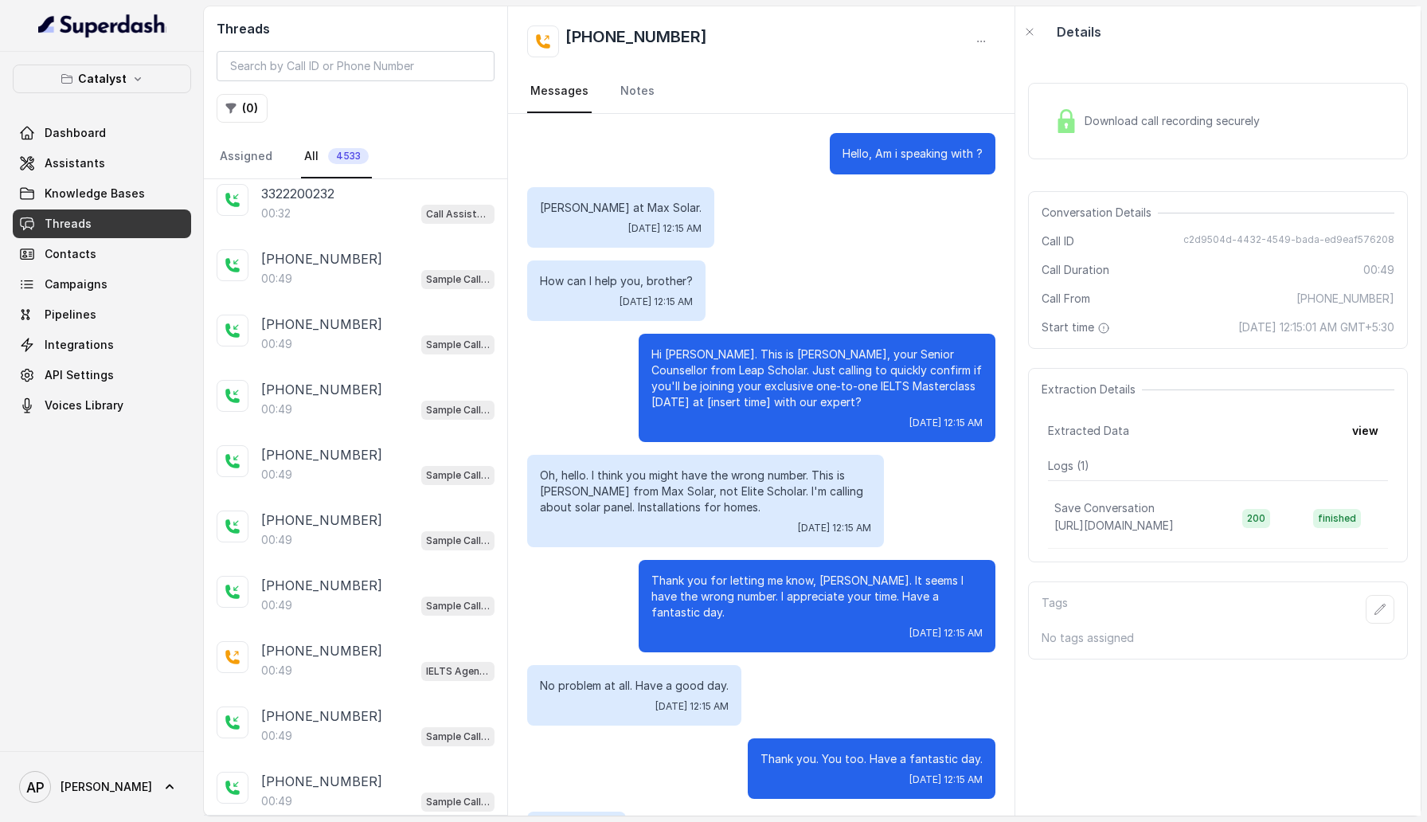
scroll to position [133, 0]
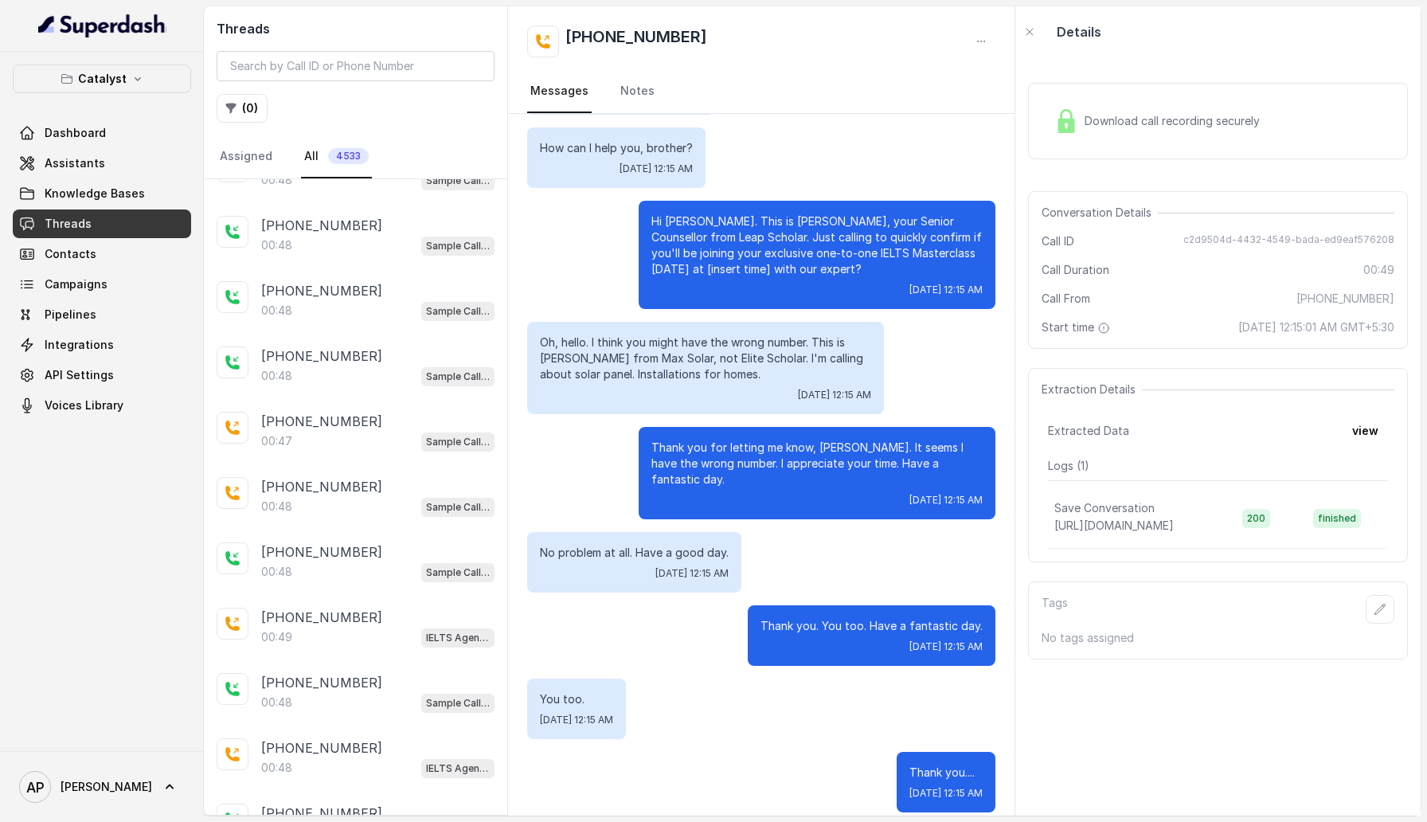
scroll to position [20144, 0]
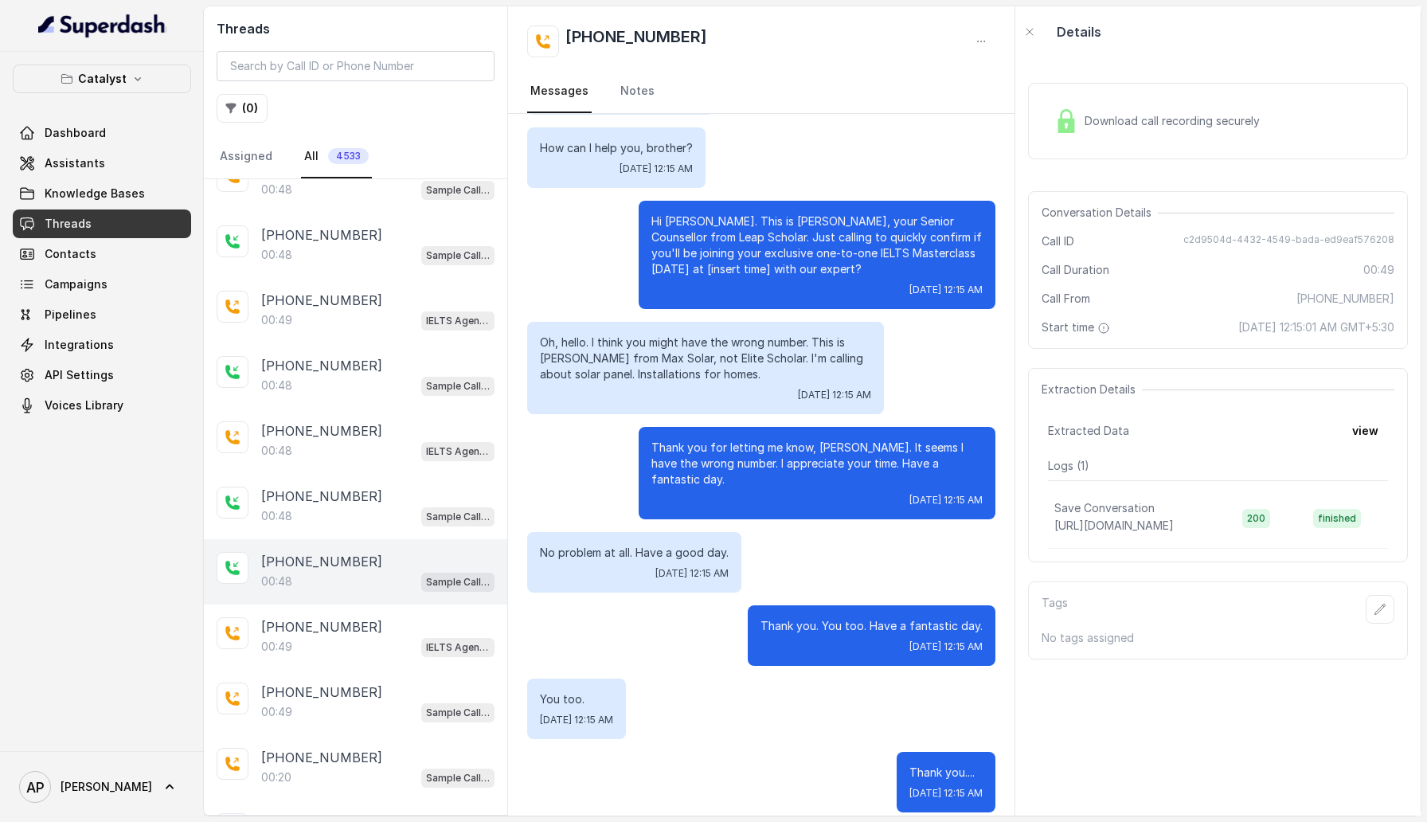
click at [350, 552] on div "+16293331610" at bounding box center [377, 561] width 233 height 19
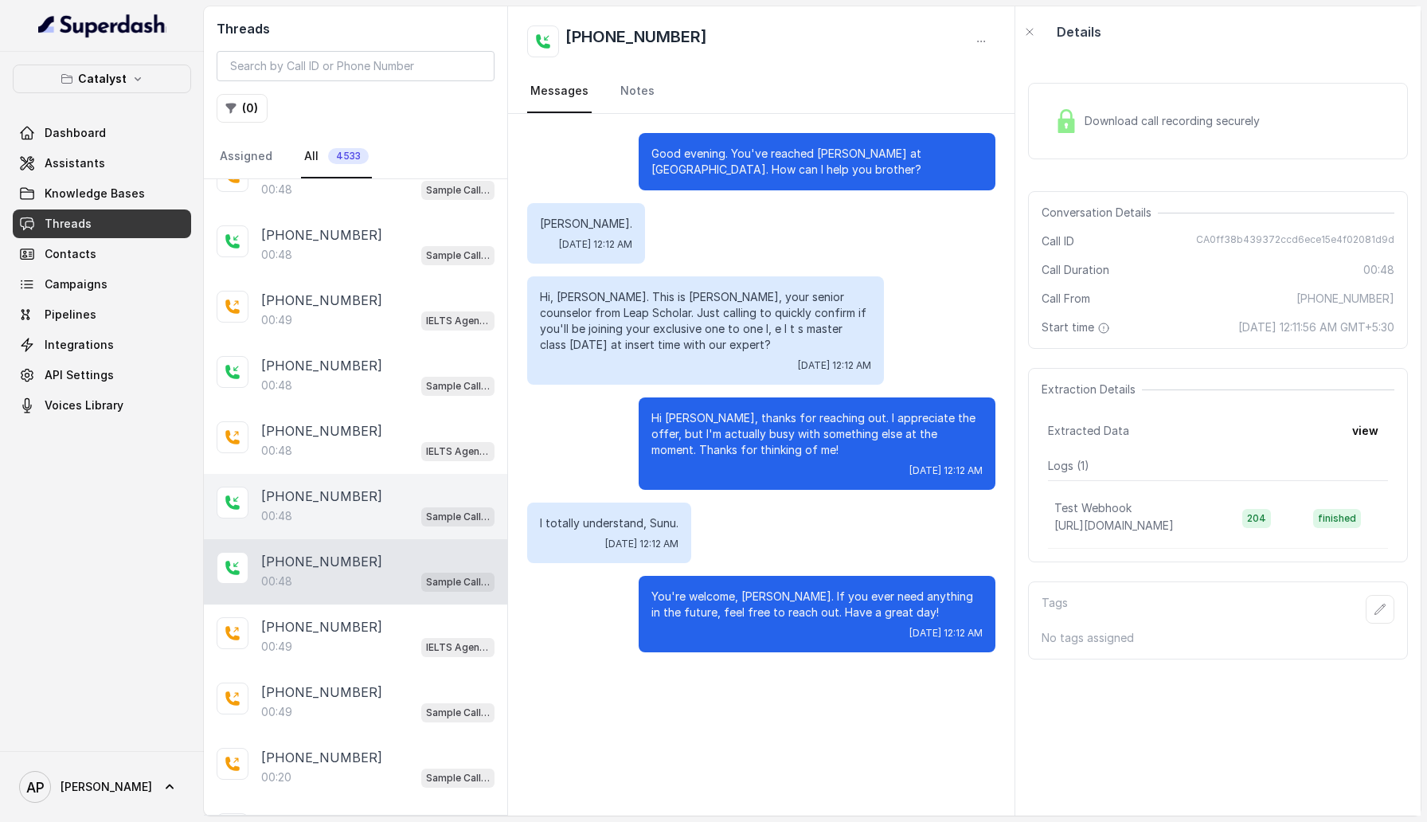
click at [357, 487] on div "+16293331610" at bounding box center [377, 496] width 233 height 19
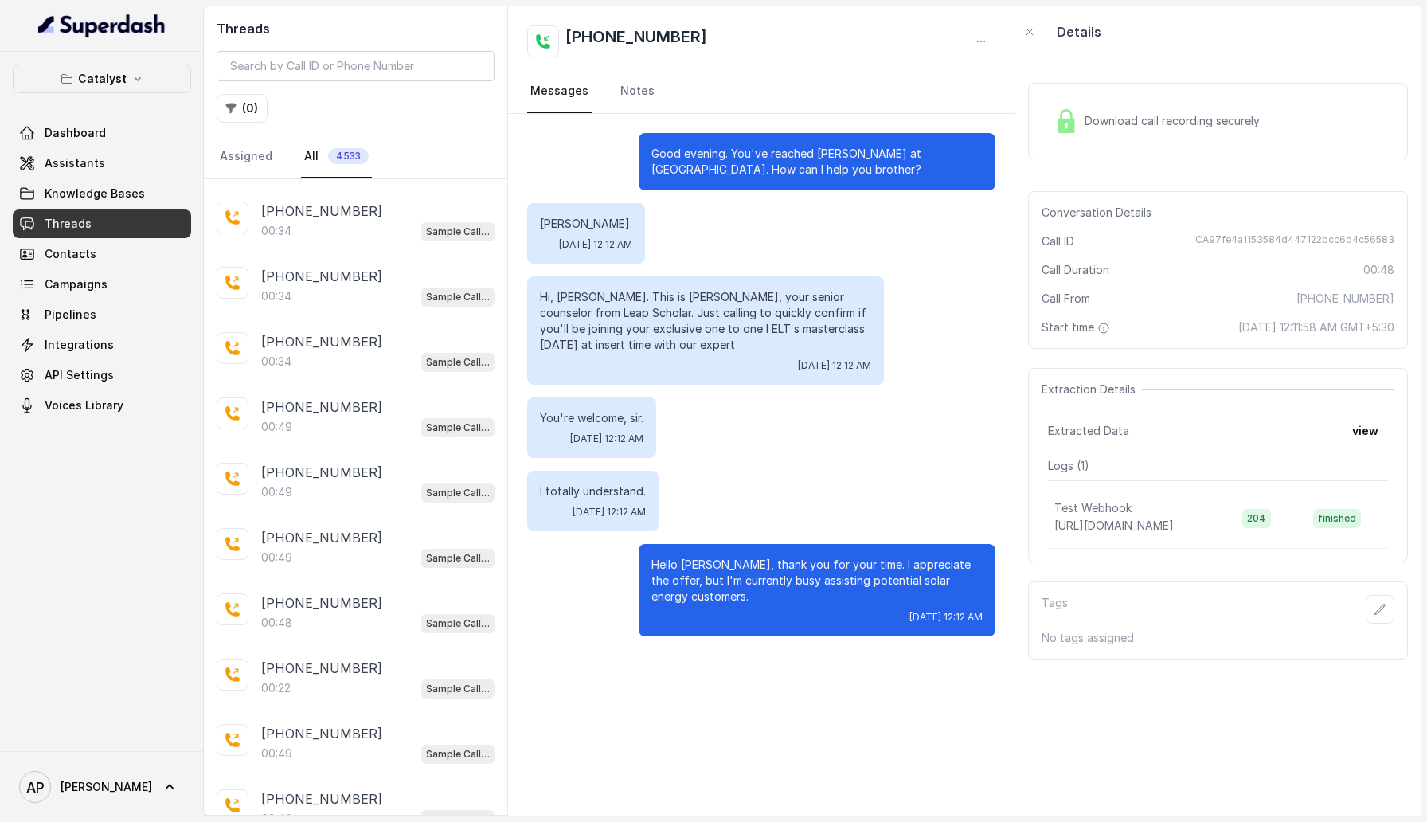
scroll to position [22125, 0]
click at [336, 803] on div "+15127725365 00:54 Sample Call Assistant +15127725365 00:59 Sample Call Assista…" at bounding box center [355, 496] width 303 height 635
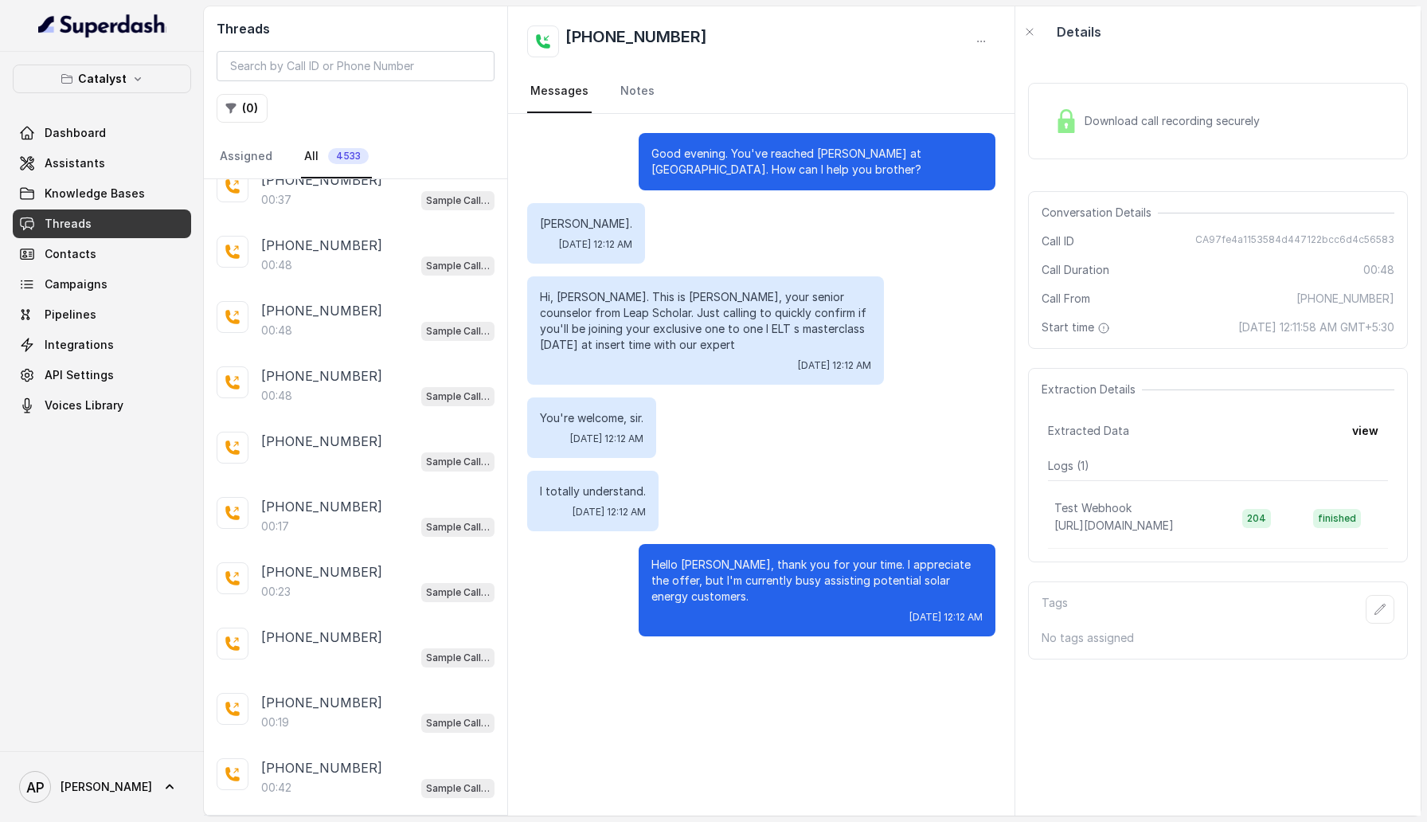
scroll to position [28615, 0]
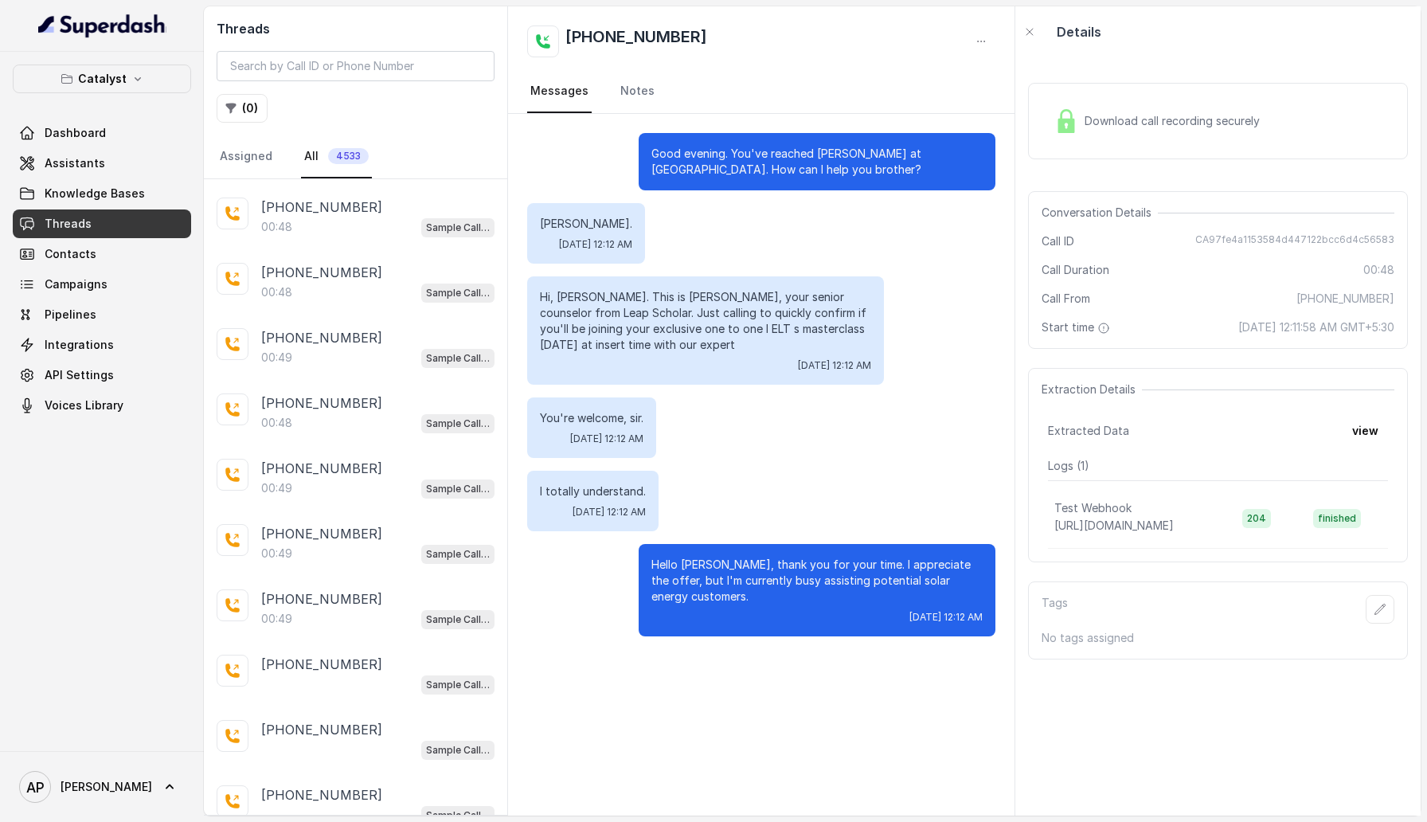
scroll to position [31860, 0]
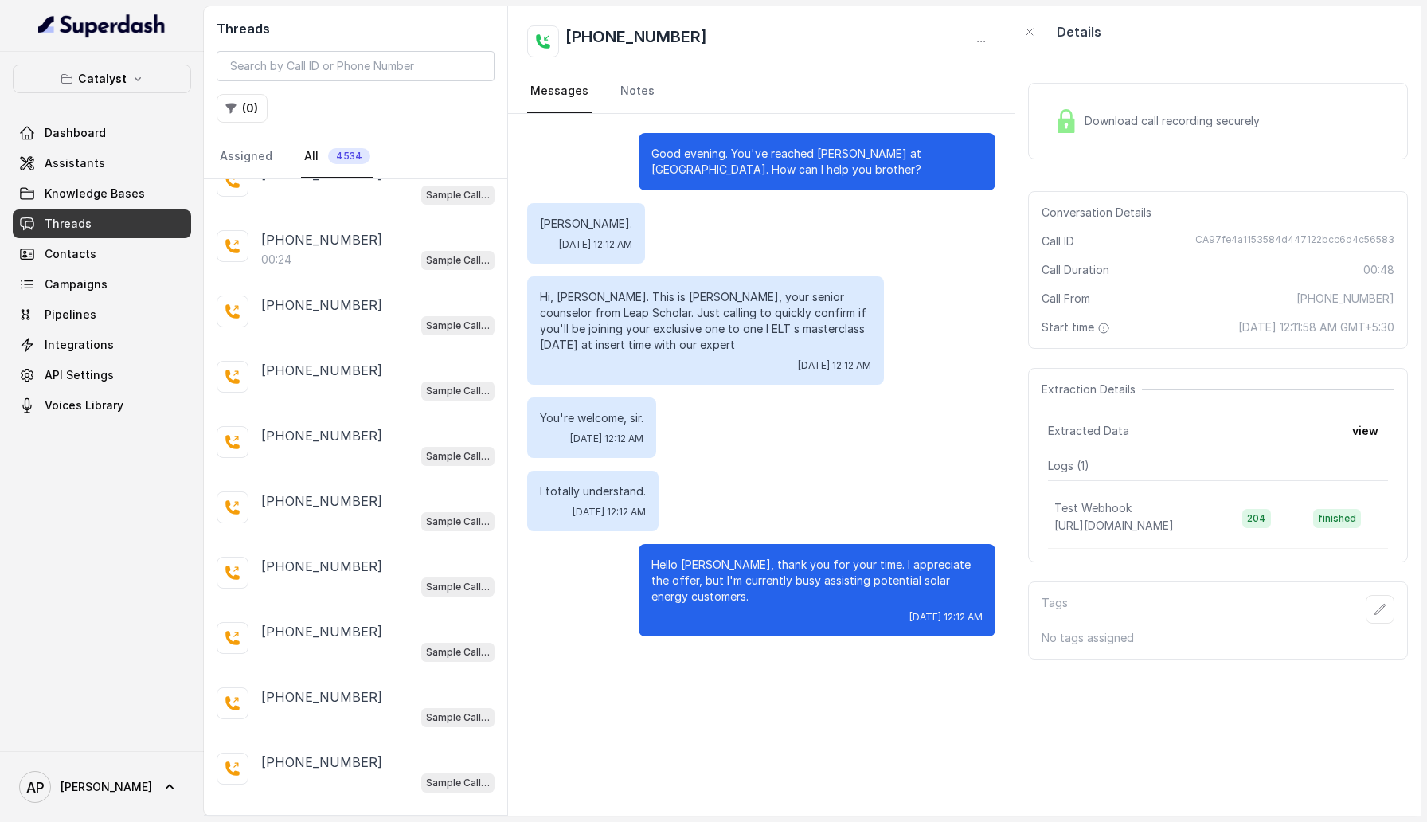
scroll to position [35105, 0]
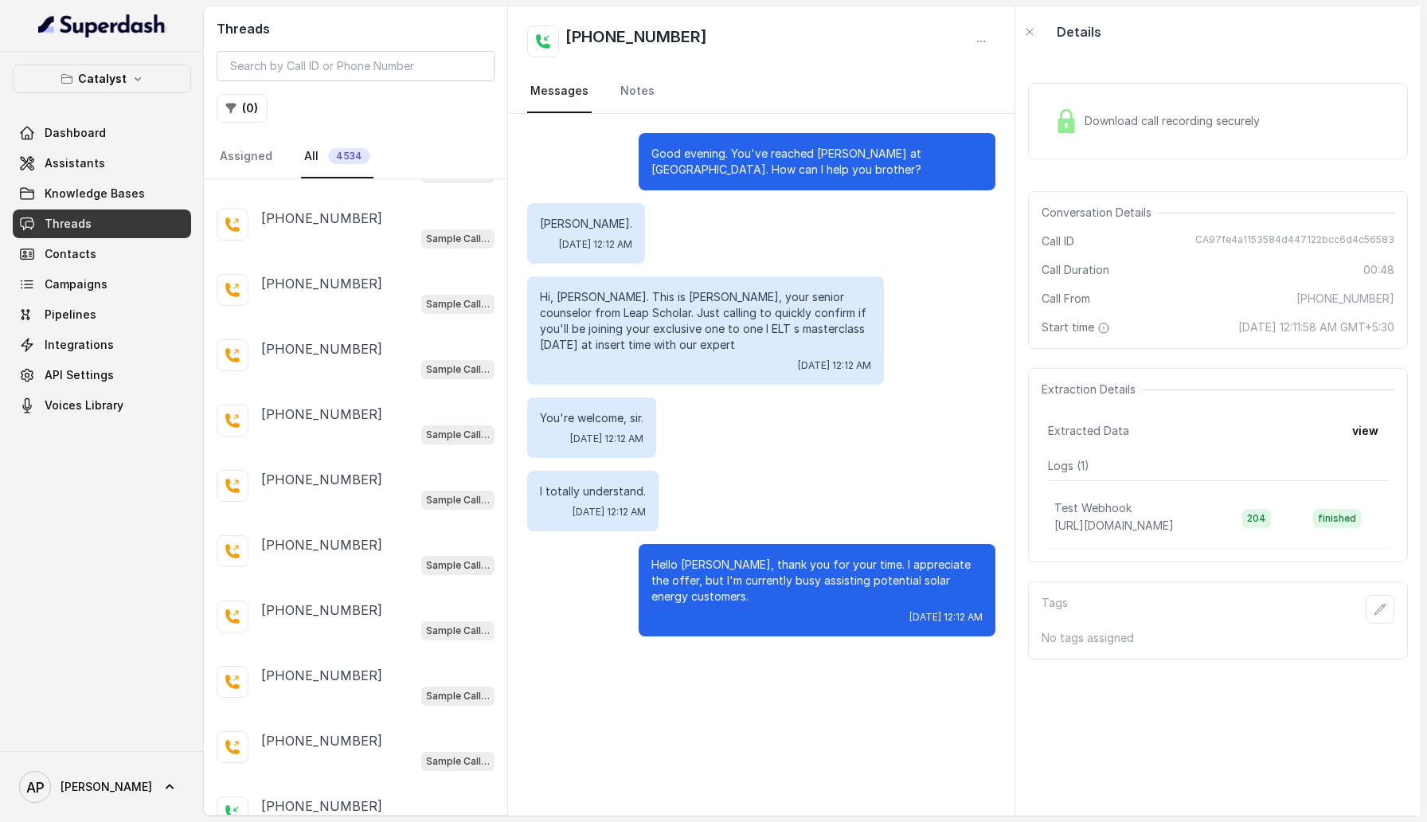
scroll to position [38350, 0]
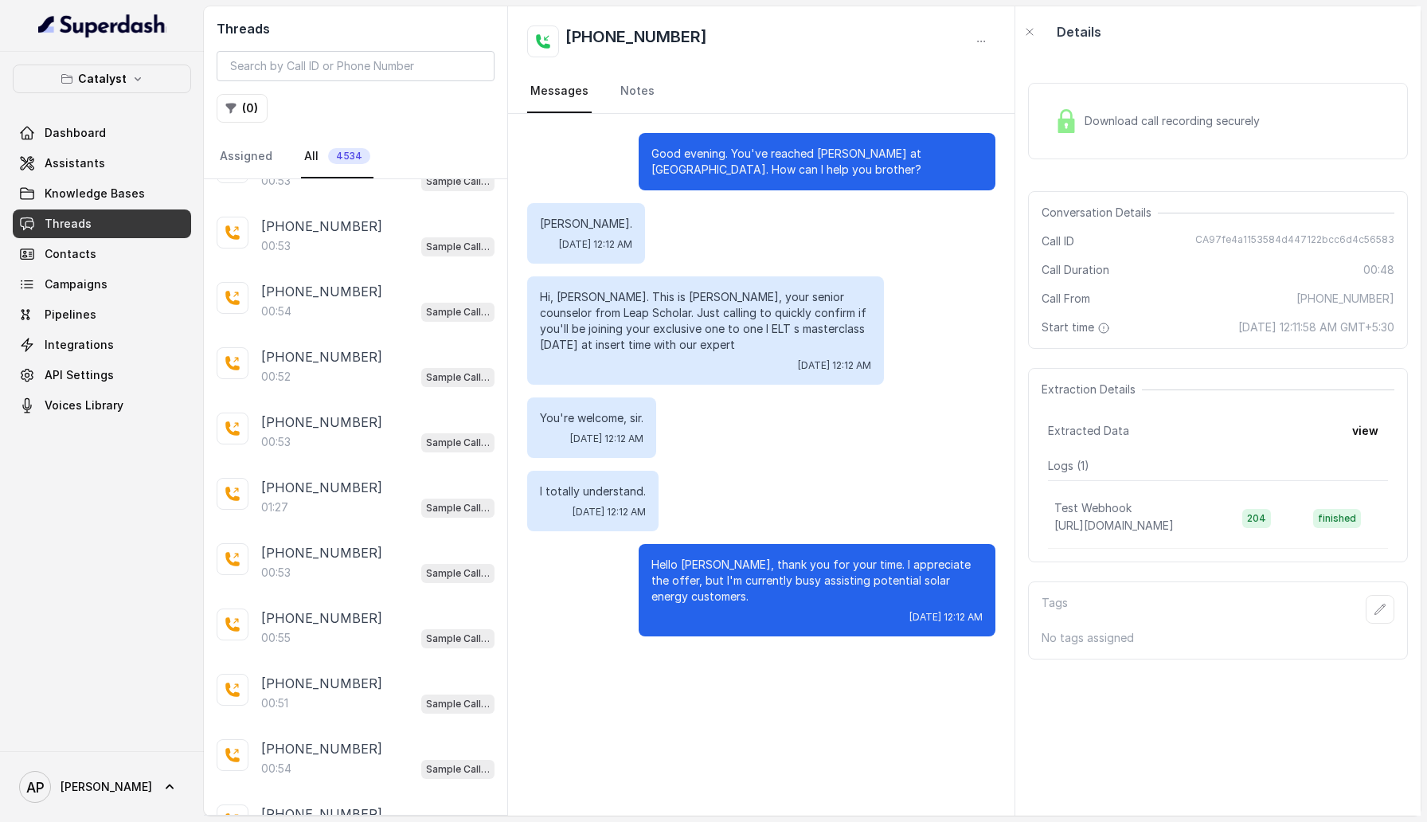
scroll to position [41595, 0]
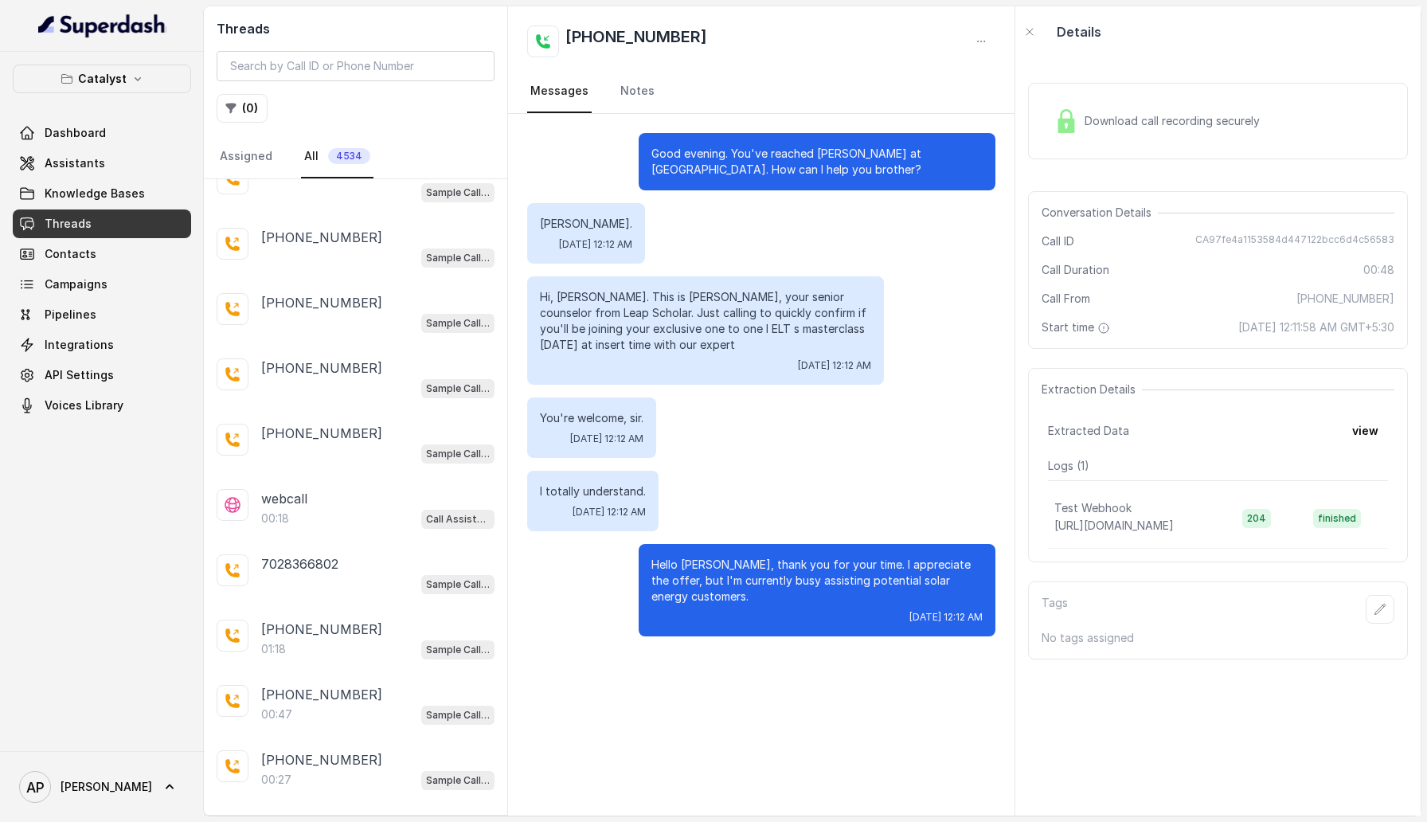
scroll to position [43678, 0]
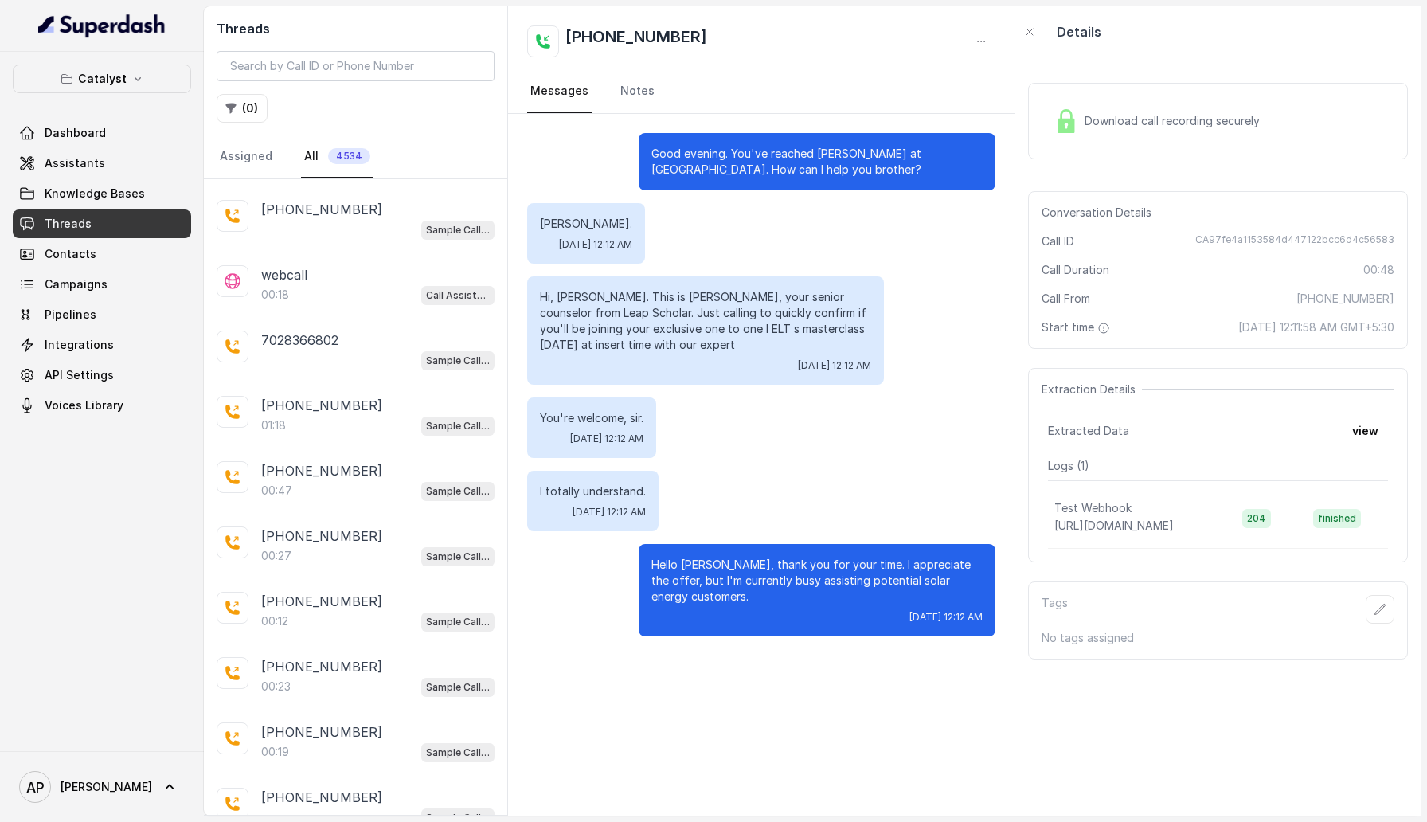
drag, startPoint x: 337, startPoint y: 796, endPoint x: 362, endPoint y: 757, distance: 46.6
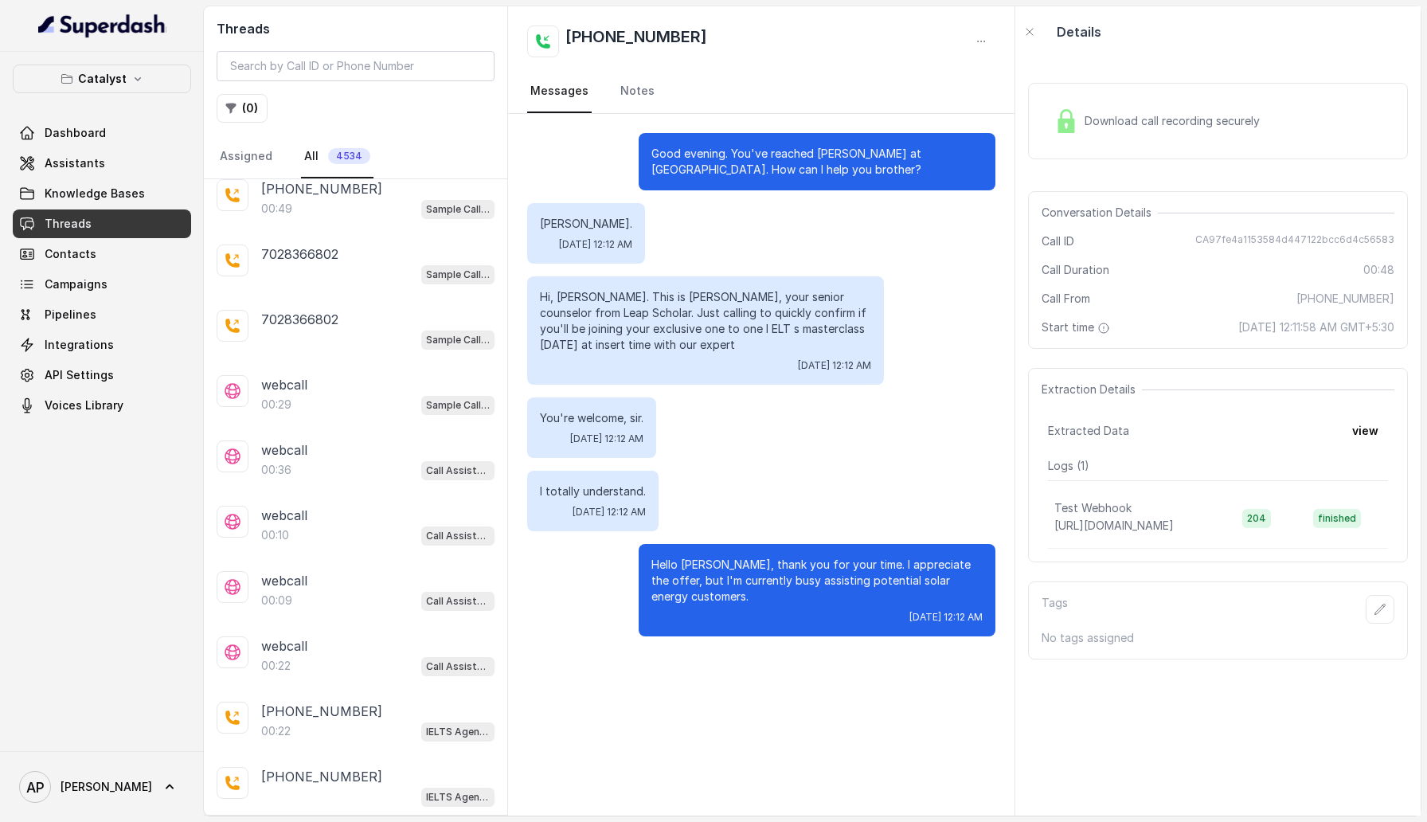
scroll to position [44840, 0]
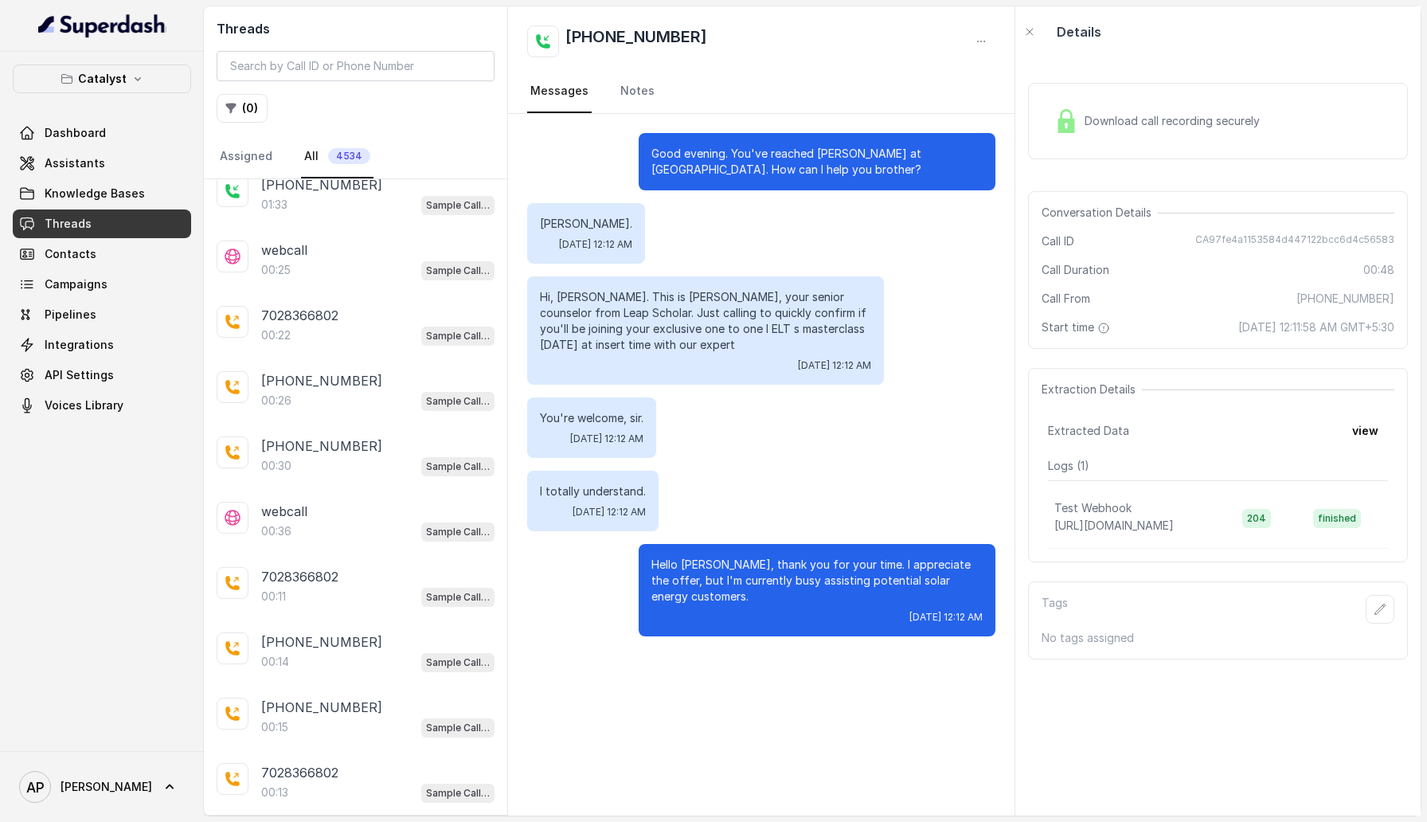
scroll to position [48085, 0]
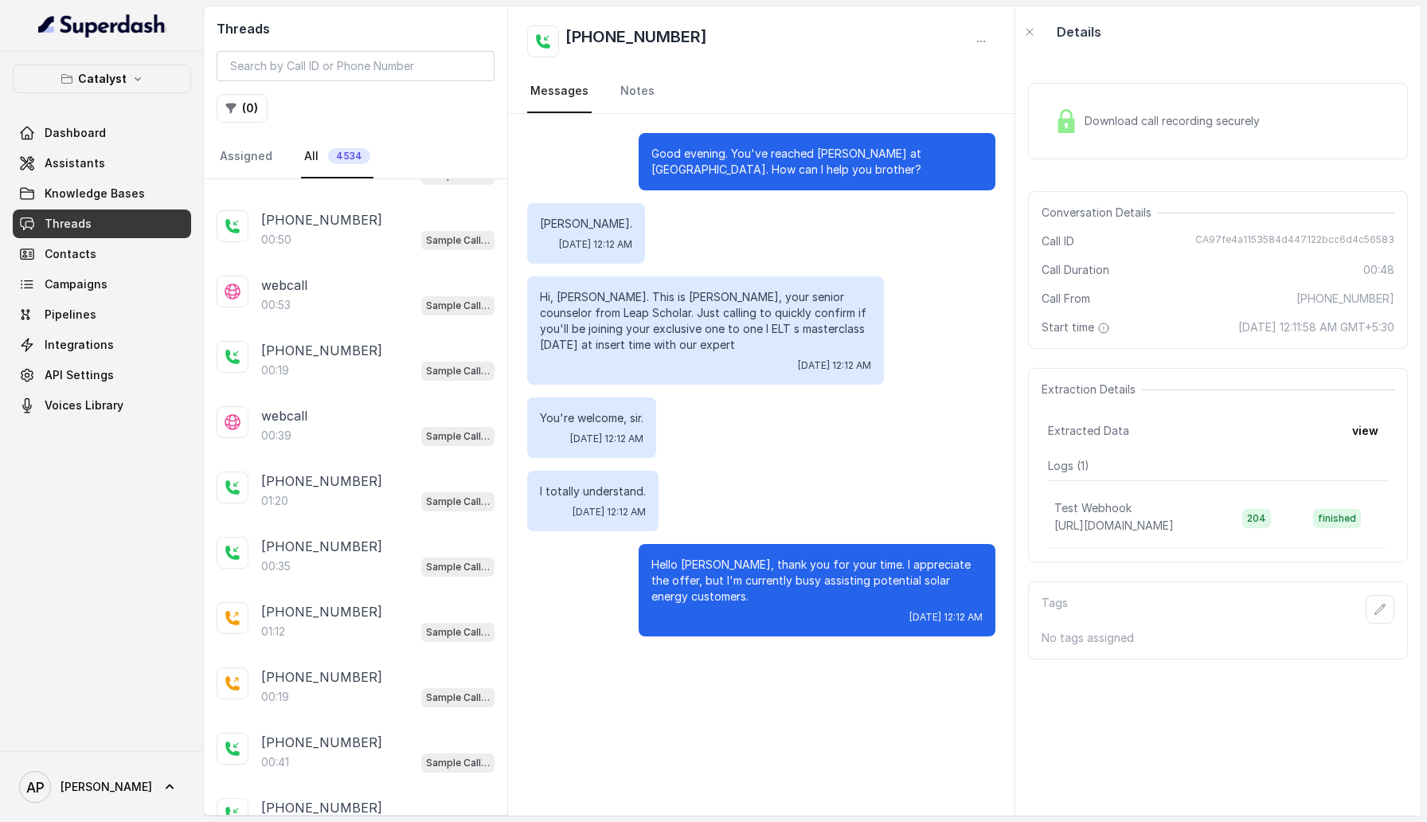
scroll to position [51331, 0]
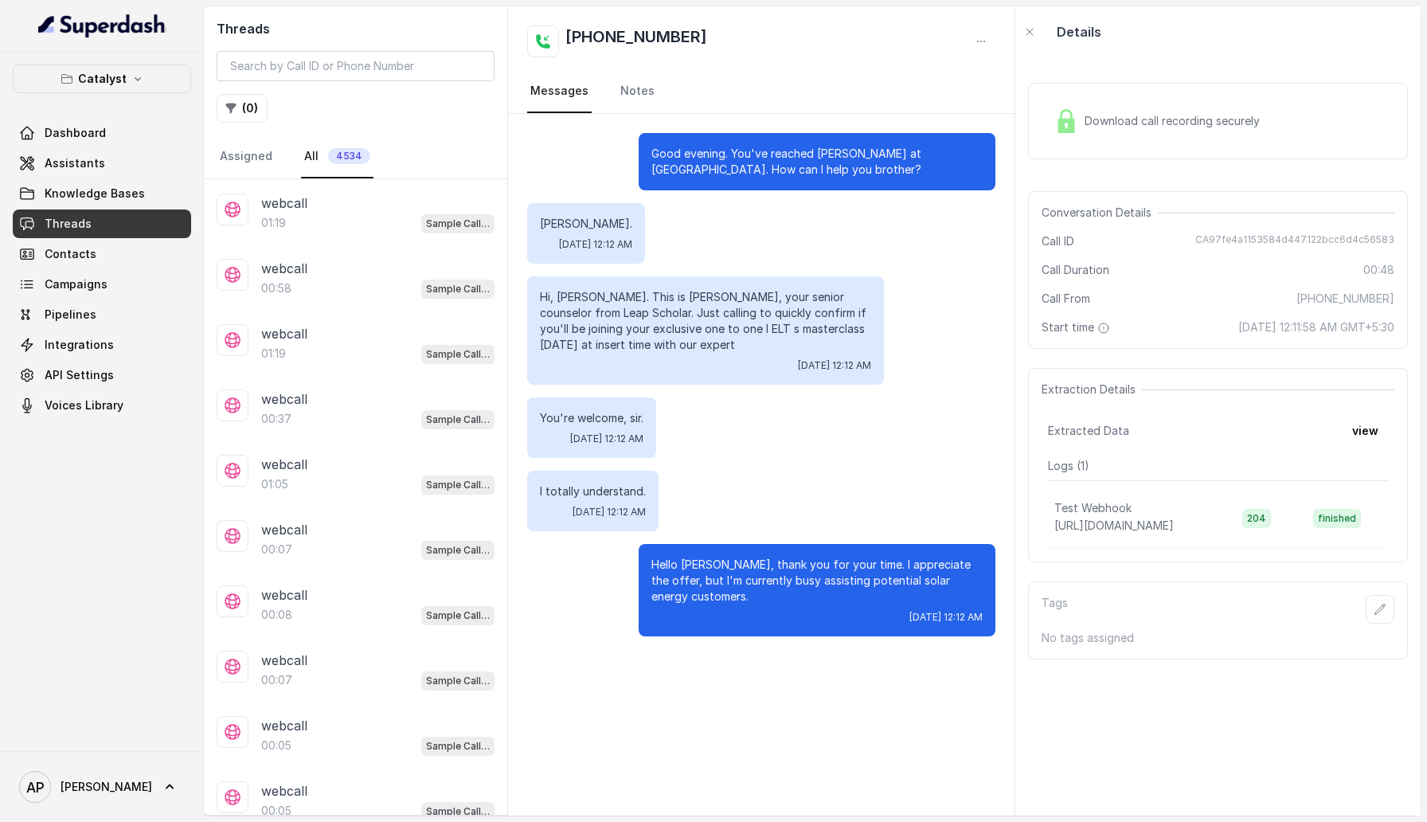
scroll to position [54576, 0]
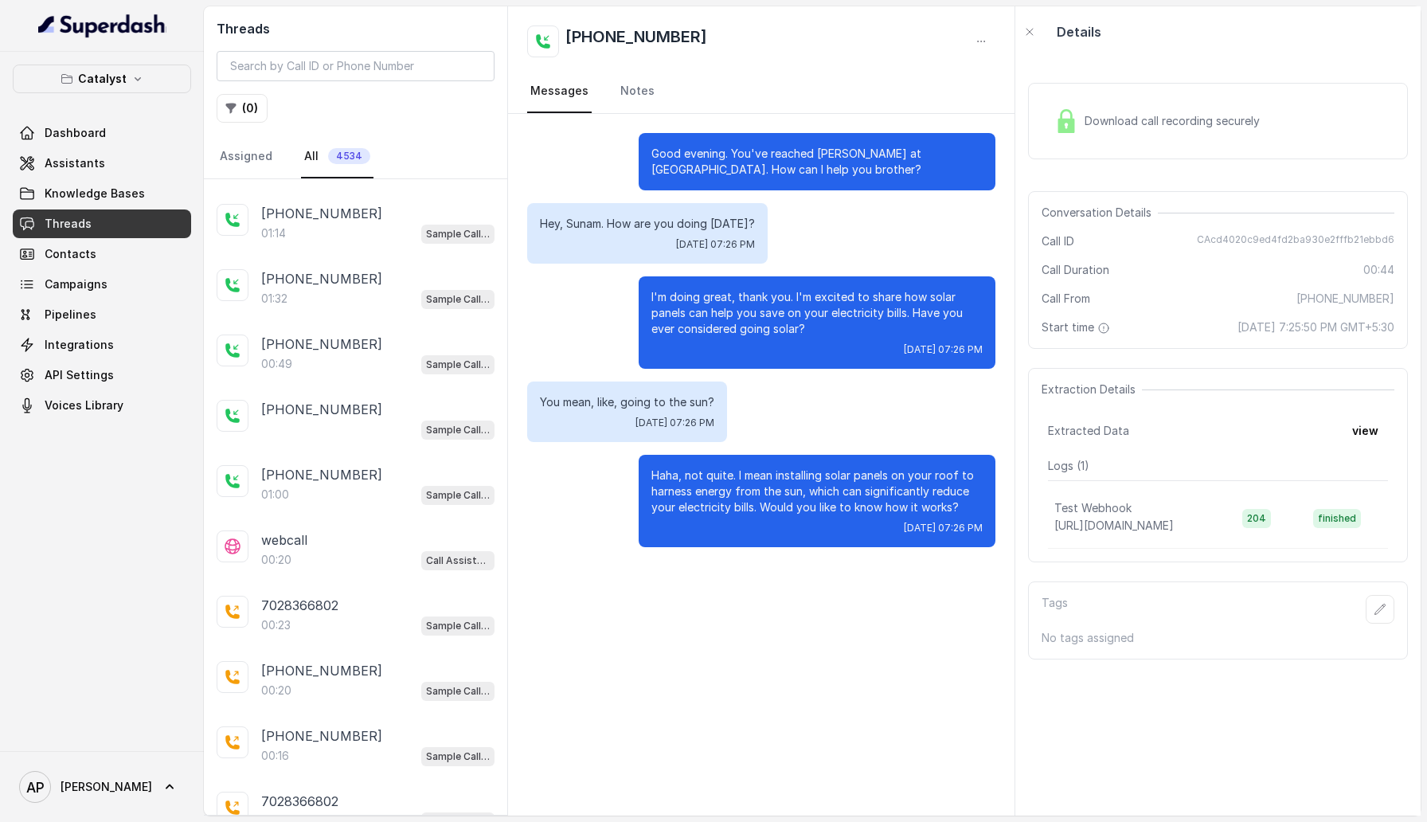
scroll to position [57821, 0]
